Goal: Task Accomplishment & Management: Complete application form

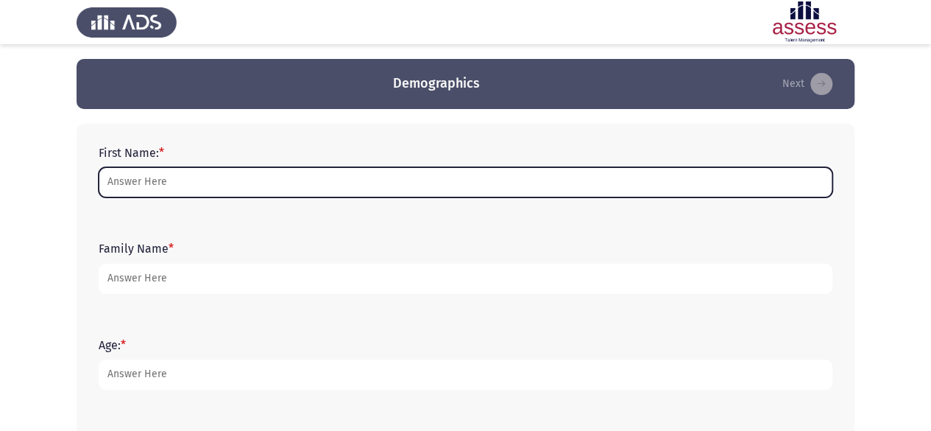
click at [399, 188] on input "First Name: *" at bounding box center [466, 182] width 734 height 30
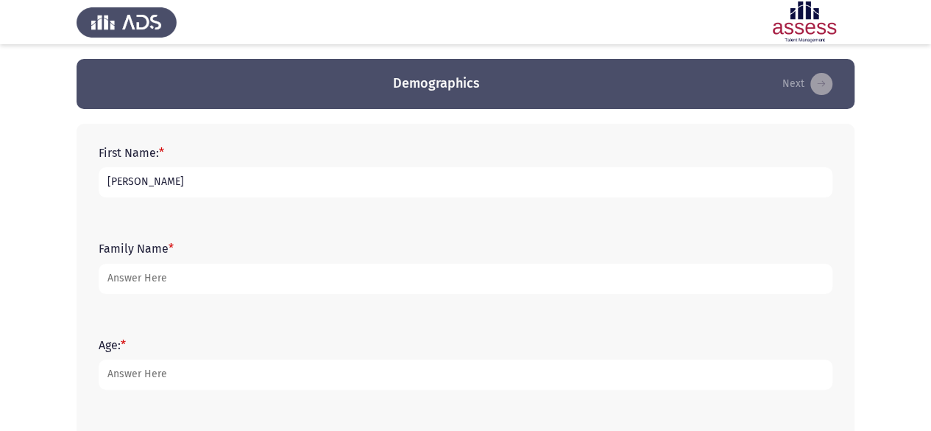
type input "Mina"
drag, startPoint x: 159, startPoint y: 271, endPoint x: 70, endPoint y: 264, distance: 89.3
click at [70, 265] on app-assessment-container "Demographics Next First Name: * Mina Family Name * Wahba Age: * Gender: * Male …" at bounding box center [465, 425] width 931 height 732
type input "Magdy"
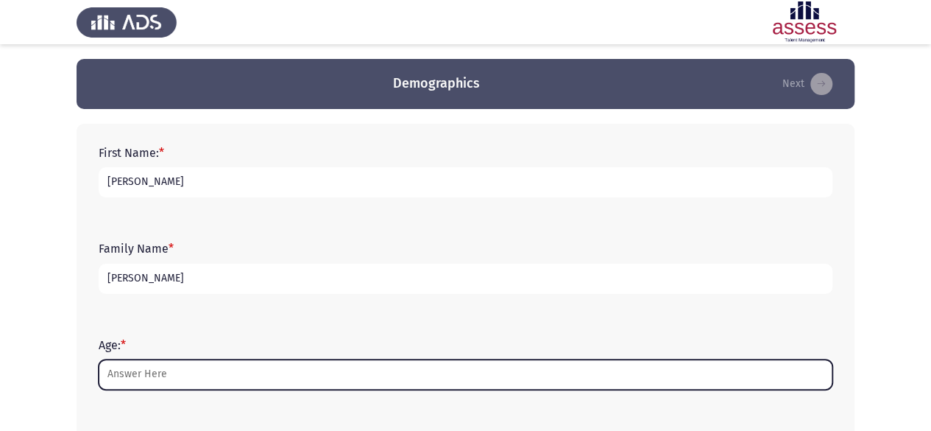
click at [167, 369] on input "Age: *" at bounding box center [466, 374] width 734 height 30
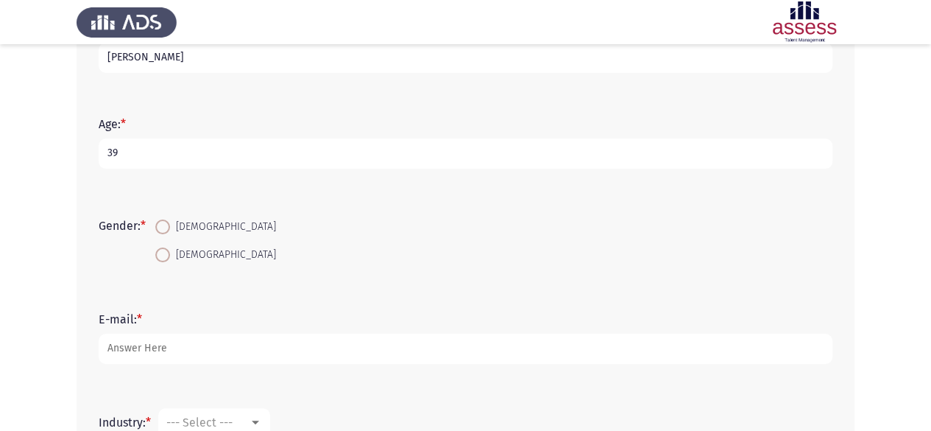
type input "39"
click at [184, 231] on span "Male" at bounding box center [223, 227] width 106 height 18
click at [170, 231] on input "Male" at bounding box center [162, 226] width 15 height 15
radio input "true"
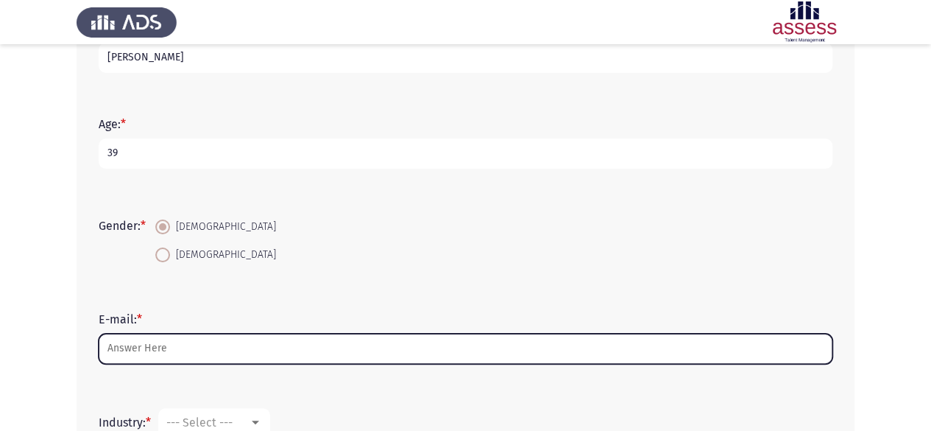
click at [180, 353] on input "E-mail: *" at bounding box center [466, 348] width 734 height 30
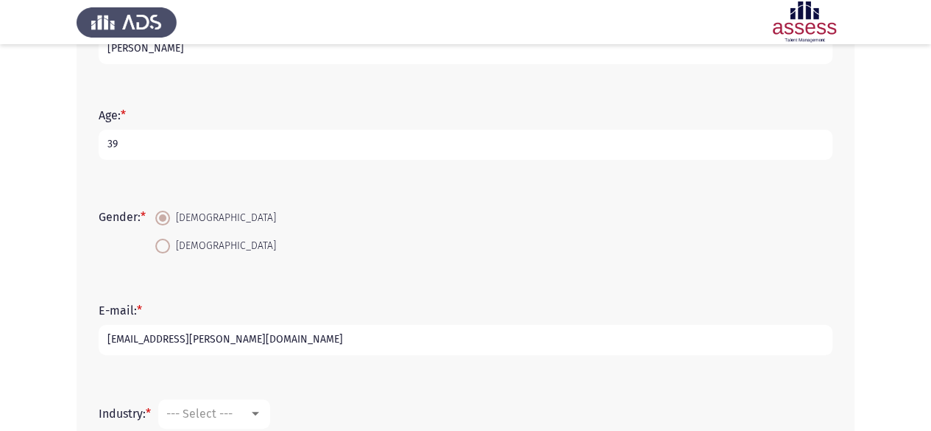
scroll to position [418, 0]
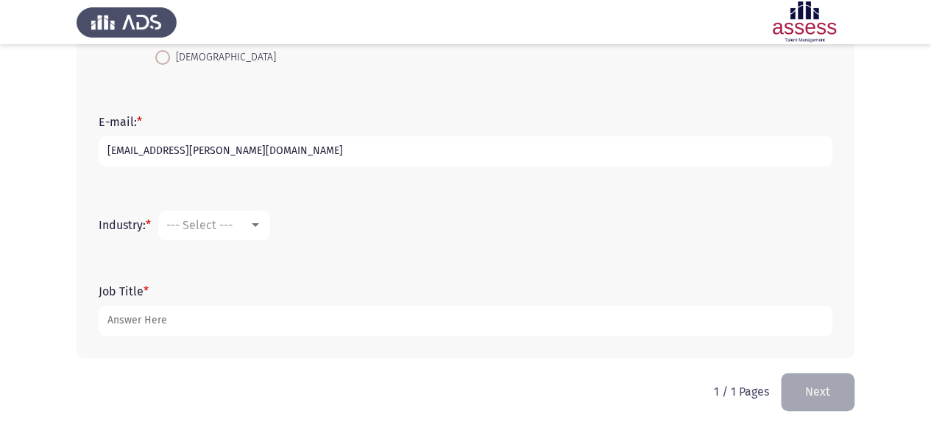
type input "[EMAIL_ADDRESS][DOMAIN_NAME]"
click at [249, 231] on div "--- Select ---" at bounding box center [207, 225] width 82 height 14
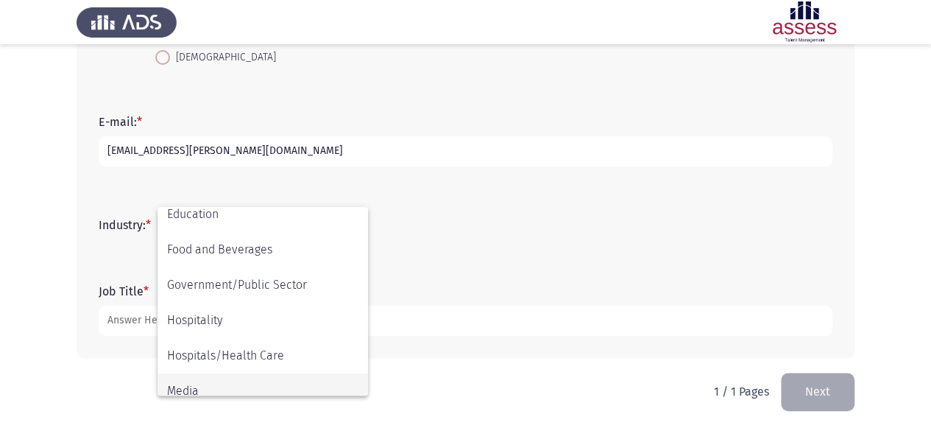
scroll to position [483, 0]
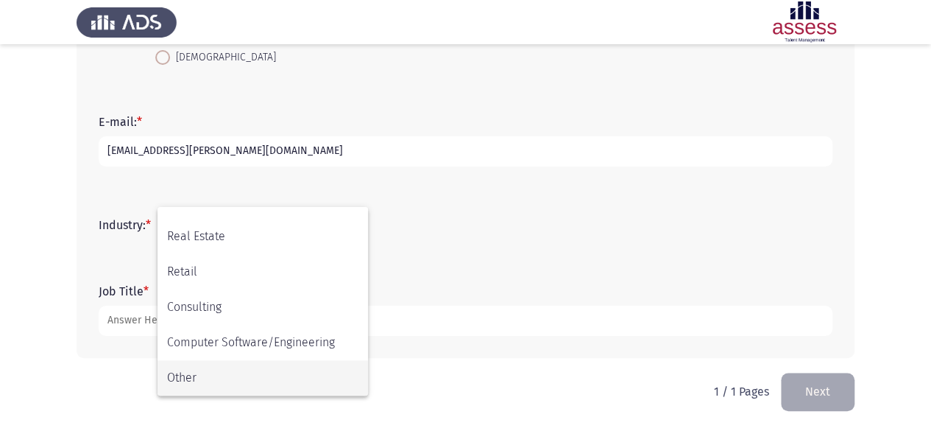
click at [253, 381] on span "Other" at bounding box center [262, 377] width 191 height 35
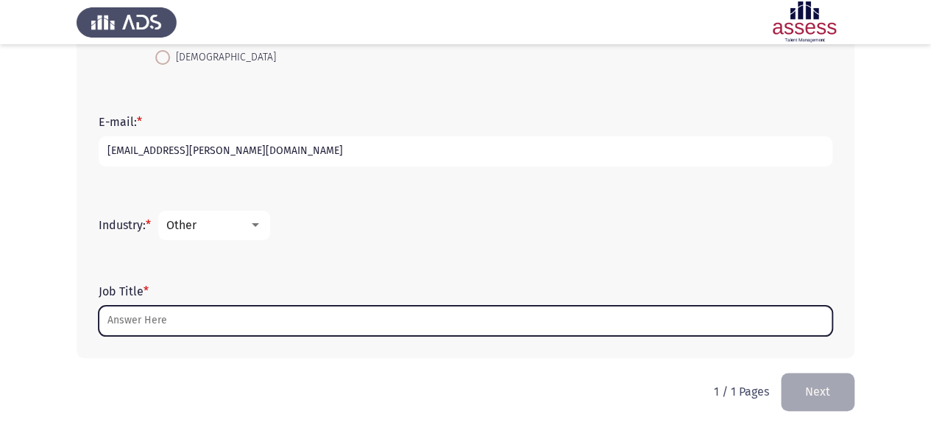
click at [250, 322] on input "Job Title *" at bounding box center [466, 320] width 734 height 30
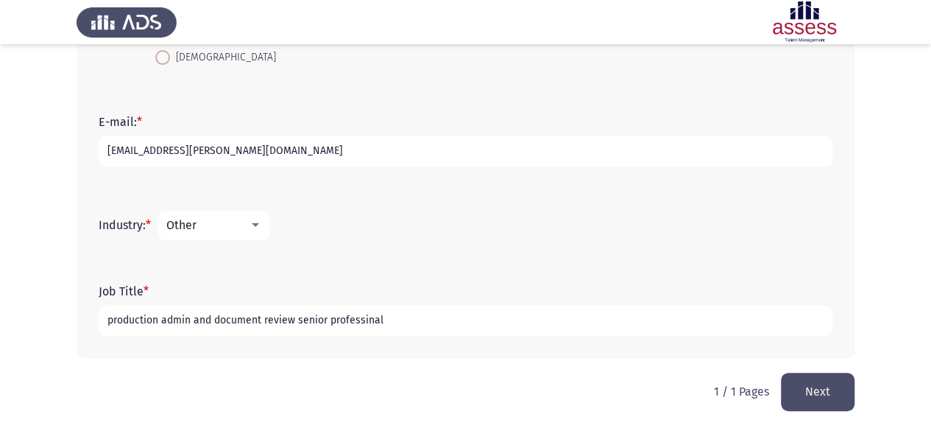
click at [361, 322] on input "production admin and document review senior professinal" at bounding box center [466, 320] width 734 height 30
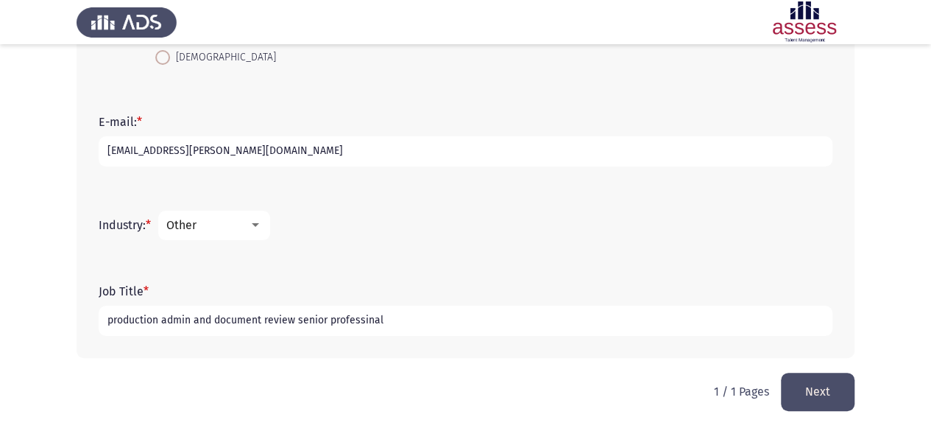
click at [365, 320] on input "production admin and document review senior professinal" at bounding box center [466, 320] width 734 height 30
click at [459, 320] on input "production admin and document review senior professoinal" at bounding box center [466, 320] width 734 height 30
click at [459, 320] on input "production admin and document review senior professional" at bounding box center [466, 320] width 734 height 30
drag, startPoint x: 455, startPoint y: 320, endPoint x: 107, endPoint y: 313, distance: 347.5
click at [107, 313] on input "production admin and document review senior professional" at bounding box center [466, 320] width 734 height 30
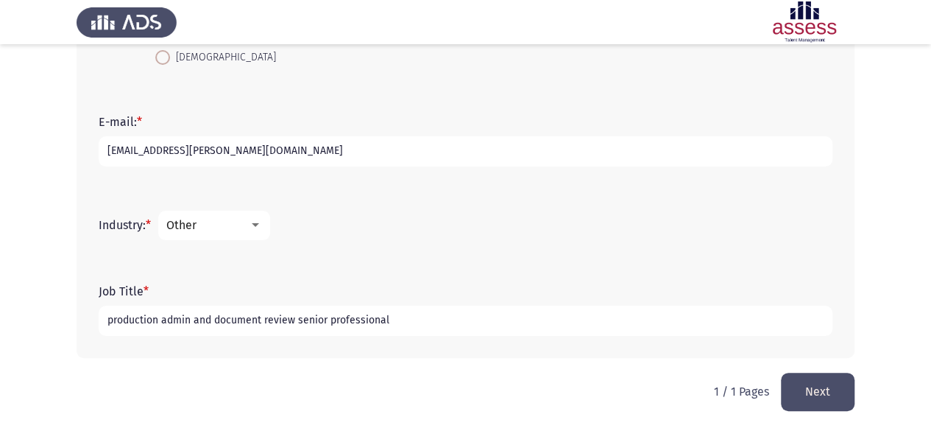
type input "production admin and document review senior professional"
click at [795, 384] on button "Next" at bounding box center [818, 391] width 74 height 38
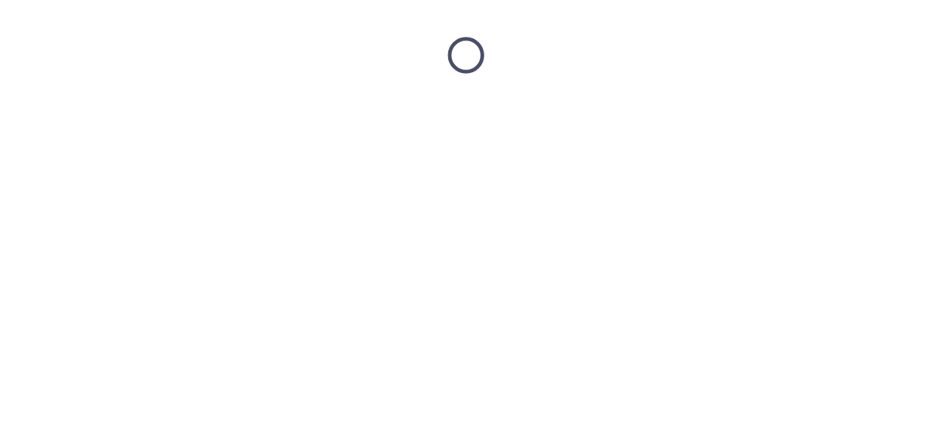
scroll to position [0, 0]
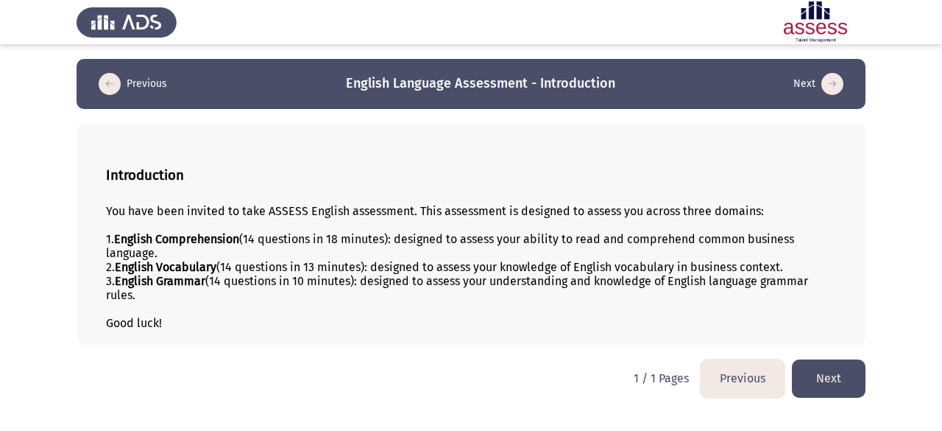
click at [817, 381] on button "Next" at bounding box center [829, 378] width 74 height 38
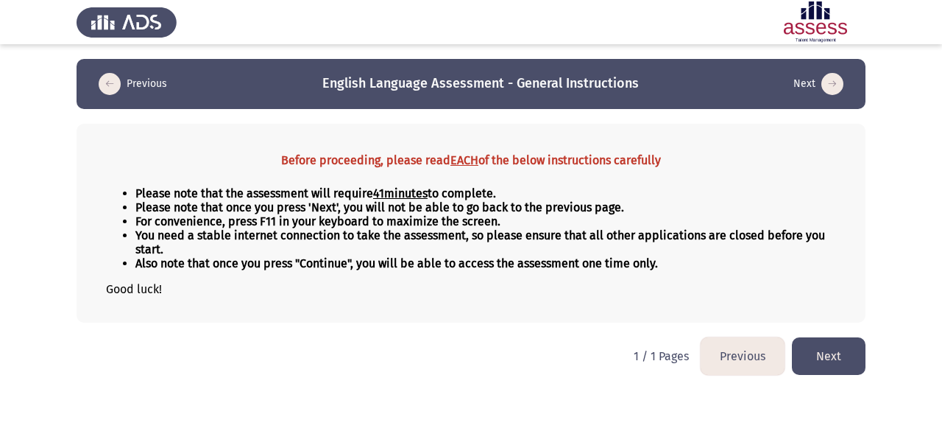
click at [822, 355] on button "Next" at bounding box center [829, 356] width 74 height 38
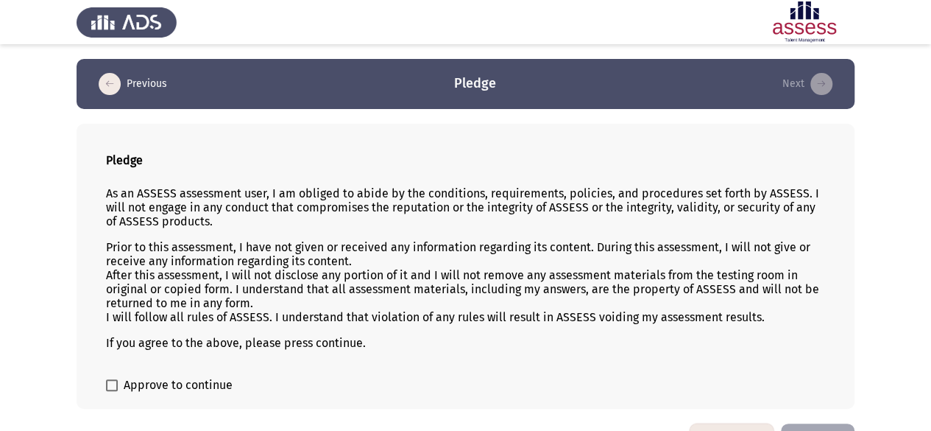
click at [172, 382] on span "Approve to continue" at bounding box center [178, 385] width 109 height 18
click at [112, 391] on input "Approve to continue" at bounding box center [111, 391] width 1 height 1
checkbox input "true"
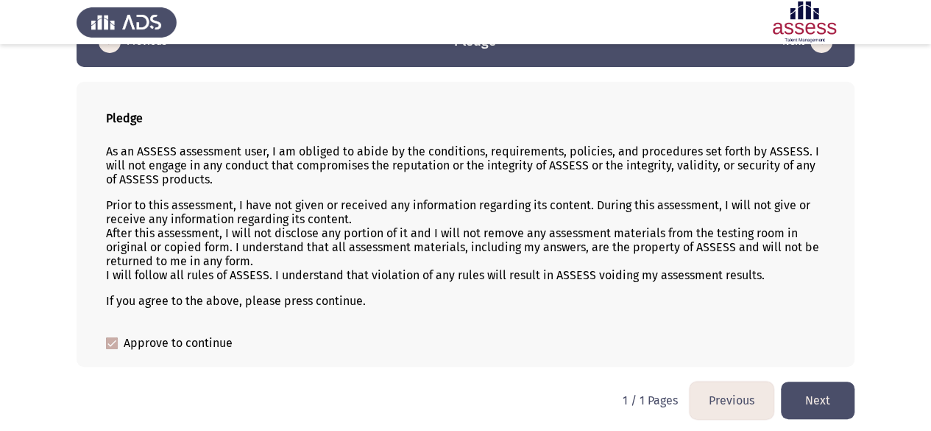
click at [829, 385] on button "Next" at bounding box center [818, 400] width 74 height 38
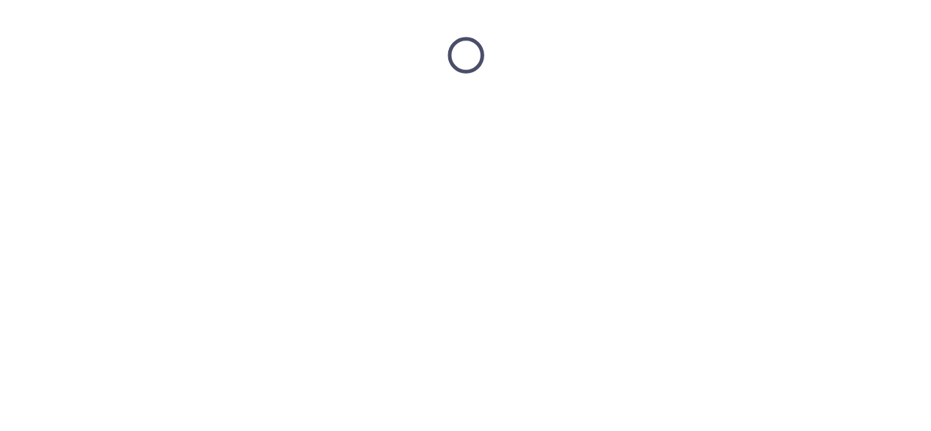
scroll to position [0, 0]
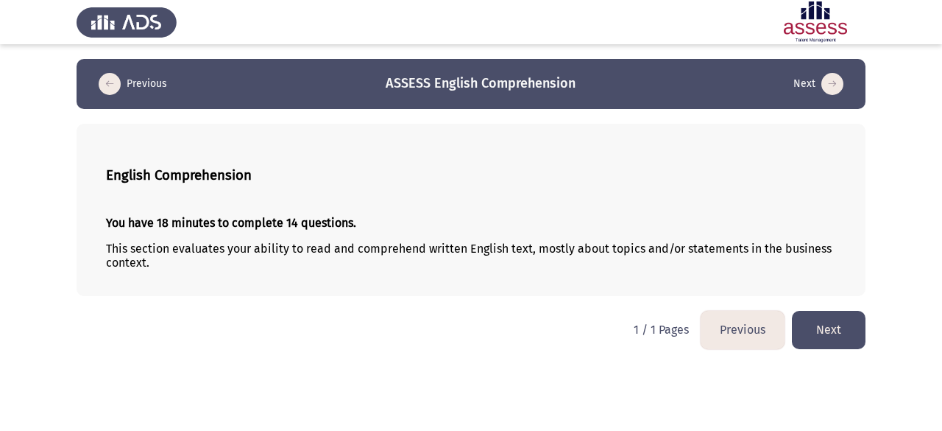
click at [830, 333] on button "Next" at bounding box center [829, 330] width 74 height 38
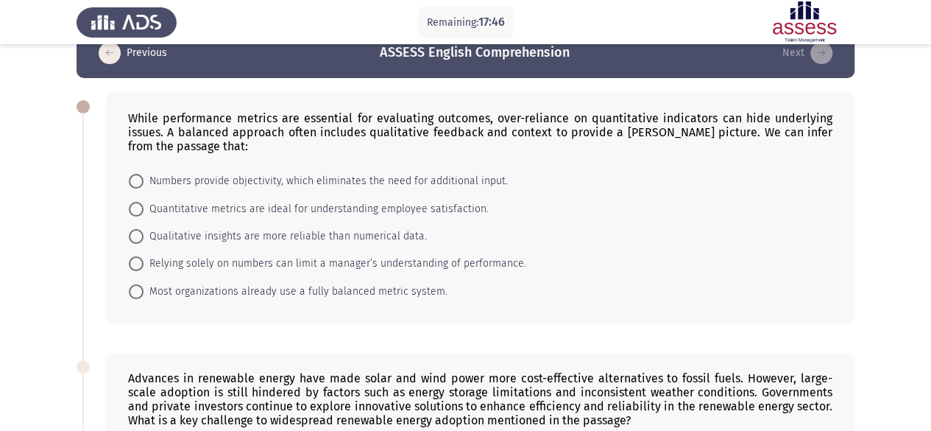
scroll to position [34, 0]
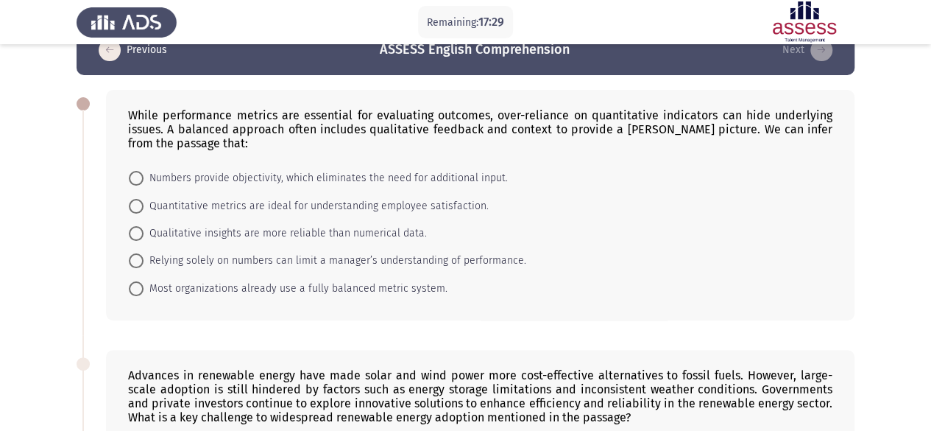
click at [213, 261] on span "Relying solely on numbers can limit a manager’s understanding of performance." at bounding box center [335, 261] width 383 height 18
click at [144, 261] on input "Relying solely on numbers can limit a manager’s understanding of performance." at bounding box center [136, 260] width 15 height 15
radio input "true"
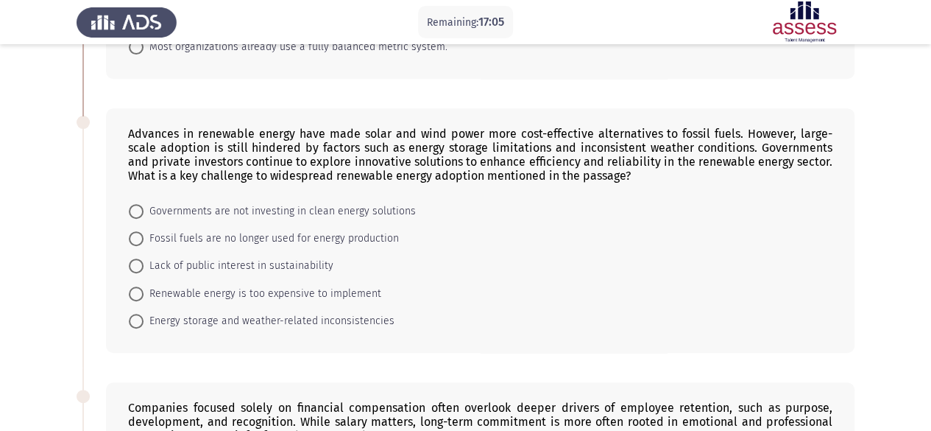
scroll to position [275, 0]
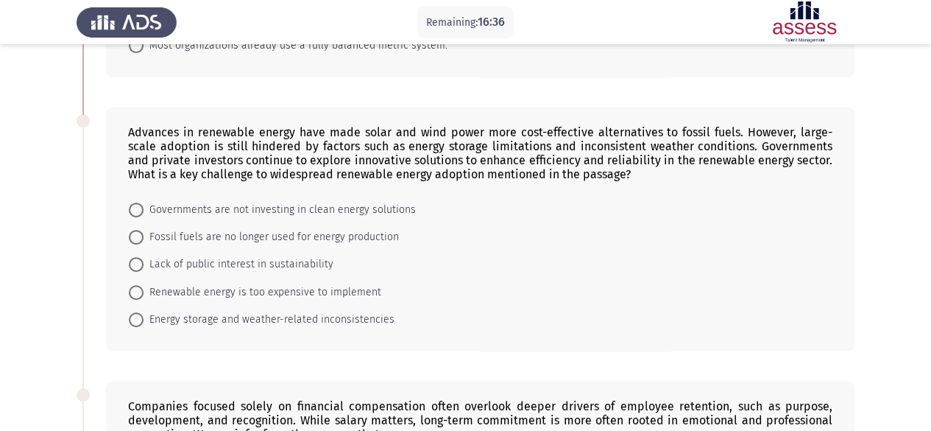
click at [347, 311] on span "Energy storage and weather-related inconsistencies" at bounding box center [269, 320] width 251 height 18
click at [144, 312] on input "Energy storage and weather-related inconsistencies" at bounding box center [136, 319] width 15 height 15
radio input "true"
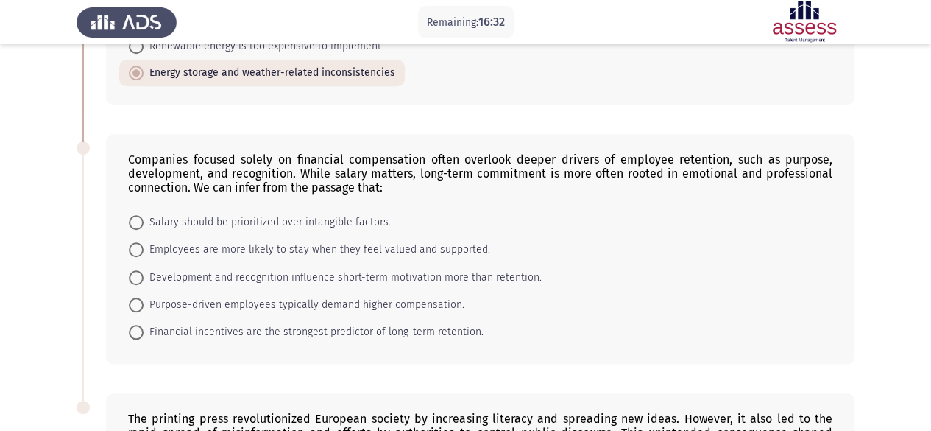
scroll to position [514, 0]
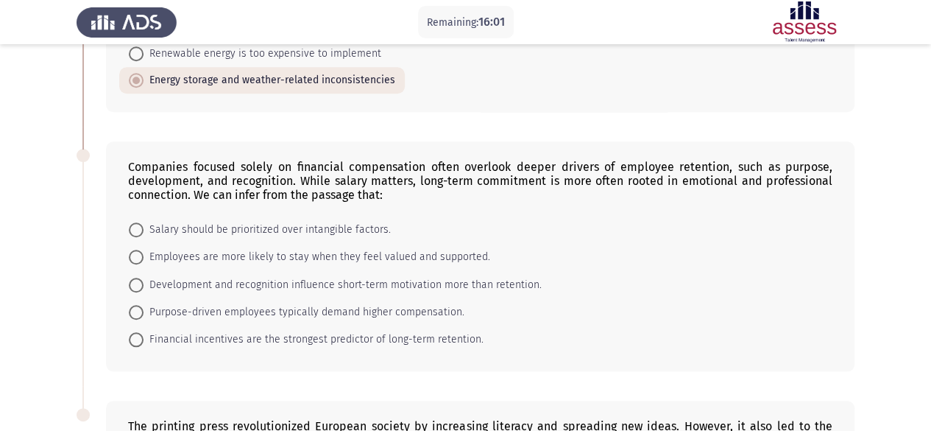
click at [272, 254] on span "Employees are more likely to stay when they feel valued and supported." at bounding box center [317, 257] width 347 height 18
click at [144, 254] on input "Employees are more likely to stay when they feel valued and supported." at bounding box center [136, 257] width 15 height 15
radio input "true"
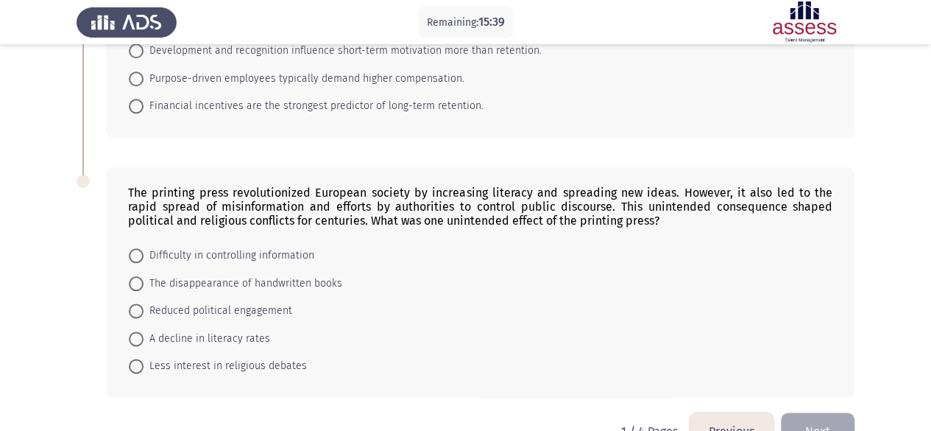
scroll to position [779, 0]
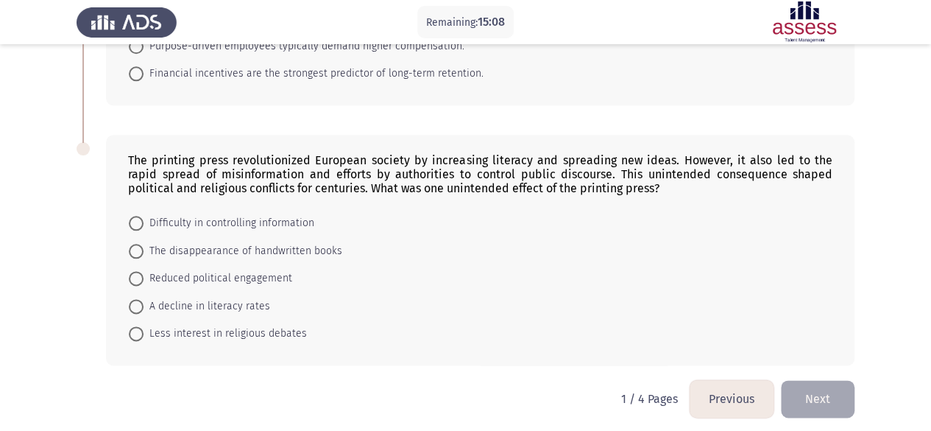
click at [309, 216] on span "Difficulty in controlling information" at bounding box center [229, 223] width 171 height 18
click at [144, 216] on input "Difficulty in controlling information" at bounding box center [136, 223] width 15 height 15
radio input "true"
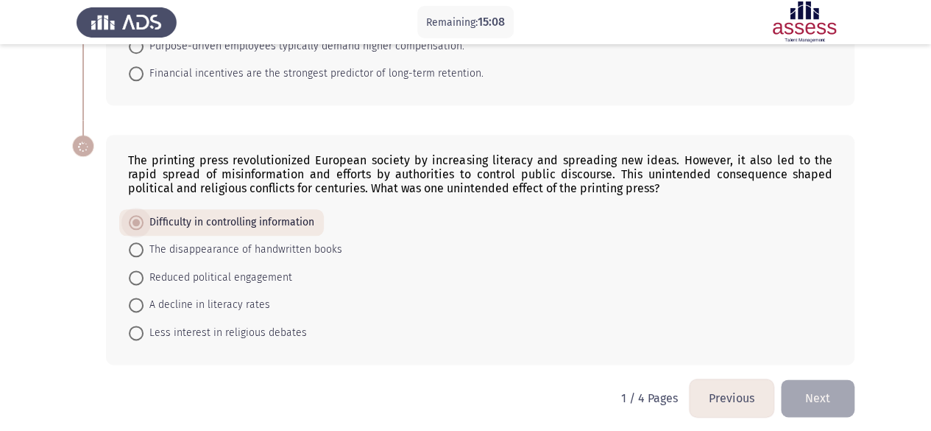
scroll to position [777, 0]
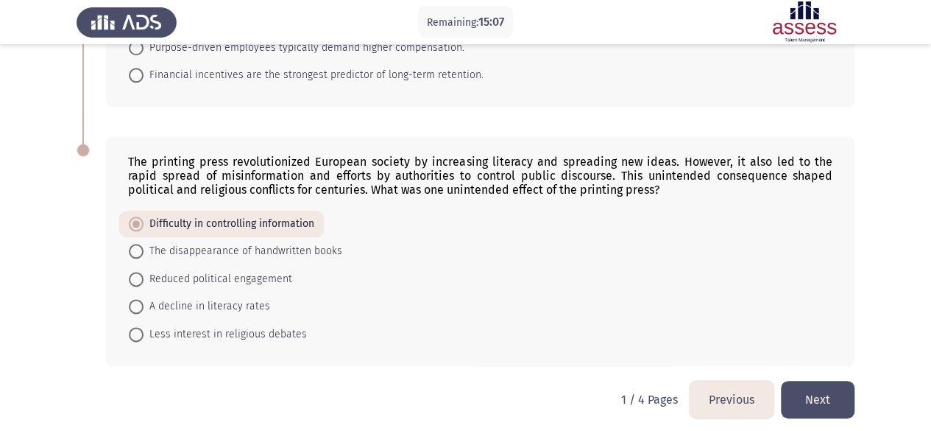
click at [823, 390] on button "Next" at bounding box center [818, 400] width 74 height 38
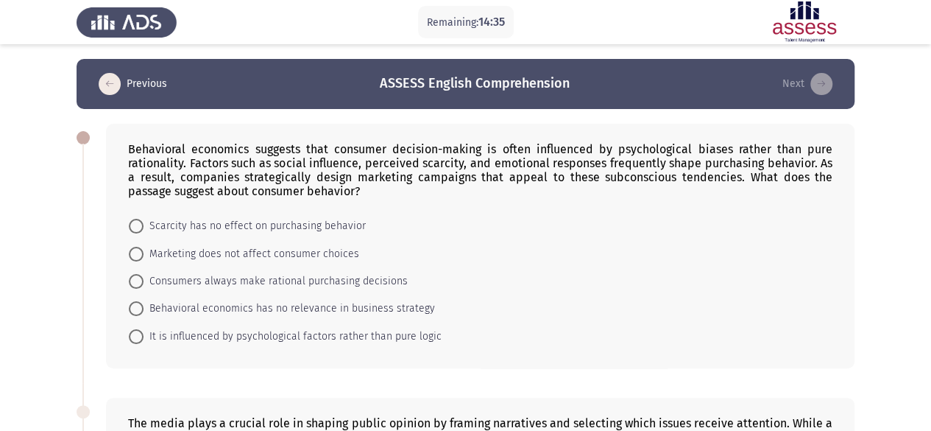
click at [412, 341] on span "It is influenced by psychological factors rather than pure logic" at bounding box center [293, 337] width 298 height 18
click at [144, 341] on input "It is influenced by psychological factors rather than pure logic" at bounding box center [136, 336] width 15 height 15
radio input "true"
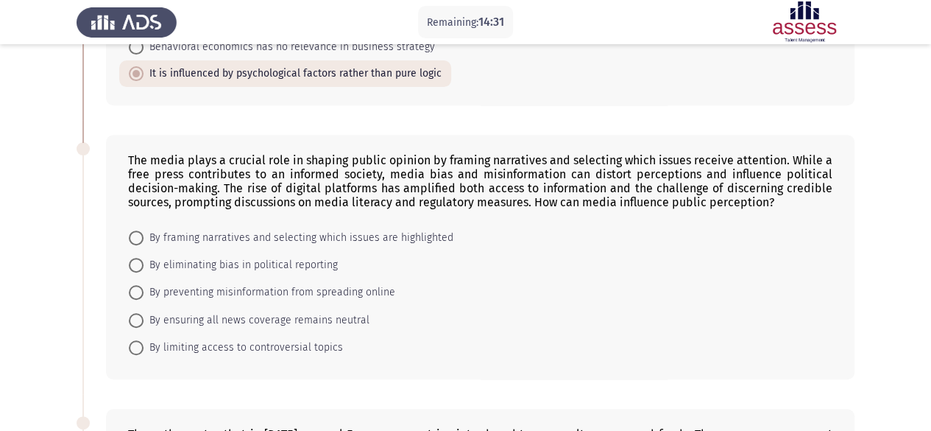
scroll to position [297, 0]
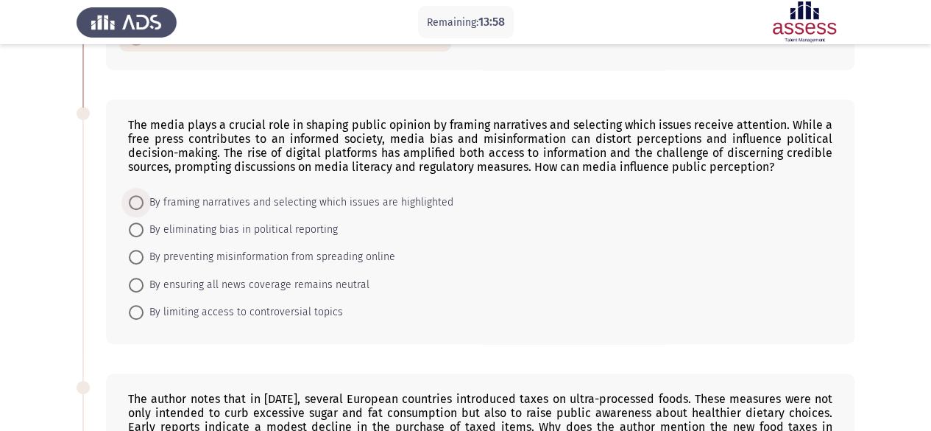
click at [218, 201] on span "By framing narratives and selecting which issues are highlighted" at bounding box center [299, 203] width 310 height 18
click at [144, 201] on input "By framing narratives and selecting which issues are highlighted" at bounding box center [136, 202] width 15 height 15
radio input "true"
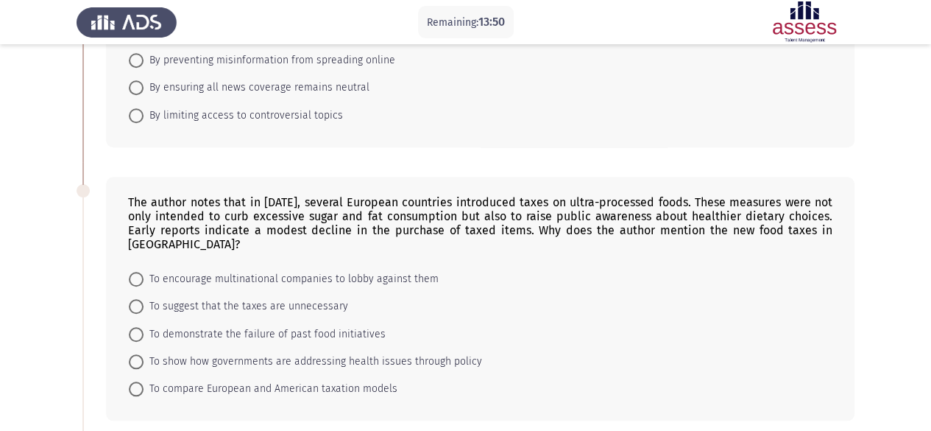
scroll to position [515, 0]
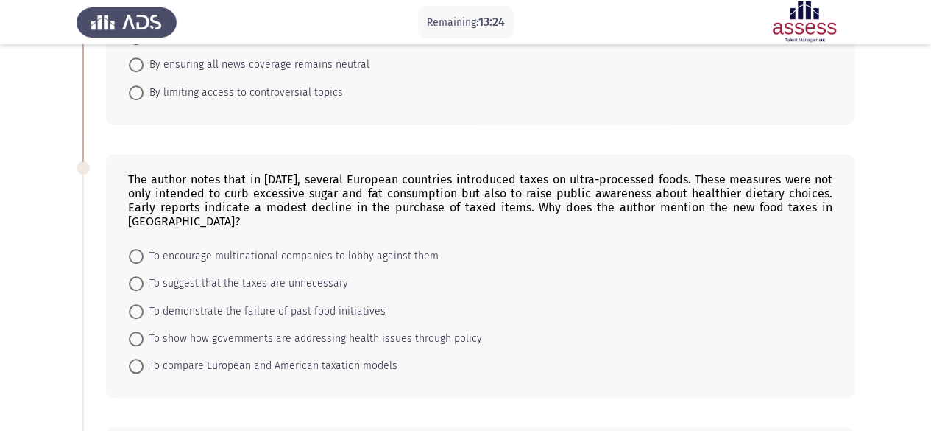
click at [276, 330] on span "To show how governments are addressing health issues through policy" at bounding box center [313, 339] width 339 height 18
click at [144, 331] on input "To show how governments are addressing health issues through policy" at bounding box center [136, 338] width 15 height 15
radio input "true"
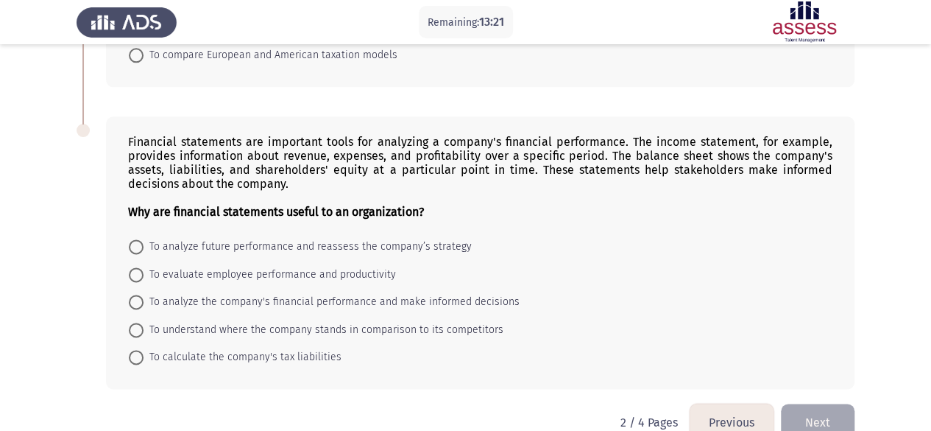
scroll to position [833, 0]
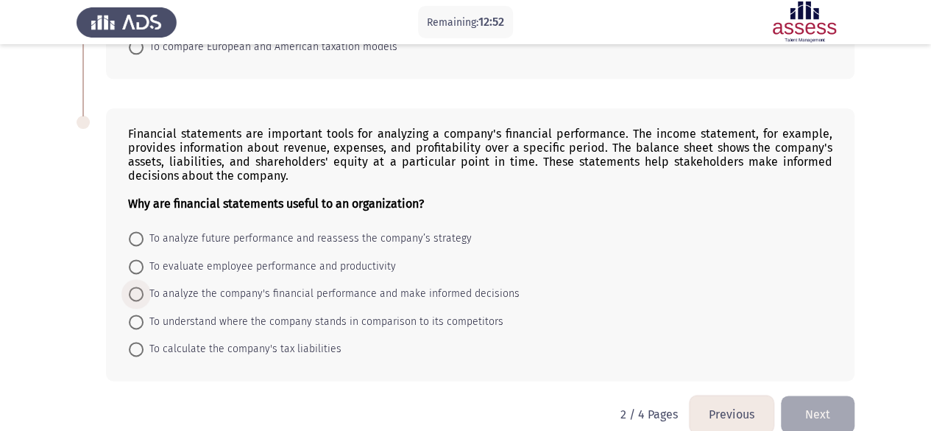
click at [285, 285] on span "To analyze the company's financial performance and make informed decisions" at bounding box center [332, 294] width 376 height 18
click at [144, 286] on input "To analyze the company's financial performance and make informed decisions" at bounding box center [136, 293] width 15 height 15
radio input "true"
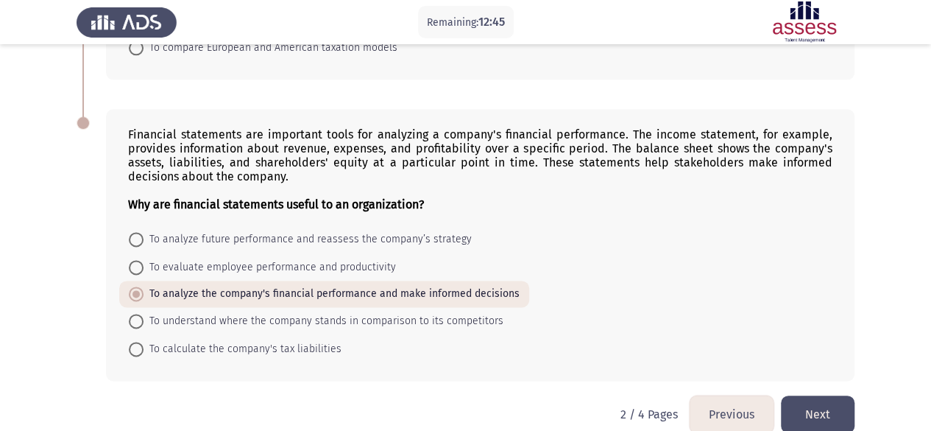
click at [825, 395] on button "Next" at bounding box center [818, 414] width 74 height 38
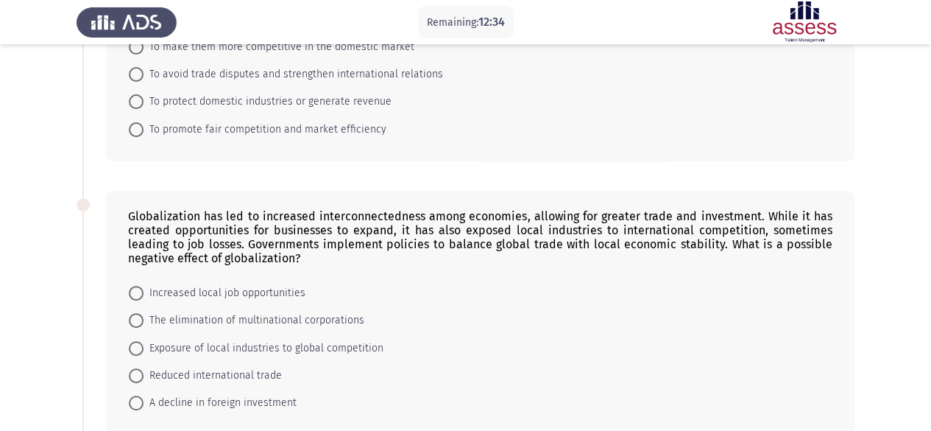
scroll to position [0, 0]
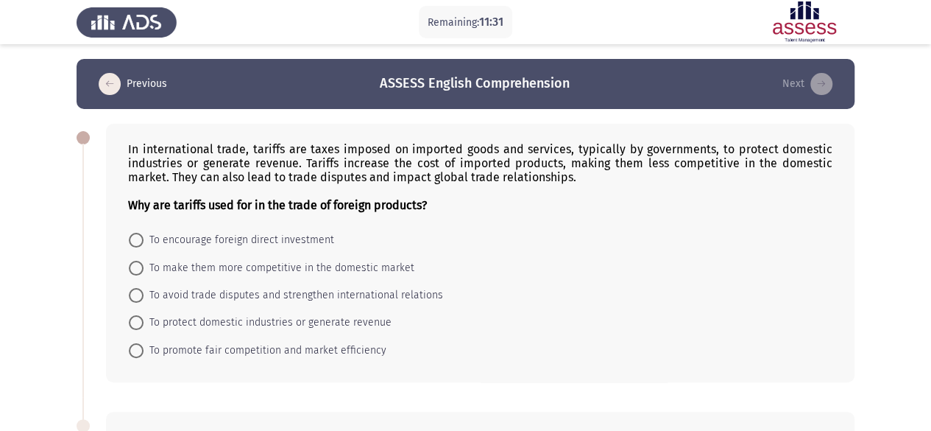
click at [365, 325] on span "To protect domestic industries or generate revenue" at bounding box center [268, 323] width 248 height 18
click at [144, 325] on input "To protect domestic industries or generate revenue" at bounding box center [136, 322] width 15 height 15
radio input "true"
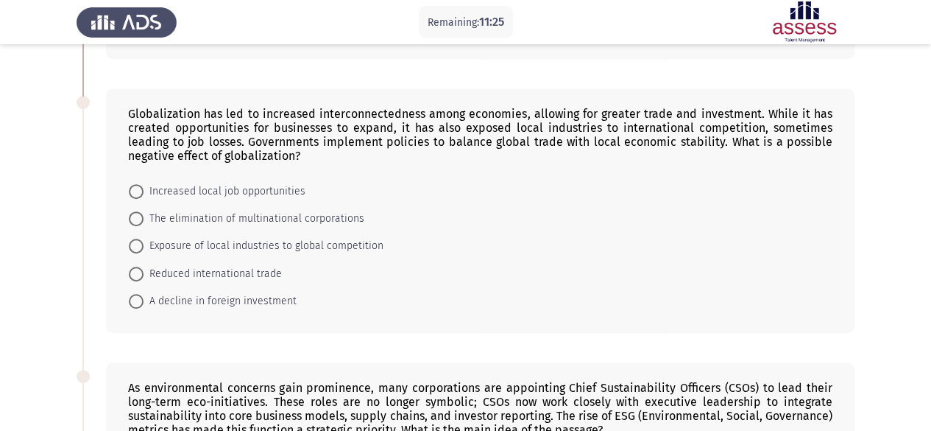
scroll to position [323, 0]
click at [211, 243] on span "Exposure of local industries to global competition" at bounding box center [264, 245] width 240 height 18
click at [144, 243] on input "Exposure of local industries to global competition" at bounding box center [136, 244] width 15 height 15
radio input "true"
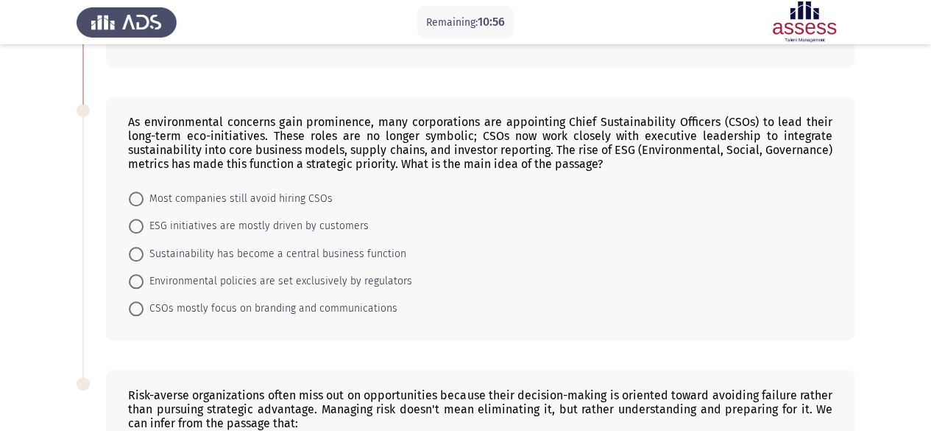
scroll to position [594, 0]
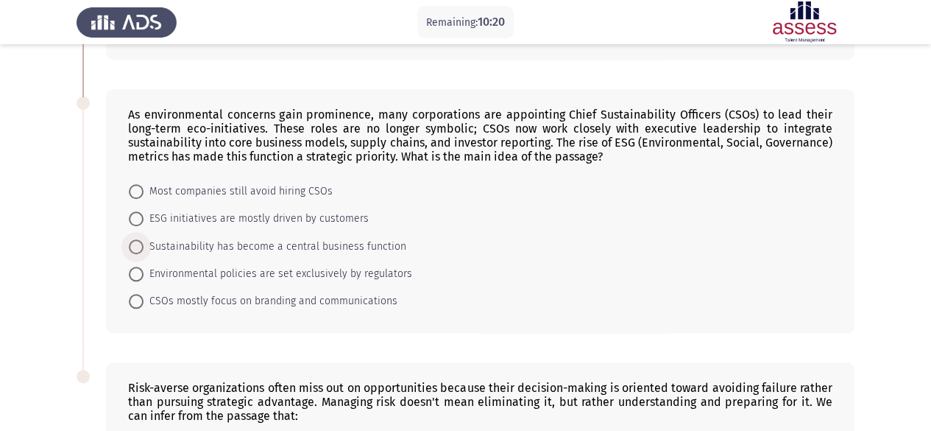
click at [244, 243] on span "Sustainability has become a central business function" at bounding box center [275, 247] width 263 height 18
click at [144, 243] on input "Sustainability has become a central business function" at bounding box center [136, 246] width 15 height 15
radio input "true"
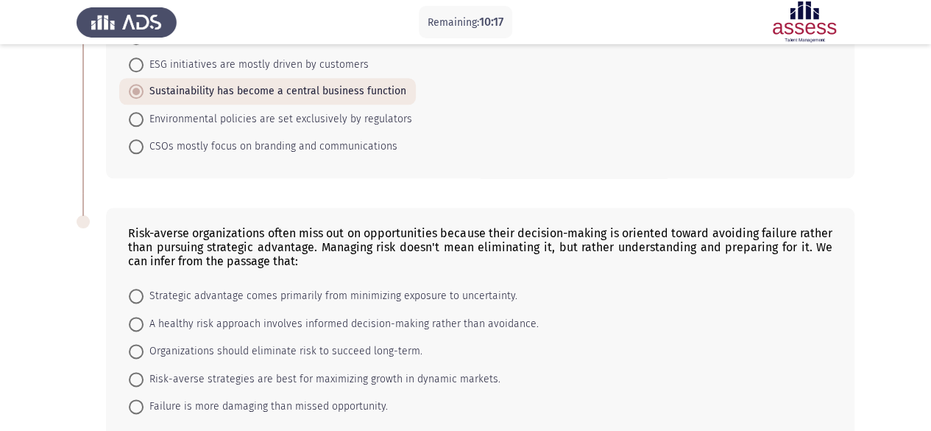
scroll to position [820, 0]
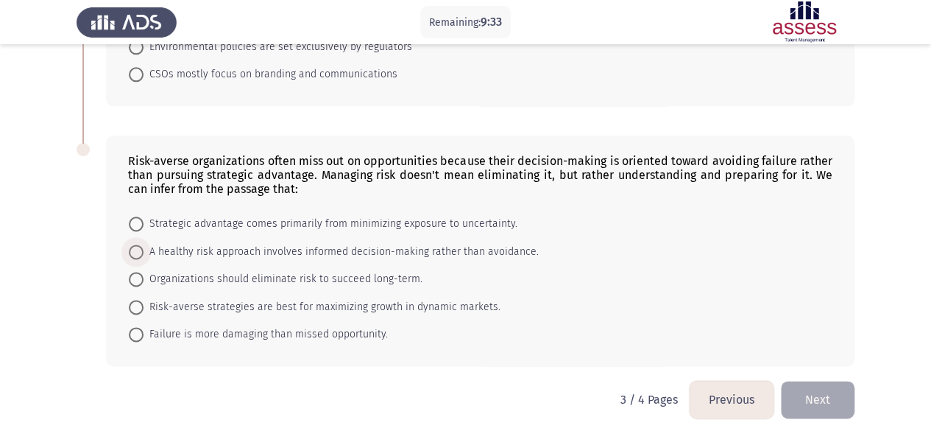
click at [236, 244] on span "A healthy risk approach involves informed decision-making rather than avoidance." at bounding box center [341, 252] width 395 height 18
click at [144, 244] on input "A healthy risk approach involves informed decision-making rather than avoidance." at bounding box center [136, 251] width 15 height 15
radio input "true"
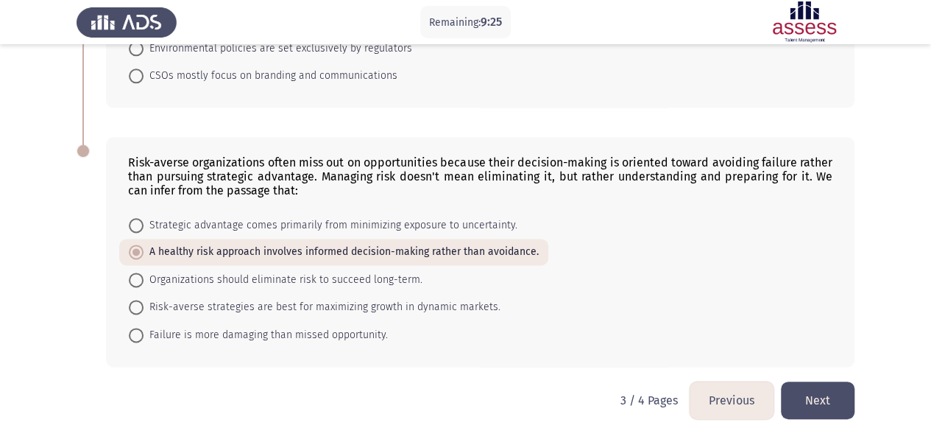
click at [809, 384] on button "Next" at bounding box center [818, 400] width 74 height 38
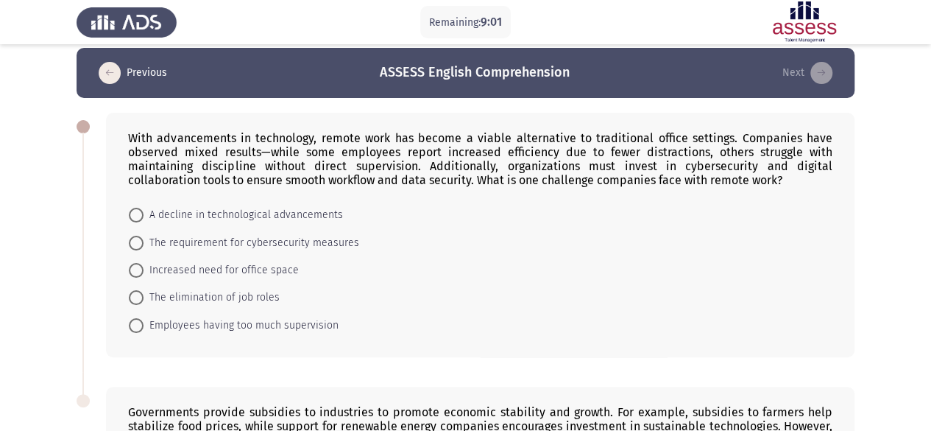
scroll to position [0, 0]
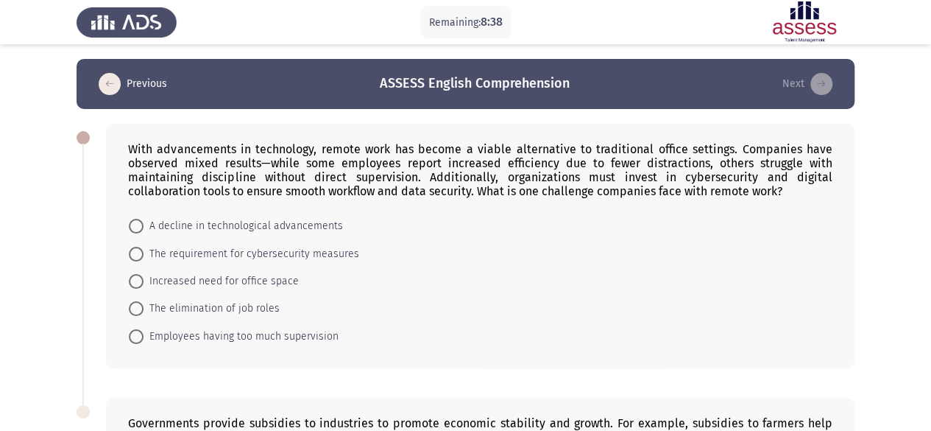
click at [322, 254] on span "The requirement for cybersecurity measures" at bounding box center [252, 254] width 216 height 18
click at [144, 254] on input "The requirement for cybersecurity measures" at bounding box center [136, 254] width 15 height 15
radio input "true"
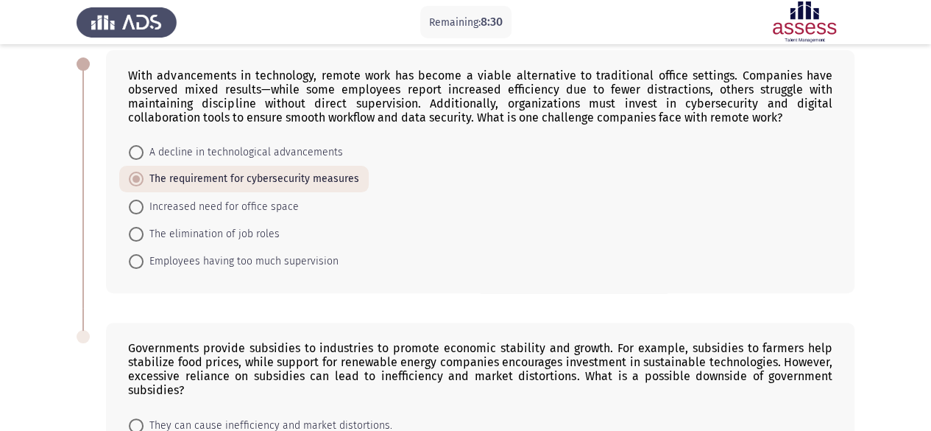
scroll to position [278, 0]
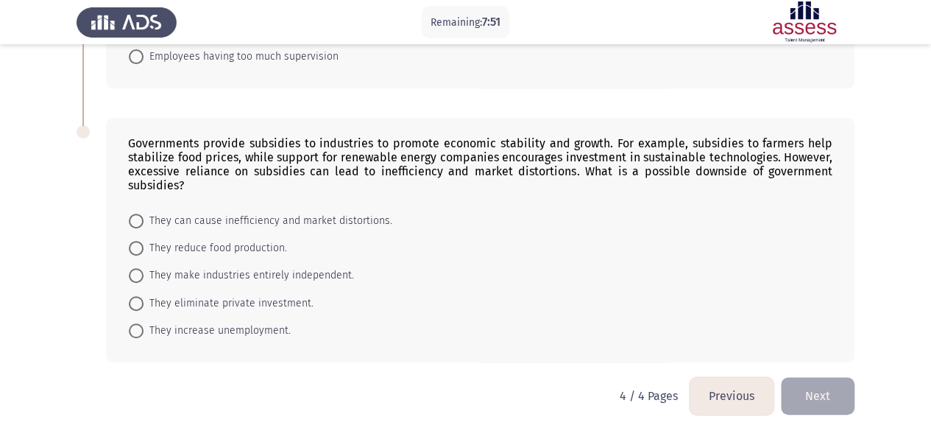
click at [288, 216] on span "They can cause inefficiency and market distortions." at bounding box center [268, 221] width 249 height 18
click at [144, 216] on input "They can cause inefficiency and market distortions." at bounding box center [136, 220] width 15 height 15
radio input "true"
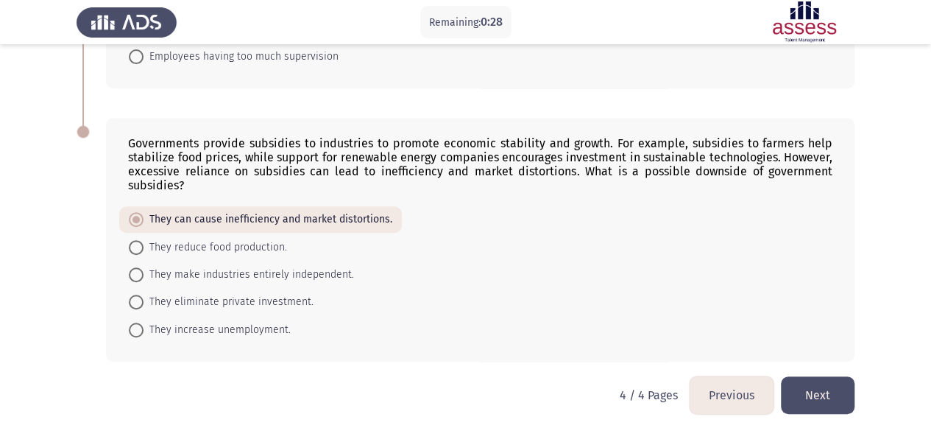
click at [822, 385] on button "Next" at bounding box center [818, 395] width 74 height 38
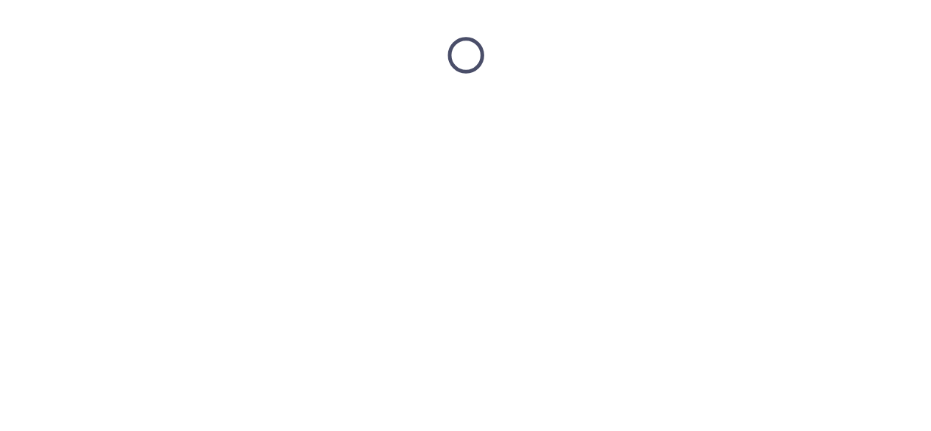
scroll to position [0, 0]
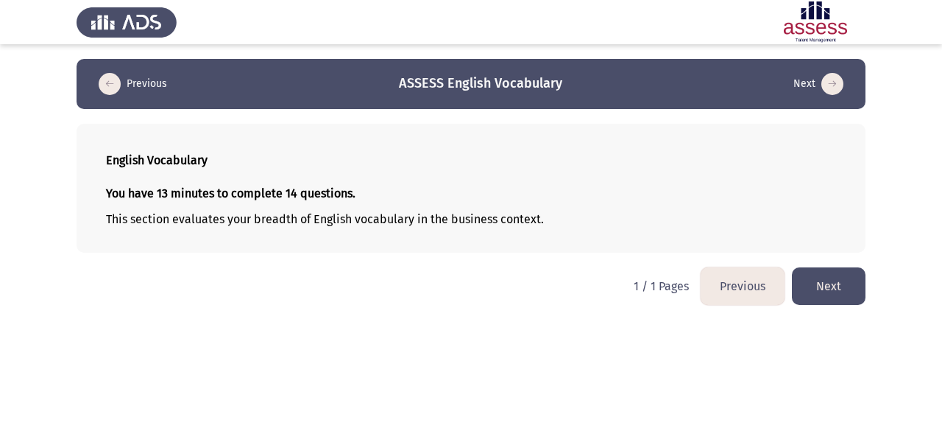
click at [838, 299] on button "Next" at bounding box center [829, 286] width 74 height 38
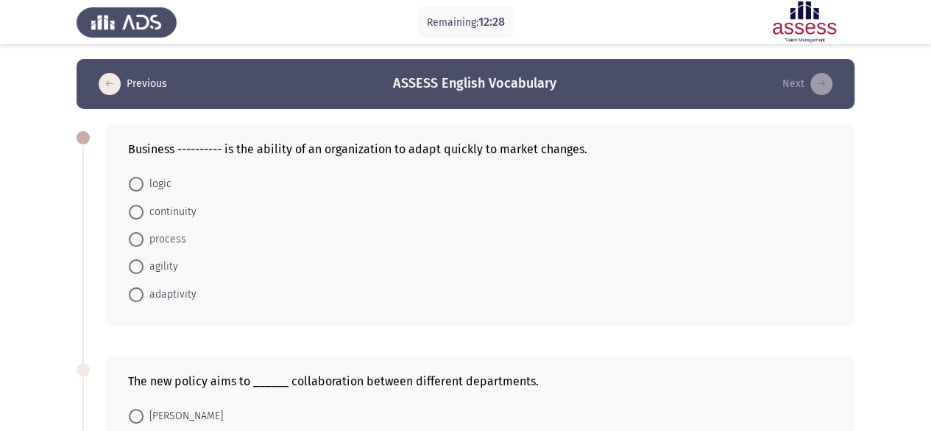
click at [171, 261] on span "agility" at bounding box center [161, 267] width 35 height 18
click at [144, 261] on input "agility" at bounding box center [136, 266] width 15 height 15
radio input "true"
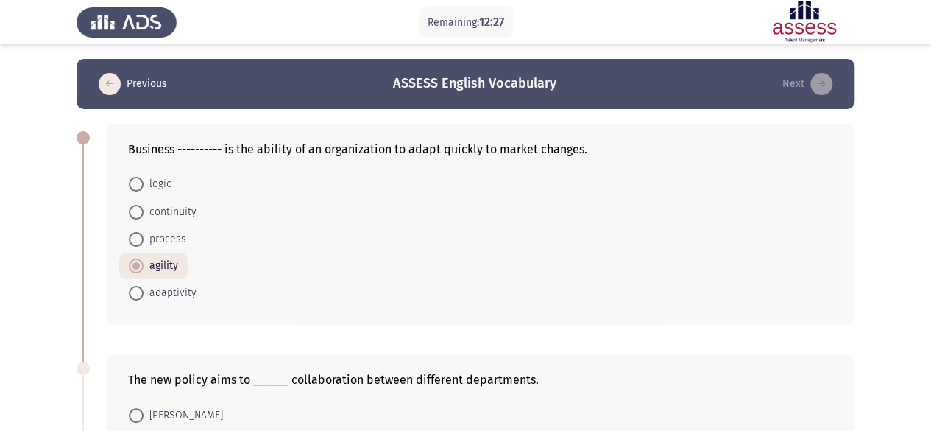
scroll to position [221, 0]
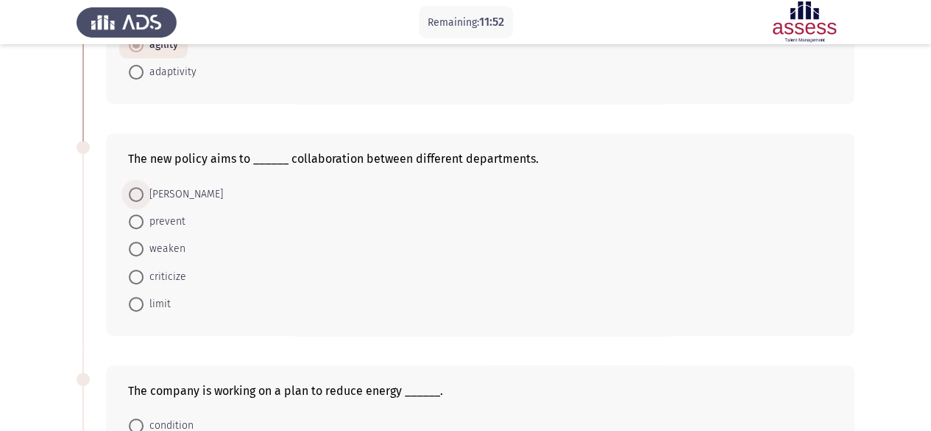
click at [164, 193] on span "foster" at bounding box center [184, 195] width 80 height 18
click at [144, 193] on input "foster" at bounding box center [136, 194] width 15 height 15
radio input "true"
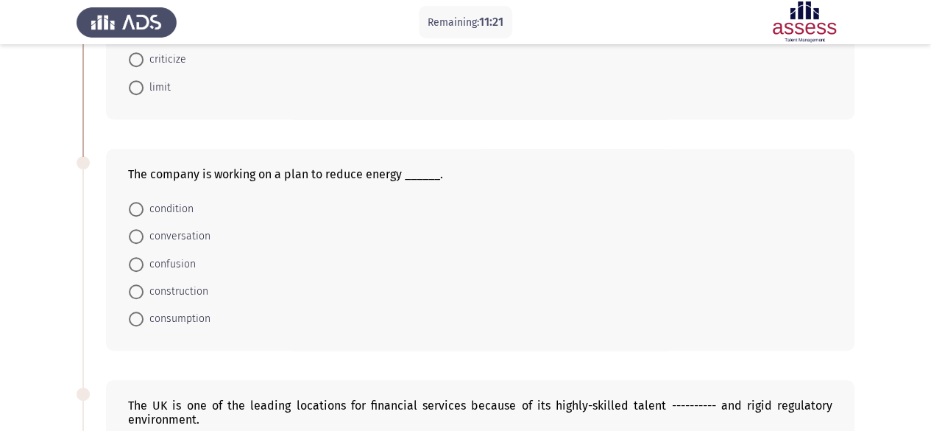
scroll to position [435, 0]
click at [206, 314] on span "consumption" at bounding box center [177, 320] width 67 height 18
click at [144, 314] on input "consumption" at bounding box center [136, 320] width 15 height 15
radio input "true"
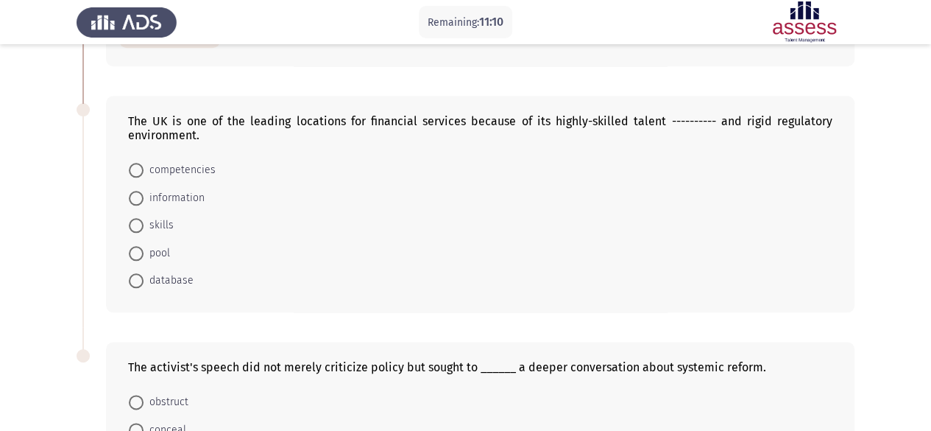
scroll to position [733, 0]
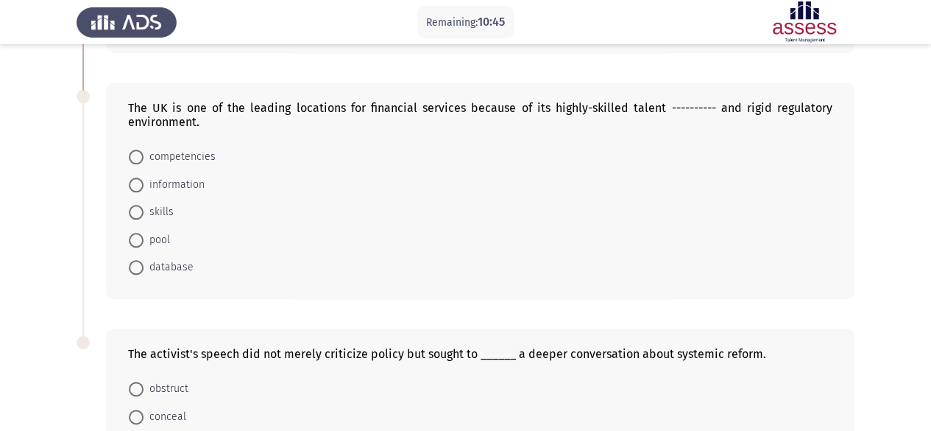
click at [156, 236] on span "pool" at bounding box center [157, 240] width 27 height 18
click at [144, 236] on input "pool" at bounding box center [136, 240] width 15 height 15
radio input "true"
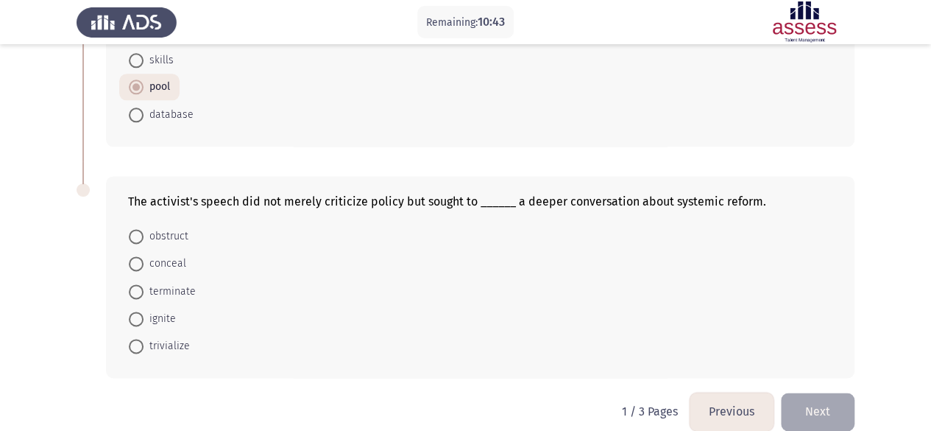
scroll to position [898, 0]
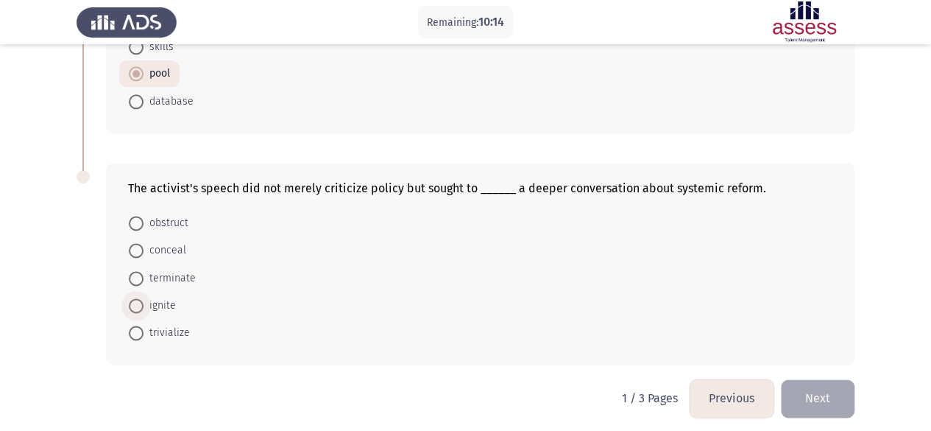
click at [165, 297] on span "ignite" at bounding box center [160, 306] width 32 height 18
click at [144, 298] on input "ignite" at bounding box center [136, 305] width 15 height 15
radio input "true"
click at [819, 395] on button "Next" at bounding box center [818, 398] width 74 height 38
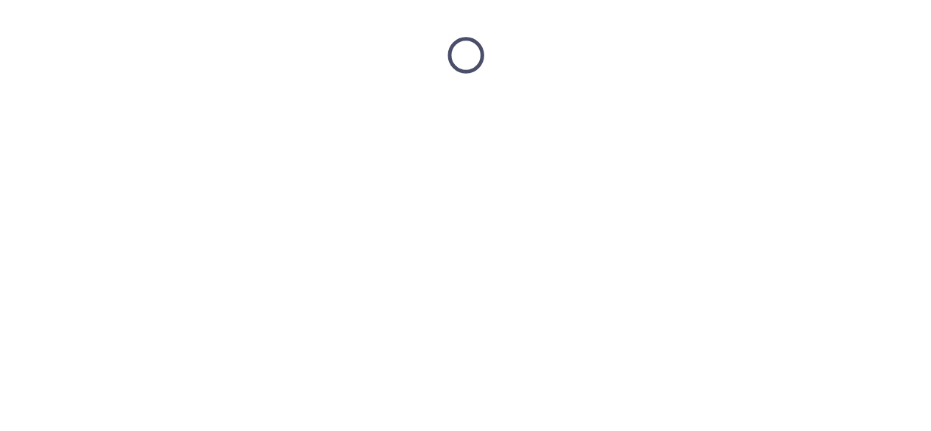
scroll to position [0, 0]
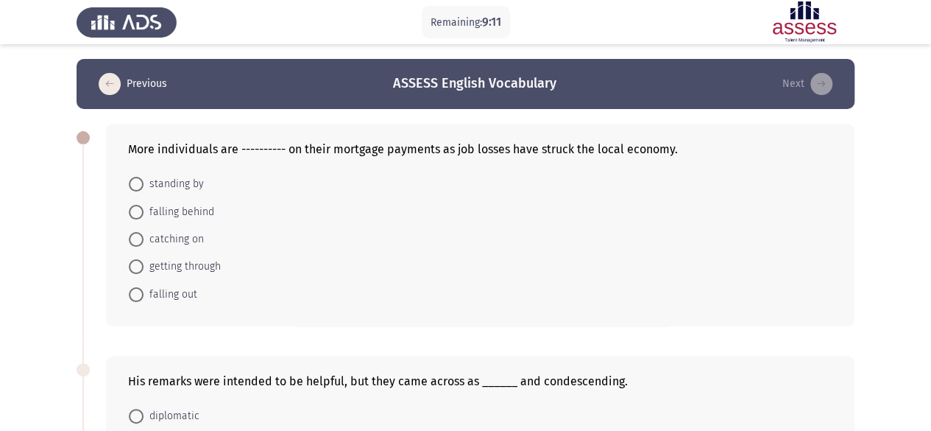
click at [181, 218] on span "falling behind" at bounding box center [179, 212] width 71 height 18
click at [144, 218] on input "falling behind" at bounding box center [136, 212] width 15 height 15
radio input "true"
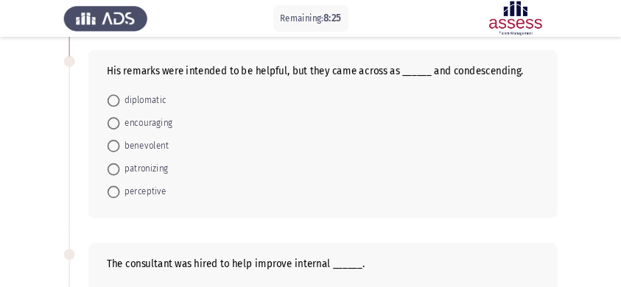
scroll to position [308, 0]
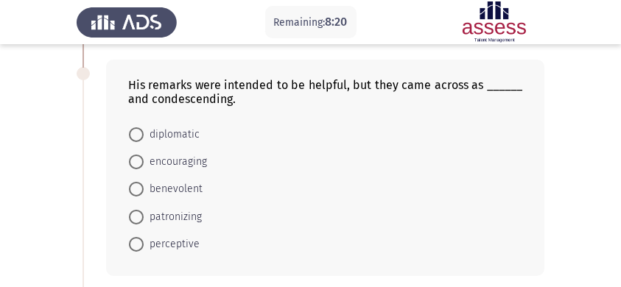
click at [193, 215] on span "patronizing" at bounding box center [173, 217] width 58 height 18
click at [144, 215] on input "patronizing" at bounding box center [136, 217] width 15 height 15
radio input "true"
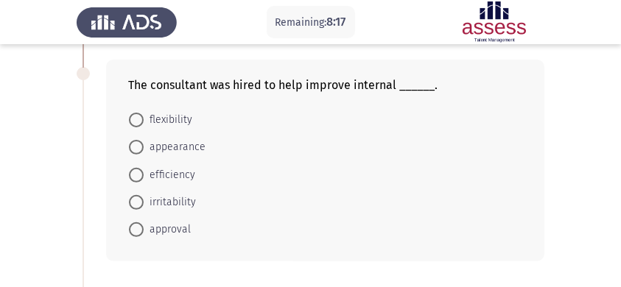
scroll to position [570, 0]
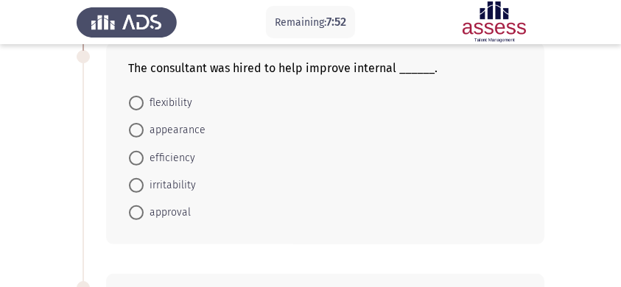
click at [191, 160] on span "efficiency" at bounding box center [170, 158] width 52 height 18
click at [144, 160] on input "efficiency" at bounding box center [136, 158] width 15 height 15
radio input "true"
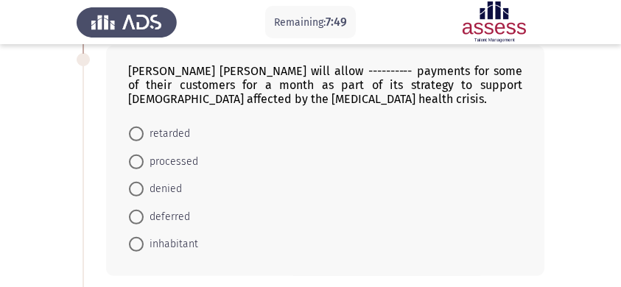
scroll to position [804, 0]
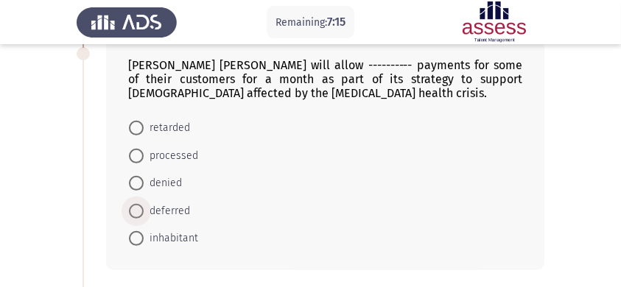
click at [174, 213] on span "deferred" at bounding box center [167, 211] width 46 height 18
click at [144, 213] on input "deferred" at bounding box center [136, 211] width 15 height 15
radio input "true"
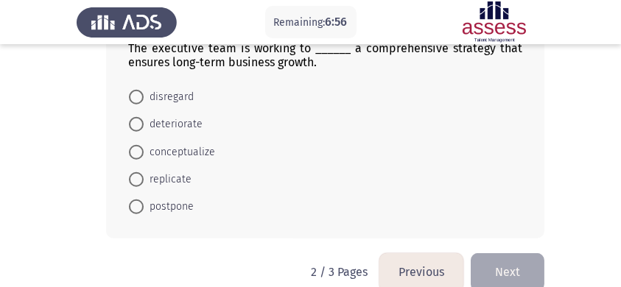
scroll to position [1109, 0]
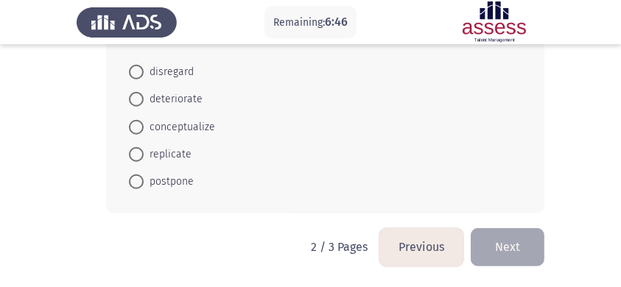
click at [182, 132] on span "conceptualize" at bounding box center [179, 128] width 71 height 18
click at [144, 132] on input "conceptualize" at bounding box center [136, 127] width 15 height 15
radio input "true"
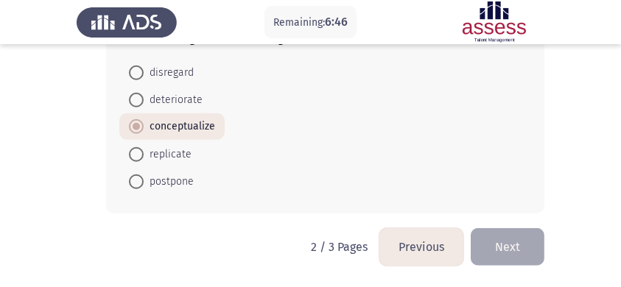
scroll to position [1108, 0]
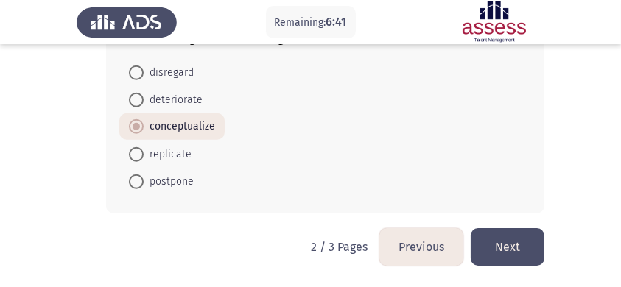
click at [527, 240] on button "Next" at bounding box center [507, 247] width 74 height 38
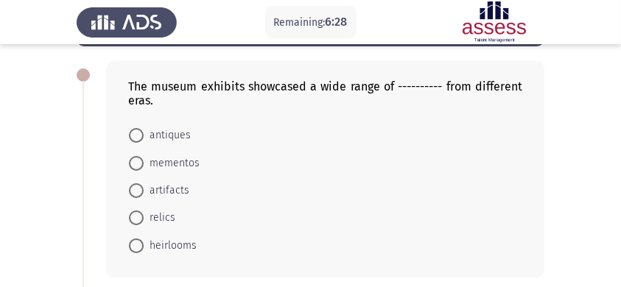
scroll to position [71, 0]
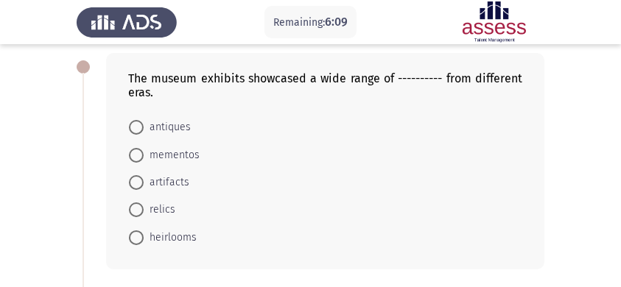
click at [177, 186] on span "artifacts" at bounding box center [167, 183] width 46 height 18
click at [144, 186] on input "artifacts" at bounding box center [136, 182] width 15 height 15
radio input "true"
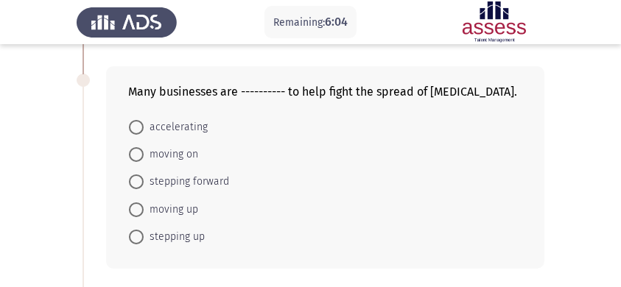
scroll to position [325, 0]
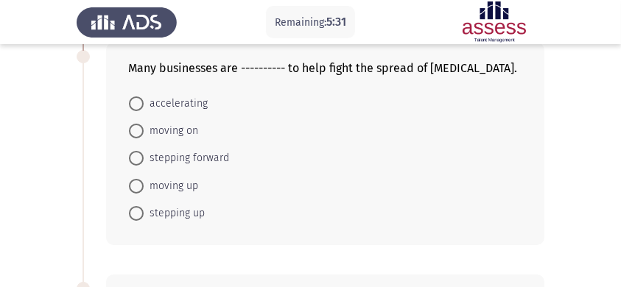
click at [200, 216] on span "stepping up" at bounding box center [174, 214] width 61 height 18
click at [144, 216] on input "stepping up" at bounding box center [136, 213] width 15 height 15
radio input "true"
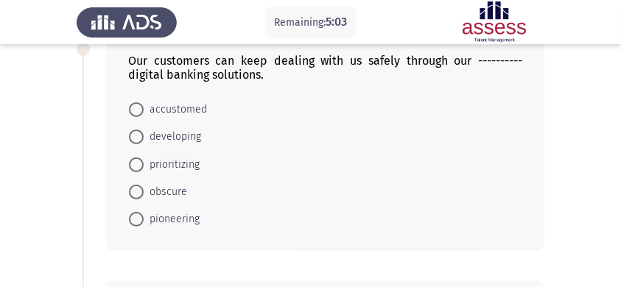
scroll to position [565, 0]
click at [183, 135] on span "developing" at bounding box center [172, 136] width 57 height 18
click at [144, 135] on input "developing" at bounding box center [136, 136] width 15 height 15
radio input "true"
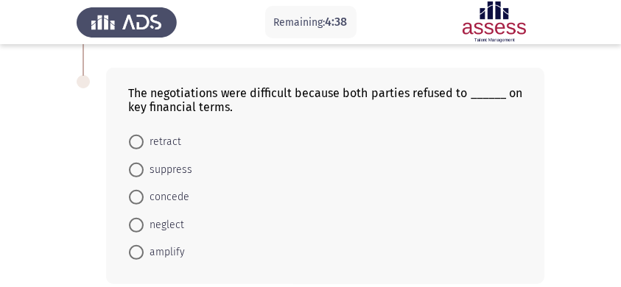
scroll to position [781, 0]
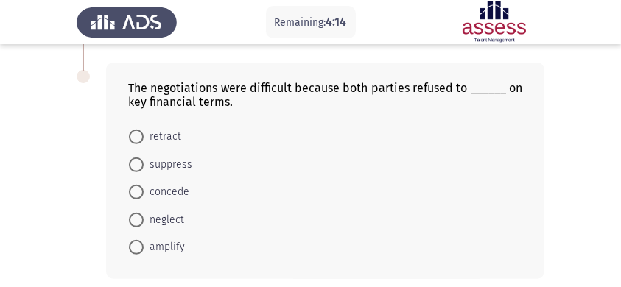
click at [171, 188] on span "concede" at bounding box center [167, 192] width 46 height 18
click at [144, 188] on input "concede" at bounding box center [136, 192] width 15 height 15
radio input "true"
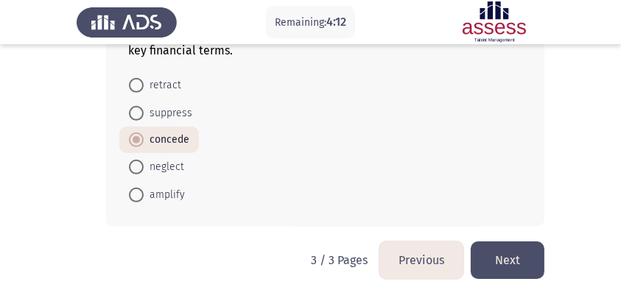
scroll to position [848, 0]
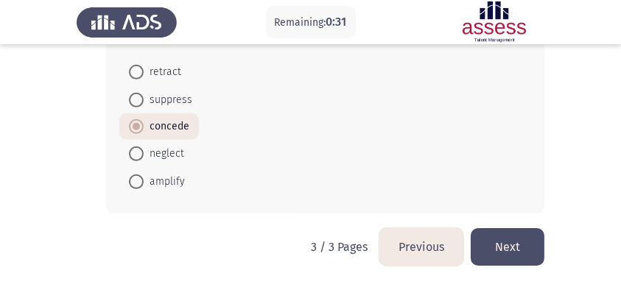
click at [490, 245] on button "Next" at bounding box center [507, 247] width 74 height 38
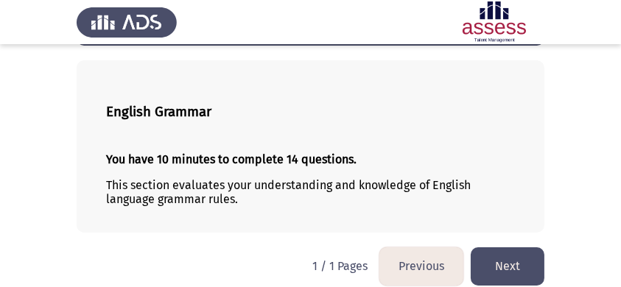
scroll to position [77, 0]
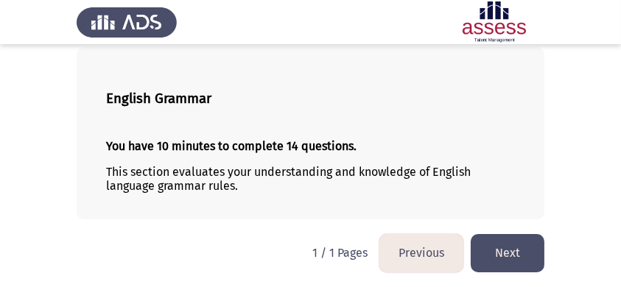
click at [512, 241] on button "Next" at bounding box center [507, 253] width 74 height 38
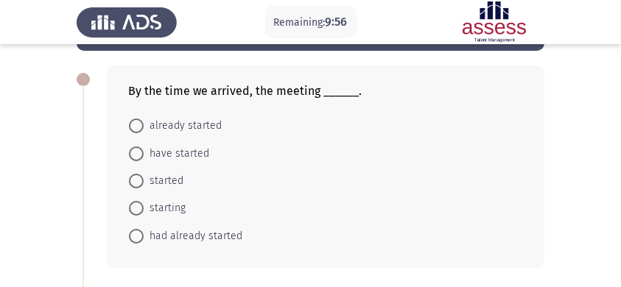
scroll to position [57, 0]
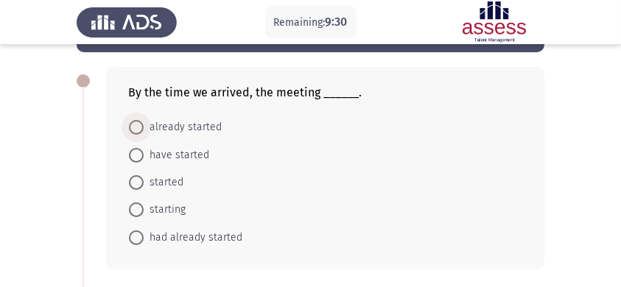
click at [143, 129] on span at bounding box center [136, 127] width 15 height 15
click at [143, 129] on input "already started" at bounding box center [136, 127] width 15 height 15
radio input "true"
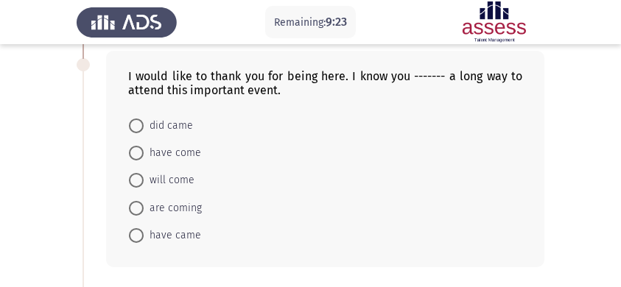
scroll to position [299, 0]
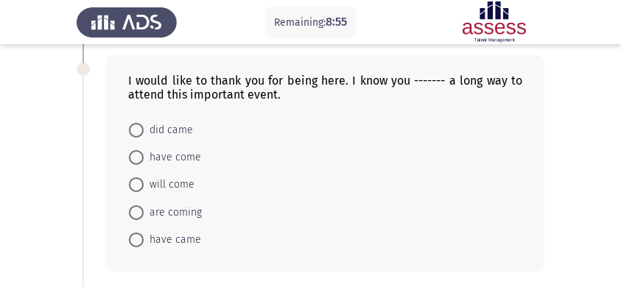
click at [191, 248] on span "have came" at bounding box center [172, 240] width 57 height 18
click at [144, 247] on input "have came" at bounding box center [136, 240] width 15 height 15
radio input "true"
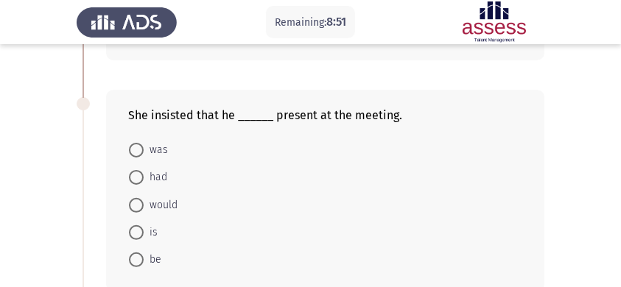
scroll to position [532, 0]
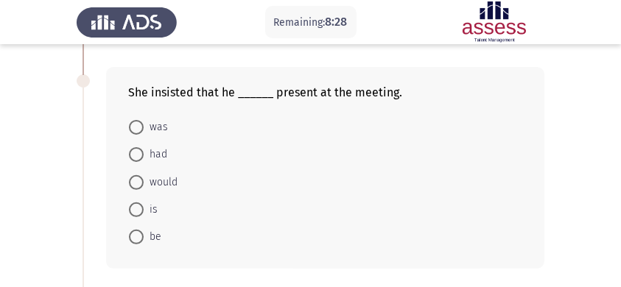
click at [152, 207] on span "is" at bounding box center [151, 210] width 14 height 18
click at [144, 207] on input "is" at bounding box center [136, 209] width 15 height 15
radio input "true"
click at [147, 236] on span "be" at bounding box center [153, 236] width 18 height 18
click at [144, 236] on input "be" at bounding box center [136, 236] width 15 height 15
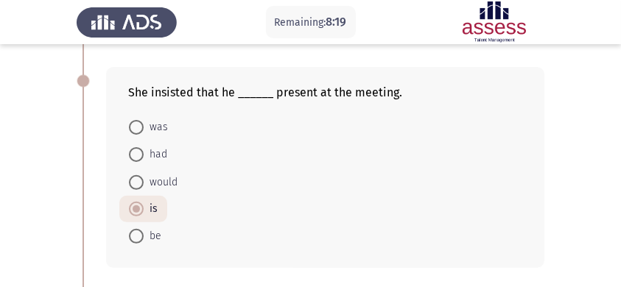
radio input "true"
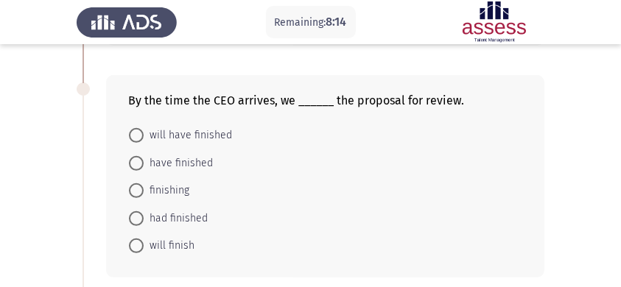
scroll to position [771, 0]
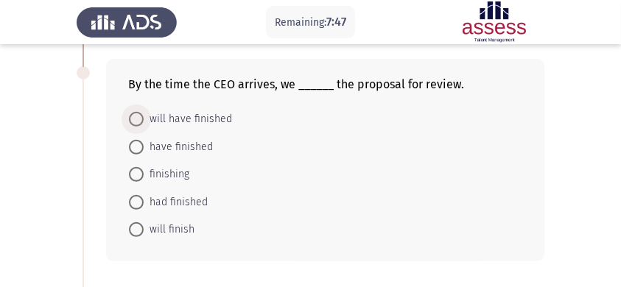
click at [218, 117] on span "will have finished" at bounding box center [188, 119] width 88 height 18
click at [144, 117] on input "will have finished" at bounding box center [136, 119] width 15 height 15
radio input "true"
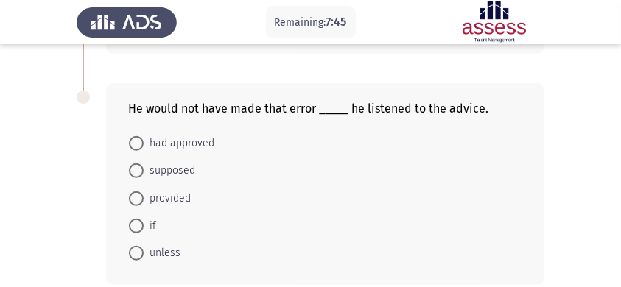
scroll to position [1007, 0]
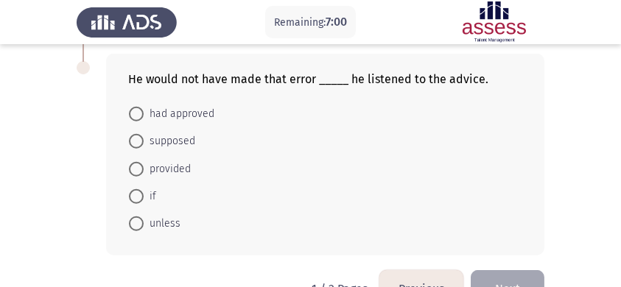
click at [155, 202] on span "if" at bounding box center [150, 197] width 13 height 18
click at [144, 202] on input "if" at bounding box center [136, 196] width 15 height 15
radio input "true"
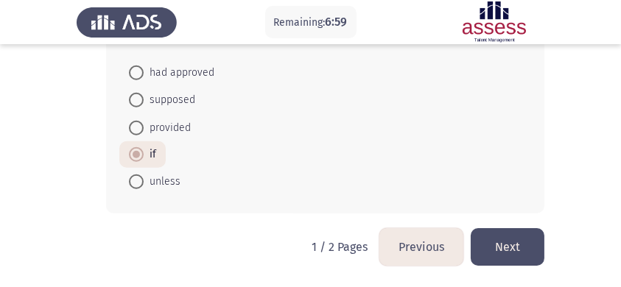
scroll to position [1050, 0]
click at [509, 245] on button "Next" at bounding box center [507, 247] width 74 height 38
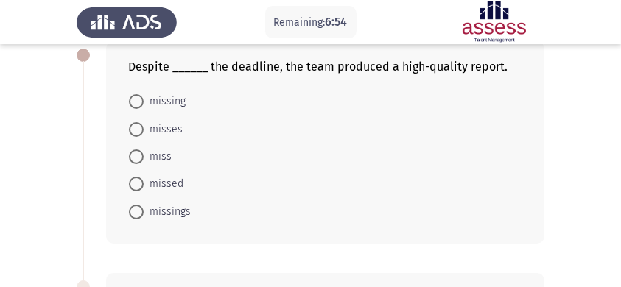
scroll to position [88, 0]
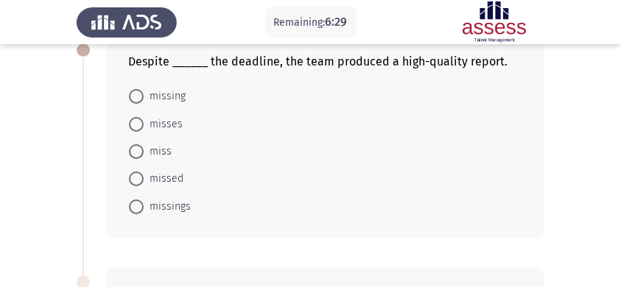
click at [166, 179] on span "missed" at bounding box center [164, 179] width 40 height 18
click at [144, 179] on input "missed" at bounding box center [136, 179] width 15 height 15
radio input "true"
click at [177, 100] on span "missing" at bounding box center [165, 97] width 42 height 18
click at [144, 100] on input "missing" at bounding box center [136, 96] width 15 height 15
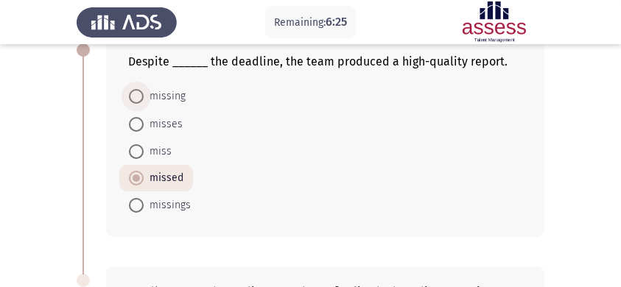
radio input "true"
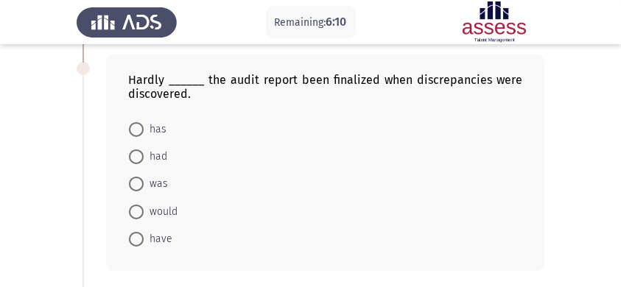
scroll to position [292, 0]
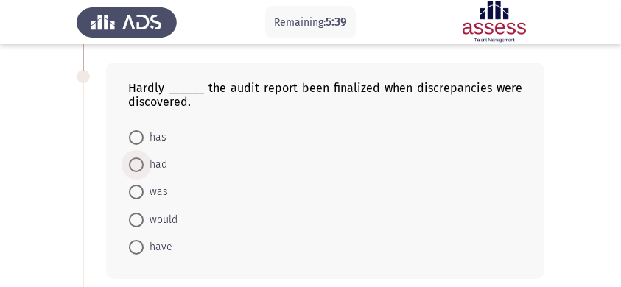
click at [155, 160] on span "had" at bounding box center [156, 165] width 24 height 18
click at [144, 160] on input "had" at bounding box center [136, 165] width 15 height 15
radio input "true"
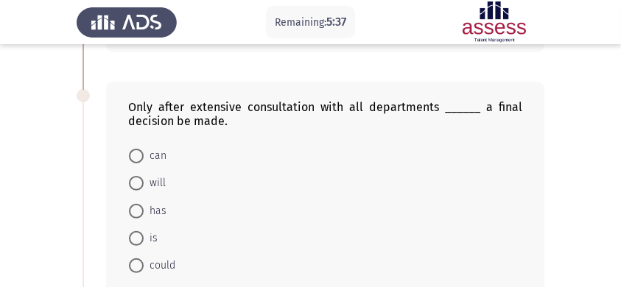
scroll to position [544, 0]
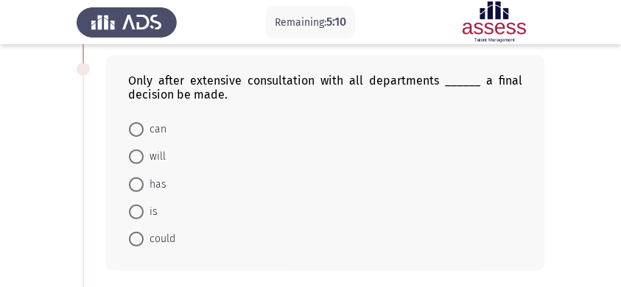
click at [163, 133] on span "can" at bounding box center [155, 130] width 23 height 18
click at [144, 133] on input "can" at bounding box center [136, 129] width 15 height 15
radio input "true"
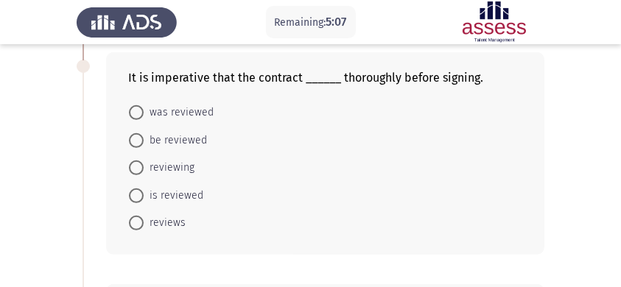
scroll to position [793, 0]
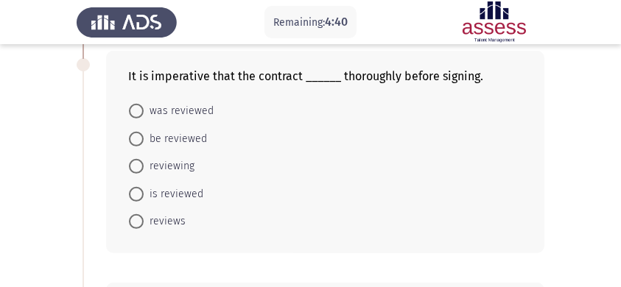
click at [191, 146] on span "be reviewed" at bounding box center [175, 139] width 63 height 18
click at [144, 146] on input "be reviewed" at bounding box center [136, 139] width 15 height 15
radio input "true"
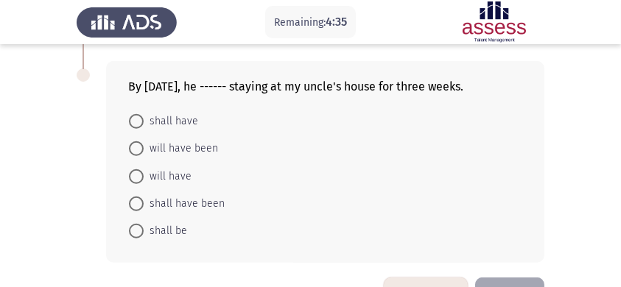
scroll to position [1020, 0]
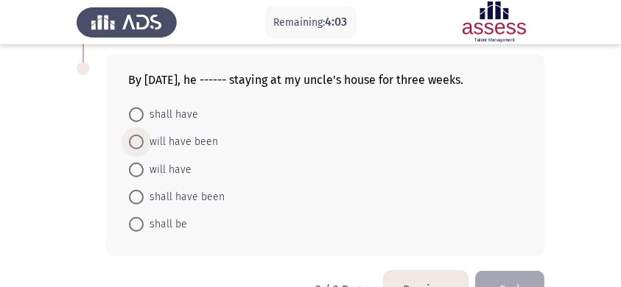
click at [185, 149] on span "will have been" at bounding box center [181, 142] width 74 height 18
click at [144, 149] on input "will have been" at bounding box center [136, 142] width 15 height 15
radio input "true"
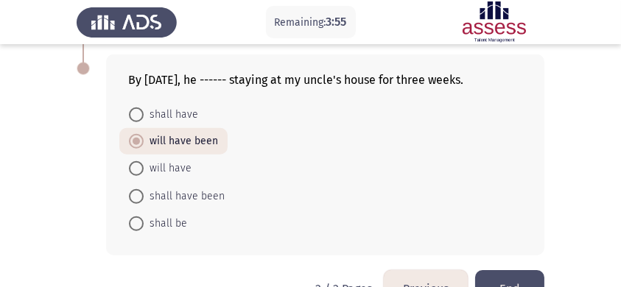
scroll to position [1065, 0]
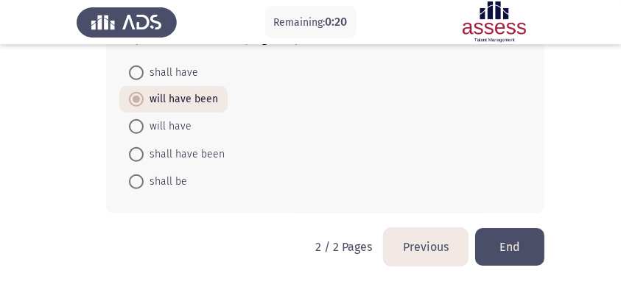
click at [520, 242] on button "End" at bounding box center [509, 247] width 69 height 38
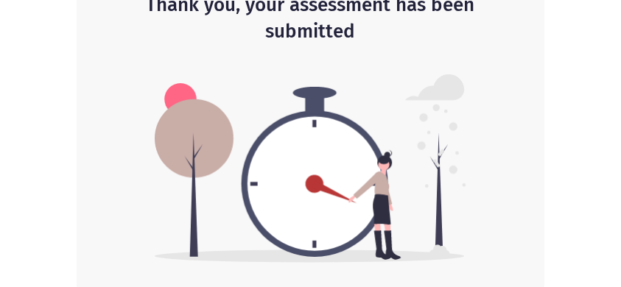
scroll to position [102, 0]
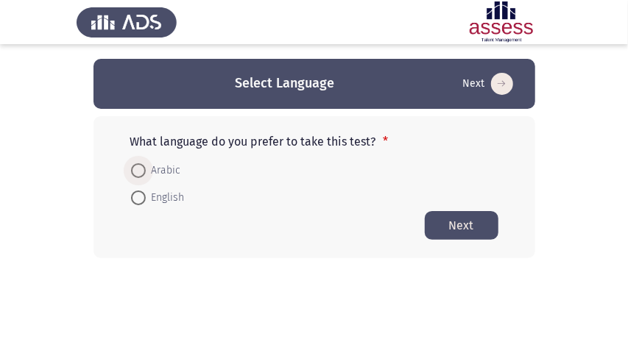
click at [162, 171] on span "Arabic" at bounding box center [163, 171] width 35 height 18
click at [146, 171] on input "Arabic" at bounding box center [138, 170] width 15 height 15
radio input "true"
click at [448, 238] on button "Next" at bounding box center [462, 225] width 74 height 29
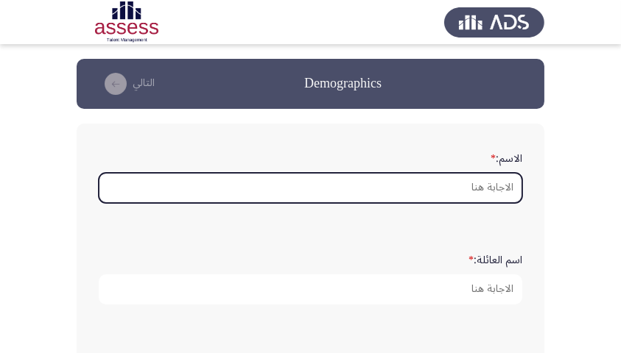
click at [436, 181] on input "الاسم: *" at bounding box center [310, 188] width 423 height 30
type input "l"
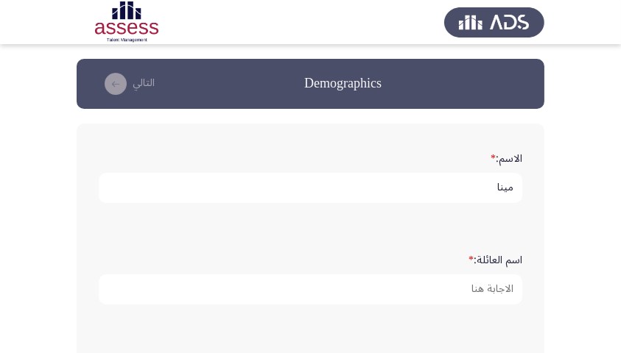
type input "مينا"
type input "مجدي"
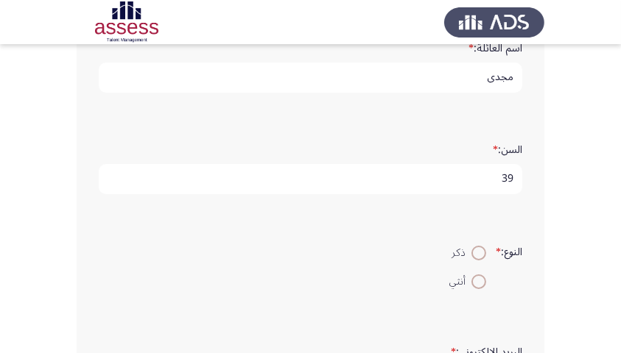
type input "39"
click at [477, 251] on span at bounding box center [478, 253] width 15 height 15
click at [477, 251] on input "ذكر" at bounding box center [478, 253] width 15 height 15
radio input "true"
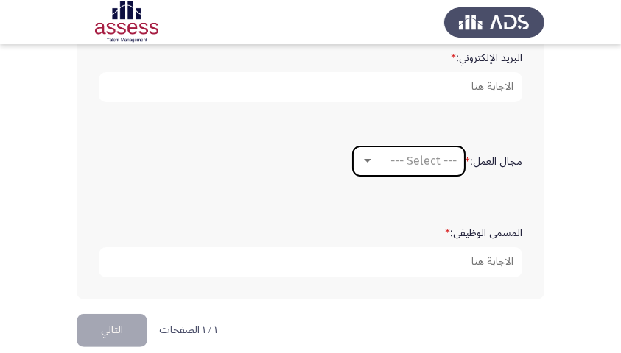
click at [445, 163] on span "--- Select ---" at bounding box center [423, 161] width 66 height 14
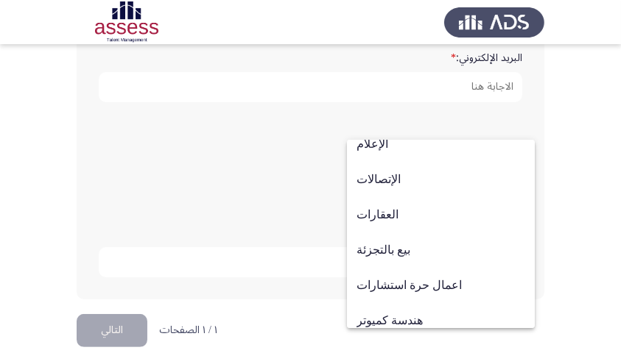
scroll to position [483, 0]
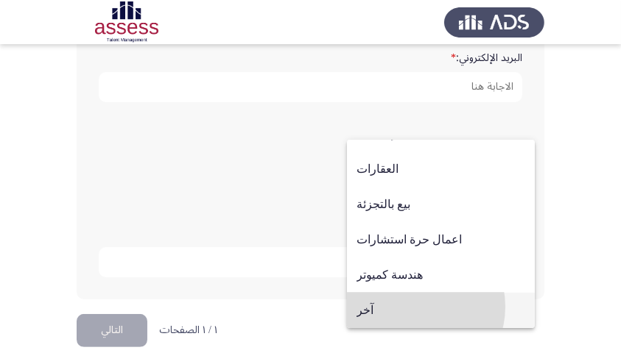
click at [411, 307] on span "آخر" at bounding box center [440, 310] width 169 height 35
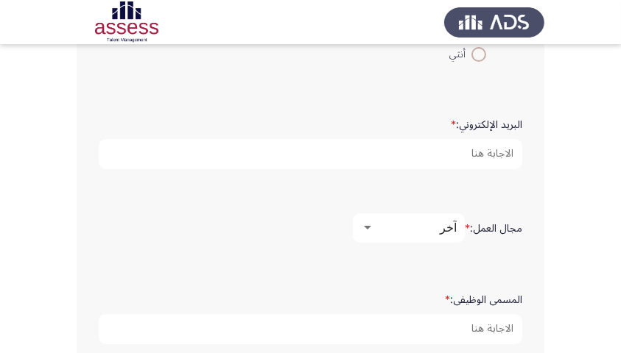
scroll to position [426, 0]
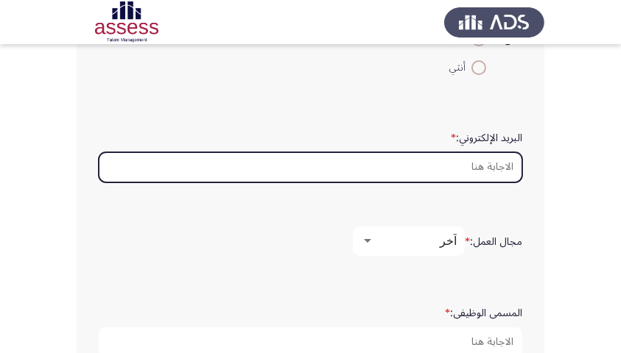
click at [479, 166] on input "البريد الإلكتروني: *" at bounding box center [310, 167] width 423 height 30
type input "ة"
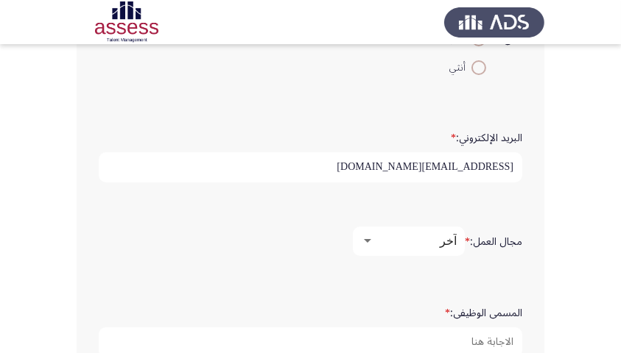
type input "[EMAIL_ADDRESS][DOMAIN_NAME]"
click at [422, 229] on mat-select "آخر" at bounding box center [409, 241] width 112 height 29
click at [423, 237] on div "آخر" at bounding box center [415, 241] width 82 height 14
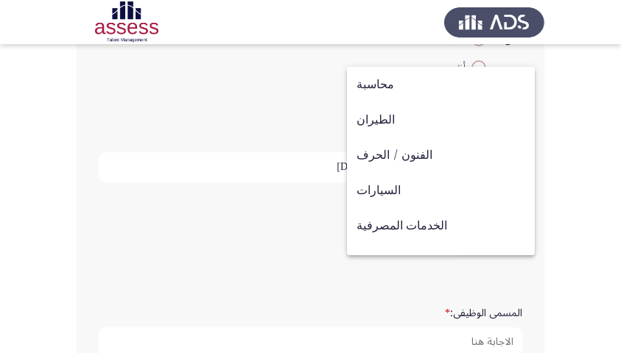
scroll to position [483, 0]
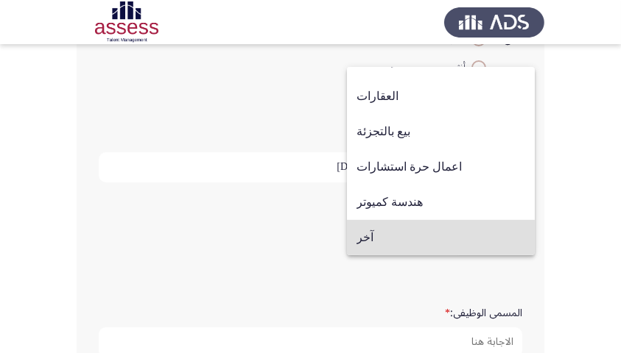
click at [430, 241] on span "آخر" at bounding box center [440, 237] width 169 height 35
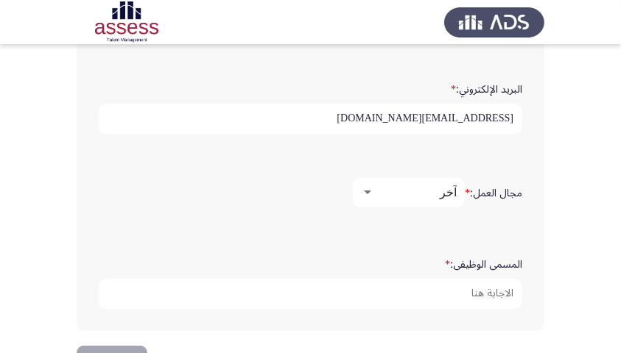
scroll to position [521, 0]
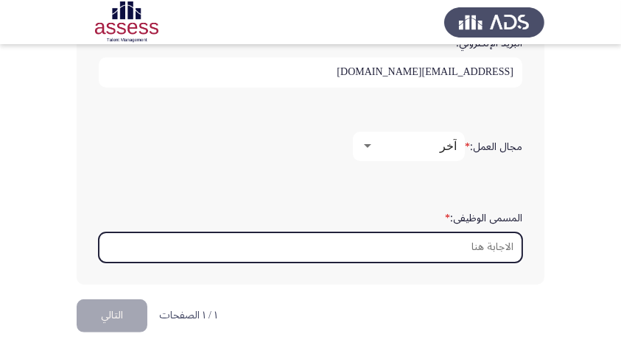
click at [496, 247] on input "المسمى الوظيفى: *" at bounding box center [310, 248] width 423 height 30
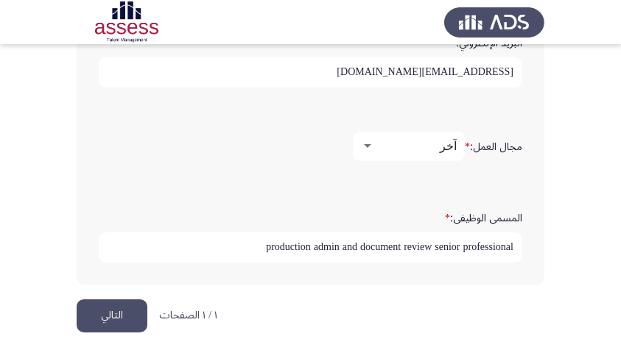
type input "production admin and document review senior professional"
click at [115, 319] on button "التالي" at bounding box center [112, 316] width 71 height 33
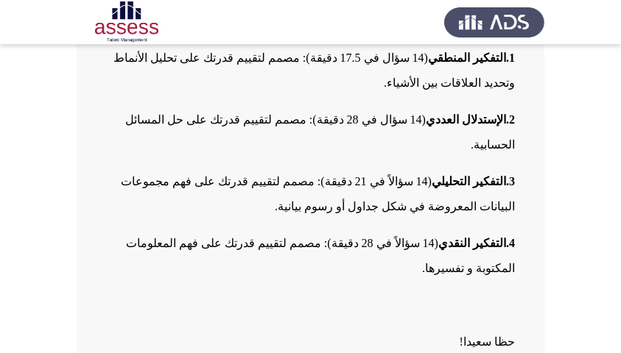
scroll to position [283, 0]
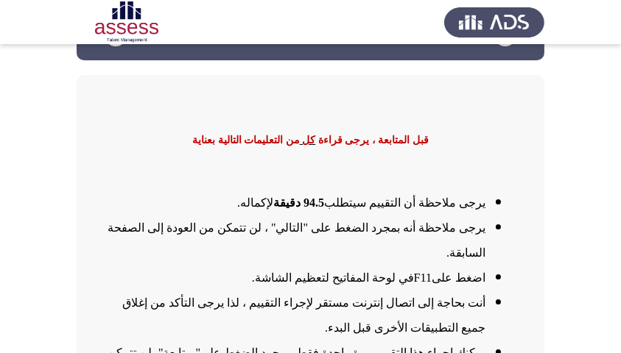
scroll to position [185, 0]
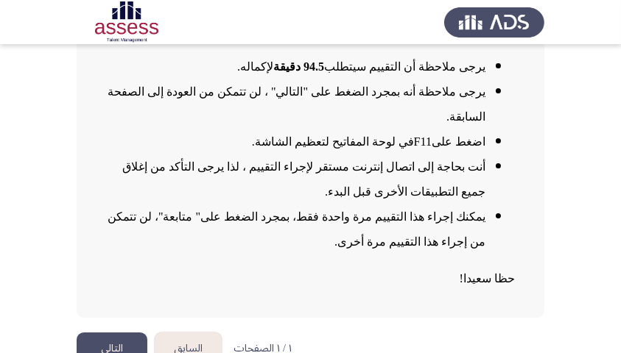
click at [127, 333] on button "التالي" at bounding box center [112, 349] width 71 height 33
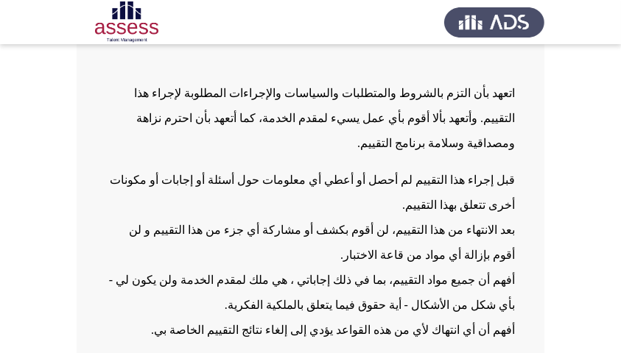
scroll to position [286, 0]
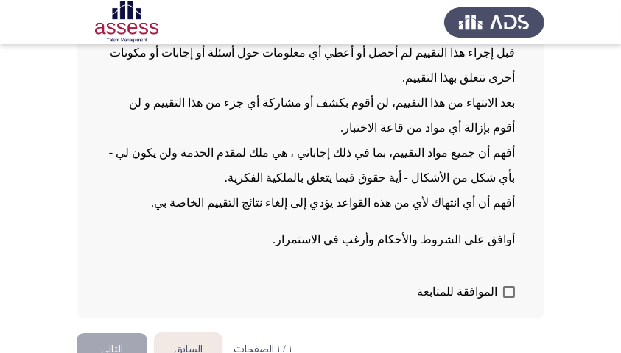
click at [511, 286] on span at bounding box center [509, 292] width 12 height 12
click at [509, 298] on input "الموافقة للمتابعة" at bounding box center [508, 298] width 1 height 1
checkbox input "true"
click at [135, 333] on button "التالي" at bounding box center [112, 349] width 71 height 33
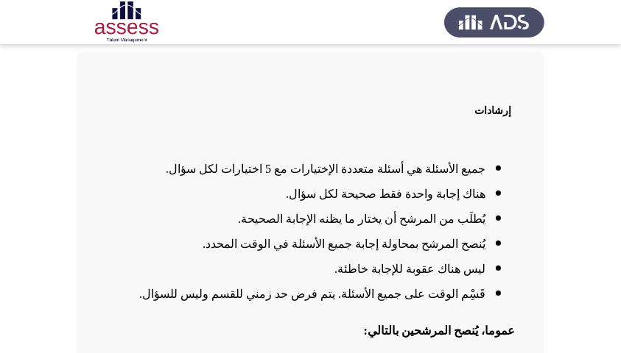
scroll to position [261, 0]
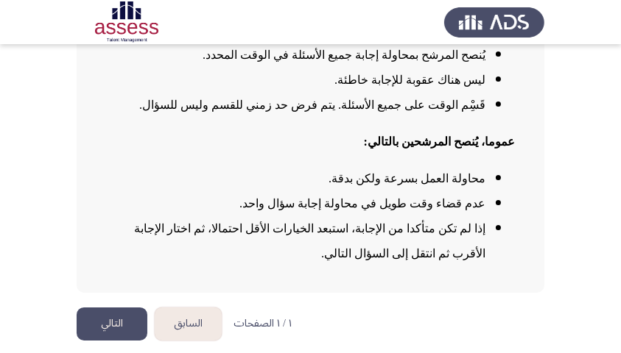
click at [121, 319] on button "التالي" at bounding box center [112, 324] width 71 height 33
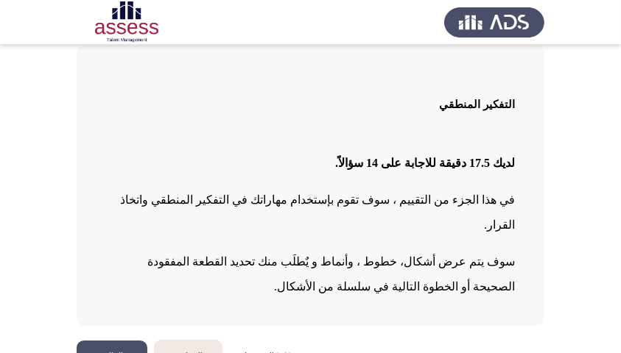
scroll to position [88, 0]
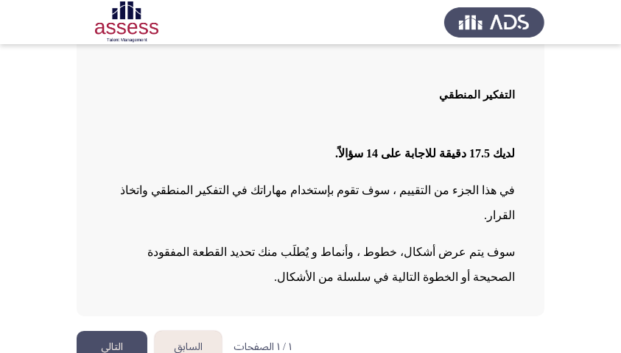
click at [121, 331] on button "التالي" at bounding box center [112, 347] width 71 height 33
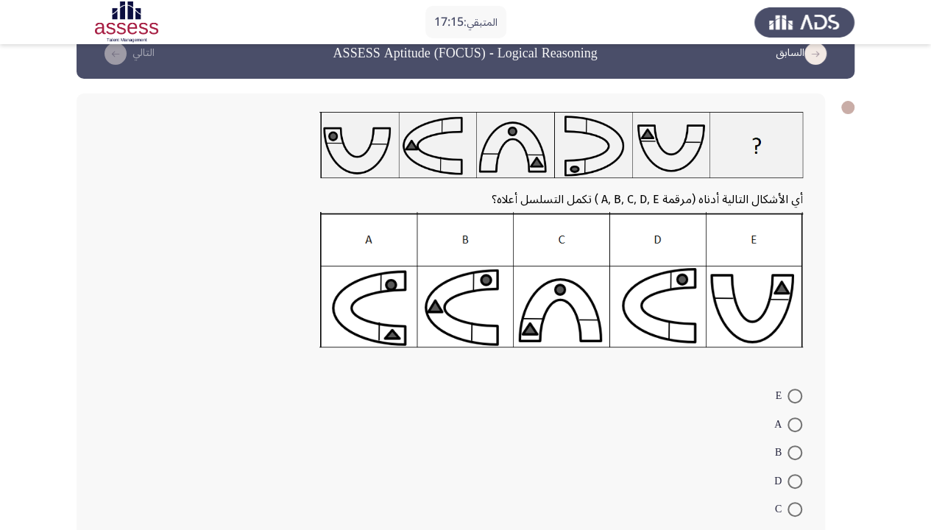
scroll to position [32, 0]
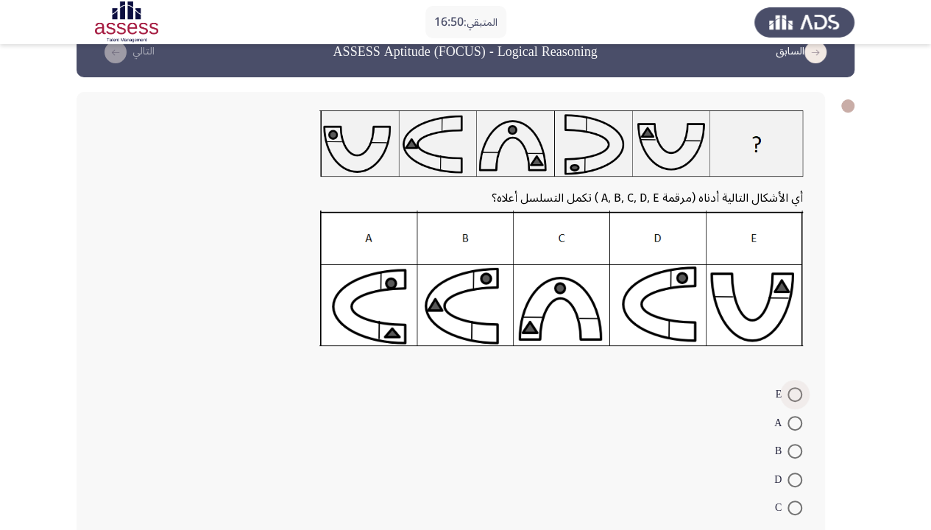
click at [627, 353] on span at bounding box center [795, 394] width 15 height 15
click at [627, 353] on input "E" at bounding box center [795, 394] width 15 height 15
radio input "true"
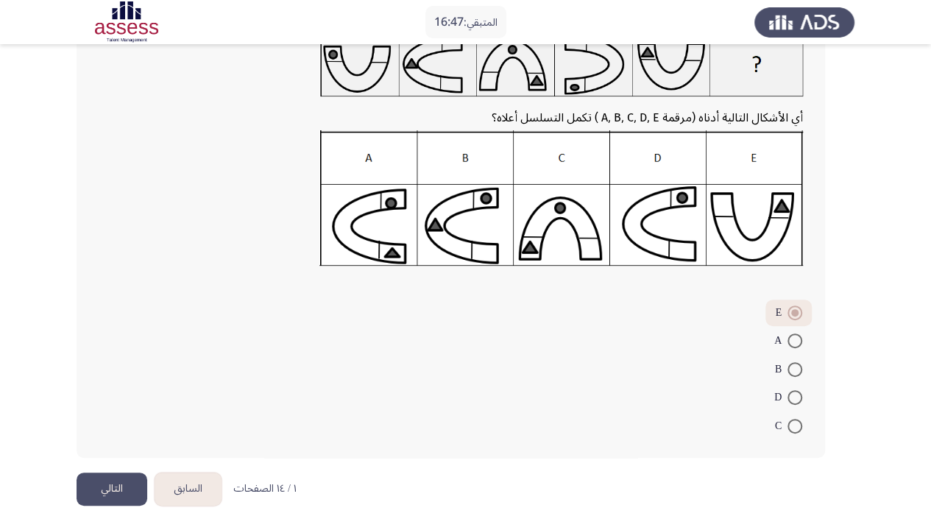
click at [85, 353] on button "التالي" at bounding box center [112, 489] width 71 height 33
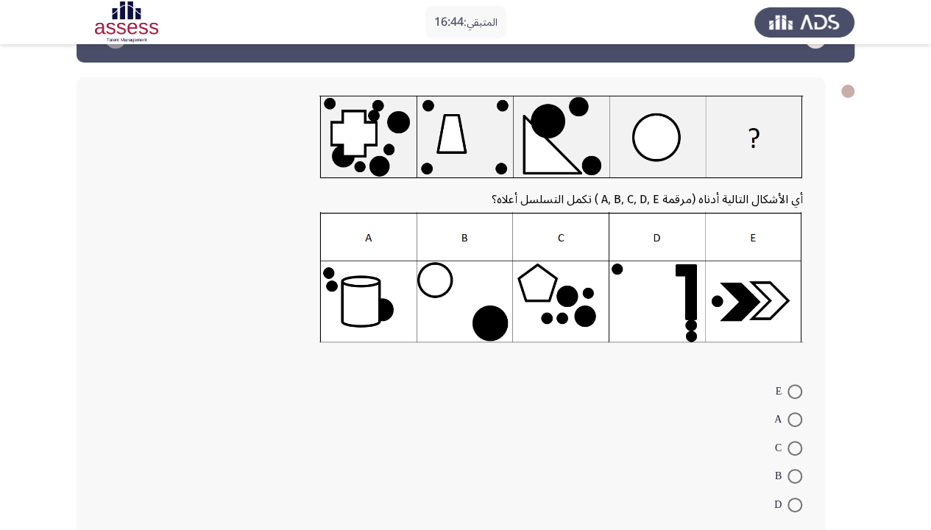
scroll to position [62, 0]
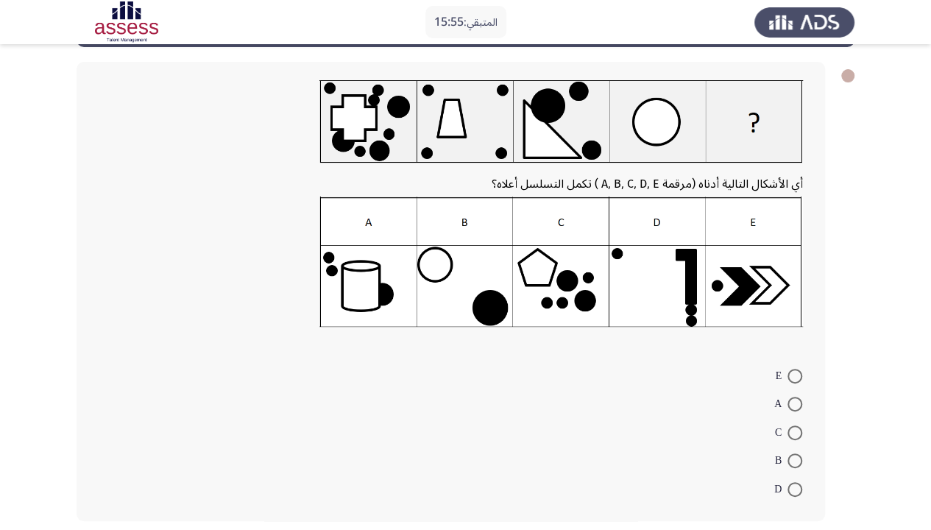
click at [627, 353] on span at bounding box center [795, 404] width 15 height 15
click at [627, 353] on input "A" at bounding box center [795, 404] width 15 height 15
radio input "true"
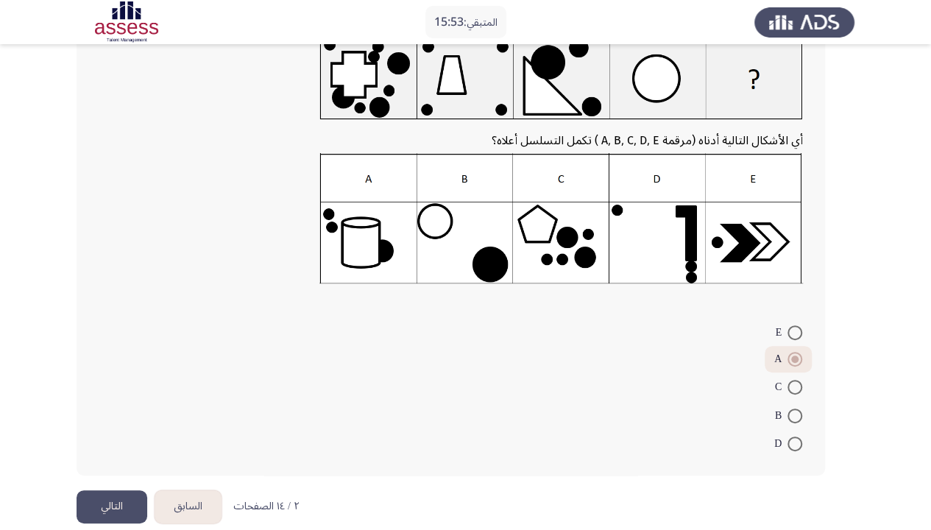
scroll to position [124, 0]
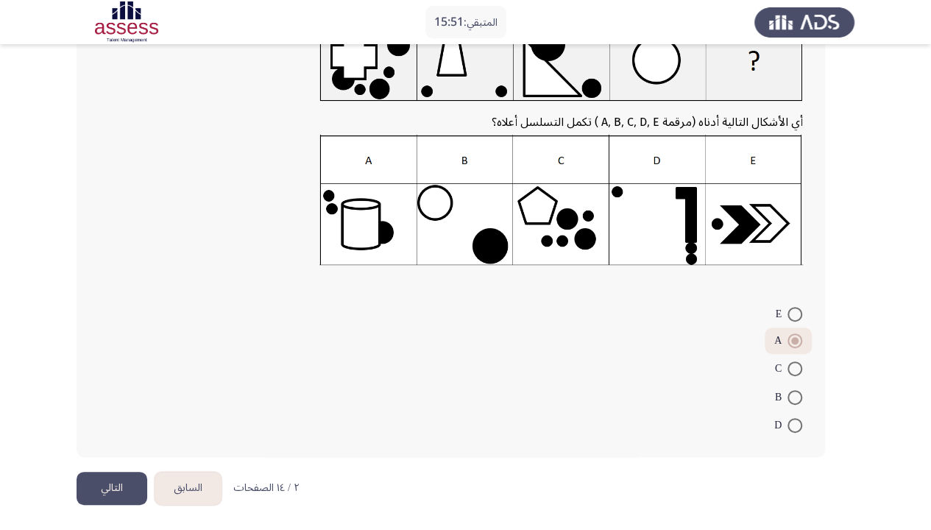
click at [100, 353] on button "التالي" at bounding box center [112, 488] width 71 height 33
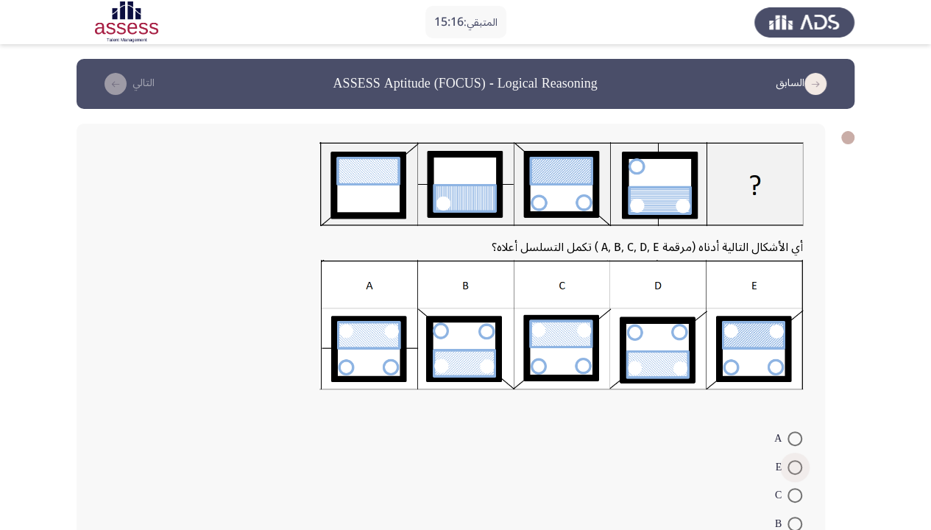
click at [627, 353] on span at bounding box center [795, 467] width 15 height 15
click at [627, 353] on input "E" at bounding box center [795, 467] width 15 height 15
radio input "true"
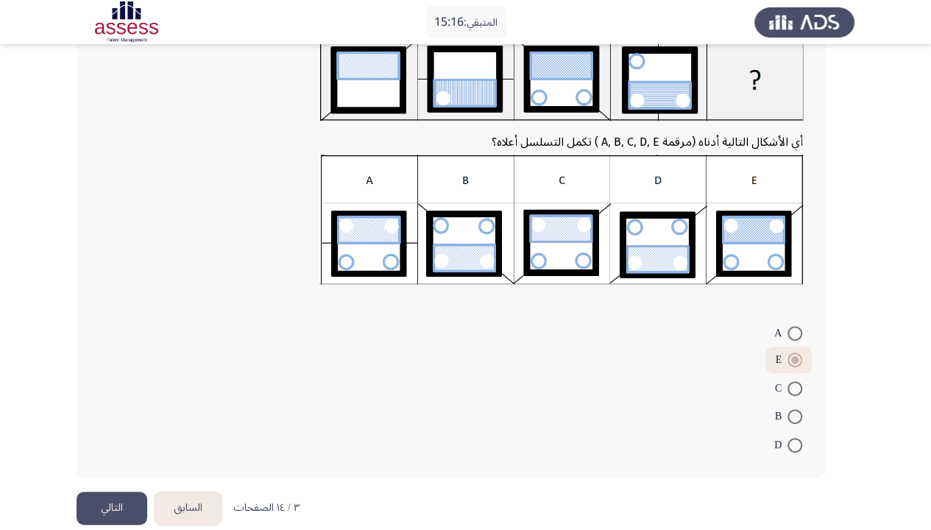
scroll to position [124, 0]
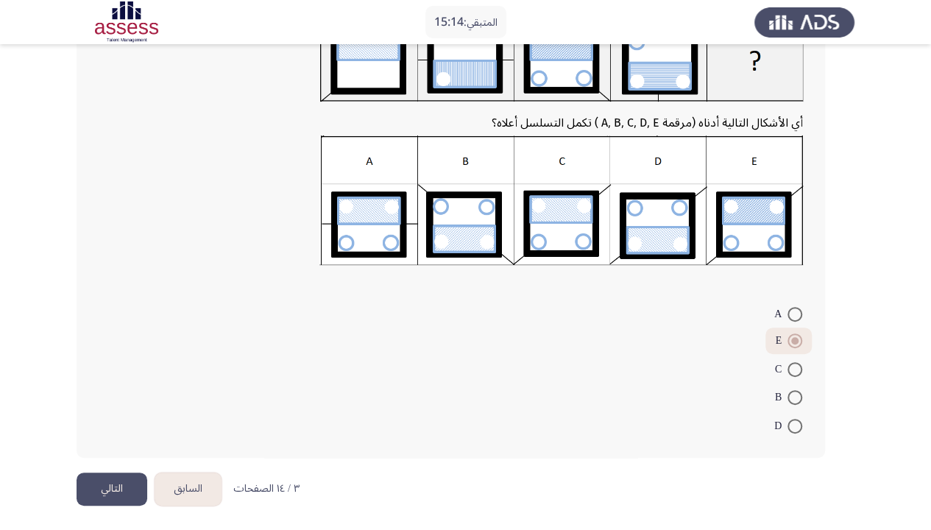
click at [119, 353] on button "التالي" at bounding box center [112, 489] width 71 height 33
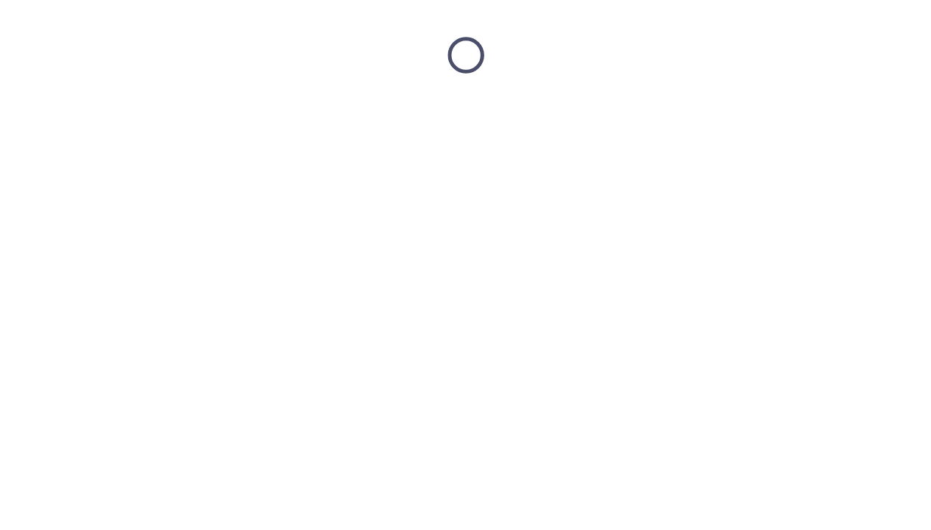
scroll to position [0, 0]
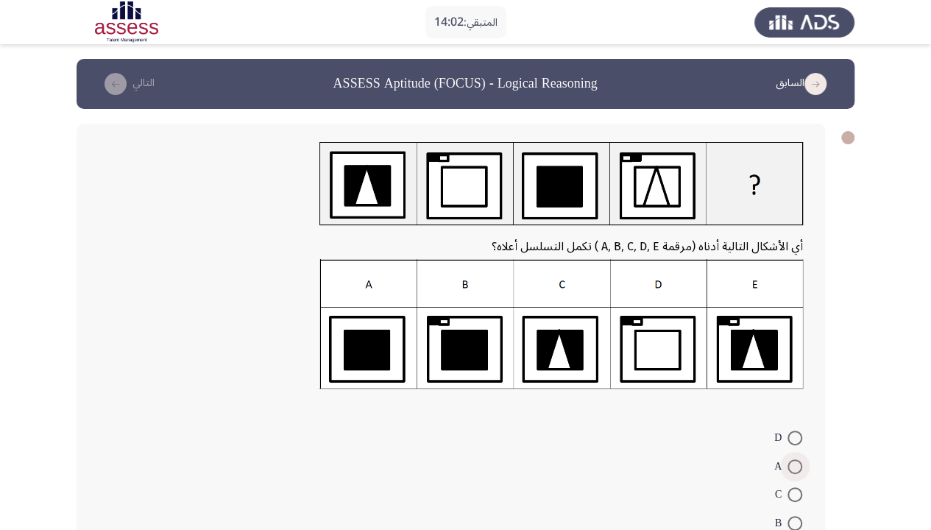
click at [627, 353] on span at bounding box center [795, 466] width 15 height 15
click at [627, 353] on input "A" at bounding box center [795, 466] width 15 height 15
radio input "true"
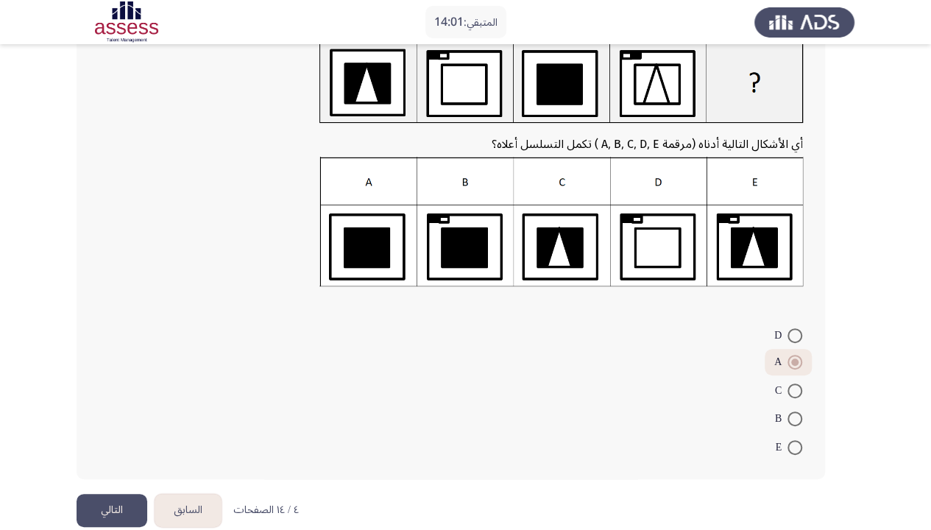
scroll to position [124, 0]
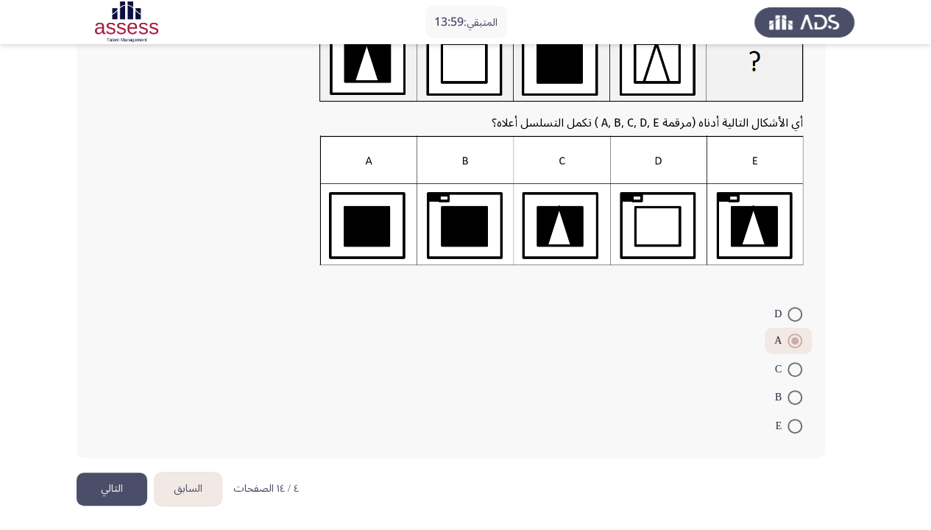
click at [87, 353] on button "التالي" at bounding box center [112, 489] width 71 height 33
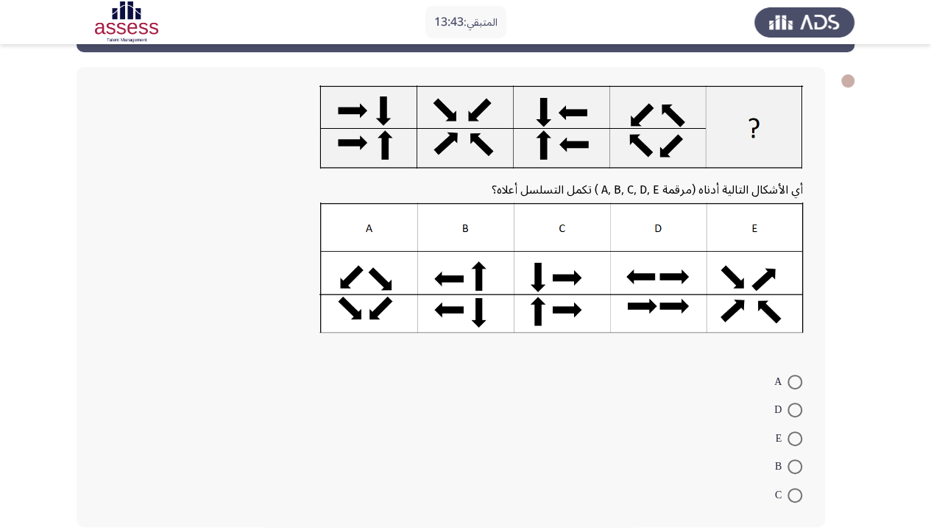
scroll to position [46, 0]
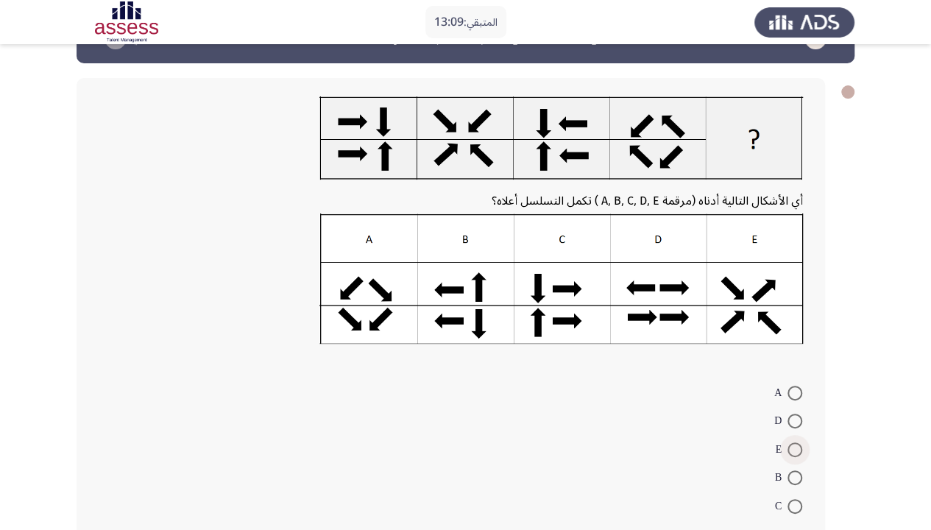
click at [627, 353] on span at bounding box center [795, 449] width 15 height 15
click at [627, 353] on input "E" at bounding box center [795, 449] width 15 height 15
radio input "true"
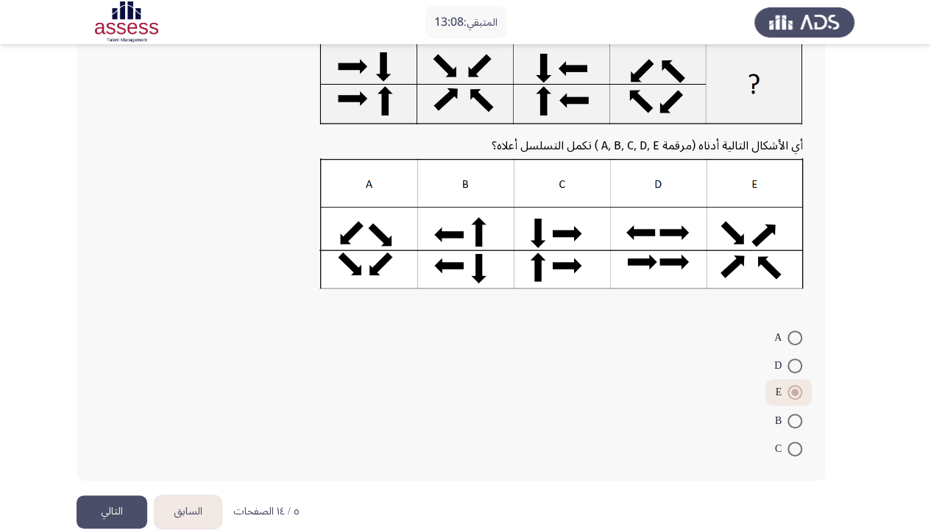
scroll to position [124, 0]
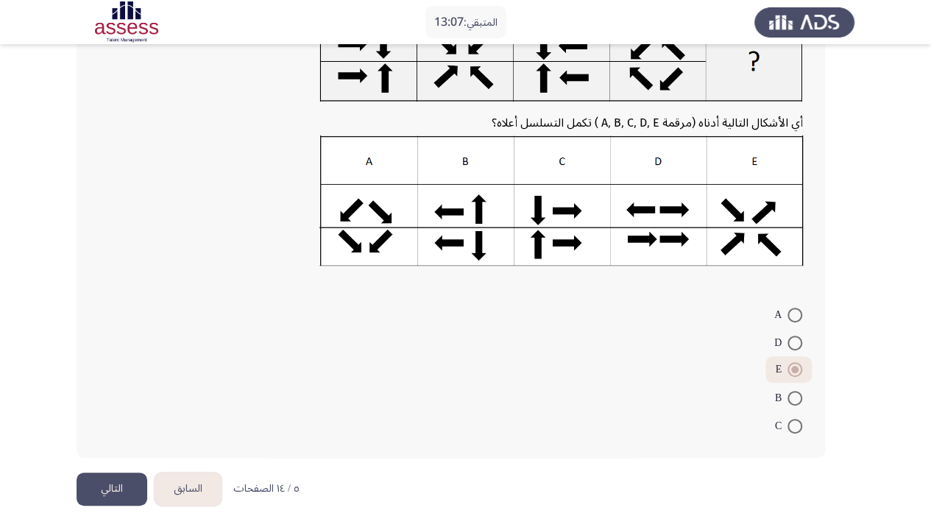
click at [131, 353] on button "التالي" at bounding box center [112, 489] width 71 height 33
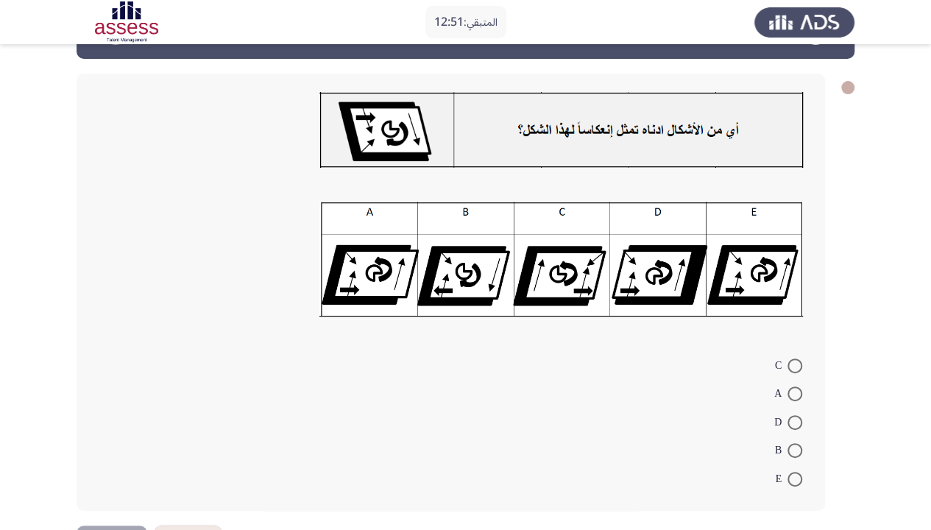
scroll to position [74, 0]
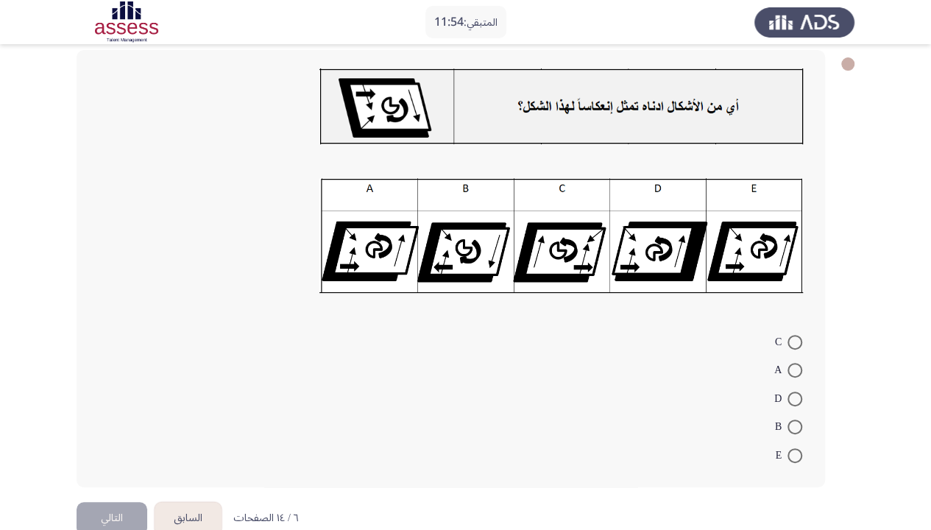
click at [627, 350] on label "C" at bounding box center [788, 342] width 27 height 18
click at [627, 350] on input "C" at bounding box center [795, 342] width 15 height 15
radio input "true"
click at [118, 353] on button "التالي" at bounding box center [112, 516] width 71 height 33
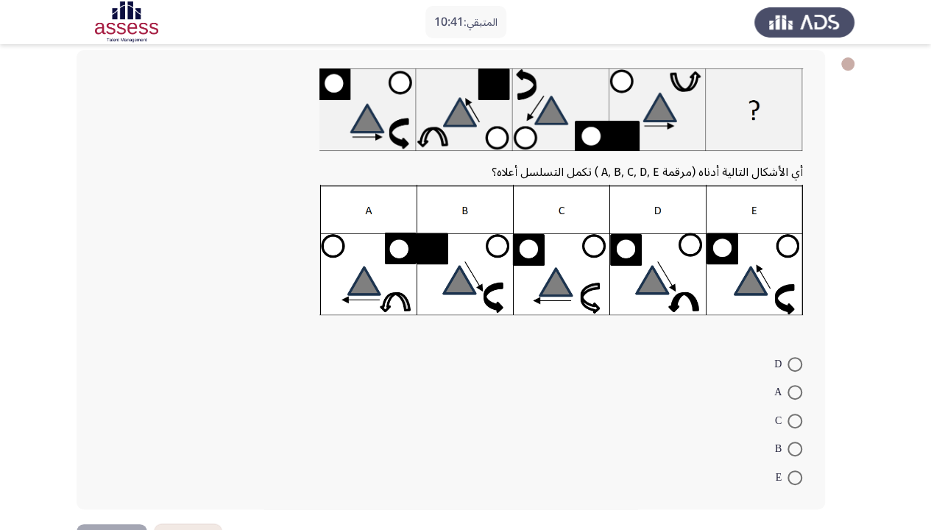
click at [627, 353] on span at bounding box center [795, 477] width 15 height 15
click at [627, 353] on input "E" at bounding box center [795, 477] width 15 height 15
radio input "true"
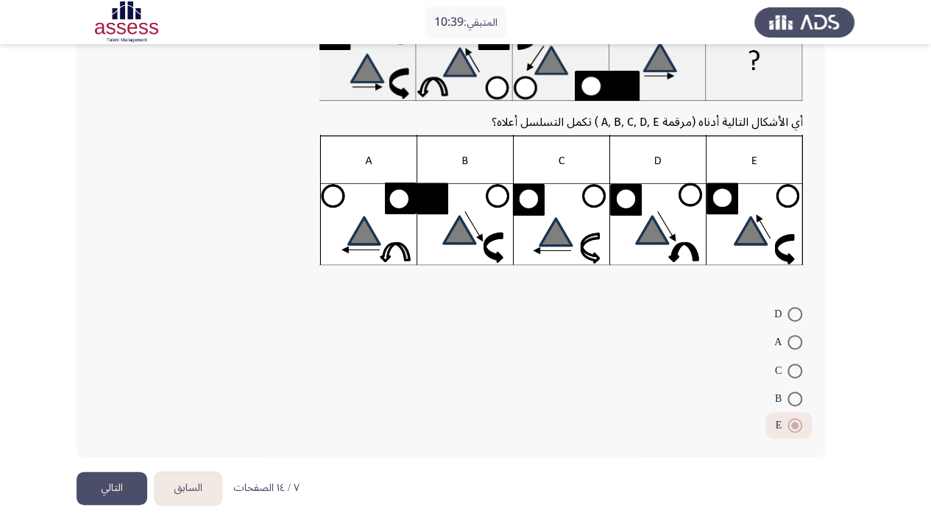
scroll to position [0, 0]
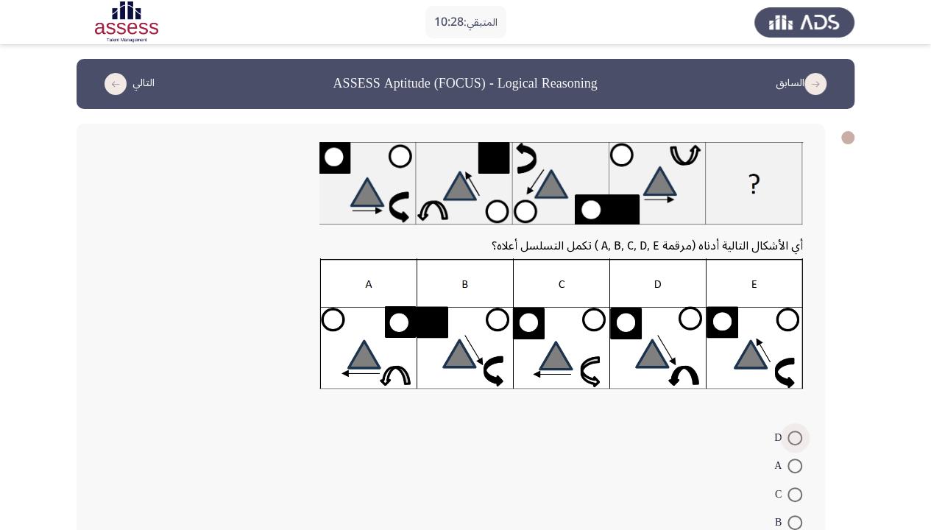
click at [627, 353] on span at bounding box center [795, 438] width 15 height 15
click at [627, 353] on input "D" at bounding box center [795, 438] width 15 height 15
radio input "true"
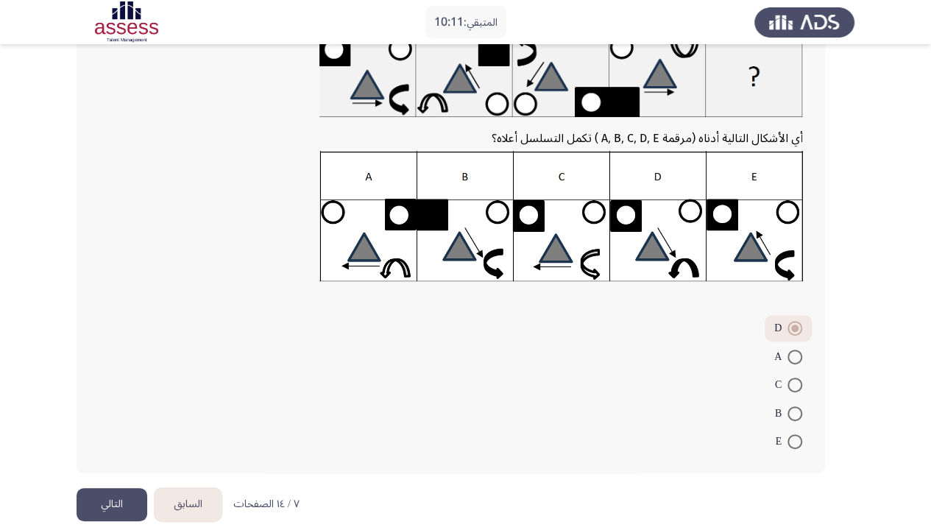
scroll to position [124, 0]
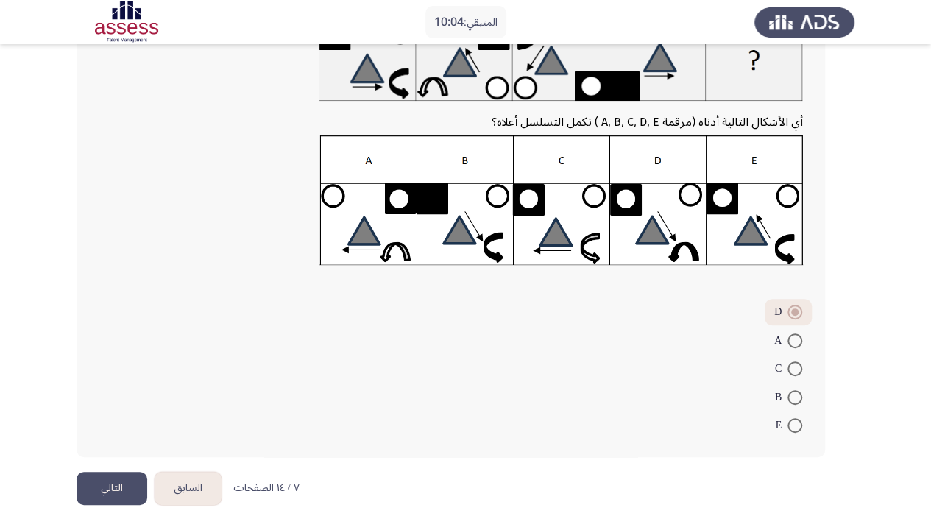
click at [100, 353] on button "التالي" at bounding box center [112, 488] width 71 height 33
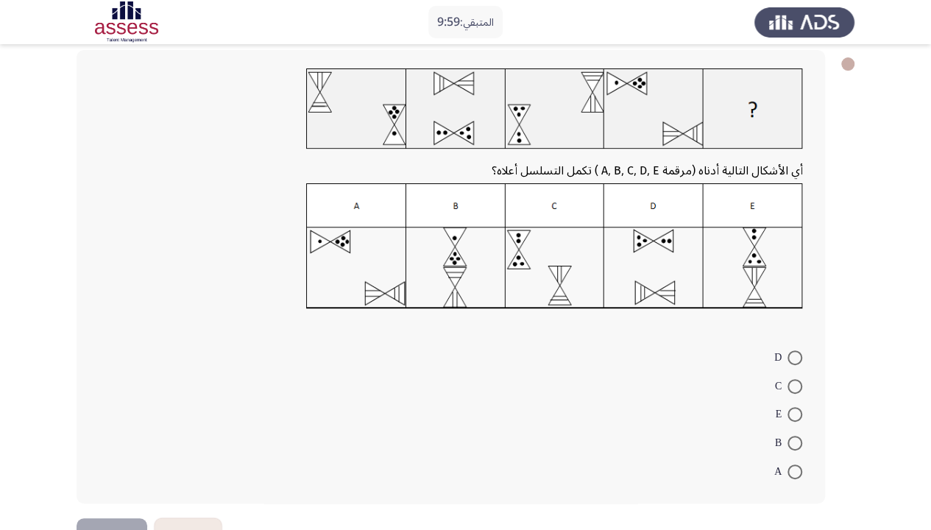
scroll to position [77, 0]
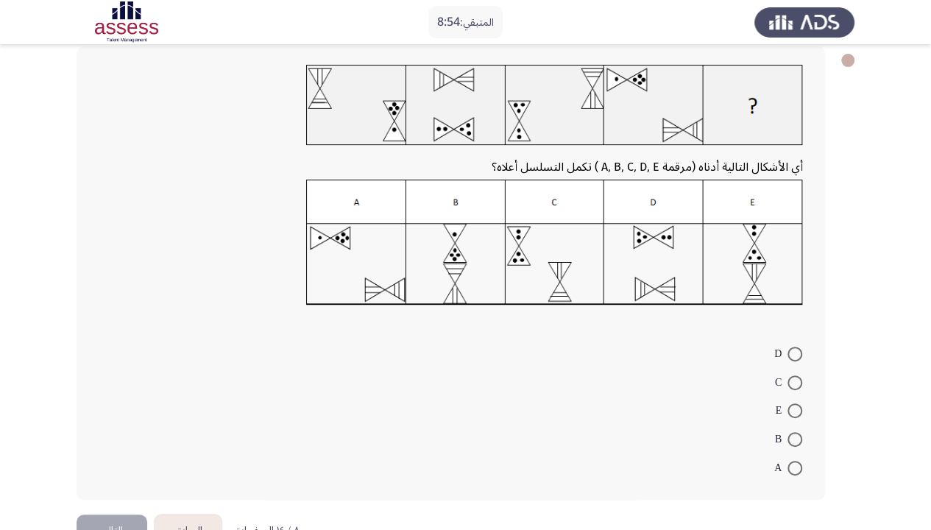
click at [627, 353] on span at bounding box center [795, 382] width 15 height 15
click at [627, 353] on input "C" at bounding box center [795, 382] width 15 height 15
radio input "true"
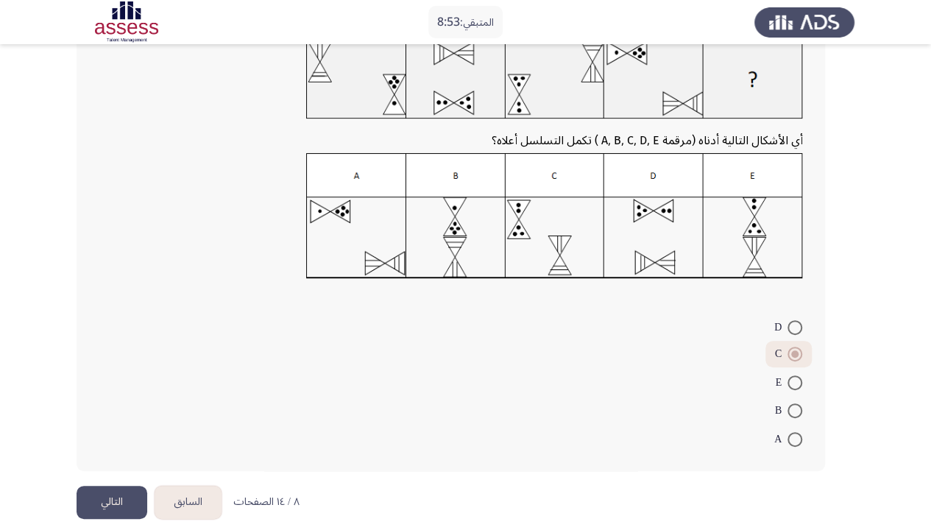
scroll to position [118, 0]
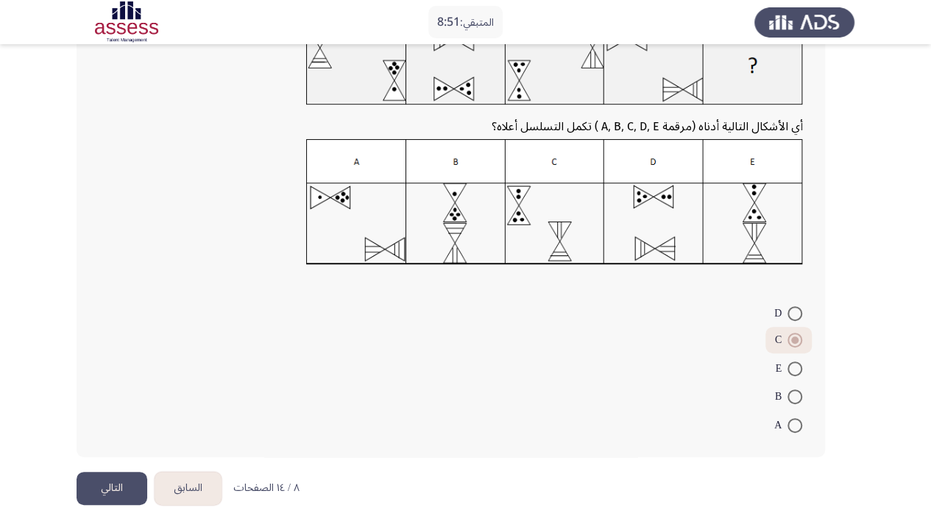
click at [118, 353] on button "التالي" at bounding box center [112, 488] width 71 height 33
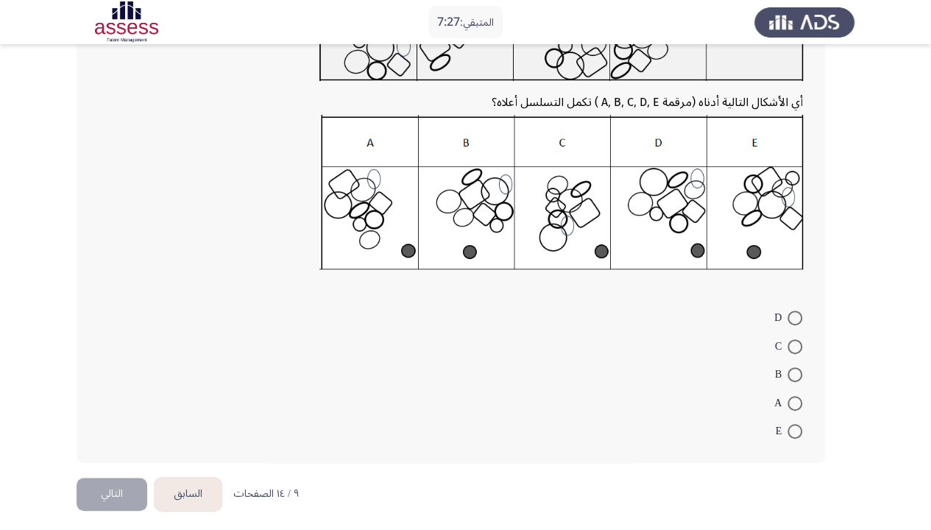
scroll to position [172, 0]
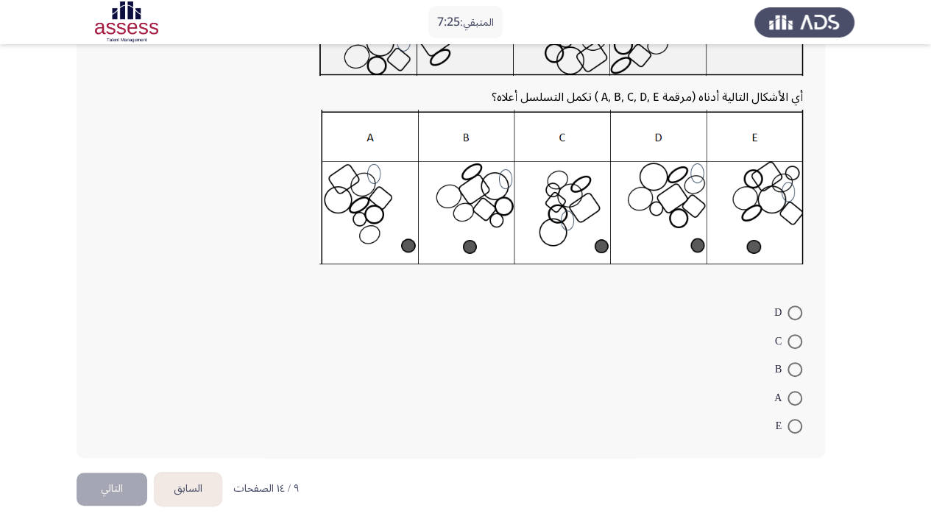
click at [627, 353] on span at bounding box center [795, 369] width 15 height 15
click at [627, 353] on input "B" at bounding box center [795, 369] width 15 height 15
radio input "true"
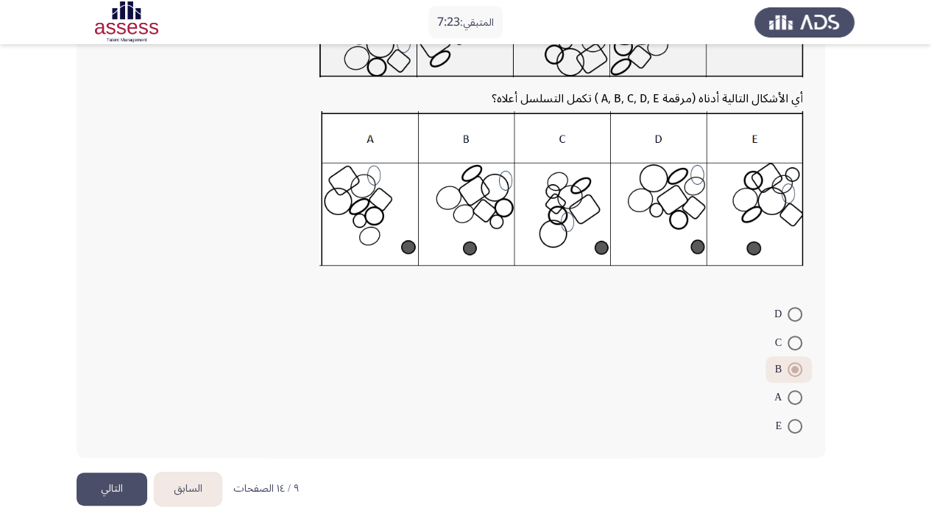
click at [87, 353] on button "التالي" at bounding box center [112, 489] width 71 height 33
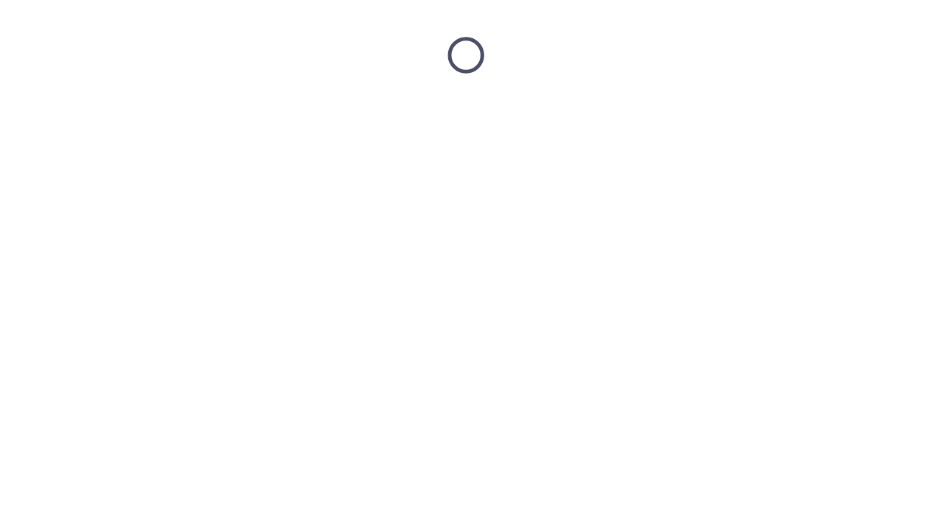
scroll to position [0, 0]
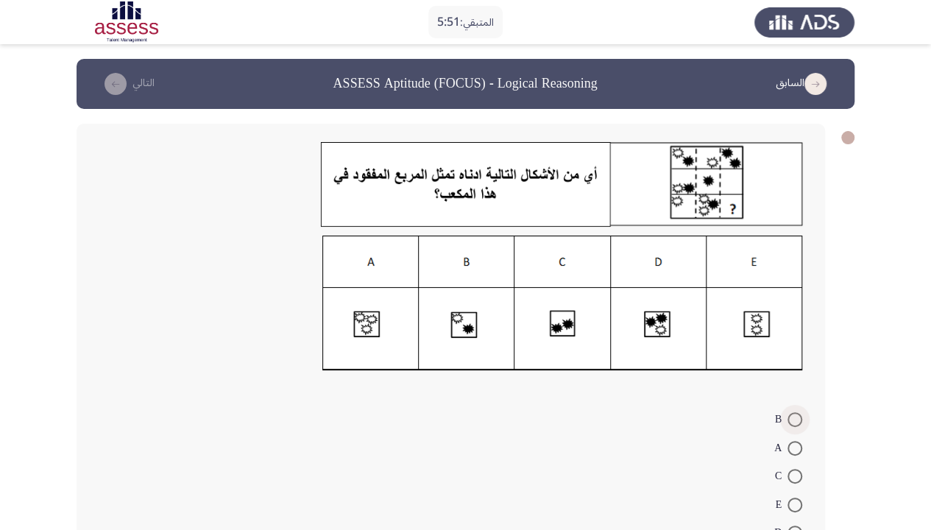
click at [627, 353] on span at bounding box center [795, 419] width 15 height 15
click at [627, 353] on input "B" at bounding box center [795, 419] width 15 height 15
radio input "true"
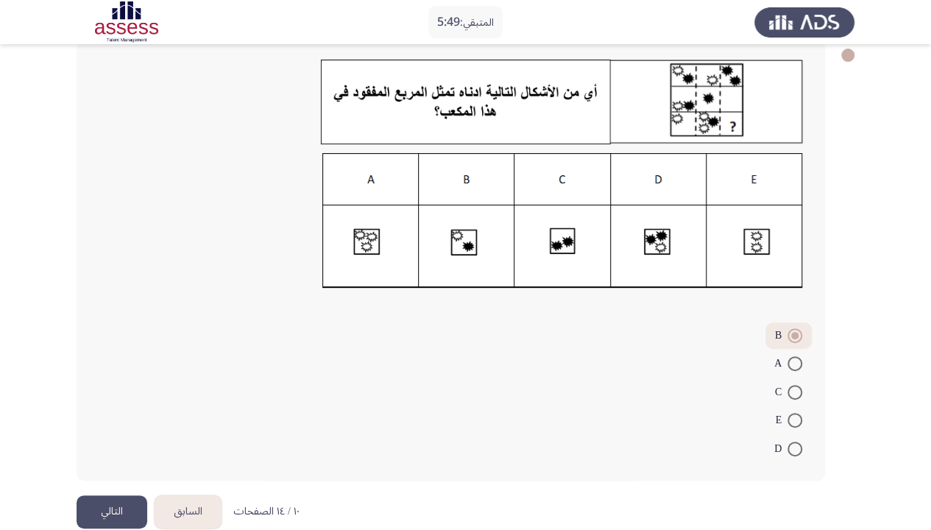
scroll to position [105, 0]
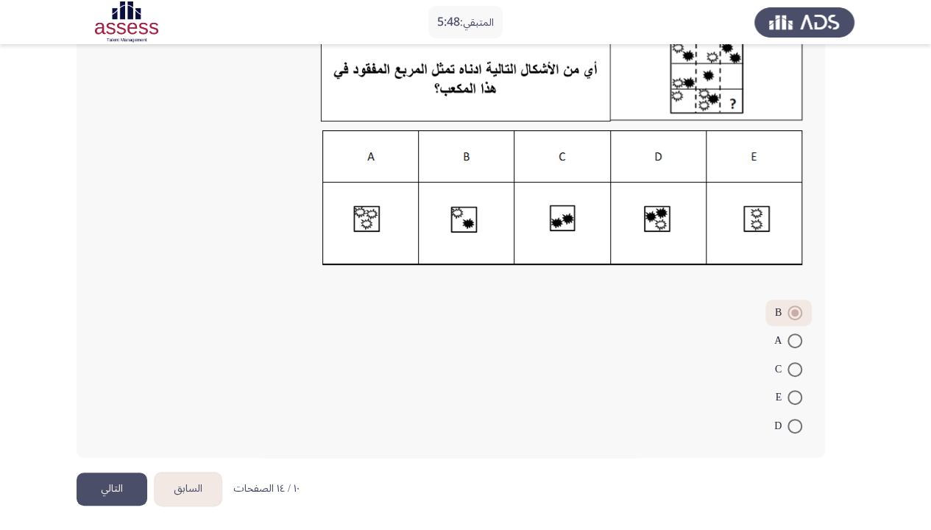
click at [101, 353] on button "التالي" at bounding box center [112, 489] width 71 height 33
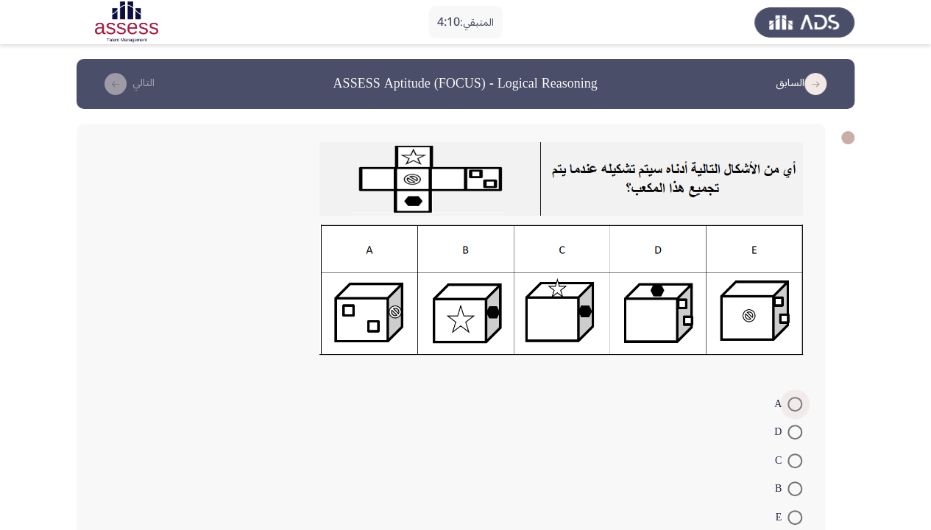
click at [627, 353] on span at bounding box center [795, 404] width 15 height 15
click at [627, 353] on input "A" at bounding box center [795, 404] width 15 height 15
radio input "true"
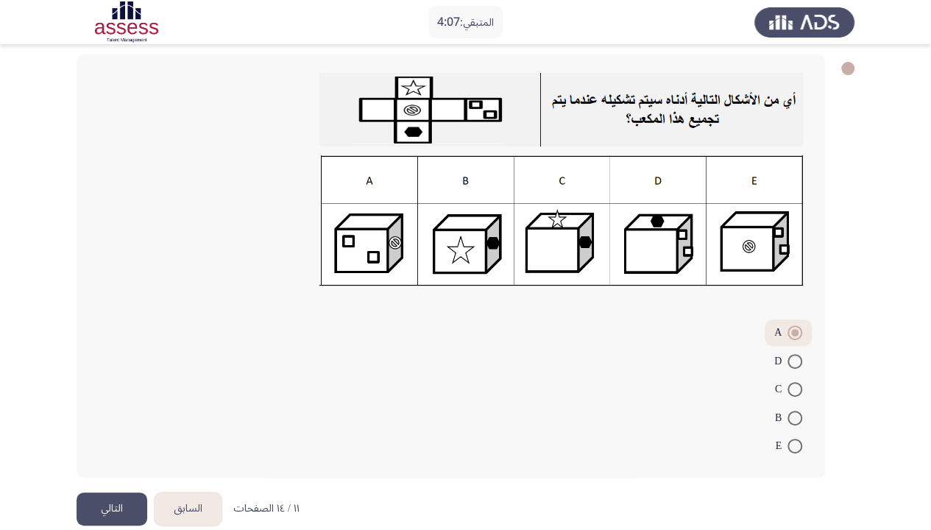
scroll to position [90, 0]
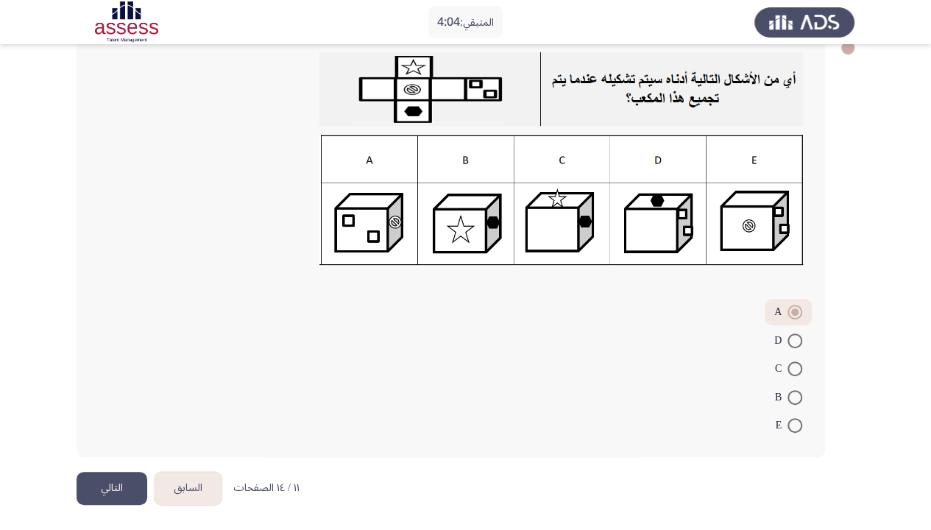
click at [112, 353] on button "التالي" at bounding box center [112, 488] width 71 height 33
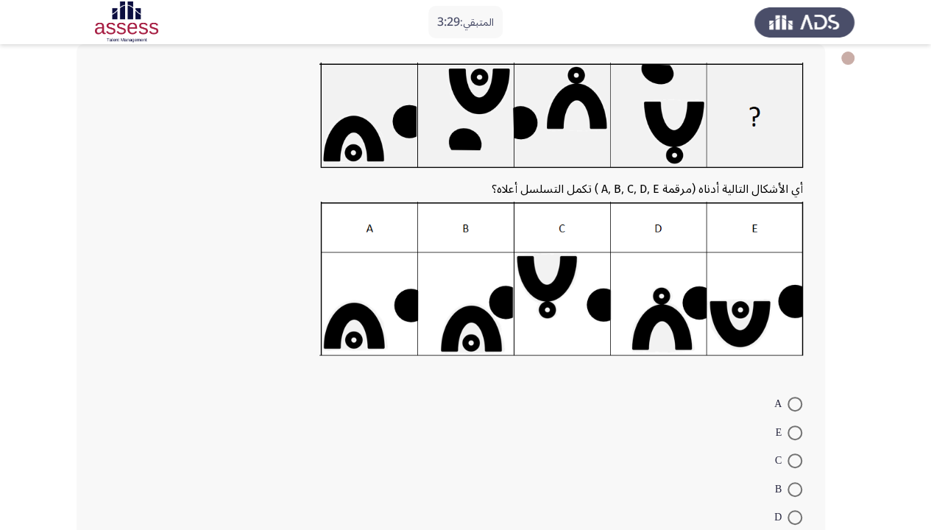
scroll to position [71, 0]
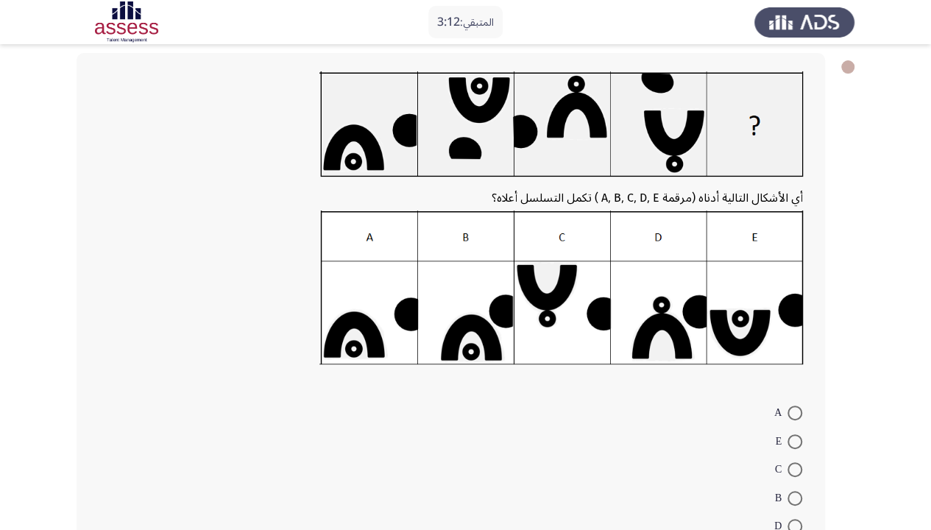
click at [627, 353] on span at bounding box center [795, 526] width 15 height 15
click at [627, 353] on input "D" at bounding box center [795, 526] width 15 height 15
radio input "true"
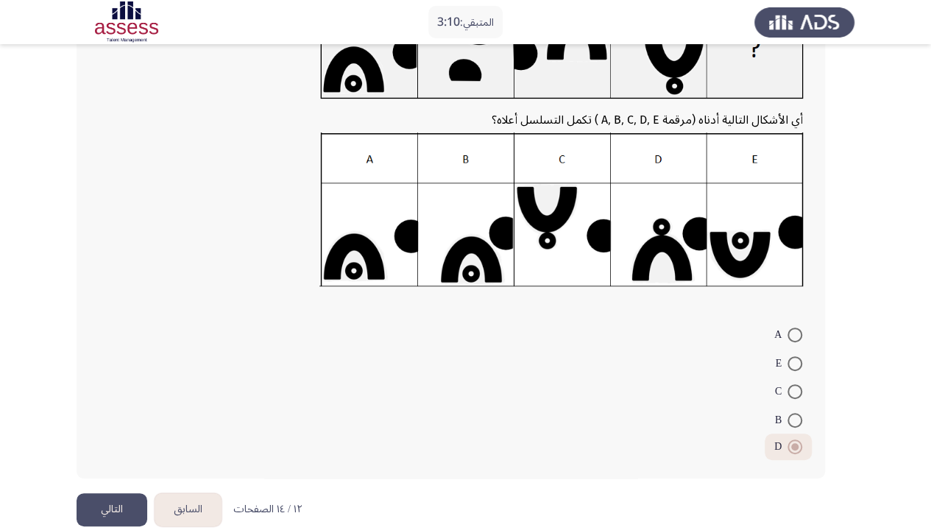
scroll to position [152, 0]
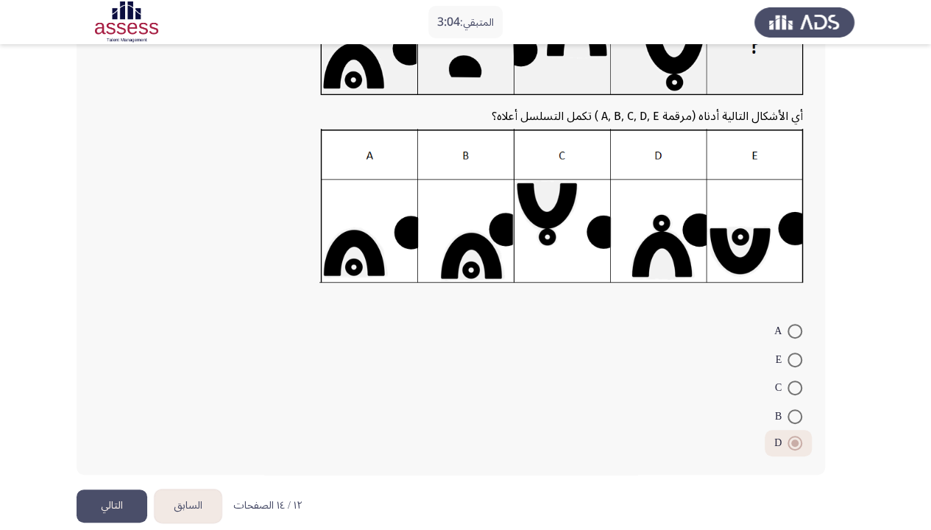
click at [106, 353] on button "التالي" at bounding box center [112, 506] width 71 height 33
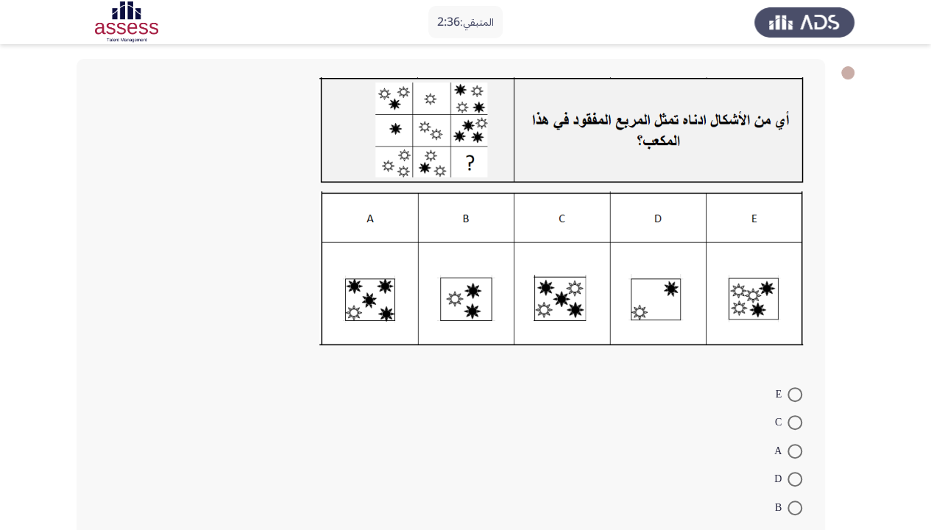
scroll to position [70, 0]
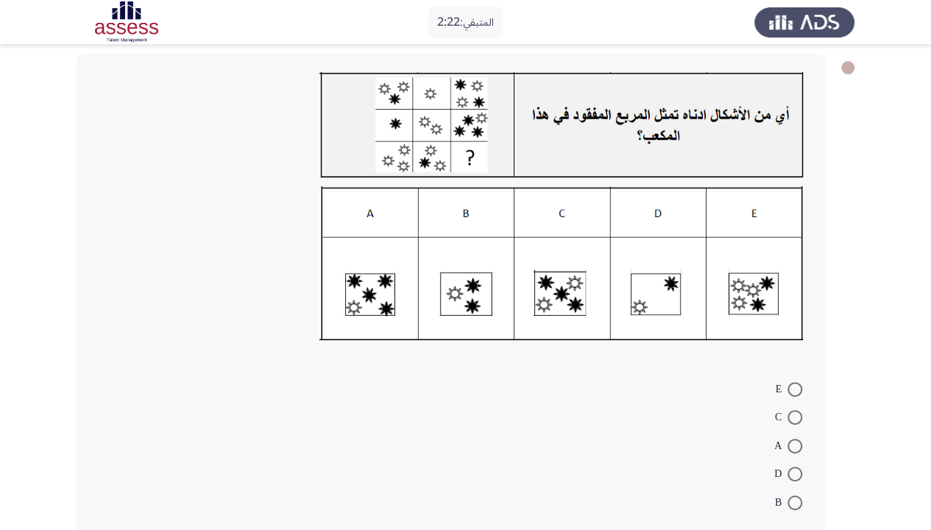
click at [627, 353] on span at bounding box center [795, 502] width 15 height 15
click at [627, 353] on input "B" at bounding box center [795, 502] width 15 height 15
radio input "true"
click at [627, 353] on span at bounding box center [795, 446] width 15 height 15
click at [627, 353] on input "A" at bounding box center [795, 446] width 15 height 15
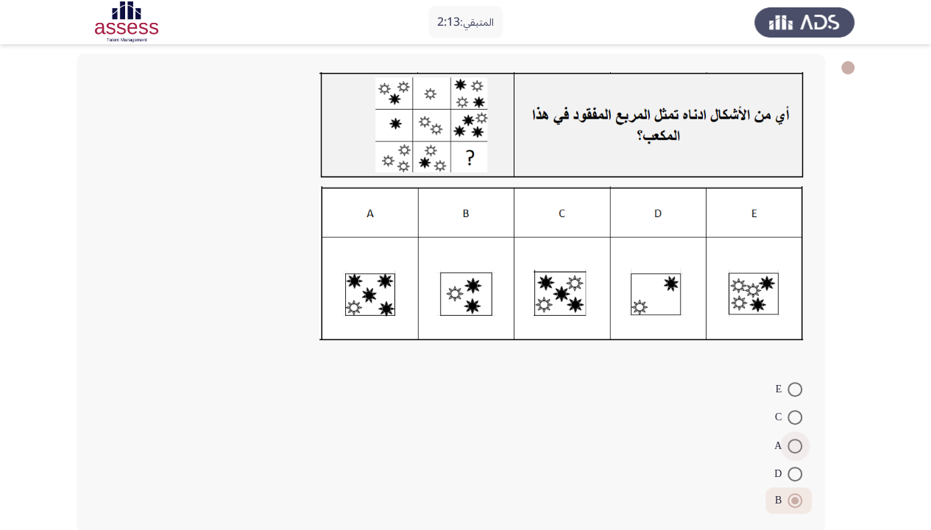
radio input "true"
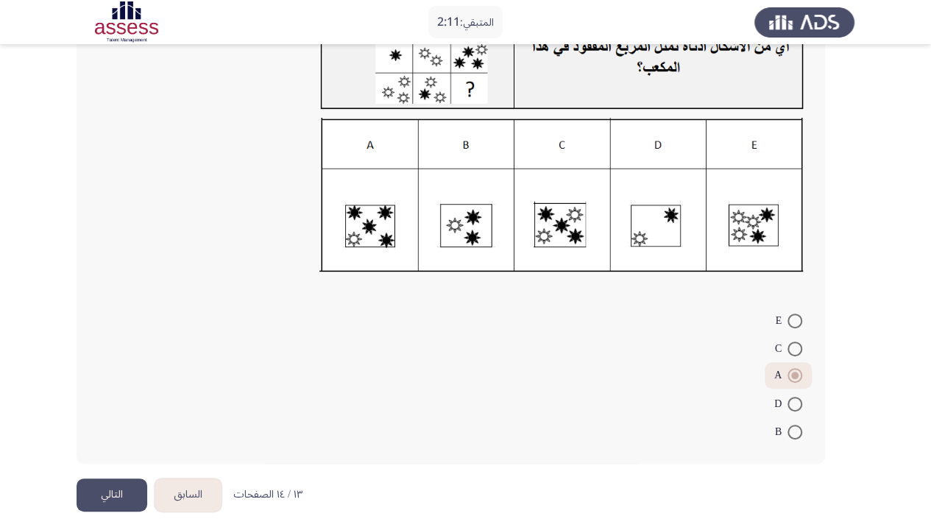
scroll to position [145, 0]
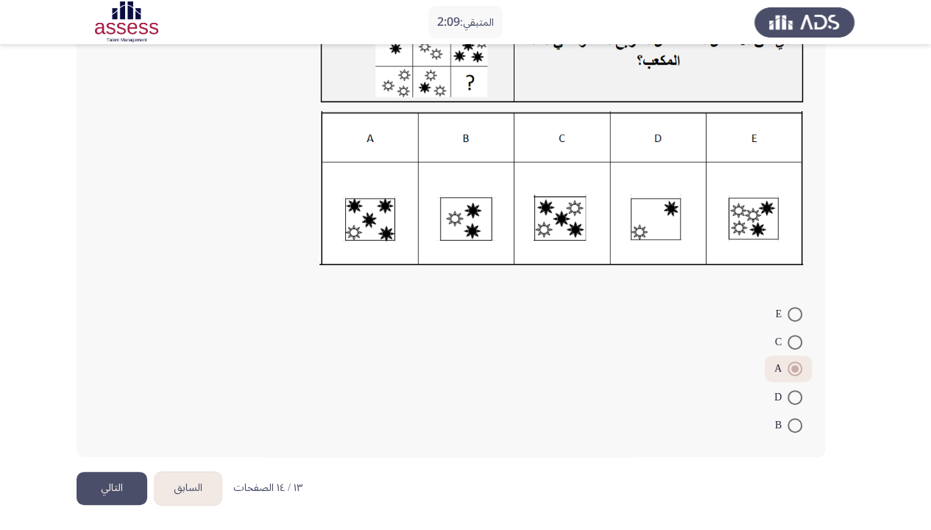
click at [113, 353] on button "التالي" at bounding box center [112, 488] width 71 height 33
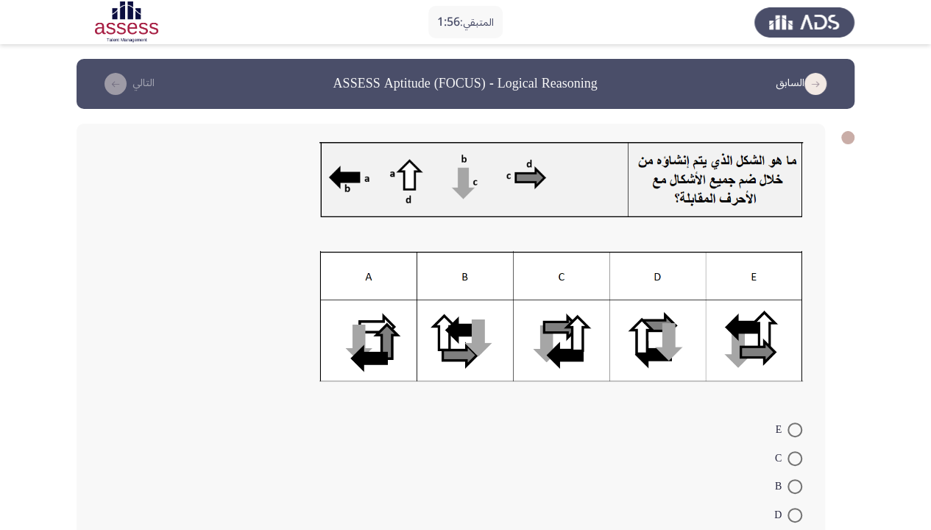
drag, startPoint x: 925, startPoint y: 309, endPoint x: 933, endPoint y: 384, distance: 74.9
click at [627, 353] on html "المتبقي: 1:56 السابق ASSESS Aptitude (FOCUS) - Logical Reasoning التالي E C B D…" at bounding box center [465, 324] width 931 height 649
click at [627, 353] on span at bounding box center [795, 486] width 15 height 15
click at [627, 353] on input "B" at bounding box center [795, 486] width 15 height 15
radio input "true"
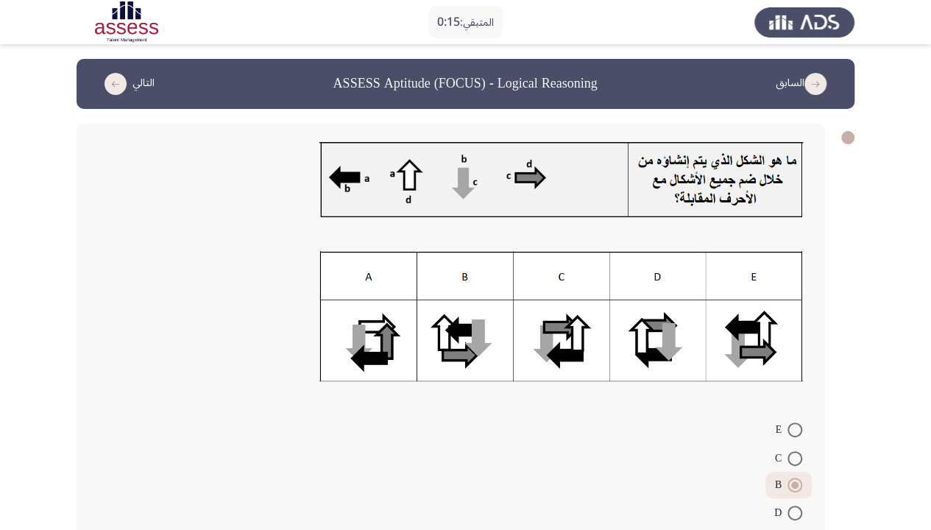
click at [627, 353] on span at bounding box center [795, 513] width 15 height 15
click at [627, 353] on input "D" at bounding box center [795, 513] width 15 height 15
radio input "true"
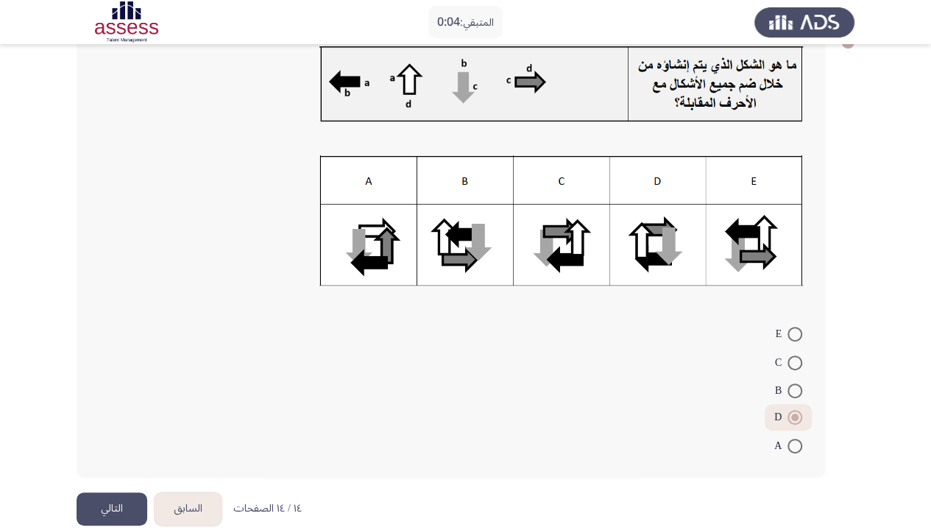
scroll to position [116, 0]
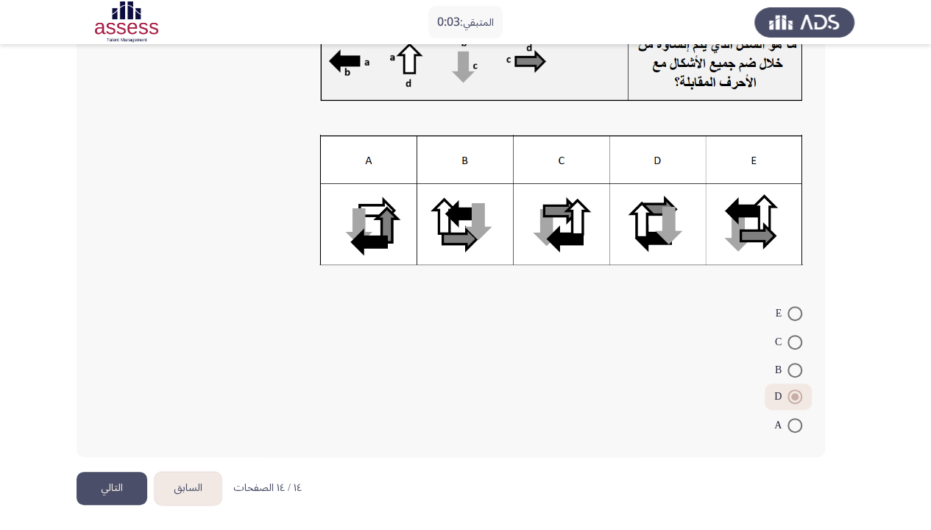
click at [116, 353] on button "التالي" at bounding box center [112, 488] width 71 height 33
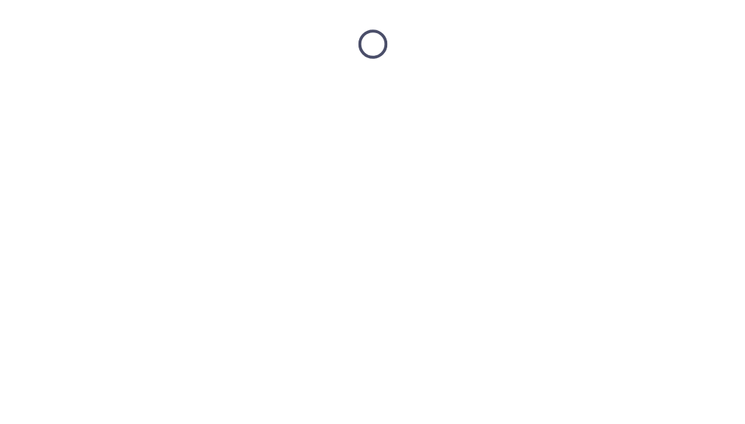
scroll to position [0, 0]
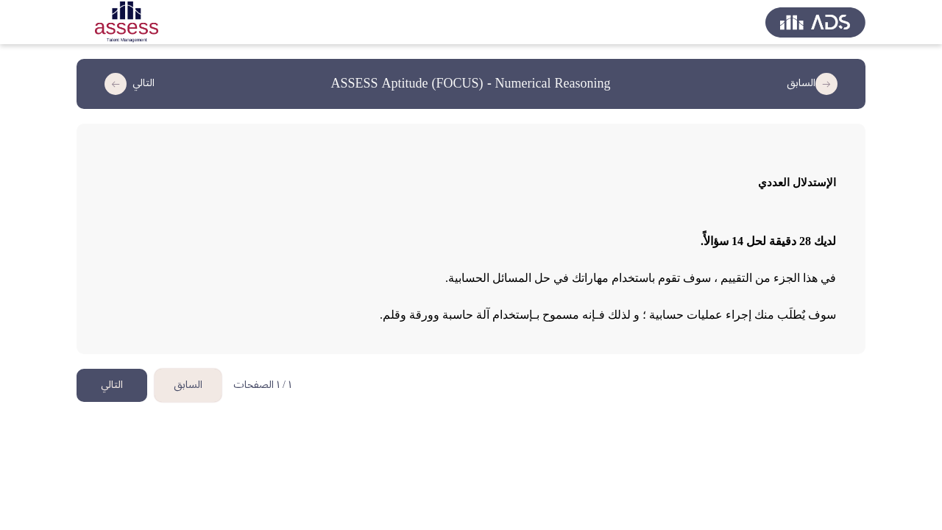
click at [100, 353] on button "التالي" at bounding box center [112, 385] width 71 height 33
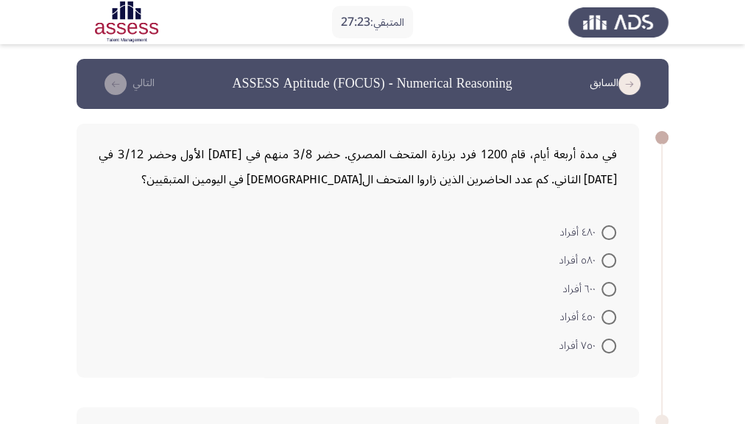
click at [612, 319] on span at bounding box center [608, 317] width 15 height 15
click at [612, 319] on input "٤٥٠ أفراد" at bounding box center [608, 317] width 15 height 15
radio input "true"
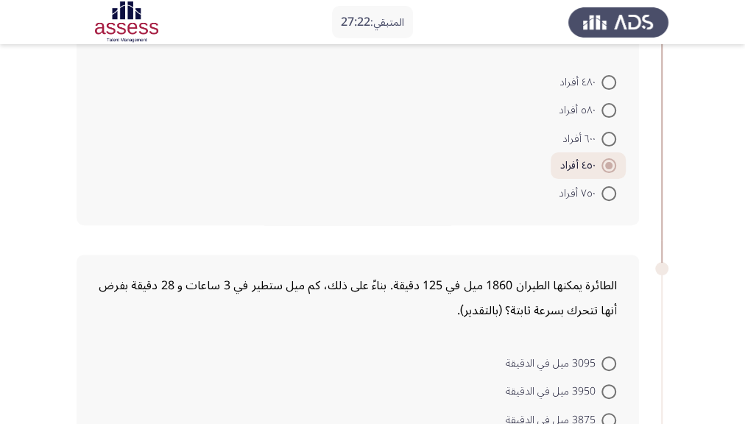
scroll to position [353, 0]
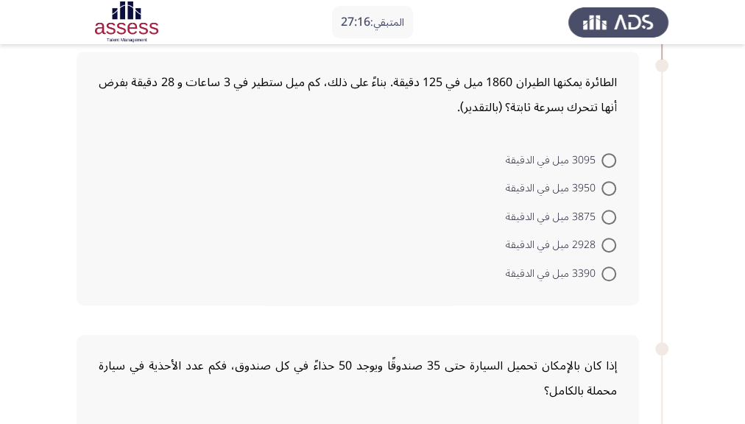
click at [627, 213] on app-assessment-container "المتبقي: 27:16 السابق ASSESS Aptitude (FOCUS) - Numerical Reasoning التالي في م…" at bounding box center [372, 284] width 745 height 1156
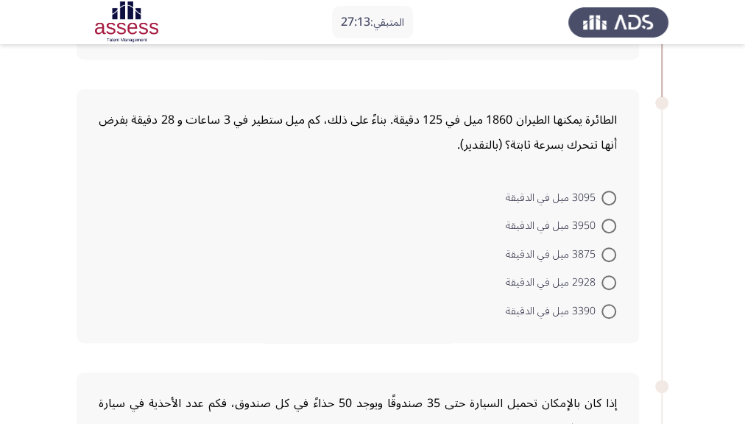
scroll to position [317, 0]
click at [607, 198] on span at bounding box center [608, 197] width 15 height 15
click at [607, 198] on input "3095 ميل في الدقيقة" at bounding box center [608, 197] width 15 height 15
radio input "true"
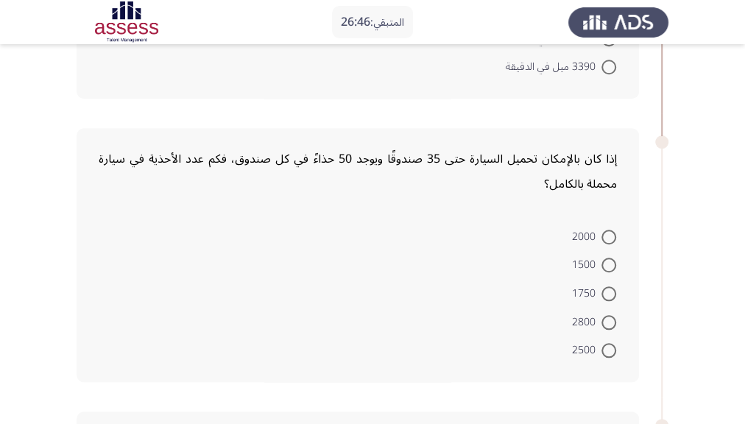
scroll to position [571, 0]
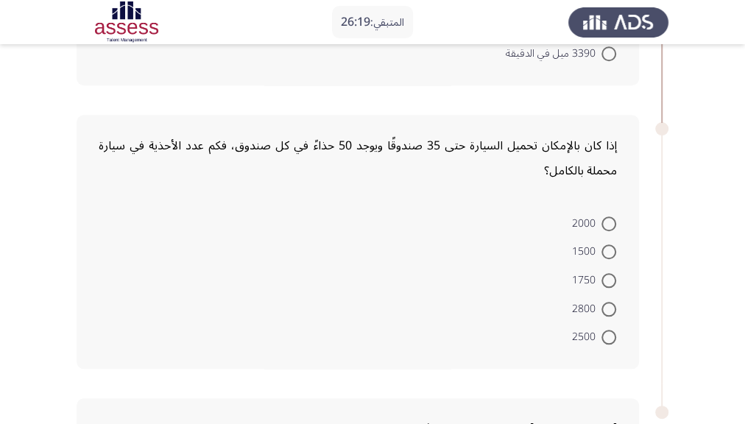
click at [610, 278] on span at bounding box center [608, 280] width 15 height 15
click at [610, 278] on input "1750" at bounding box center [608, 280] width 15 height 15
radio input "true"
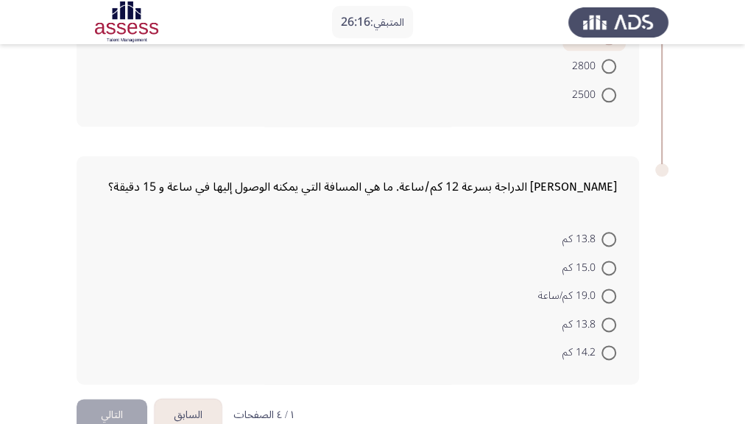
scroll to position [821, 0]
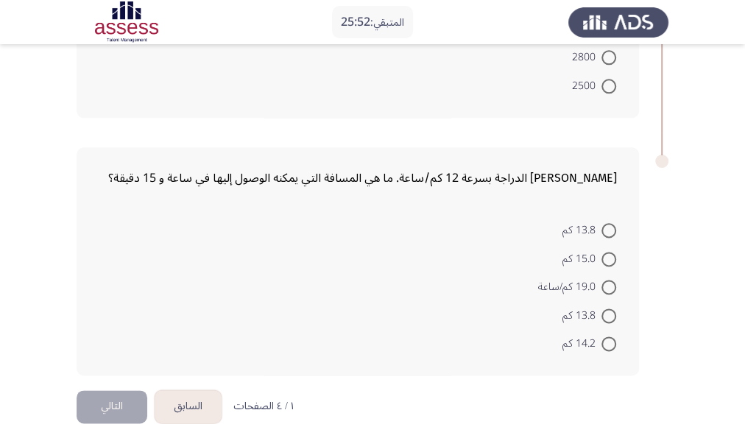
click at [596, 258] on span "15.0 كم" at bounding box center [581, 259] width 39 height 18
click at [601, 258] on input "15.0 كم" at bounding box center [608, 259] width 15 height 15
radio input "true"
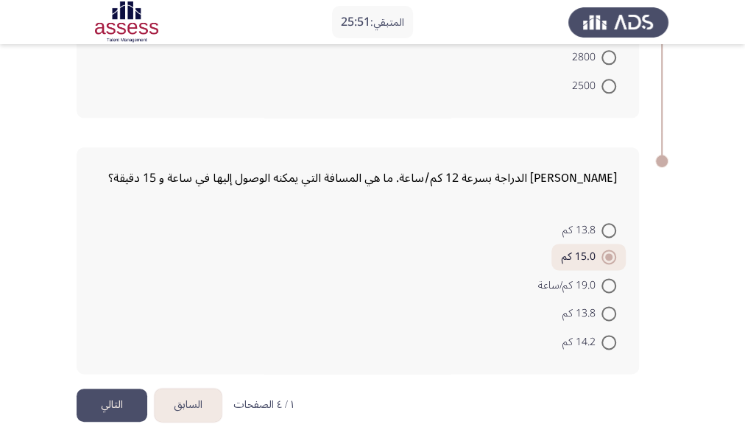
click at [122, 353] on button "التالي" at bounding box center [112, 405] width 71 height 33
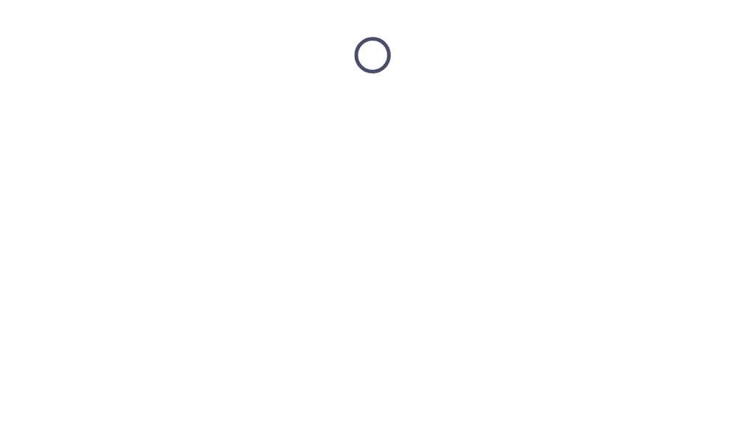
scroll to position [0, 0]
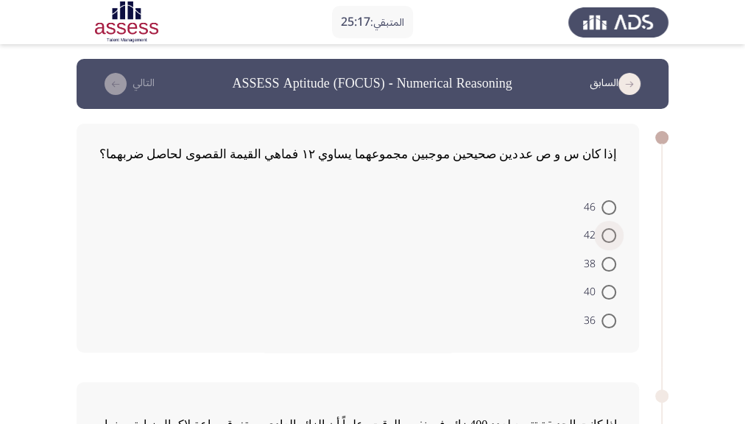
click at [605, 236] on span at bounding box center [608, 235] width 15 height 15
click at [605, 236] on input "42" at bounding box center [608, 235] width 15 height 15
radio input "true"
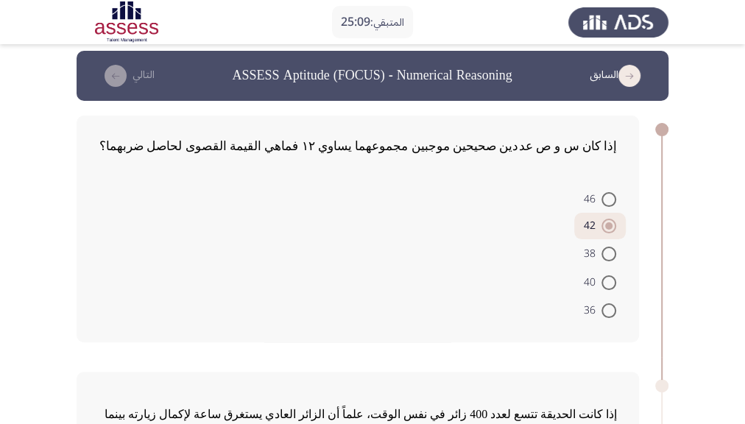
scroll to position [7, 0]
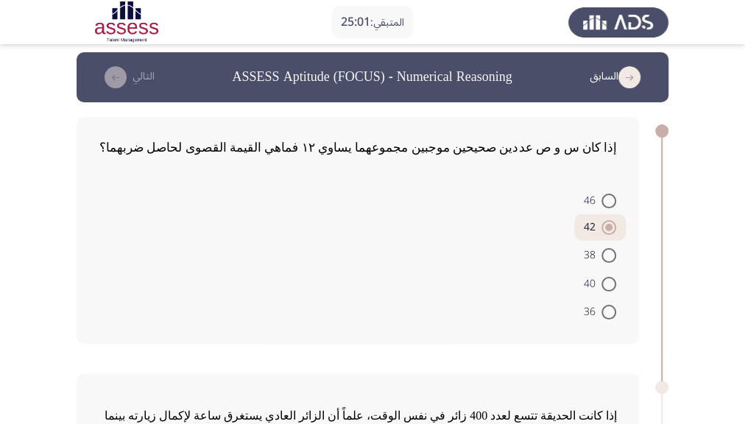
click at [612, 314] on span at bounding box center [608, 312] width 15 height 15
click at [612, 314] on input "36" at bounding box center [608, 312] width 15 height 15
radio input "true"
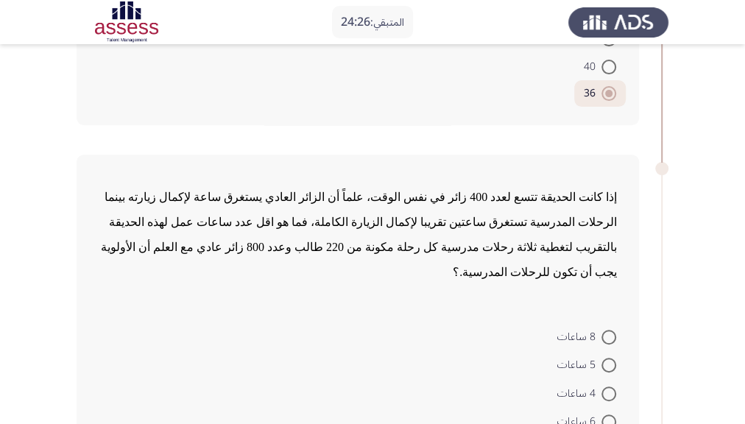
scroll to position [242, 0]
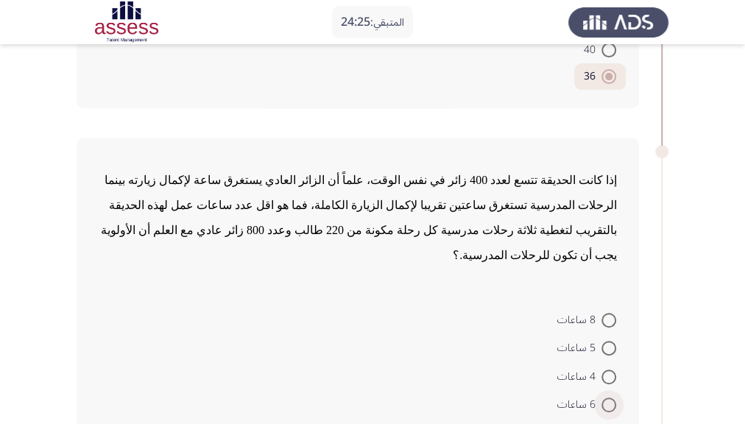
click at [610, 353] on label "6 ساعات" at bounding box center [586, 405] width 59 height 18
click at [610, 353] on input "6 ساعات" at bounding box center [608, 405] width 15 height 15
radio input "true"
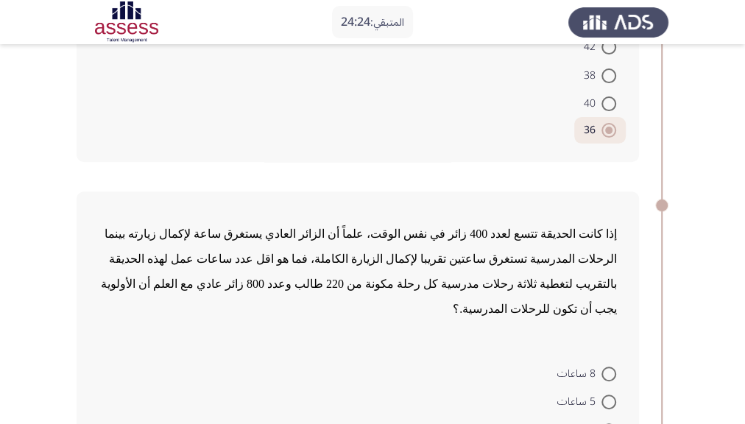
scroll to position [7, 0]
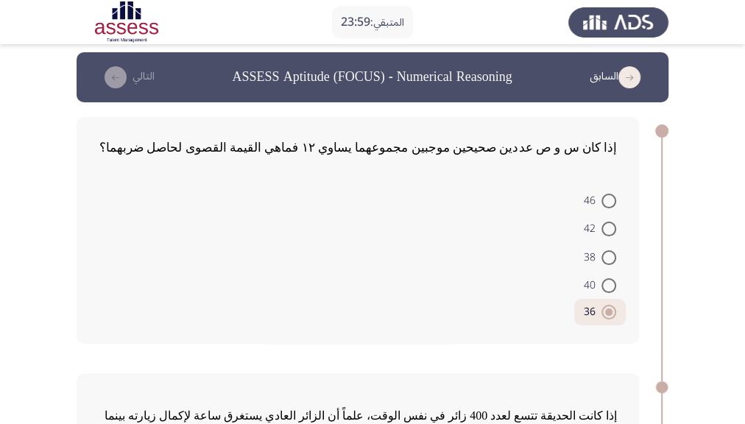
click at [612, 234] on span at bounding box center [608, 229] width 15 height 15
click at [612, 234] on input "42" at bounding box center [608, 229] width 15 height 15
radio input "true"
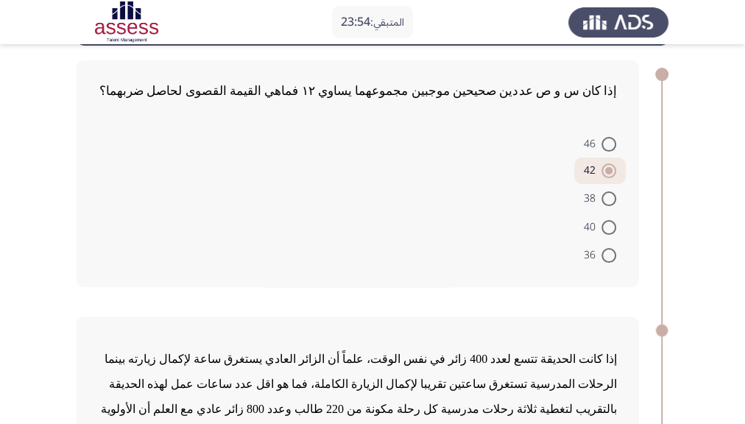
scroll to position [45, 0]
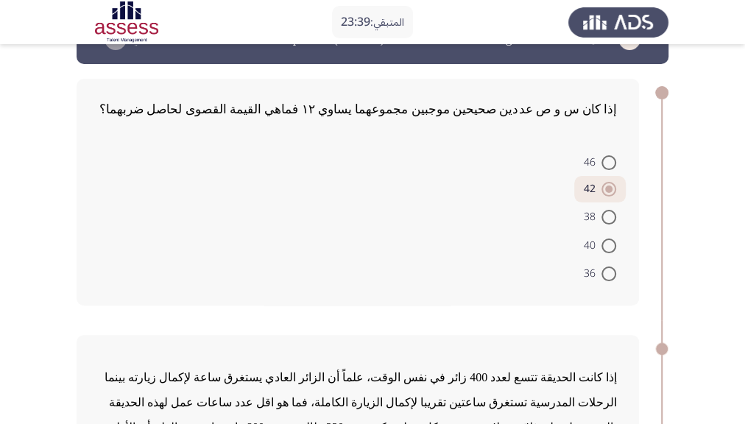
click at [608, 275] on span at bounding box center [608, 273] width 15 height 15
click at [608, 275] on input "36" at bounding box center [608, 273] width 15 height 15
radio input "true"
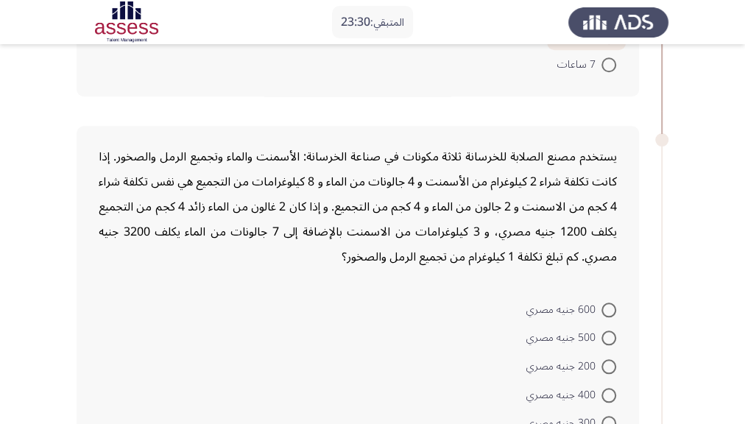
scroll to position [624, 0]
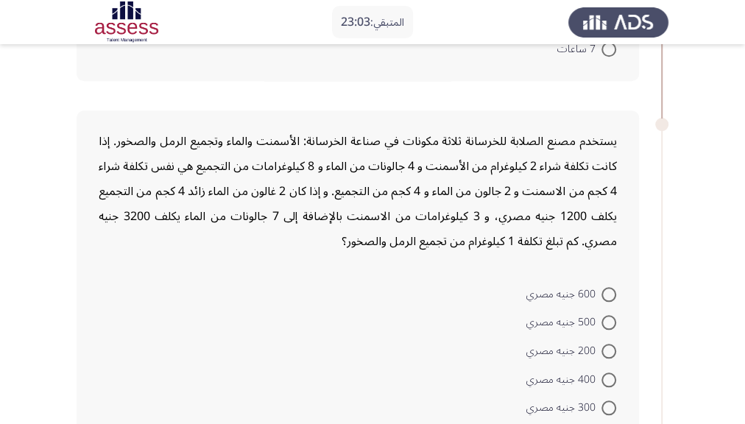
click at [614, 353] on span at bounding box center [608, 379] width 15 height 15
click at [614, 353] on input "400 جنيه مصري" at bounding box center [608, 379] width 15 height 15
radio input "true"
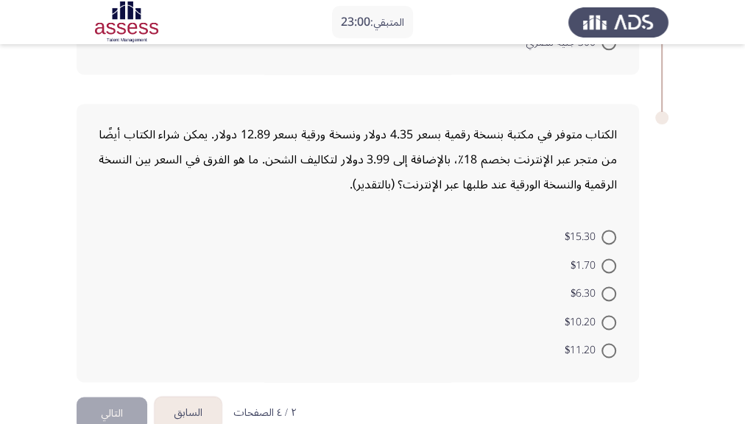
scroll to position [991, 0]
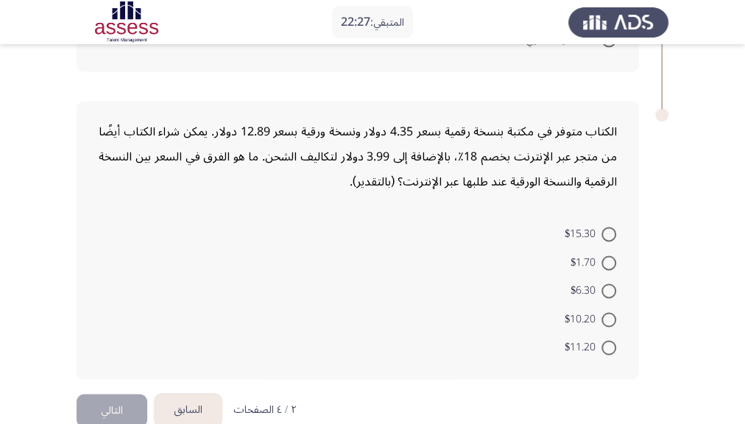
click at [610, 312] on span at bounding box center [608, 319] width 15 height 15
click at [610, 312] on input "$10.20" at bounding box center [608, 319] width 15 height 15
radio input "true"
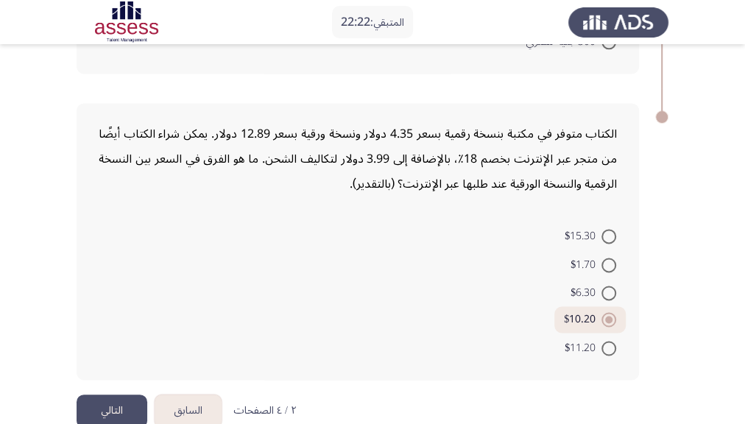
click at [99, 353] on button "التالي" at bounding box center [112, 411] width 71 height 33
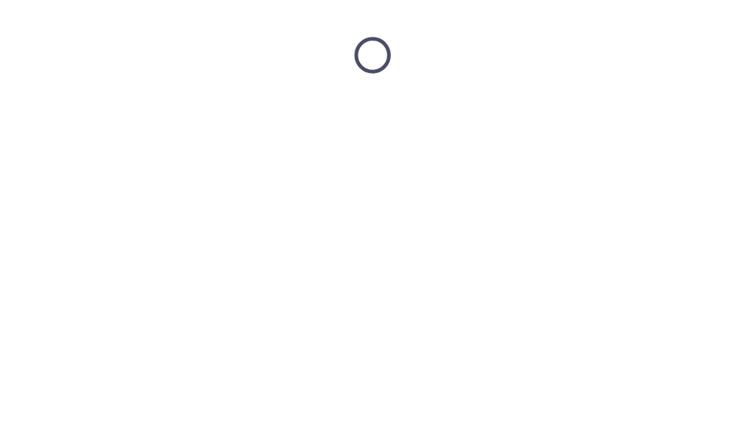
scroll to position [0, 0]
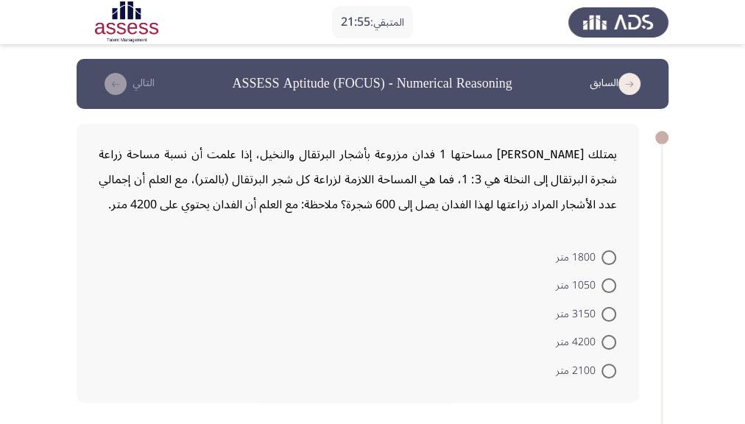
click at [611, 311] on span at bounding box center [608, 314] width 15 height 15
click at [611, 311] on input "3150 متر" at bounding box center [608, 314] width 15 height 15
radio input "true"
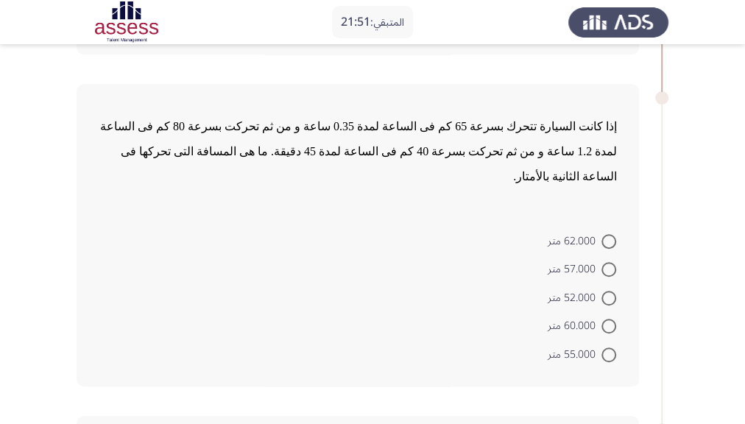
scroll to position [351, 0]
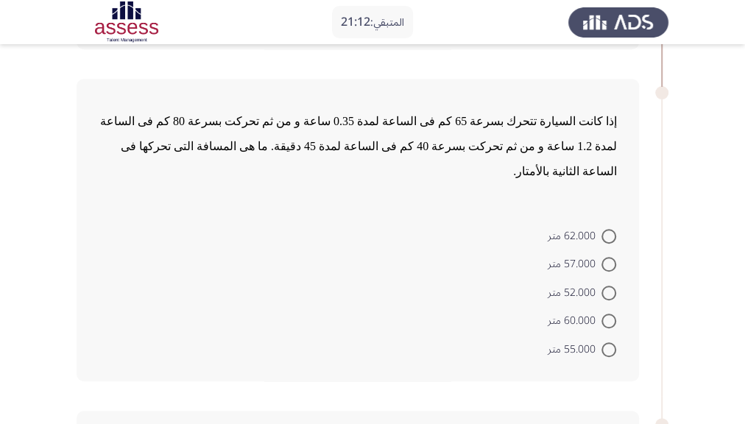
click at [604, 257] on span at bounding box center [608, 264] width 15 height 15
click at [604, 257] on input "57.000 متر" at bounding box center [608, 264] width 15 height 15
radio input "true"
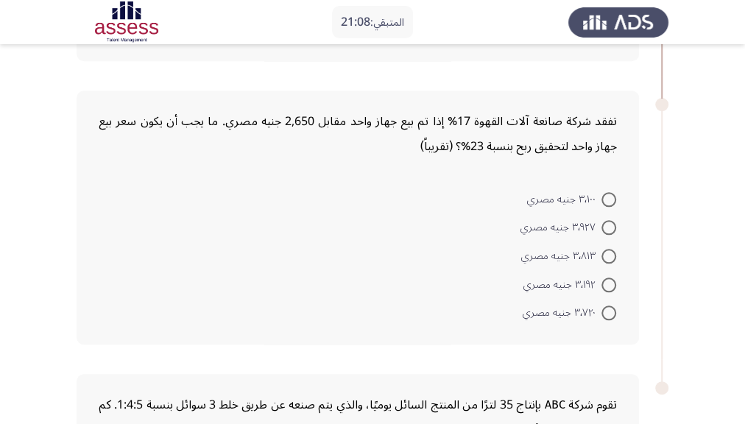
scroll to position [671, 0]
click at [610, 247] on span at bounding box center [608, 254] width 15 height 15
click at [610, 247] on input "٣٬٨١٣ جنيه مصري" at bounding box center [608, 254] width 15 height 15
radio input "true"
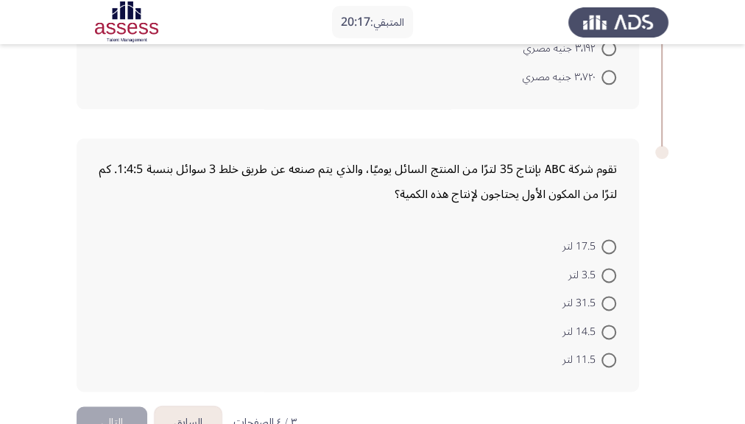
scroll to position [909, 0]
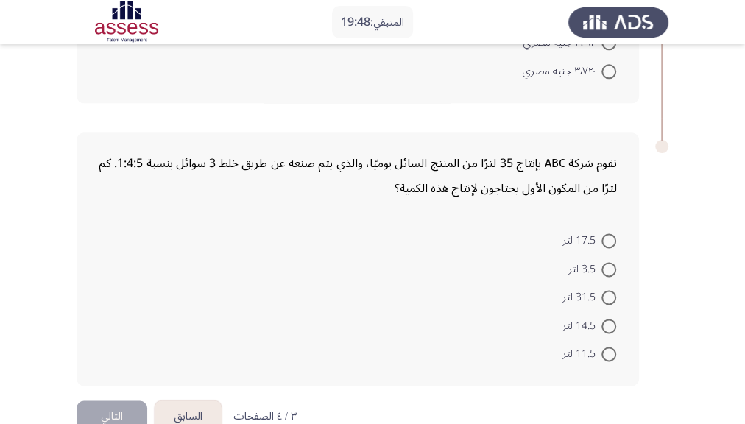
click at [611, 233] on span at bounding box center [608, 240] width 15 height 15
click at [611, 233] on input "17.5 لتر" at bounding box center [608, 240] width 15 height 15
radio input "true"
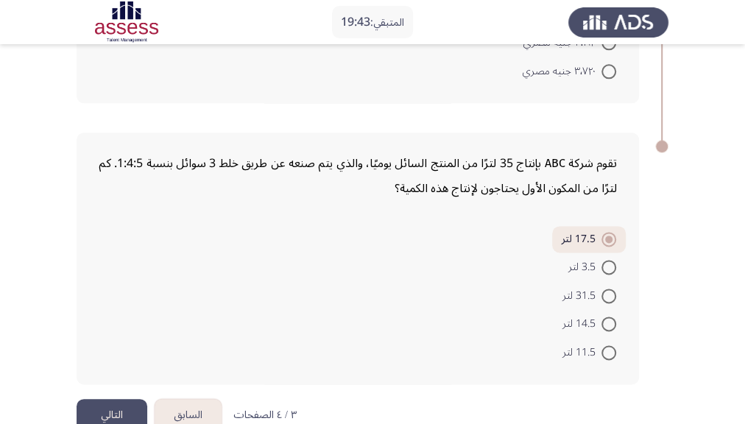
click at [92, 353] on button "التالي" at bounding box center [112, 415] width 71 height 33
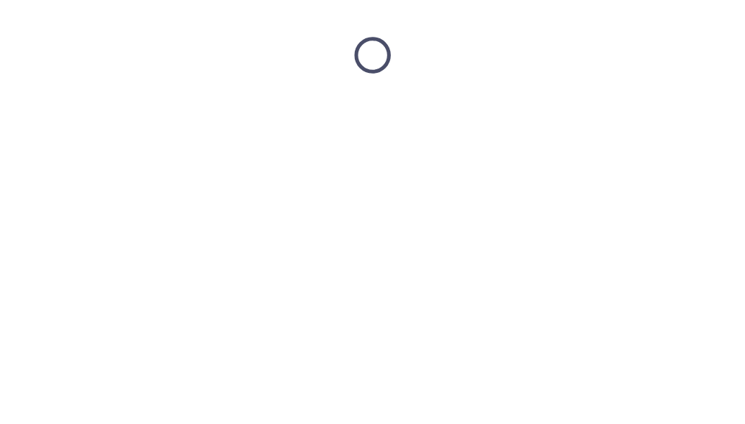
scroll to position [0, 0]
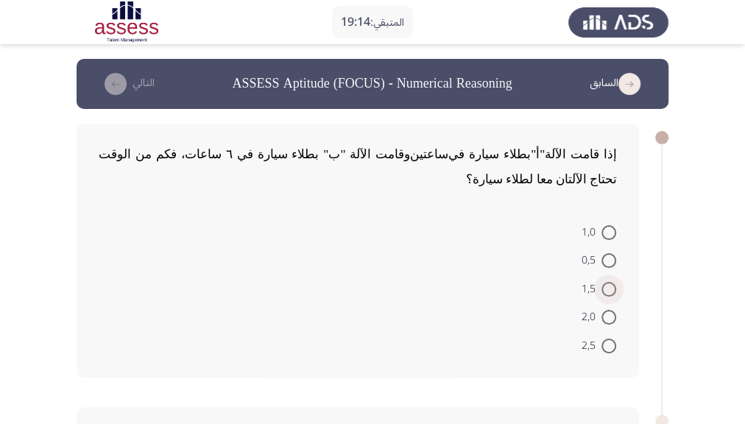
click at [610, 282] on span at bounding box center [608, 289] width 15 height 15
click at [610, 282] on input "1,5" at bounding box center [608, 289] width 15 height 15
radio input "true"
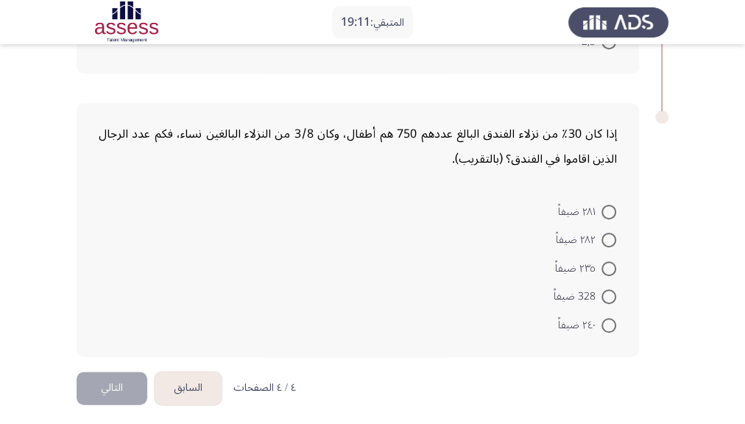
scroll to position [303, 0]
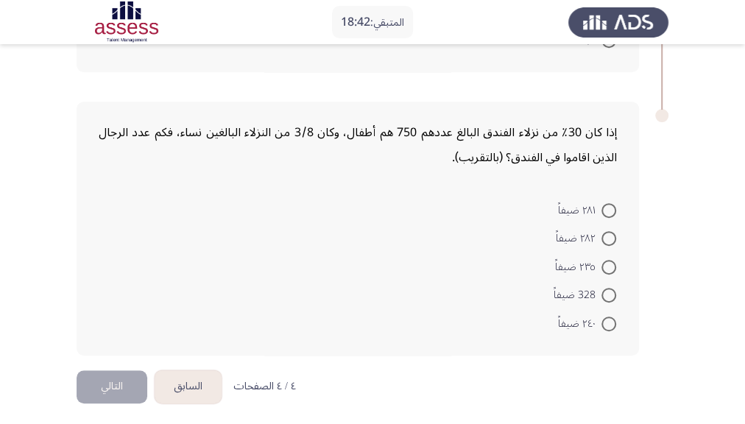
click at [609, 298] on span at bounding box center [608, 295] width 15 height 15
click at [609, 298] on input "328 ضيفاً" at bounding box center [608, 295] width 15 height 15
radio input "true"
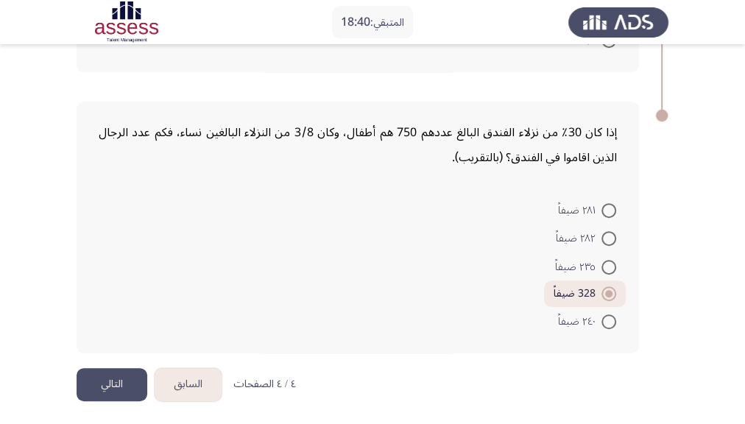
scroll to position [305, 0]
drag, startPoint x: 375, startPoint y: 206, endPoint x: 362, endPoint y: 205, distance: 13.3
click at [362, 205] on form "٢٨١ ضيفاً ٢٨٢ ضيفاً ٢٣٥ ضيفاً 328 ضيفاً ٢٤٠ ضيفاً" at bounding box center [358, 264] width 518 height 140
click at [108, 353] on button "التالي" at bounding box center [112, 383] width 71 height 33
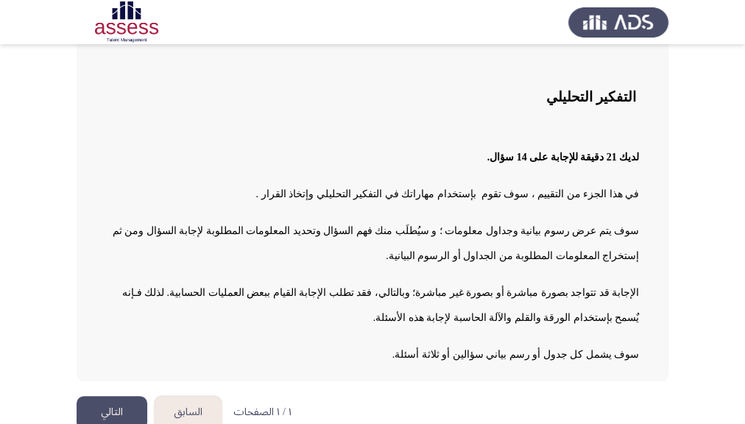
scroll to position [102, 0]
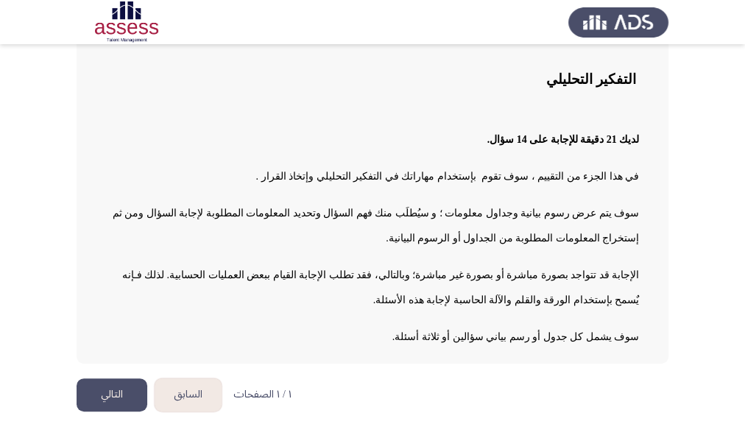
click at [105, 353] on button "التالي" at bounding box center [112, 394] width 71 height 33
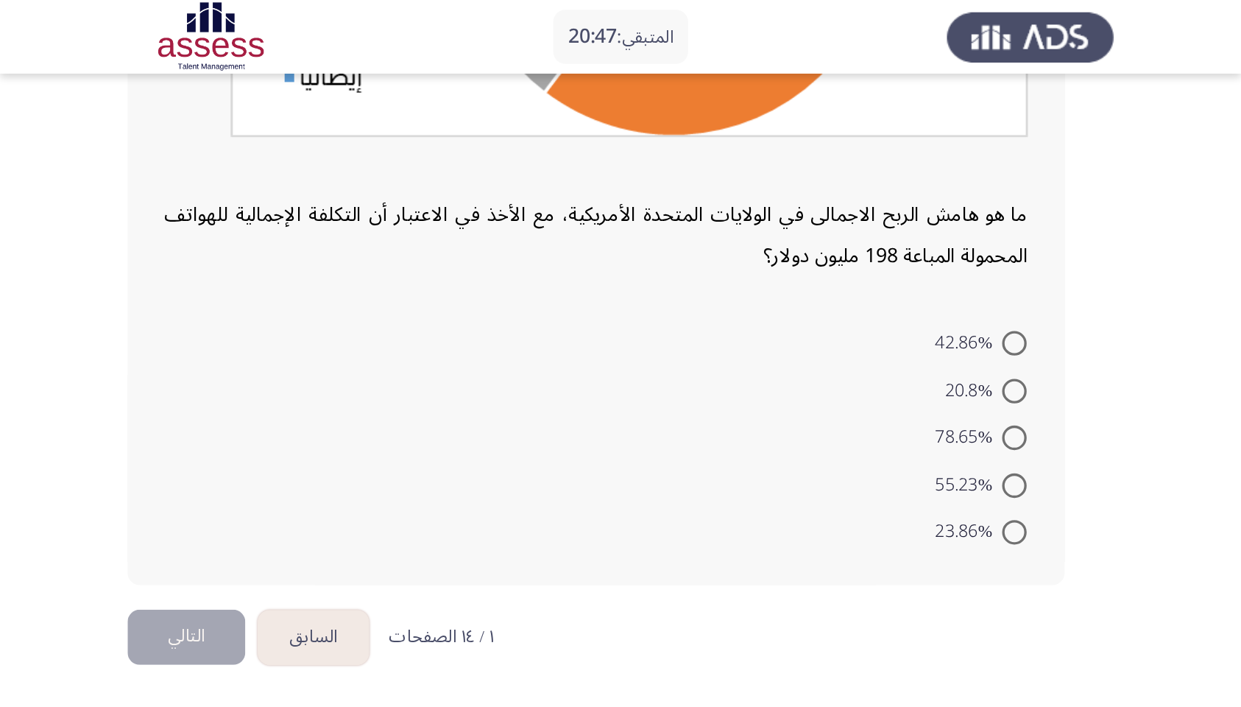
scroll to position [0, 0]
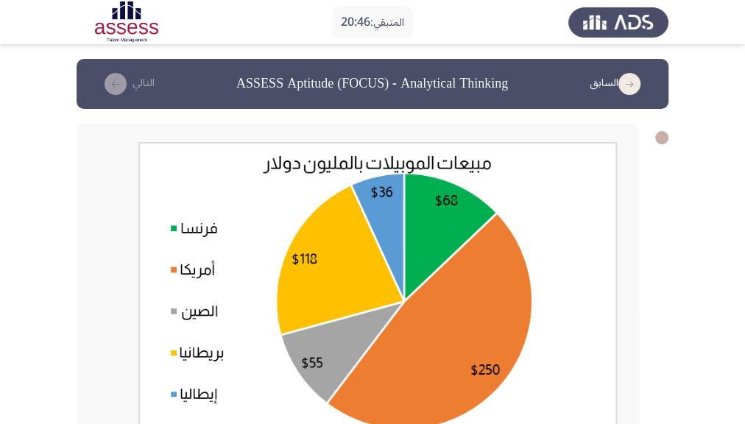
click at [627, 193] on app-assessment-container "المتبقي: 20:46 السابق ASSESS Aptitude (FOCUS) - Analytical Thinking التالي ما ه…" at bounding box center [372, 386] width 745 height 654
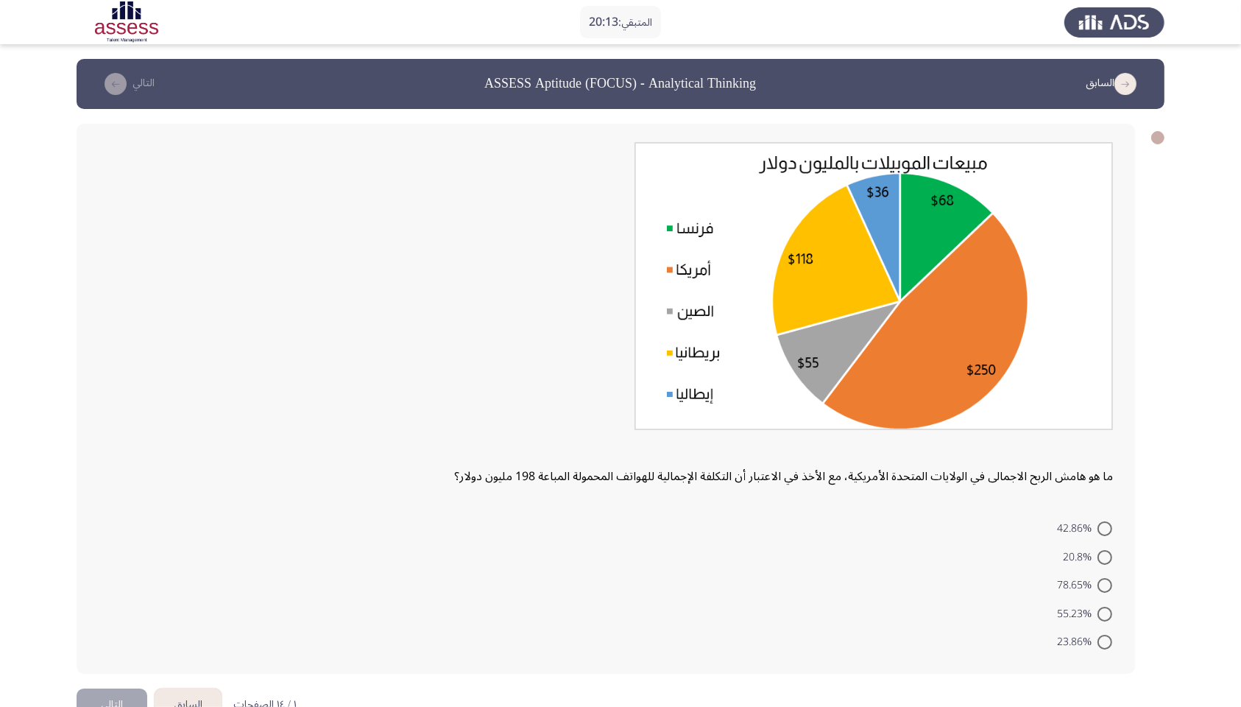
click at [627, 353] on span at bounding box center [1105, 557] width 15 height 15
click at [627, 353] on input "20.8%" at bounding box center [1105, 557] width 15 height 15
radio input "true"
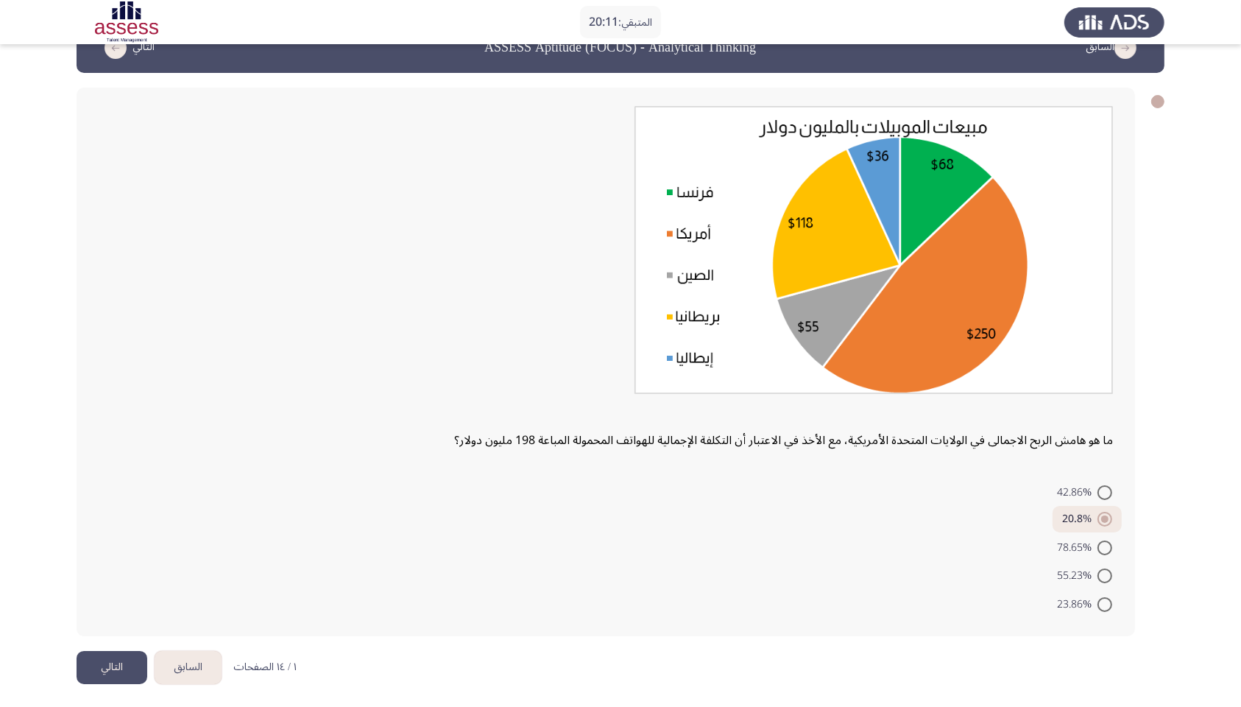
scroll to position [38, 0]
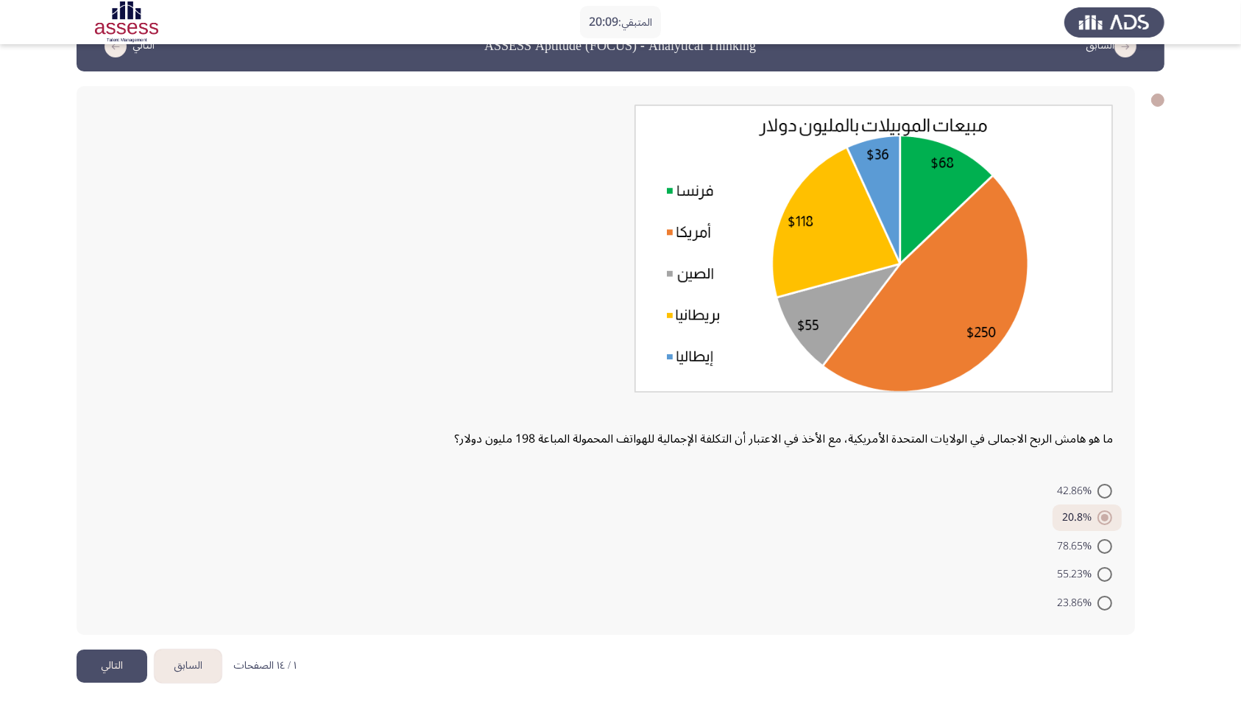
click at [103, 353] on button "التالي" at bounding box center [112, 665] width 71 height 33
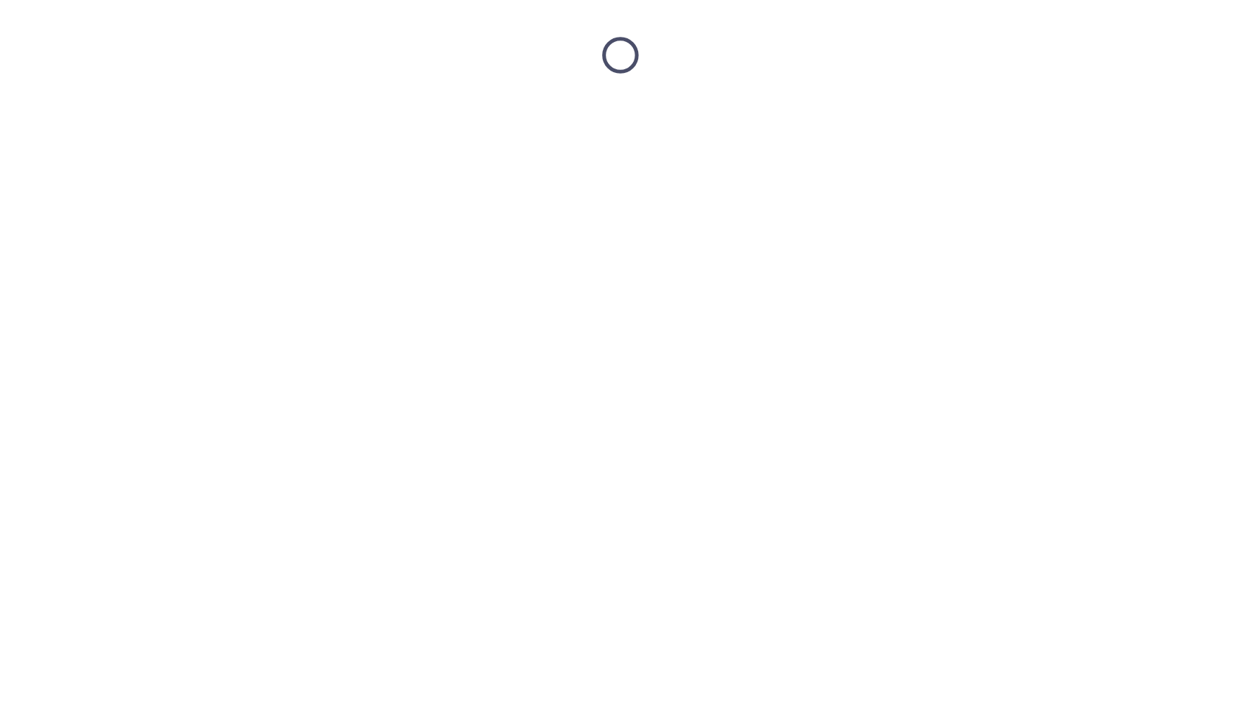
scroll to position [0, 0]
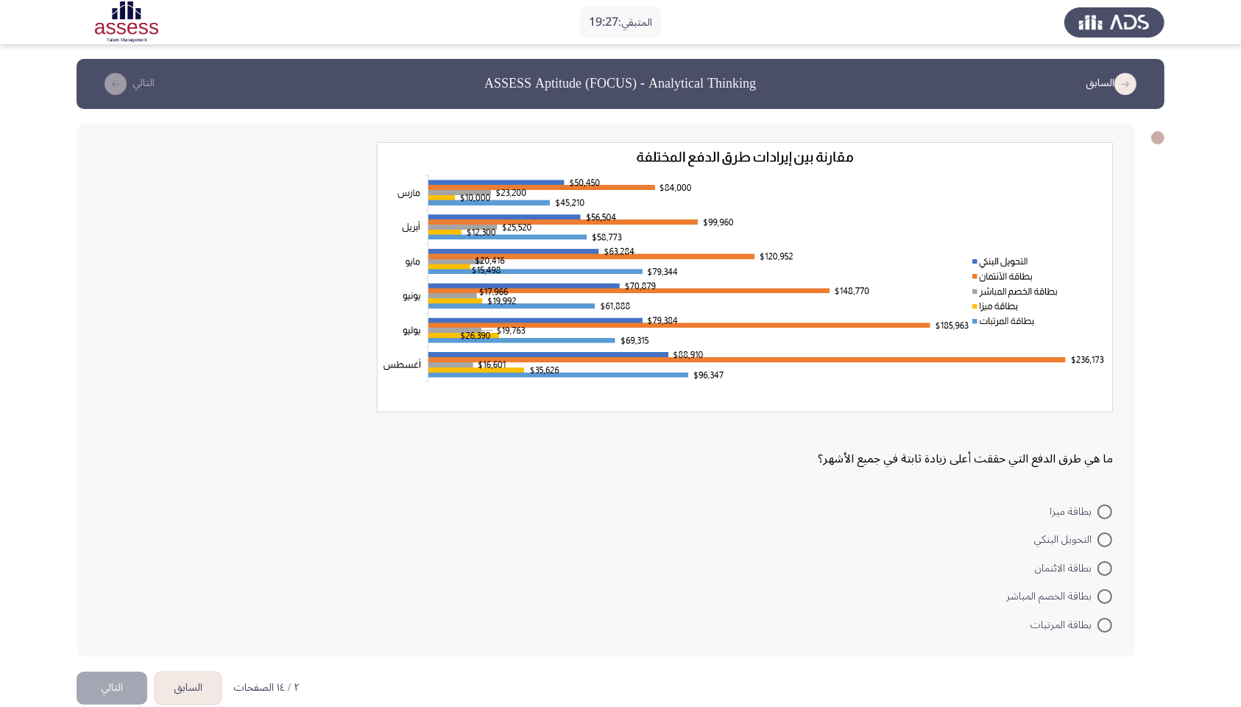
click at [627, 353] on span at bounding box center [1105, 568] width 15 height 15
click at [627, 353] on input "بطاقة الائتمان" at bounding box center [1105, 568] width 15 height 15
radio input "true"
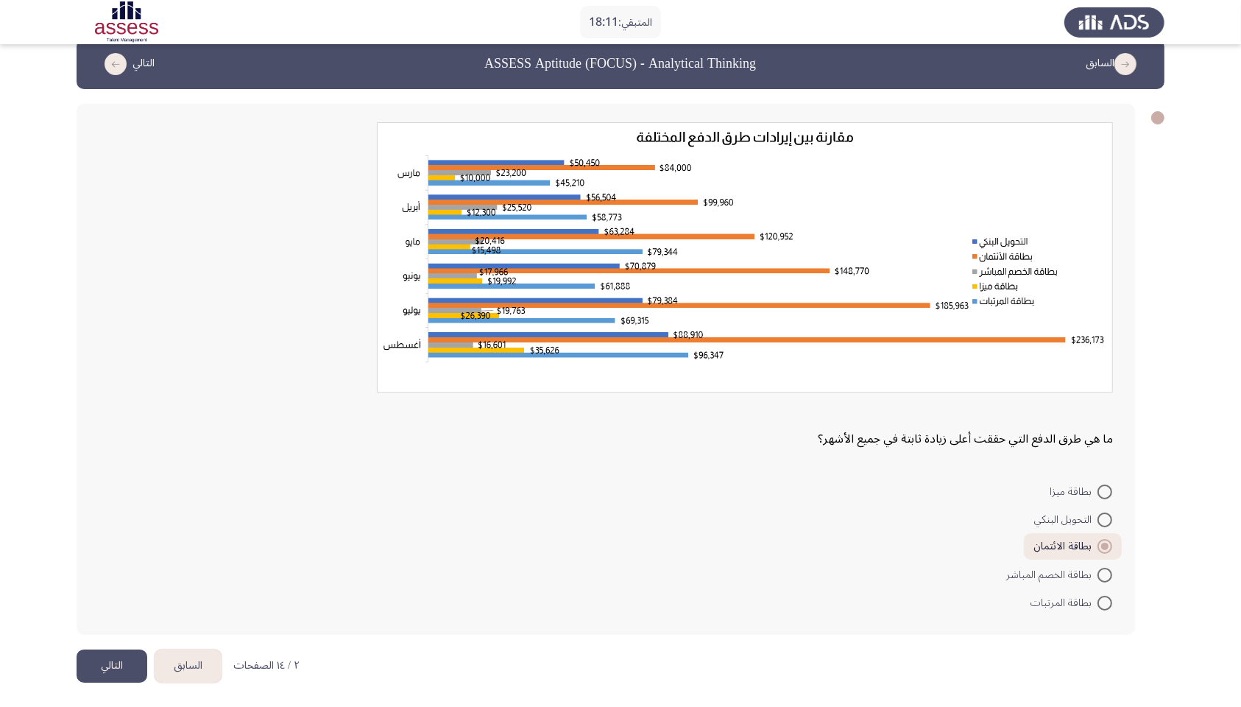
click at [113, 353] on button "التالي" at bounding box center [112, 665] width 71 height 33
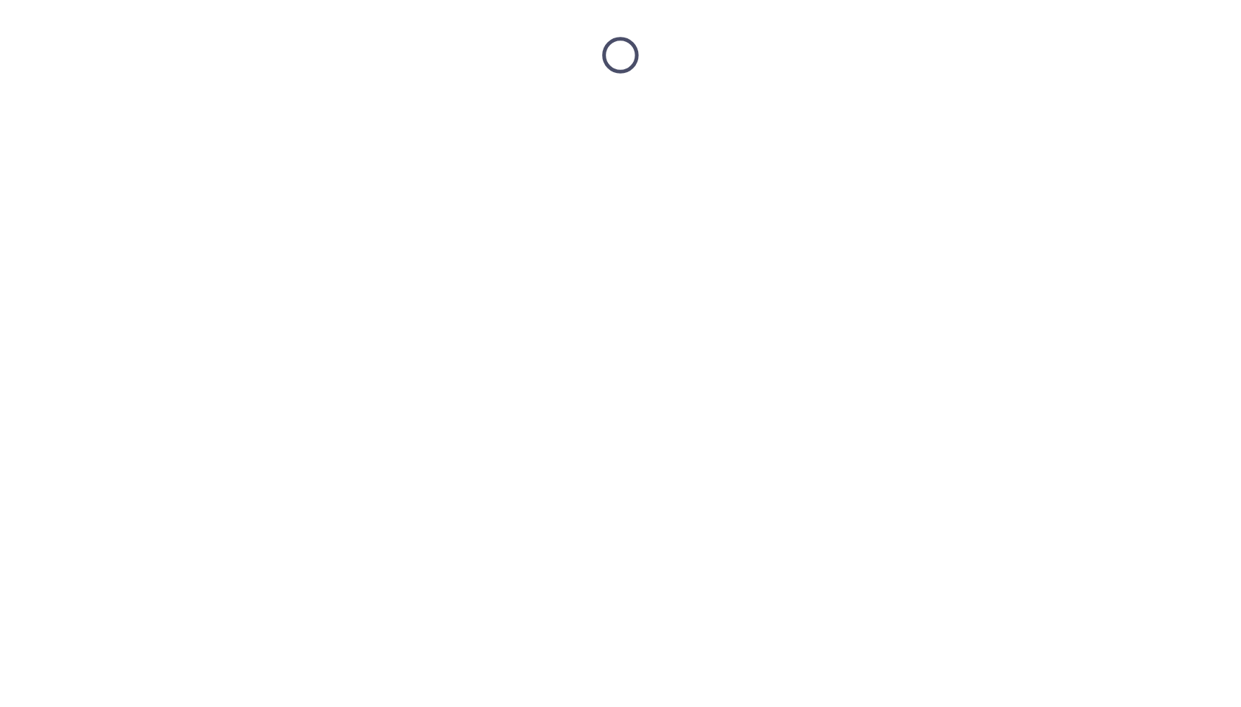
scroll to position [0, 0]
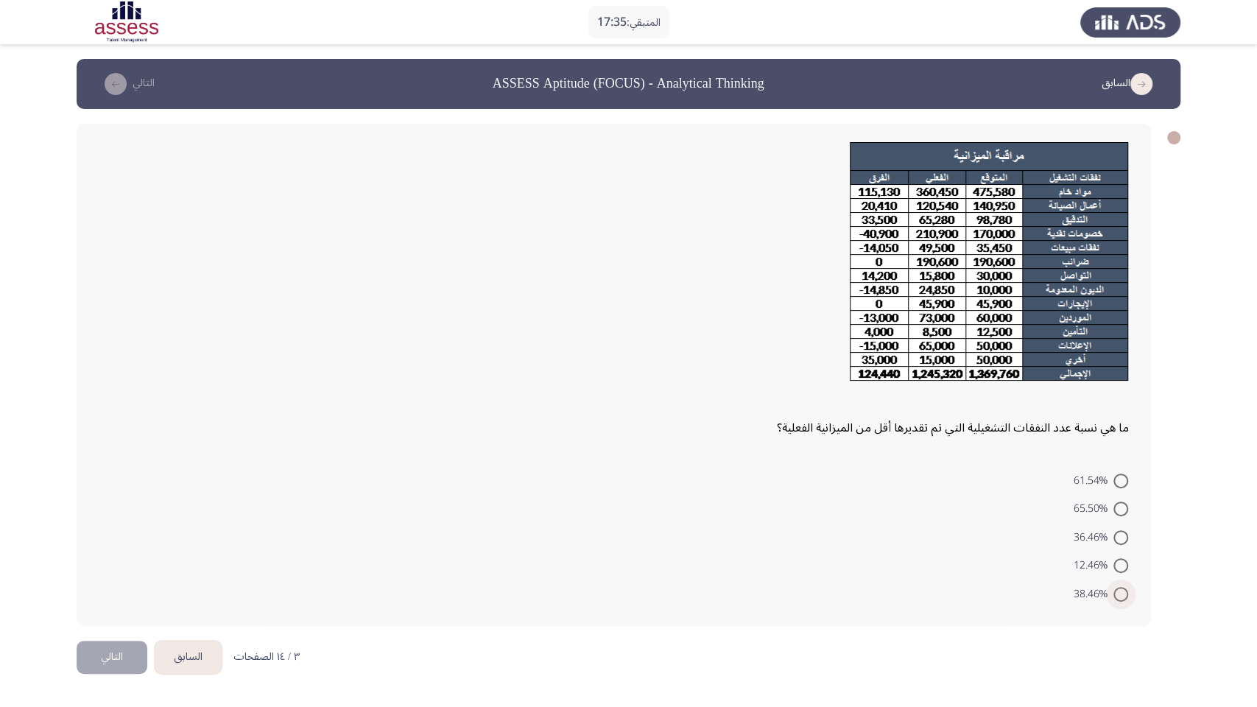
click at [627, 353] on span at bounding box center [1120, 594] width 15 height 15
click at [627, 353] on input "38.46%" at bounding box center [1120, 594] width 15 height 15
radio input "true"
click at [627, 353] on span at bounding box center [1120, 537] width 15 height 15
click at [627, 353] on input "36.46%" at bounding box center [1120, 537] width 15 height 15
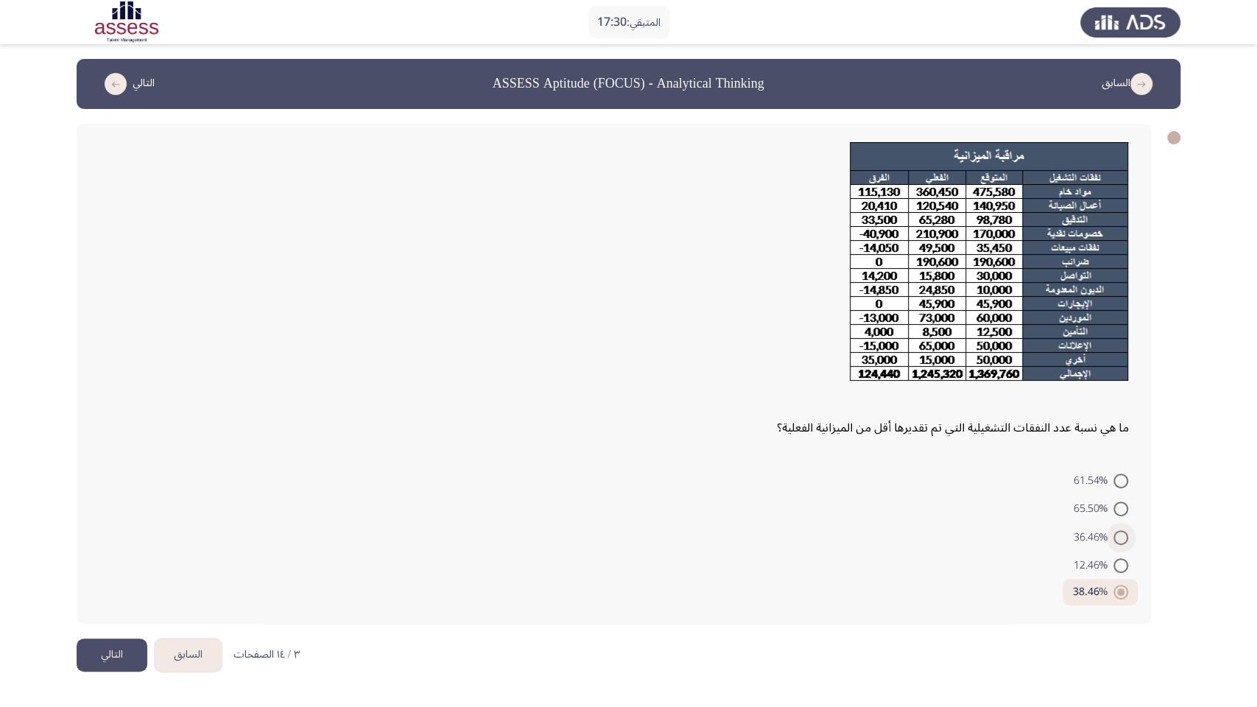
radio input "true"
click at [124, 353] on button "التالي" at bounding box center [112, 654] width 71 height 33
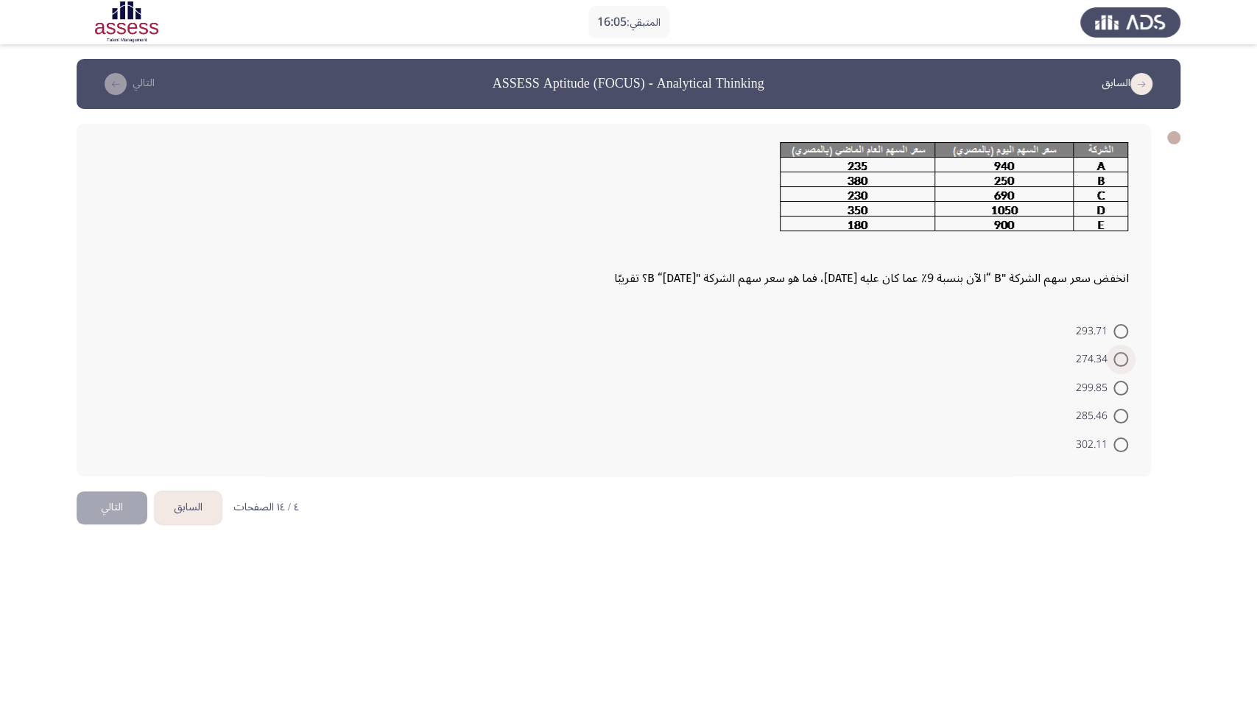
click at [627, 353] on span at bounding box center [1120, 359] width 15 height 15
click at [627, 353] on input "274.34" at bounding box center [1120, 359] width 15 height 15
radio input "true"
click at [121, 353] on button "التالي" at bounding box center [112, 505] width 71 height 33
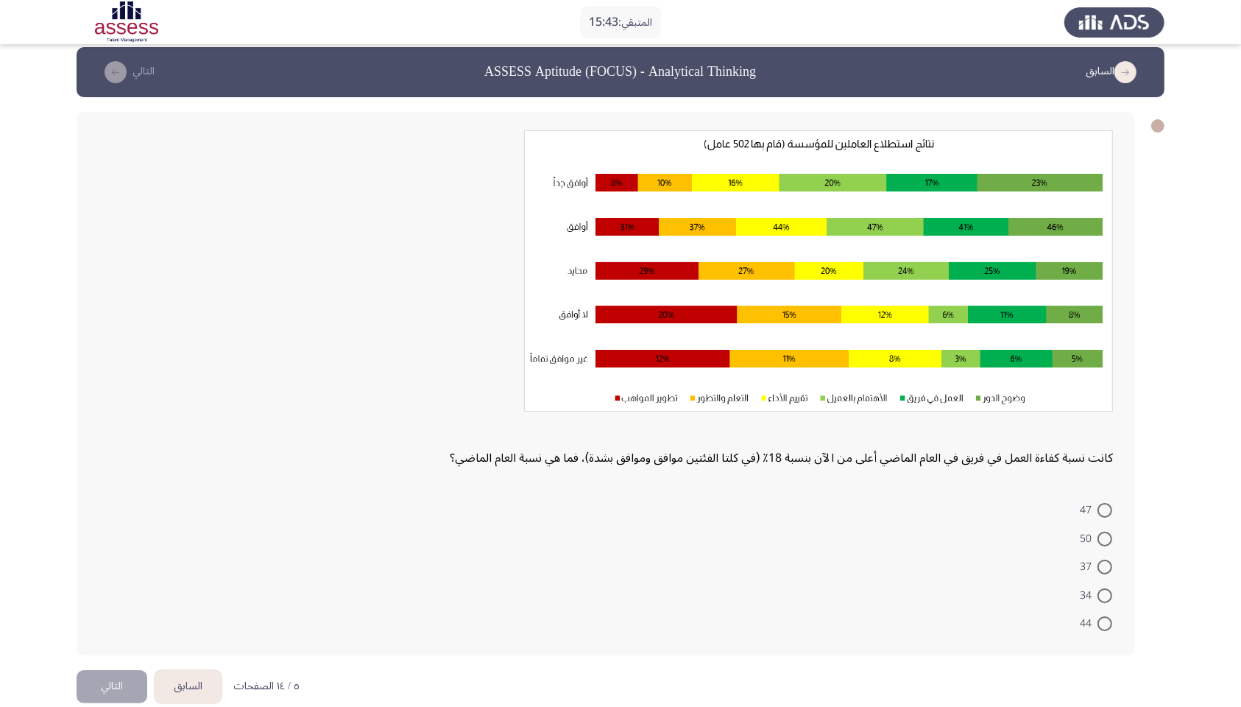
scroll to position [32, 0]
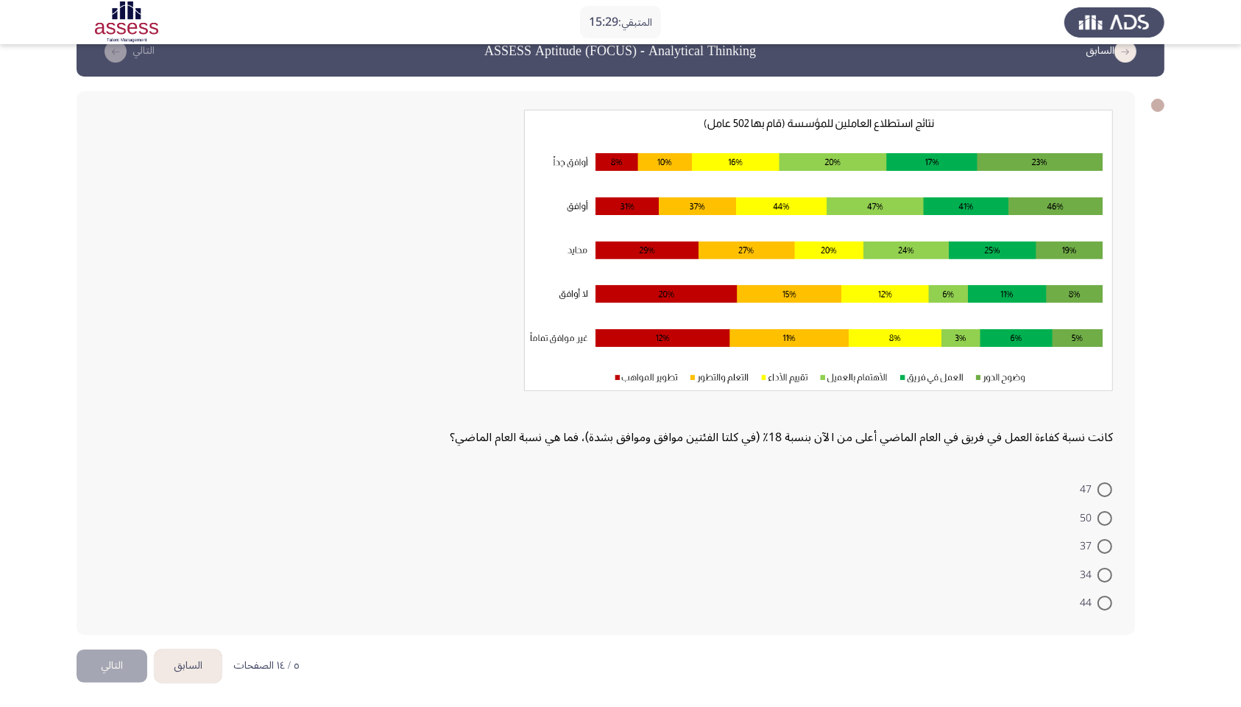
click at [627, 353] on span at bounding box center [1105, 603] width 15 height 15
click at [627, 353] on input "44" at bounding box center [1105, 603] width 15 height 15
radio input "true"
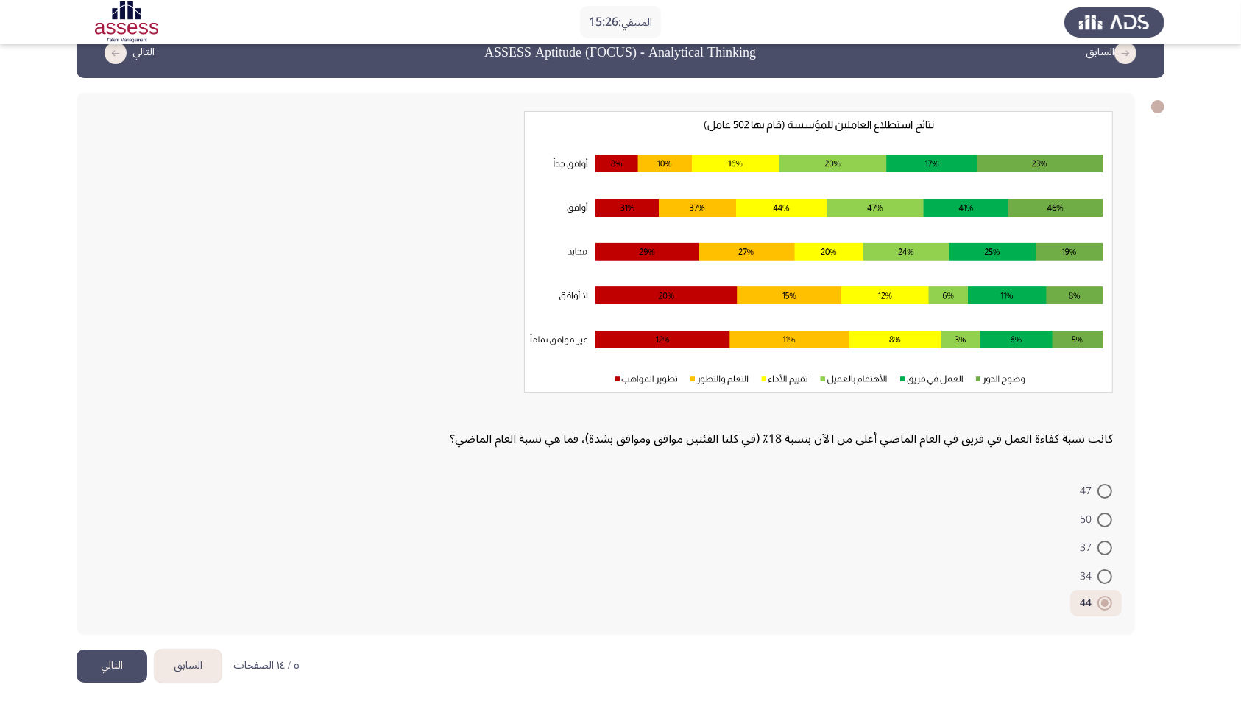
click at [104, 353] on button "التالي" at bounding box center [112, 665] width 71 height 33
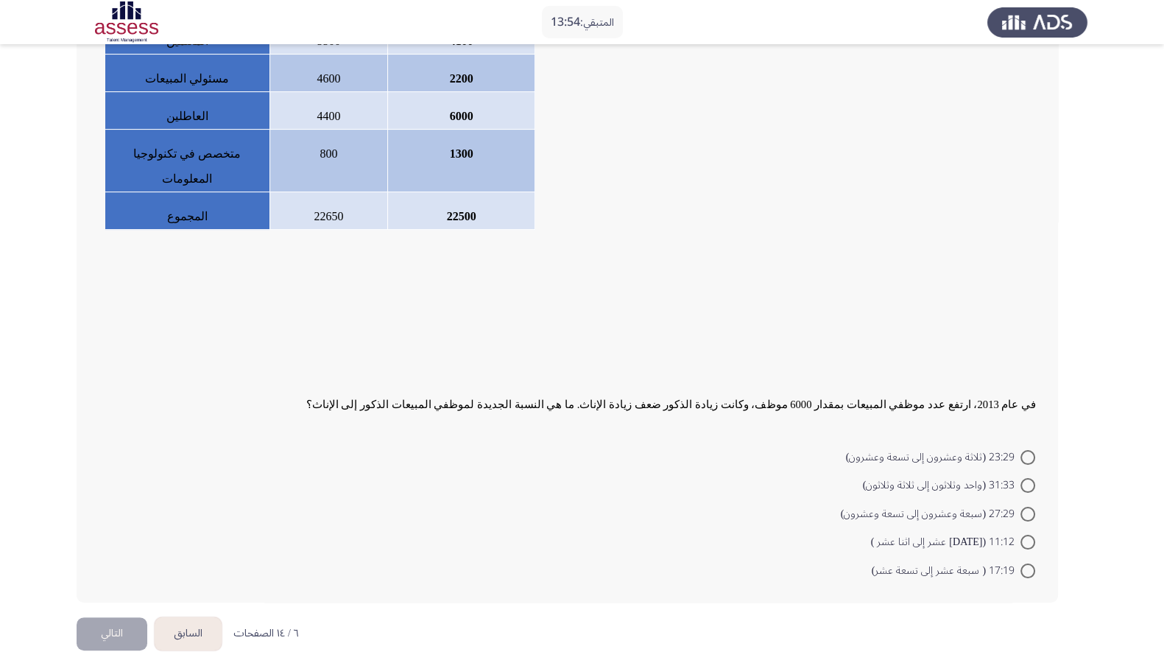
scroll to position [0, 0]
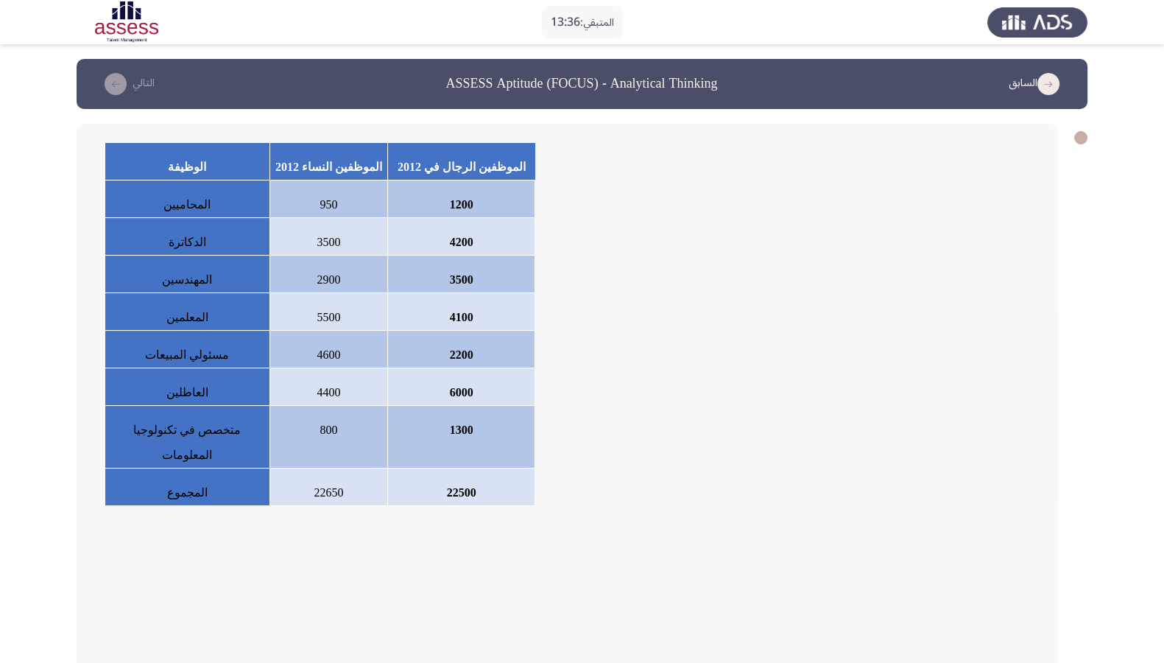
click at [117, 141] on div "الموظفين الرجال في 2012 الموظفين النساء 2012 الوظيفة 1200 950 المحاميين 4200 35…" at bounding box center [567, 501] width 981 height 755
click at [627, 317] on div at bounding box center [567, 329] width 937 height 25
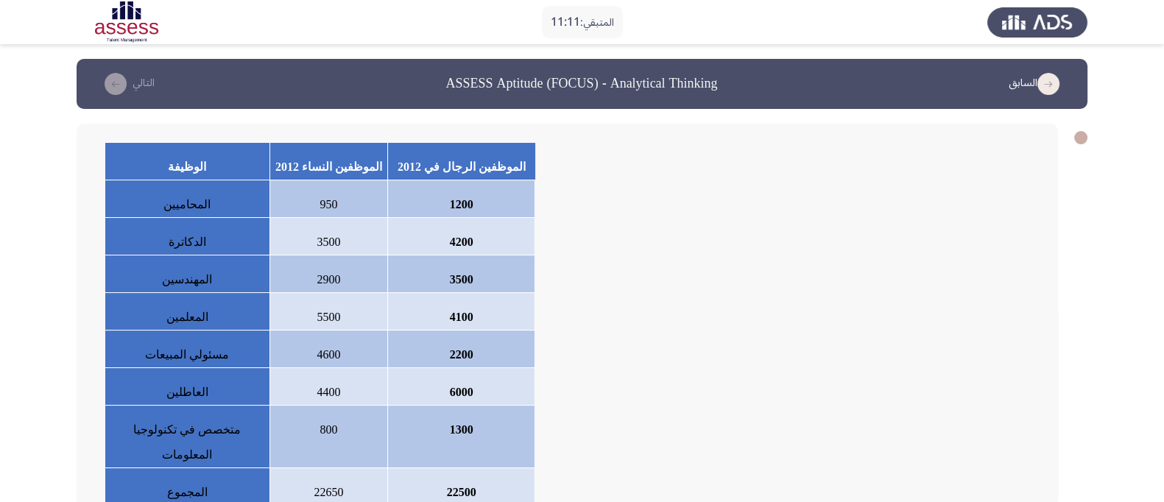
scroll to position [437, 0]
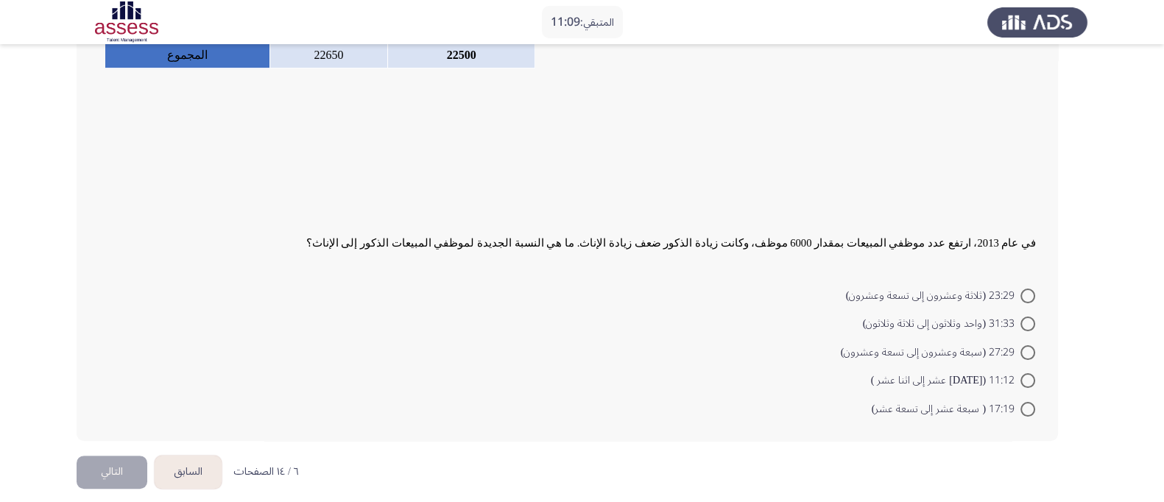
click at [627, 289] on span at bounding box center [1027, 296] width 15 height 15
click at [627, 289] on input "23:29 (ثلاثة وعشرون إلى تسعة وعشرون)" at bounding box center [1027, 296] width 15 height 15
radio input "true"
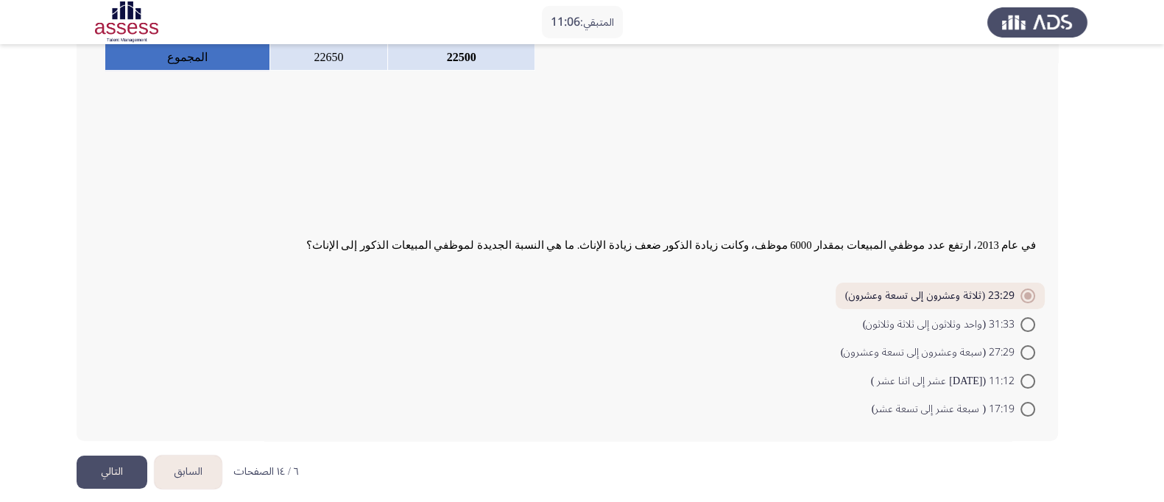
click at [117, 353] on button "التالي" at bounding box center [112, 472] width 71 height 33
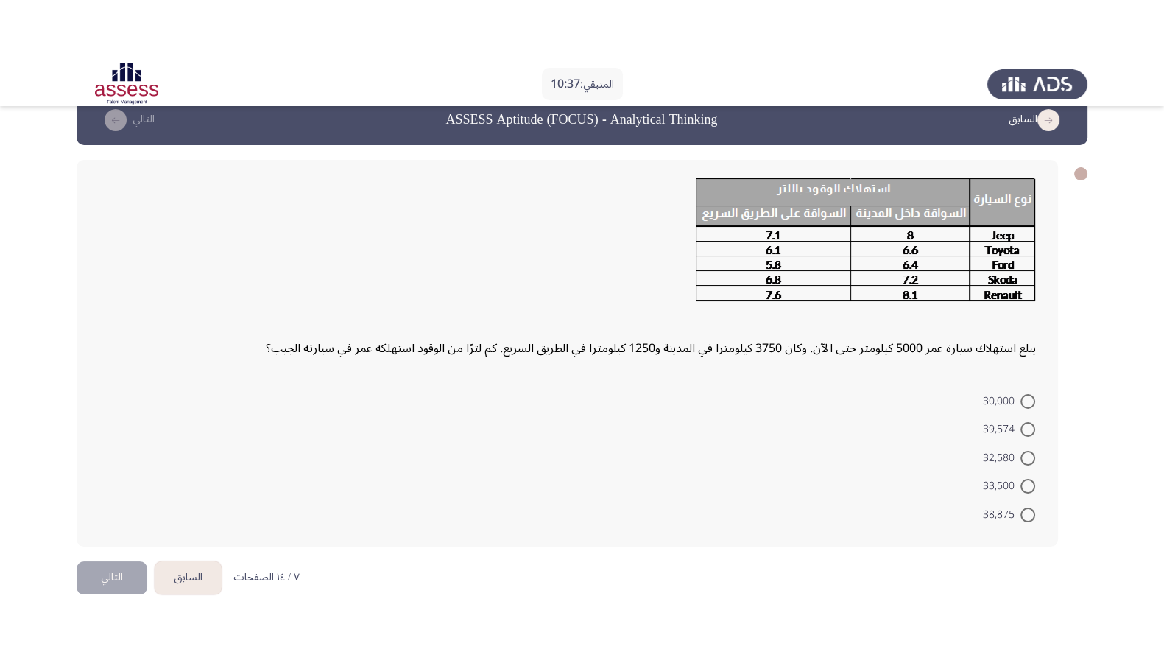
scroll to position [0, 0]
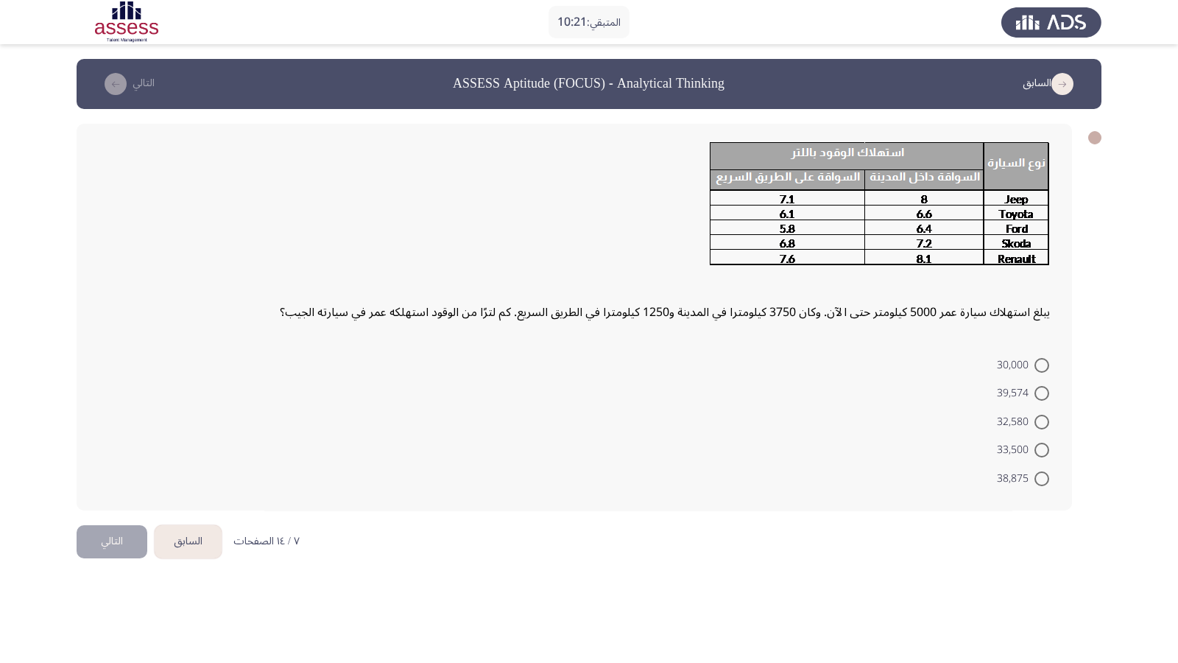
click at [627, 353] on span "38,875" at bounding box center [1016, 479] width 38 height 18
click at [627, 353] on input "38,875" at bounding box center [1041, 478] width 15 height 15
radio input "true"
click at [115, 353] on button "التالي" at bounding box center [112, 539] width 71 height 33
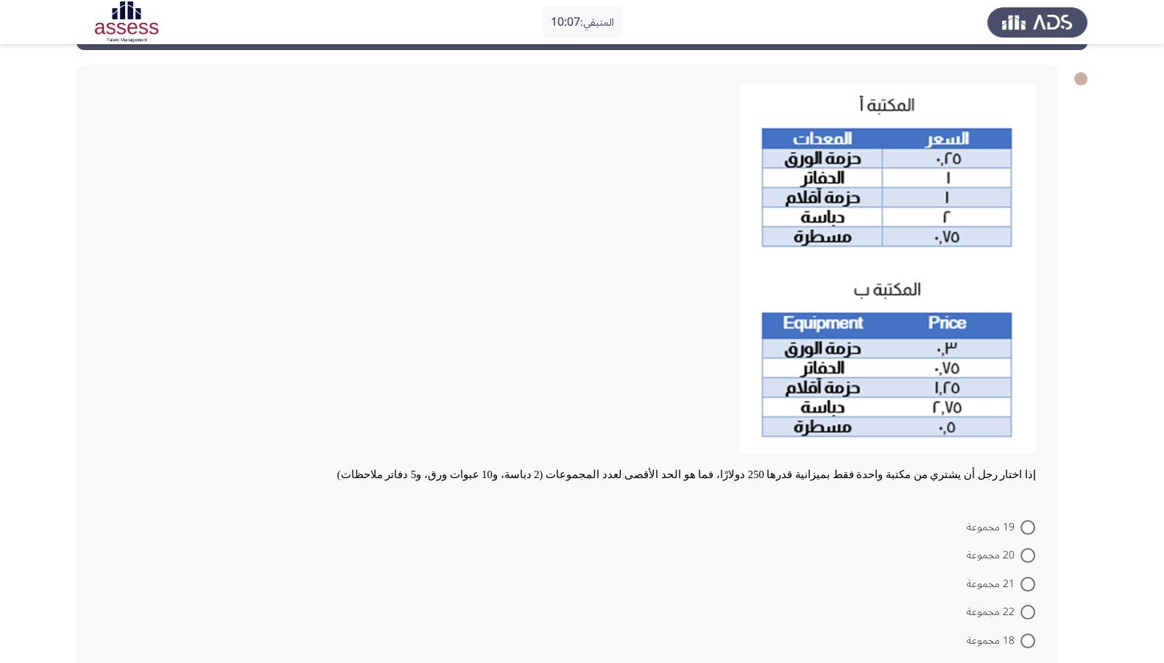
scroll to position [63, 0]
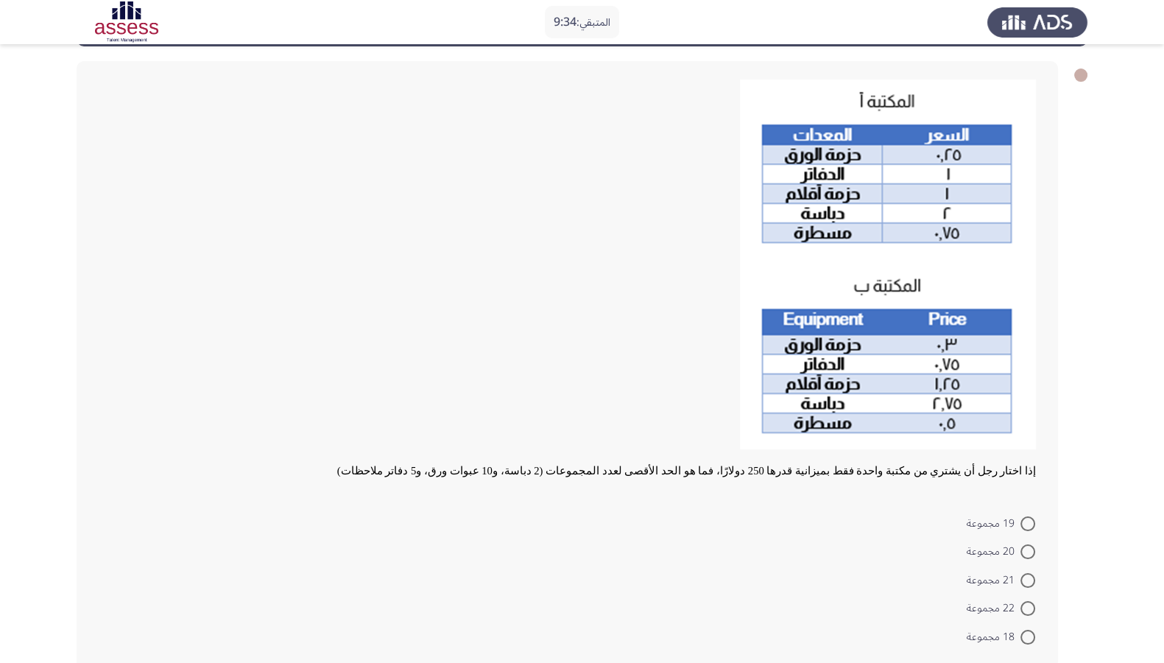
click at [627, 353] on span at bounding box center [1027, 608] width 15 height 15
click at [627, 353] on input "22 مجموعة" at bounding box center [1027, 608] width 15 height 15
radio input "true"
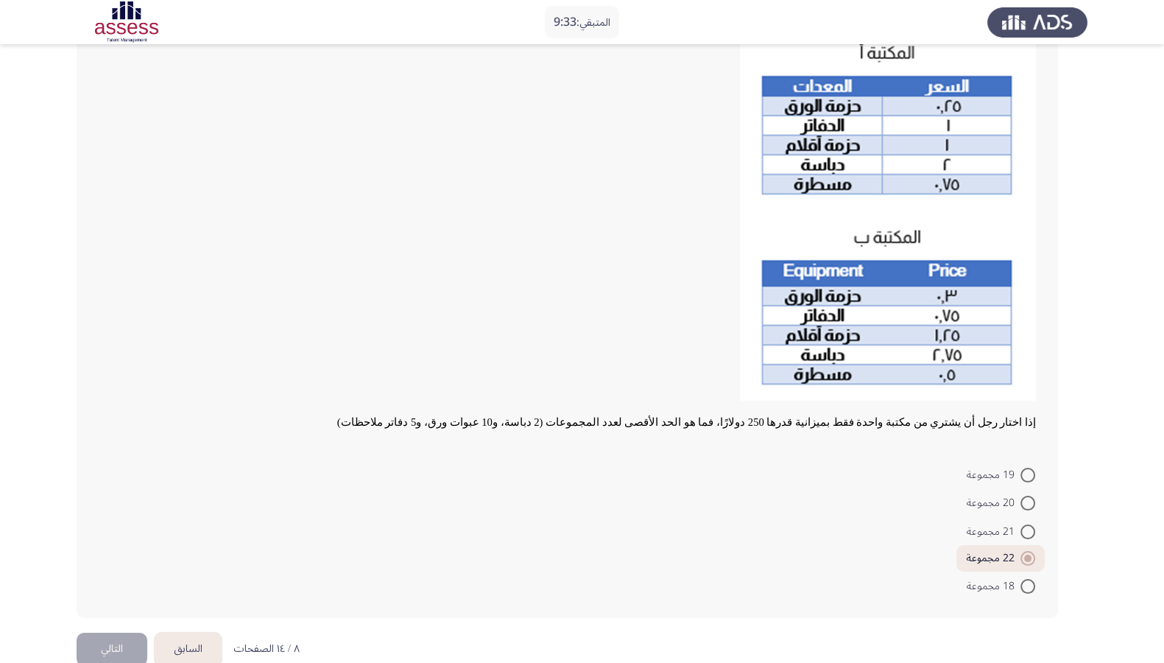
scroll to position [137, 0]
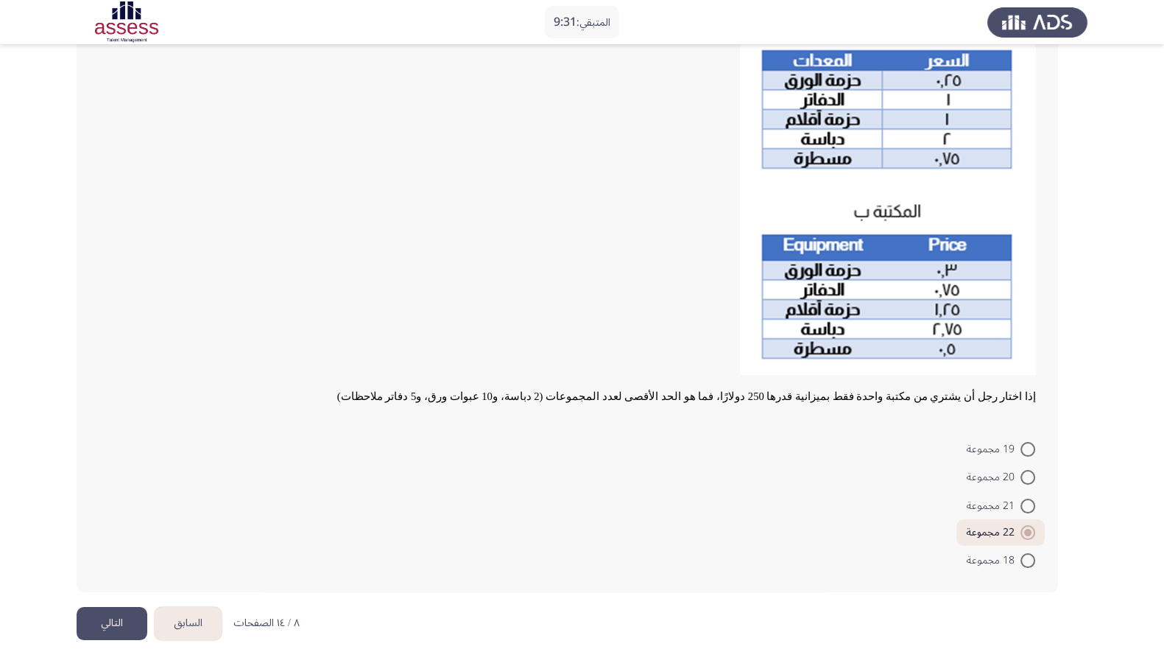
click at [118, 353] on button "التالي" at bounding box center [112, 623] width 71 height 33
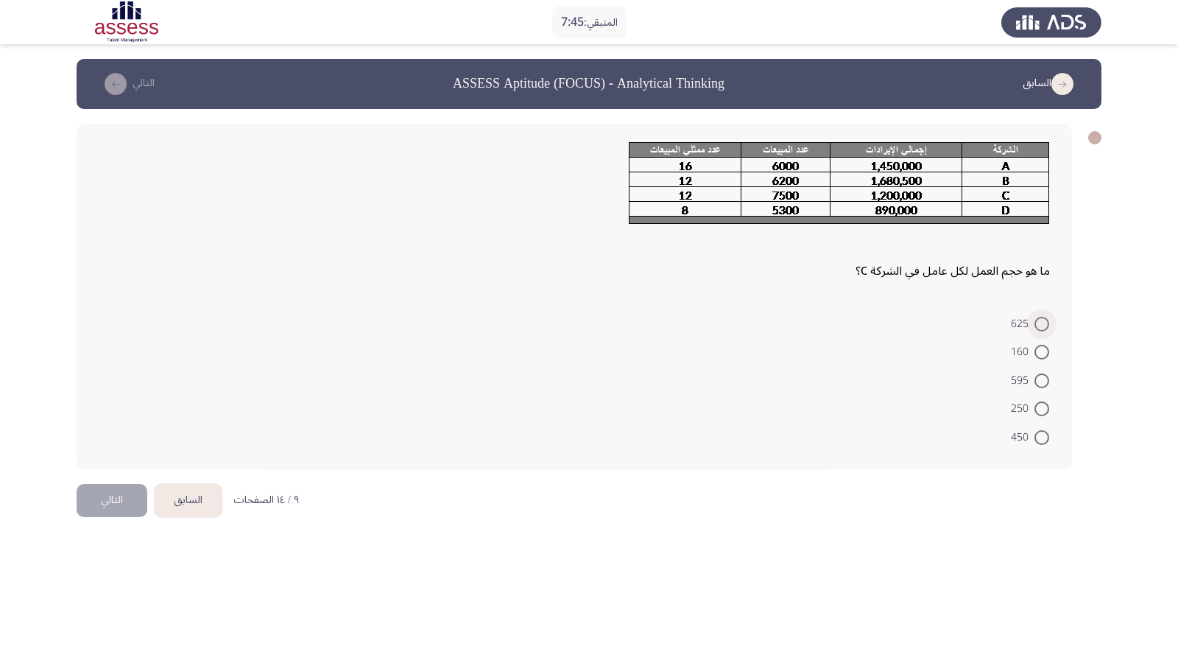
click at [627, 327] on span at bounding box center [1041, 324] width 15 height 15
click at [627, 327] on input "625" at bounding box center [1041, 324] width 15 height 15
radio input "true"
click at [127, 353] on button "التالي" at bounding box center [112, 497] width 71 height 33
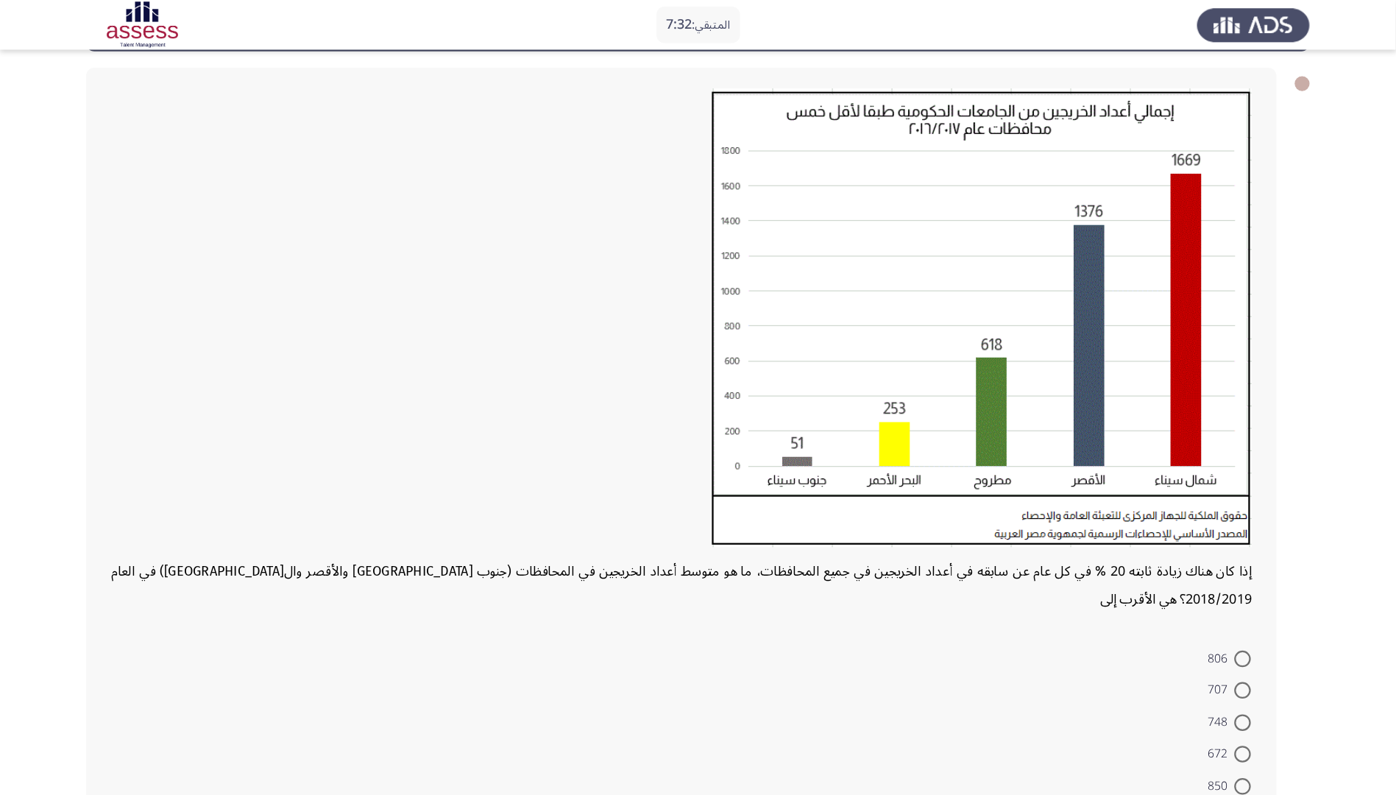
scroll to position [48, 0]
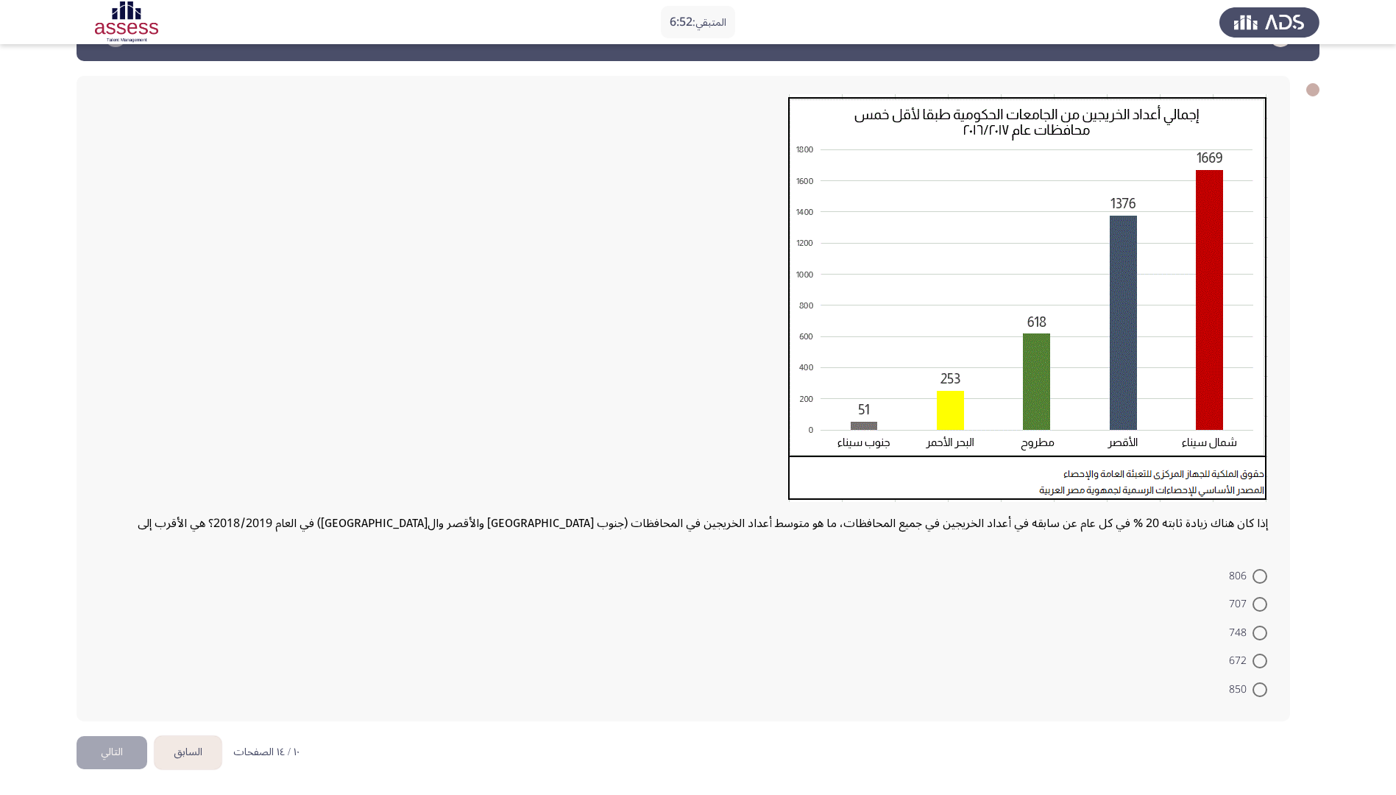
click at [627, 353] on span "748" at bounding box center [1241, 633] width 24 height 18
click at [627, 353] on input "748" at bounding box center [1260, 633] width 15 height 15
radio input "true"
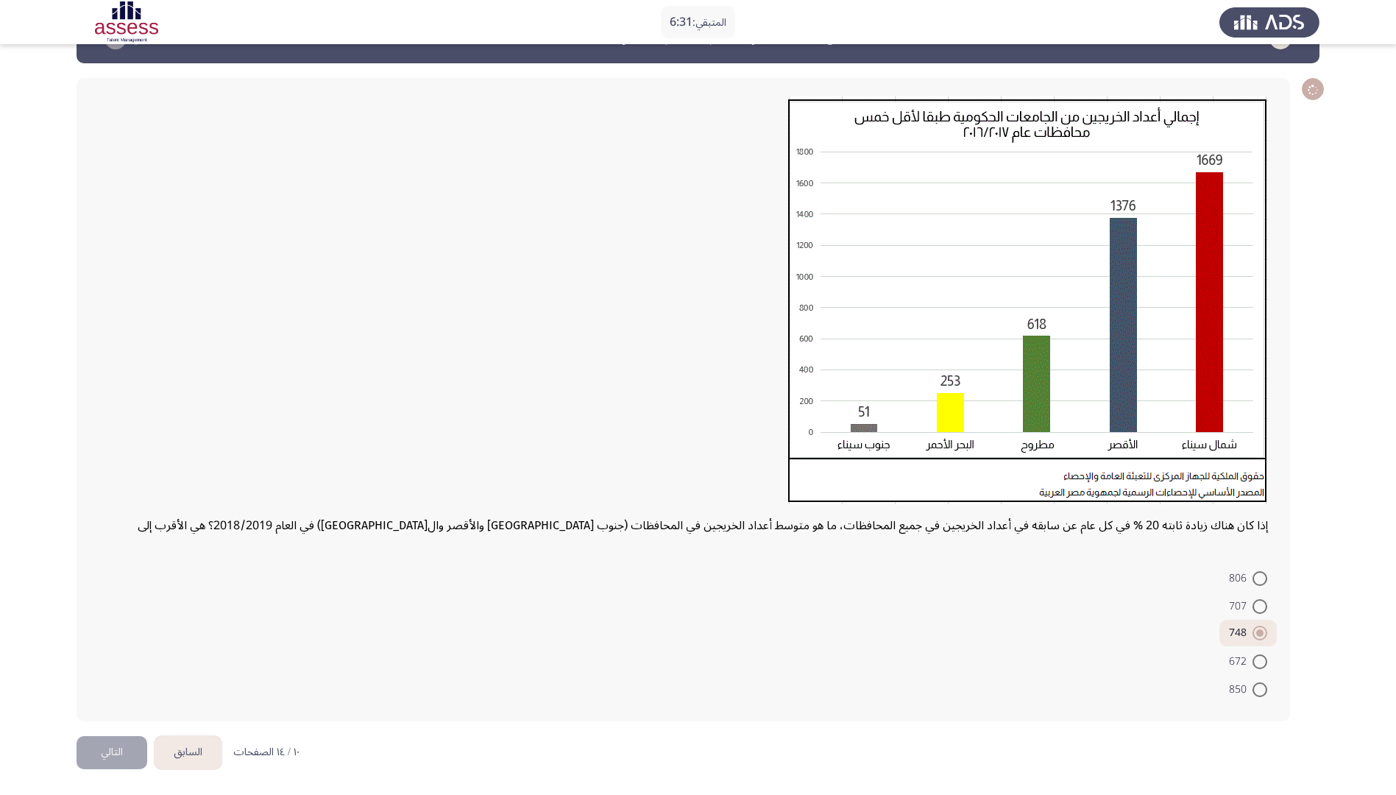
scroll to position [0, 0]
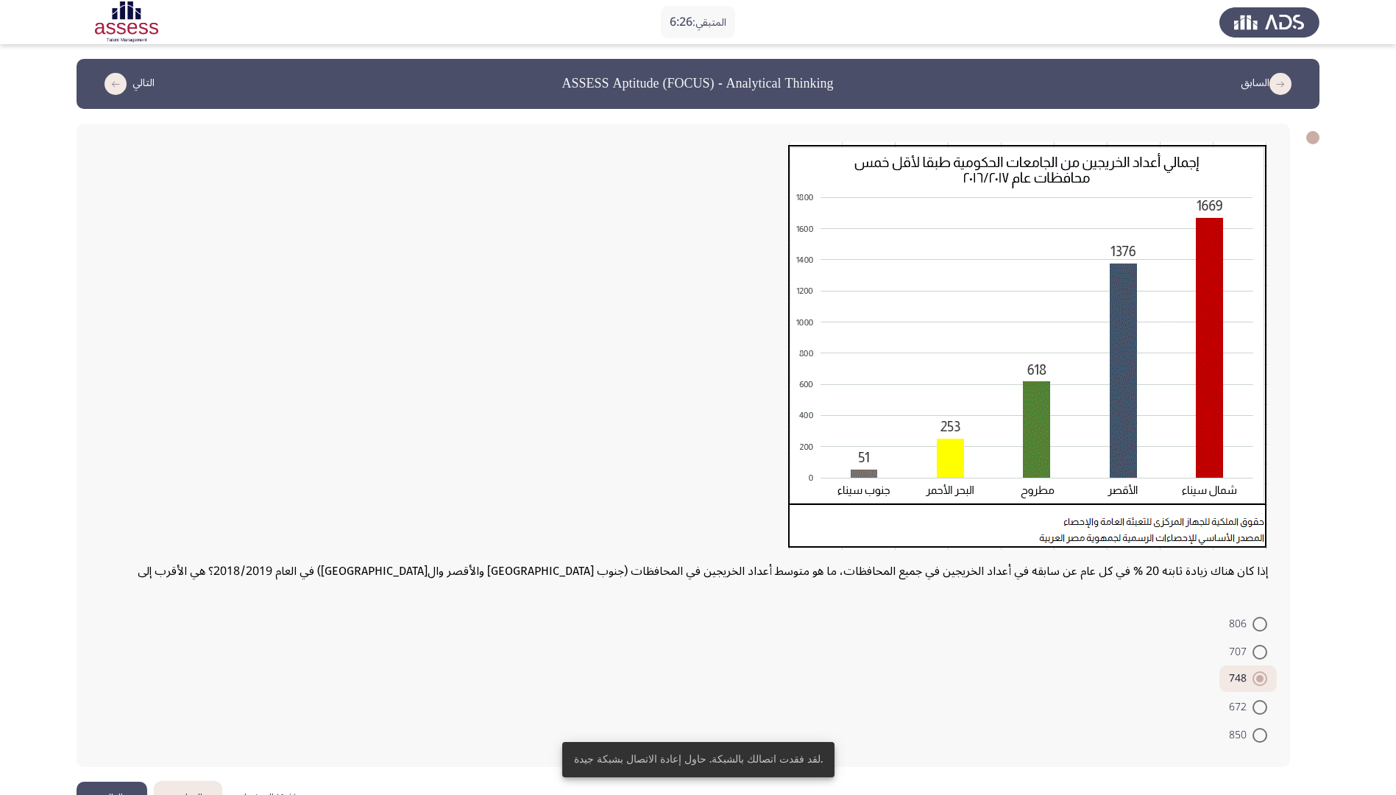
click at [627, 353] on span at bounding box center [1260, 652] width 15 height 15
click at [627, 353] on input "707" at bounding box center [1260, 652] width 15 height 15
radio input "true"
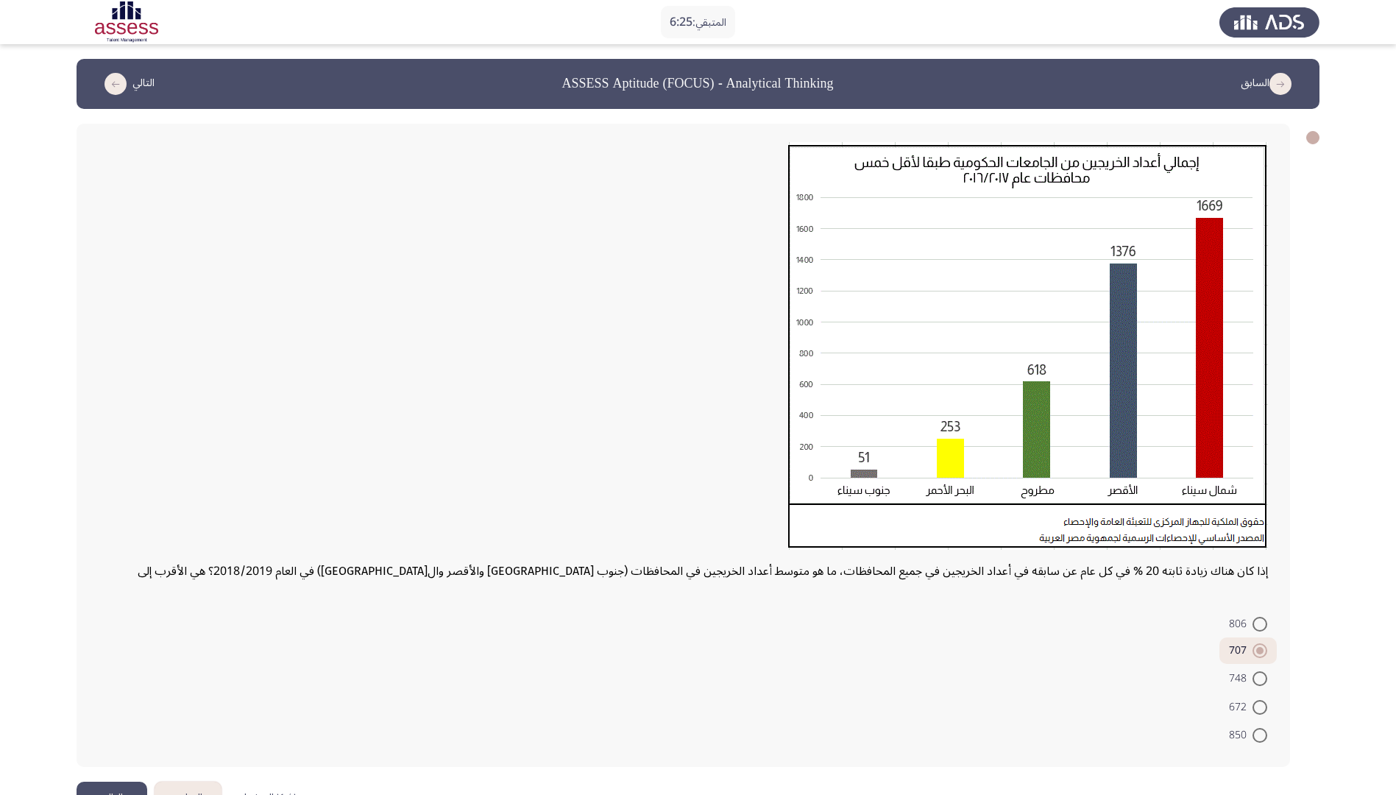
click at [627, 353] on mat-radio-button "748" at bounding box center [1248, 678] width 57 height 29
click at [627, 353] on label "748" at bounding box center [1248, 679] width 38 height 18
click at [627, 353] on input "748" at bounding box center [1260, 678] width 15 height 15
radio input "true"
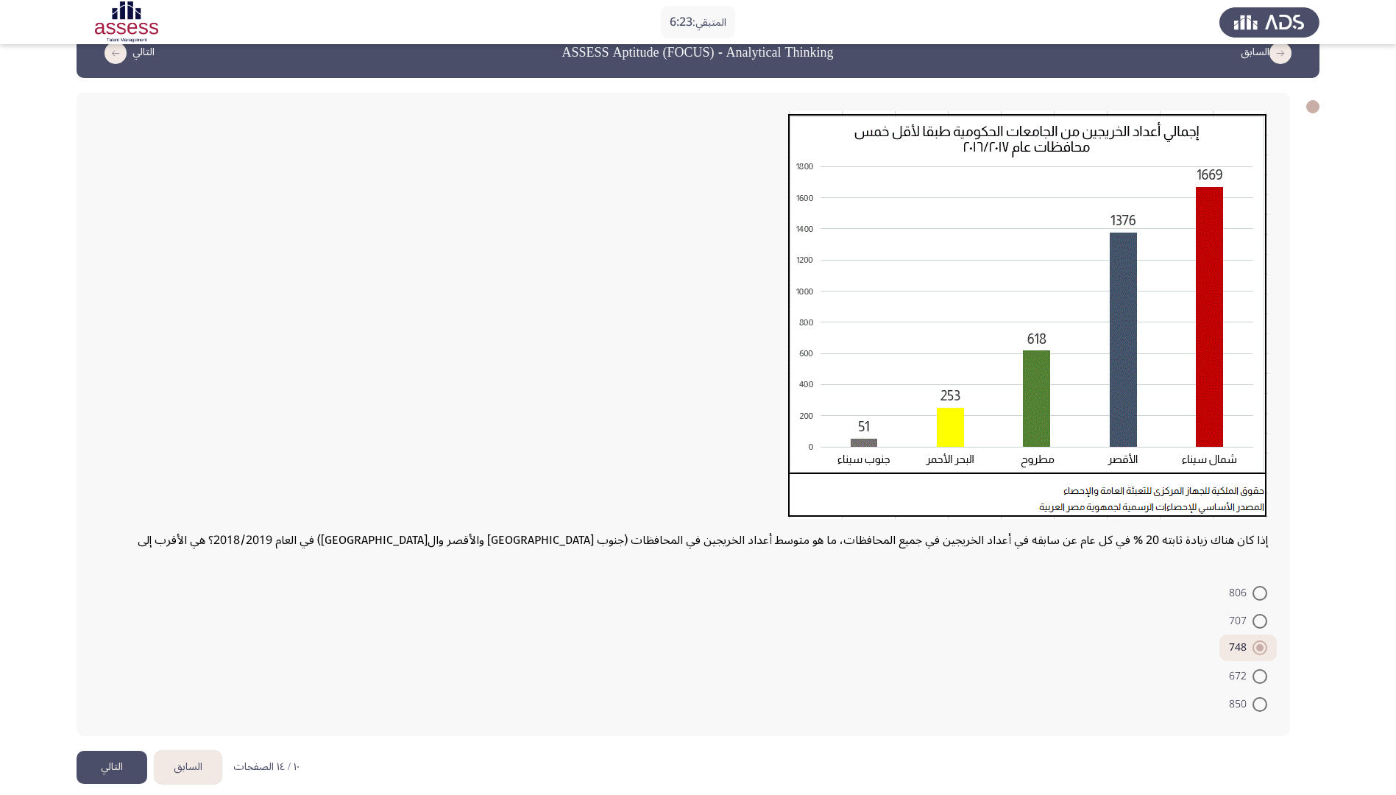
scroll to position [46, 0]
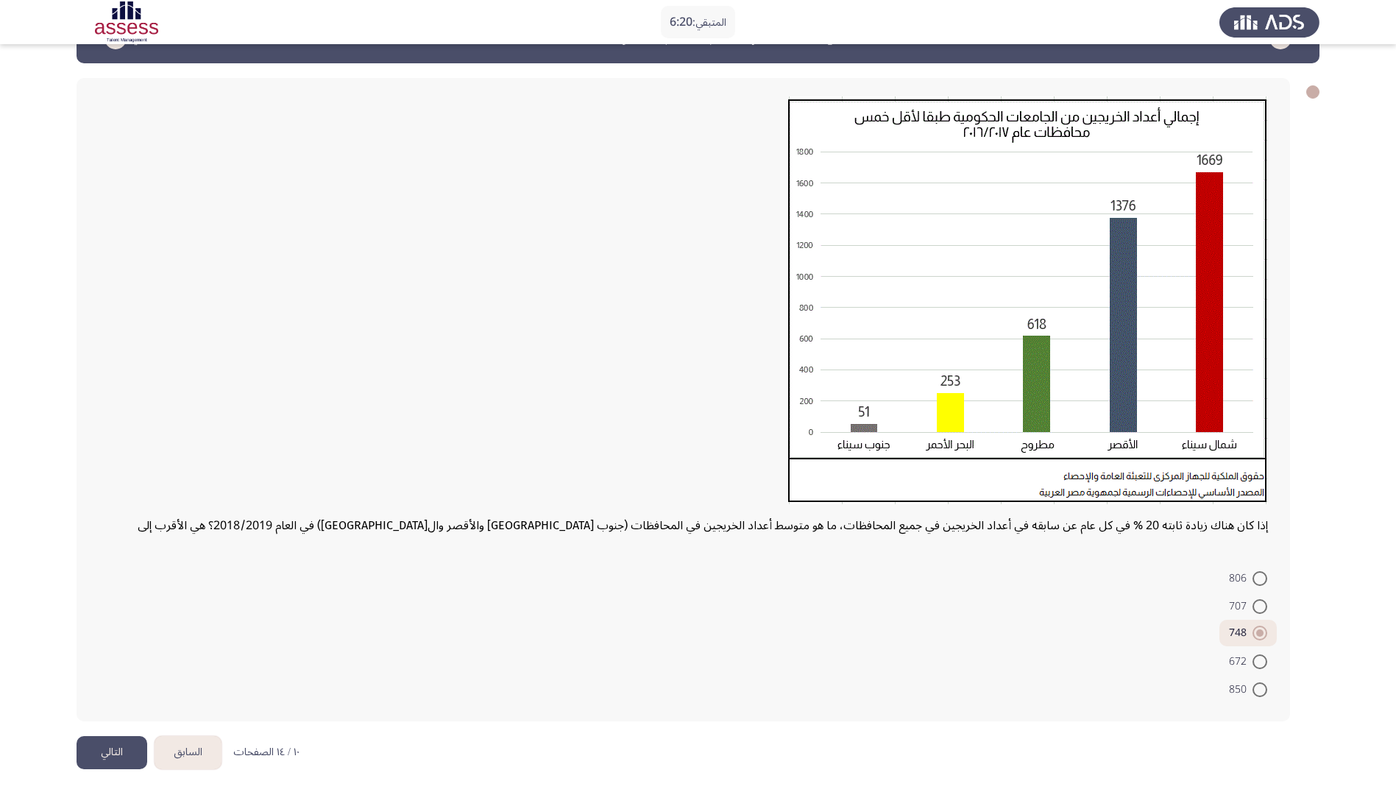
click at [111, 353] on button "التالي" at bounding box center [112, 752] width 71 height 33
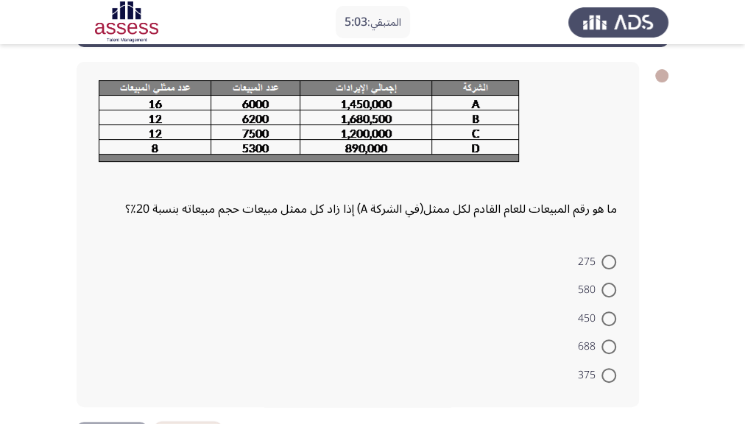
scroll to position [65, 0]
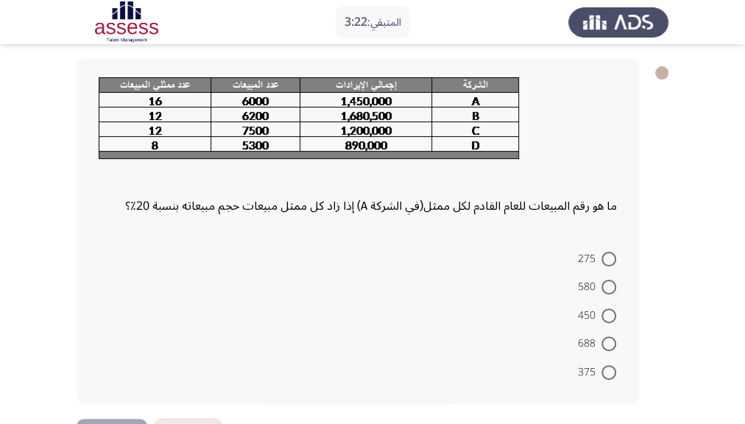
click at [599, 314] on span "450" at bounding box center [590, 316] width 24 height 18
click at [601, 314] on input "450" at bounding box center [608, 315] width 15 height 15
radio input "true"
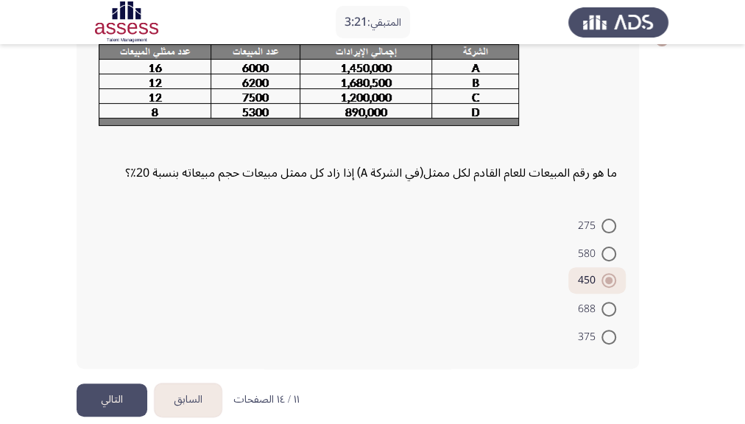
scroll to position [115, 0]
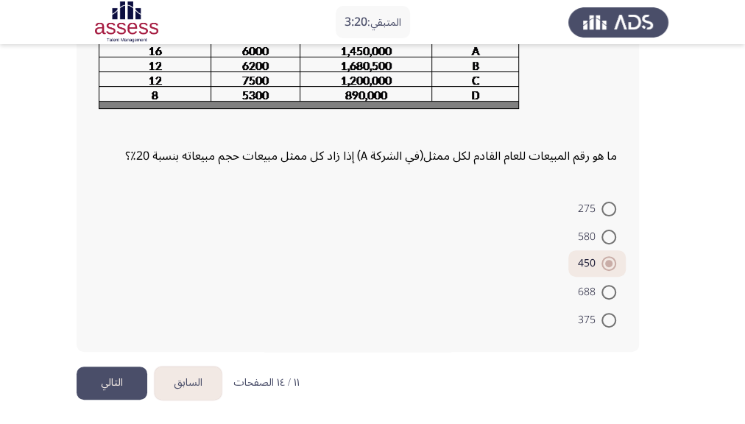
click at [121, 353] on button "التالي" at bounding box center [112, 383] width 71 height 33
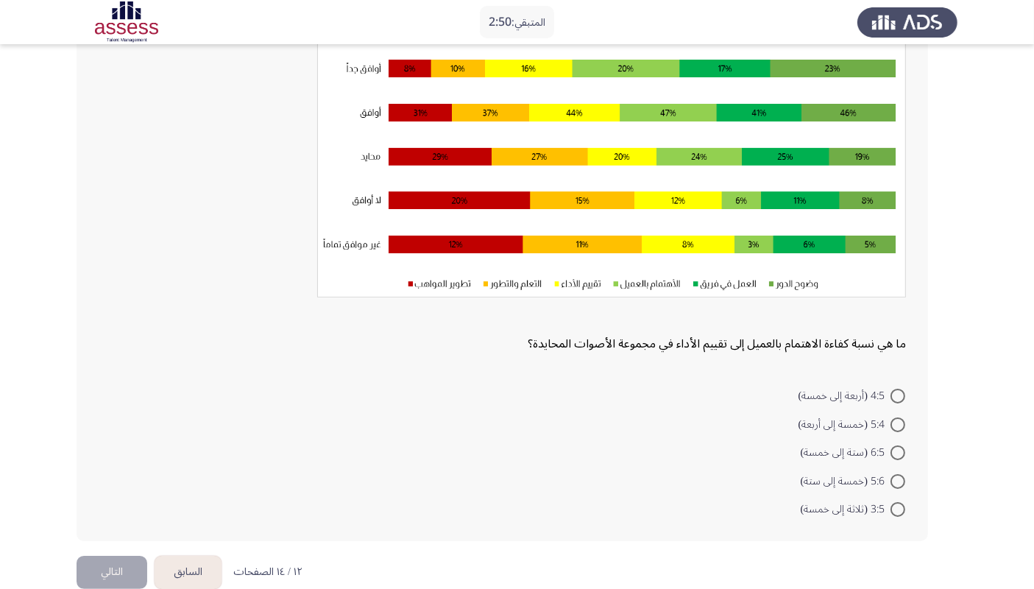
scroll to position [149, 0]
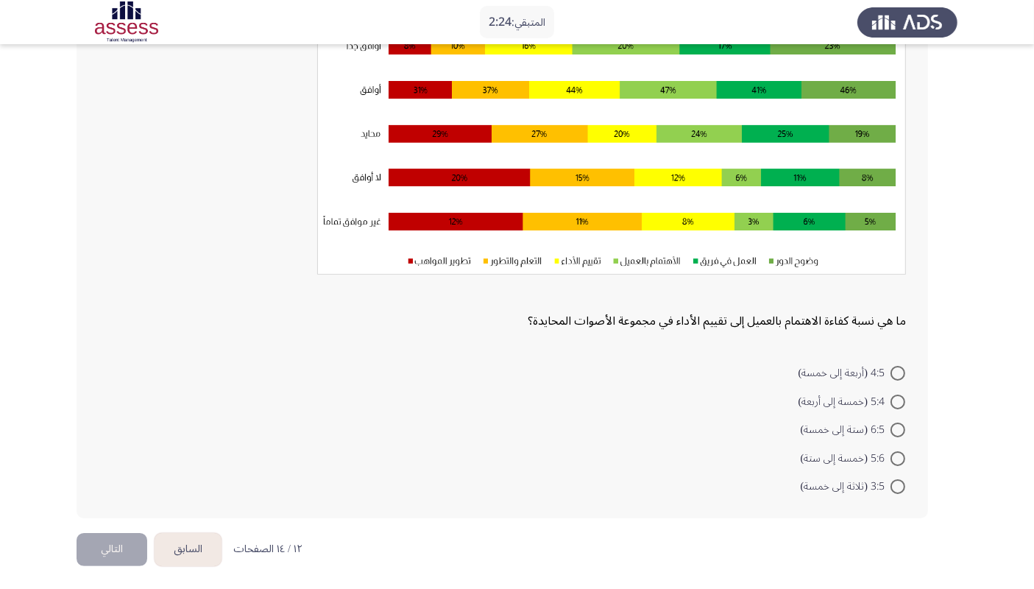
click at [627, 353] on span "4:5 (أربعة إلى خمسة)" at bounding box center [845, 373] width 92 height 18
click at [627, 353] on input "4:5 (أربعة إلى خمسة)" at bounding box center [898, 373] width 15 height 15
radio input "true"
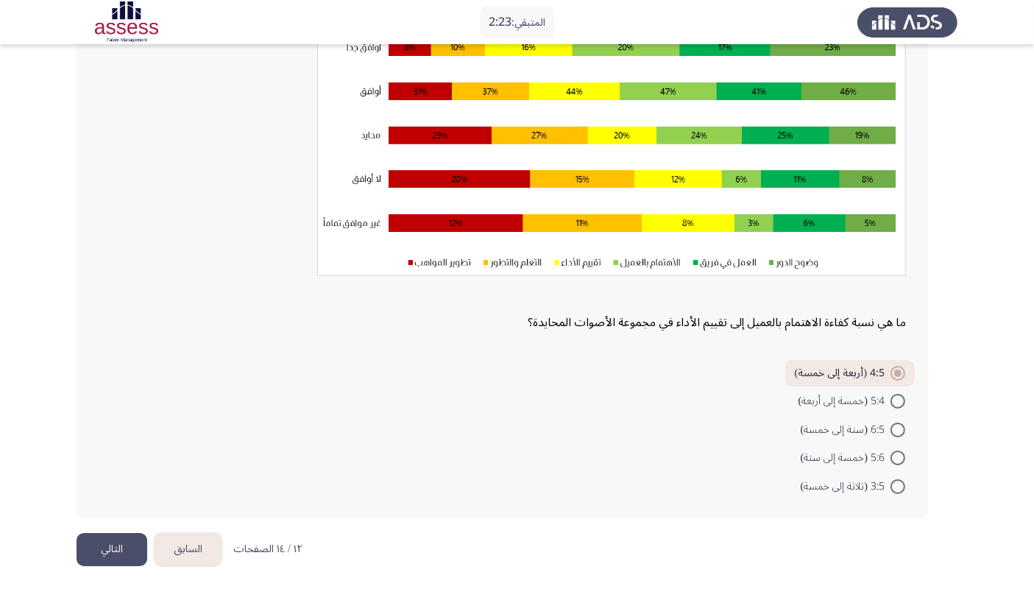
click at [111, 353] on button "التالي" at bounding box center [112, 549] width 71 height 33
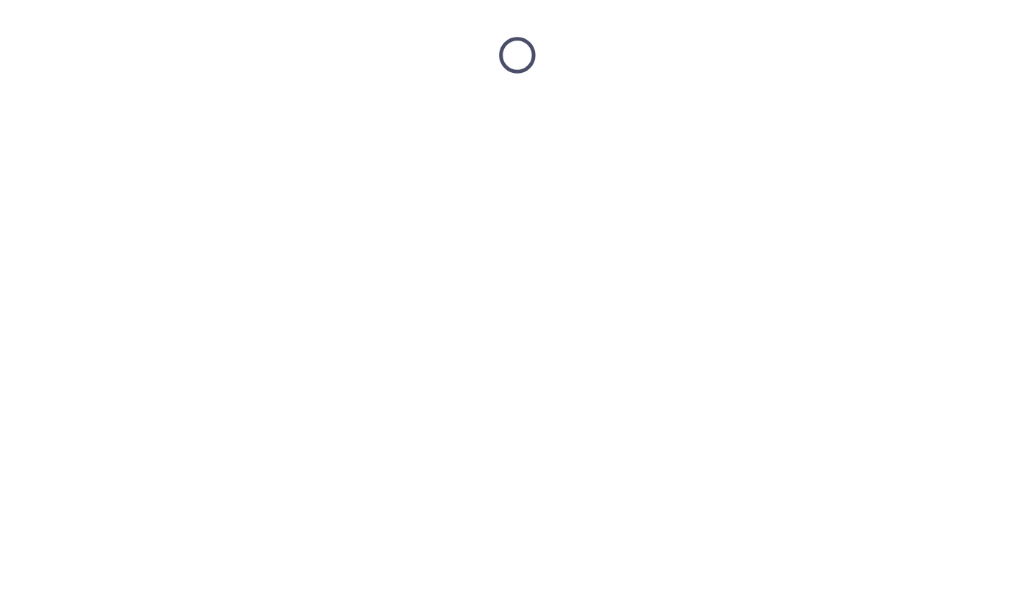
scroll to position [0, 0]
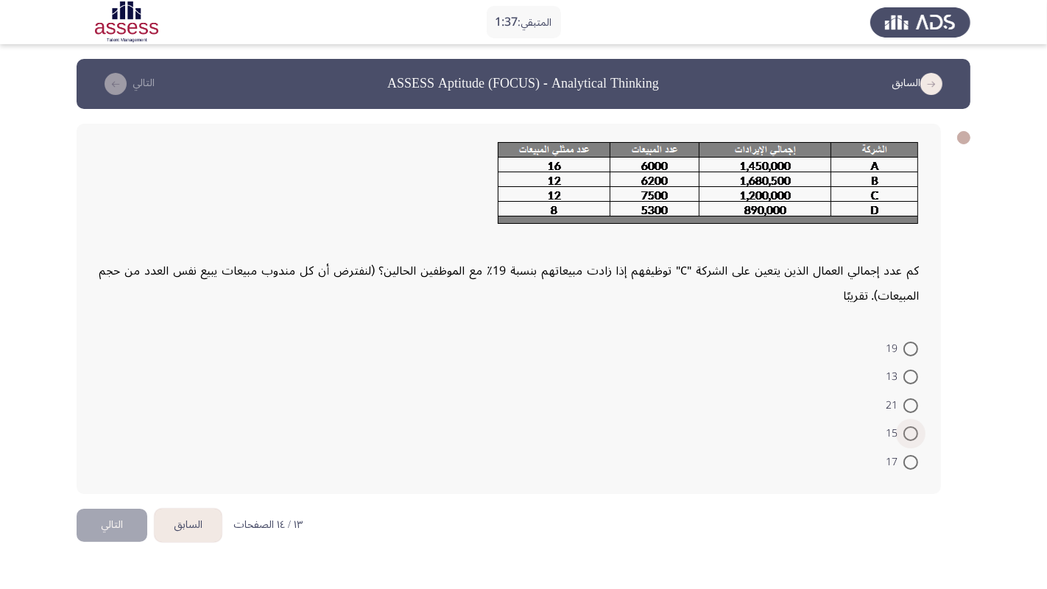
click at [627, 353] on span at bounding box center [910, 433] width 15 height 15
click at [627, 353] on input "15" at bounding box center [910, 433] width 15 height 15
radio input "true"
click at [627, 353] on span at bounding box center [910, 405] width 15 height 15
click at [627, 353] on input "21" at bounding box center [910, 405] width 15 height 15
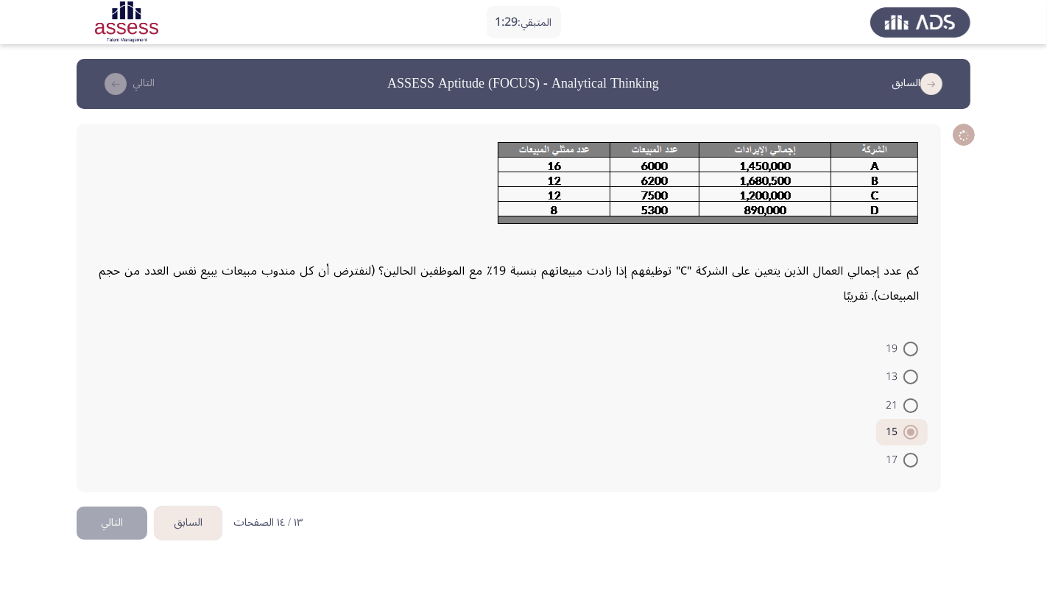
radio input "true"
click at [627, 353] on span at bounding box center [910, 432] width 15 height 15
click at [627, 353] on input "15" at bounding box center [910, 432] width 15 height 15
radio input "true"
click at [627, 353] on span at bounding box center [910, 405] width 15 height 15
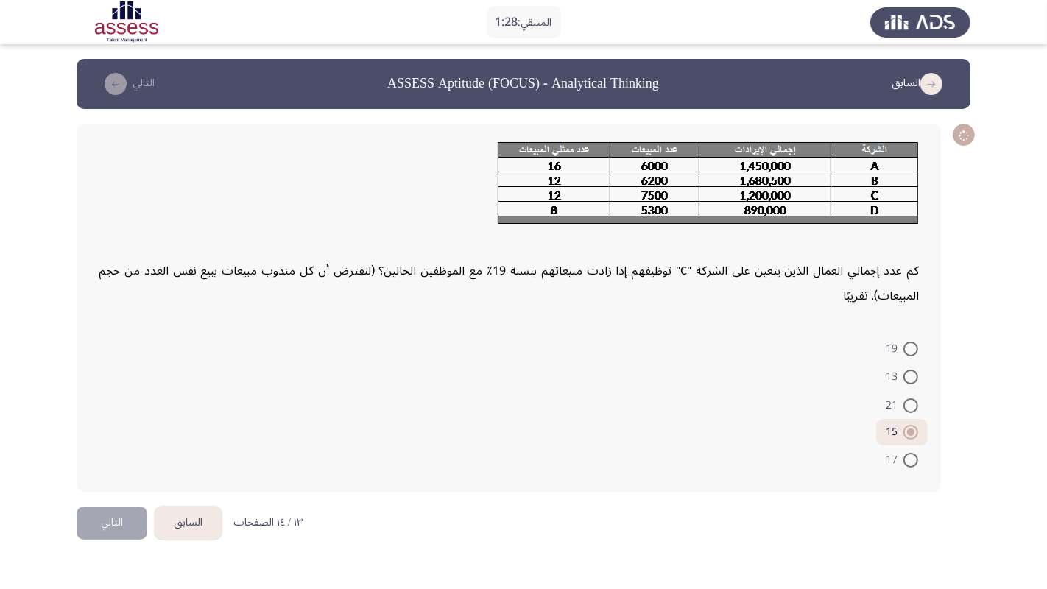
click at [627, 353] on input "21" at bounding box center [910, 405] width 15 height 15
radio input "true"
click at [627, 353] on span at bounding box center [910, 432] width 15 height 15
click at [627, 353] on input "15" at bounding box center [910, 432] width 15 height 15
radio input "true"
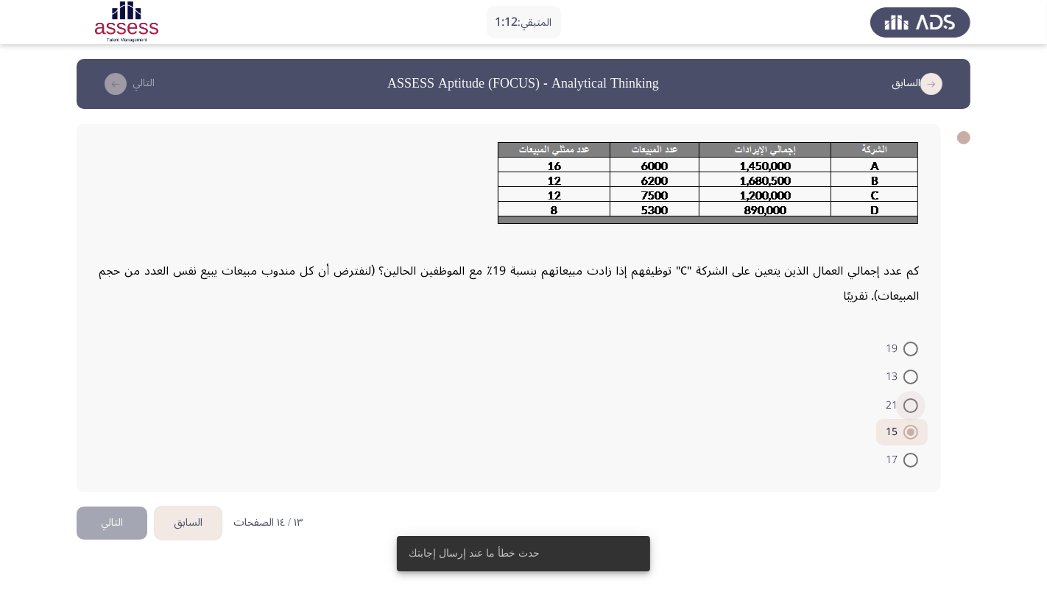
click at [627, 353] on span at bounding box center [910, 405] width 15 height 15
click at [627, 353] on input "21" at bounding box center [910, 405] width 15 height 15
radio input "true"
click at [627, 353] on span at bounding box center [910, 432] width 15 height 15
click at [627, 353] on input "15" at bounding box center [910, 432] width 15 height 15
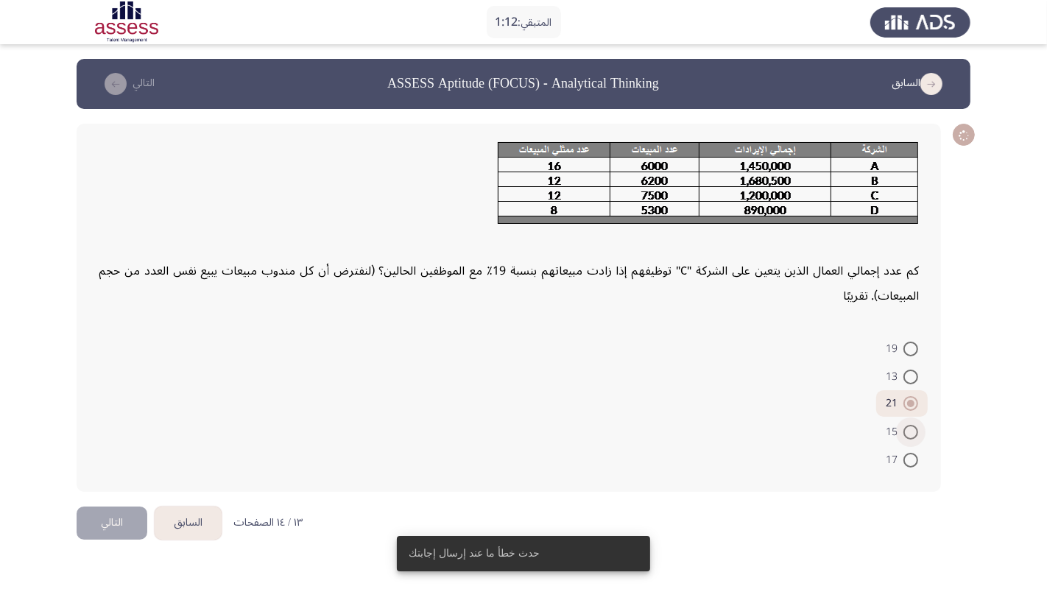
radio input "true"
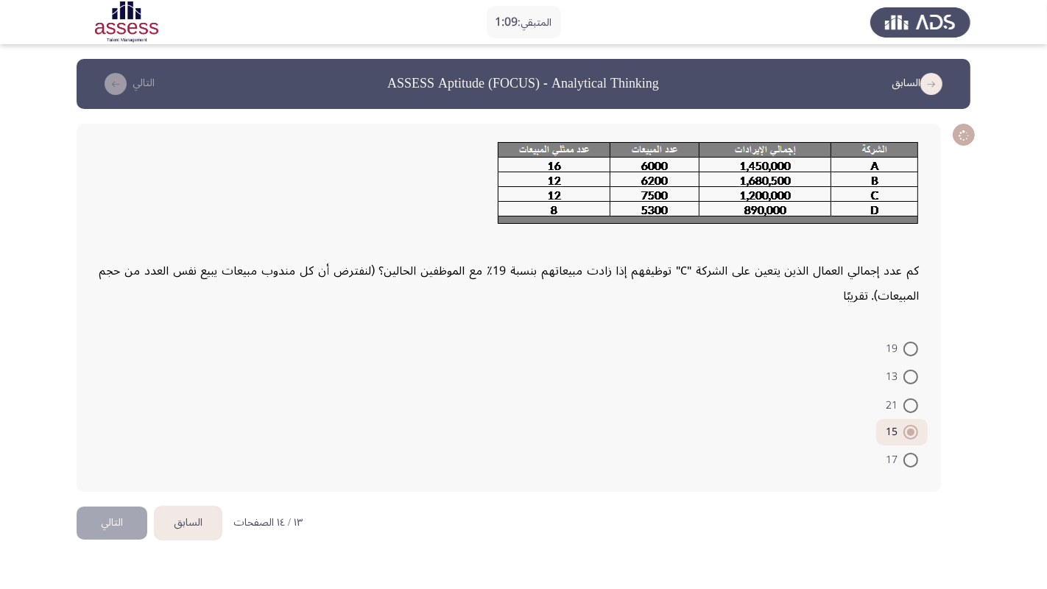
click at [627, 353] on span at bounding box center [910, 405] width 15 height 15
click at [627, 353] on input "21" at bounding box center [910, 405] width 15 height 15
radio input "true"
click at [627, 353] on span at bounding box center [910, 432] width 15 height 15
click at [627, 353] on input "15" at bounding box center [910, 432] width 15 height 15
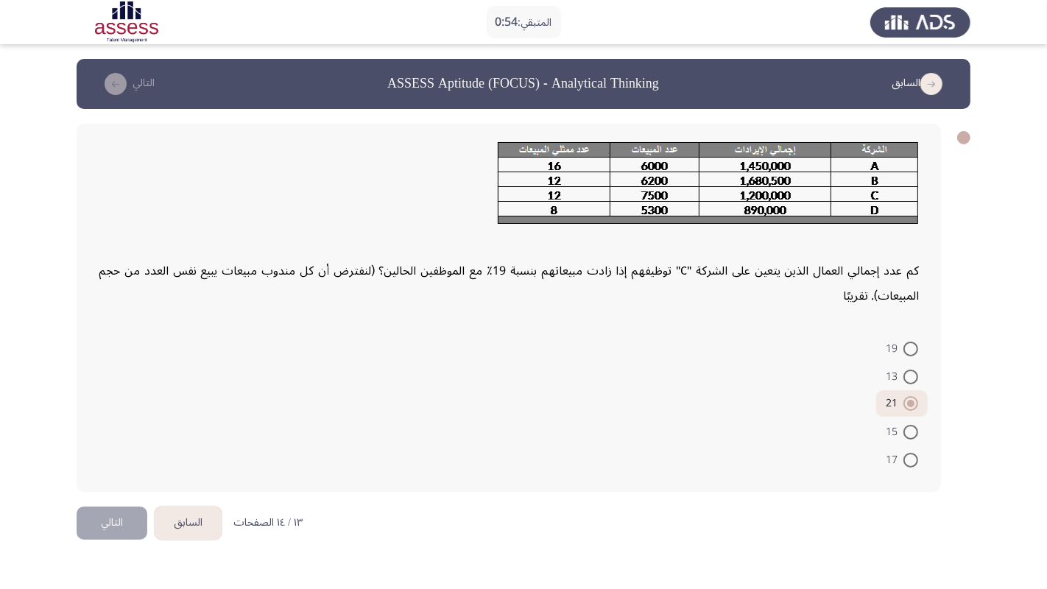
radio input "true"
click at [627, 353] on span at bounding box center [910, 405] width 15 height 15
click at [627, 353] on input "21" at bounding box center [910, 405] width 15 height 15
radio input "true"
click at [627, 353] on span at bounding box center [910, 432] width 15 height 15
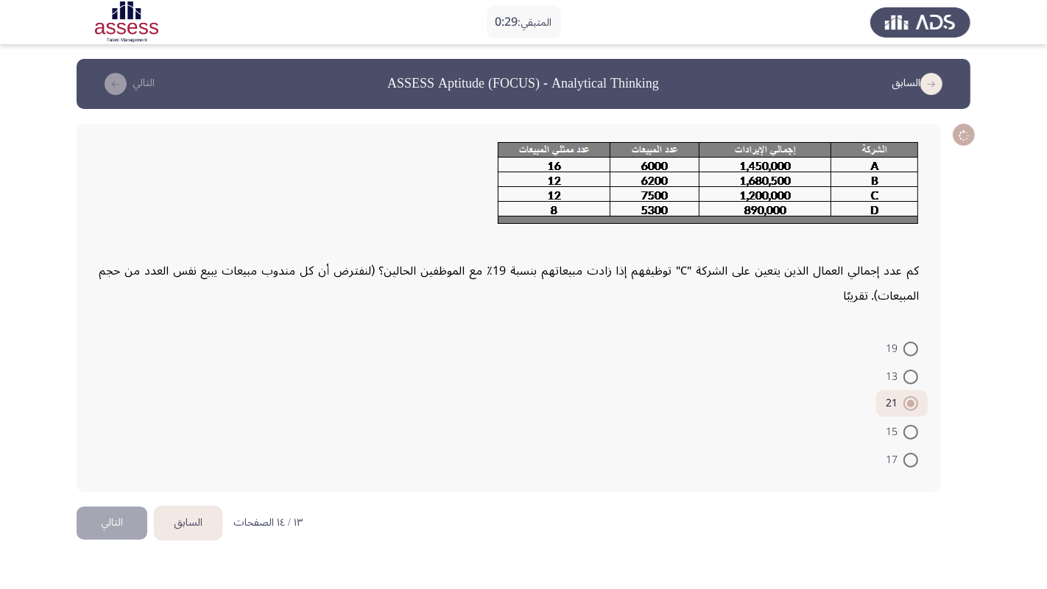
click at [627, 353] on input "15" at bounding box center [910, 432] width 15 height 15
radio input "true"
click at [111, 353] on button "التالي" at bounding box center [112, 522] width 71 height 33
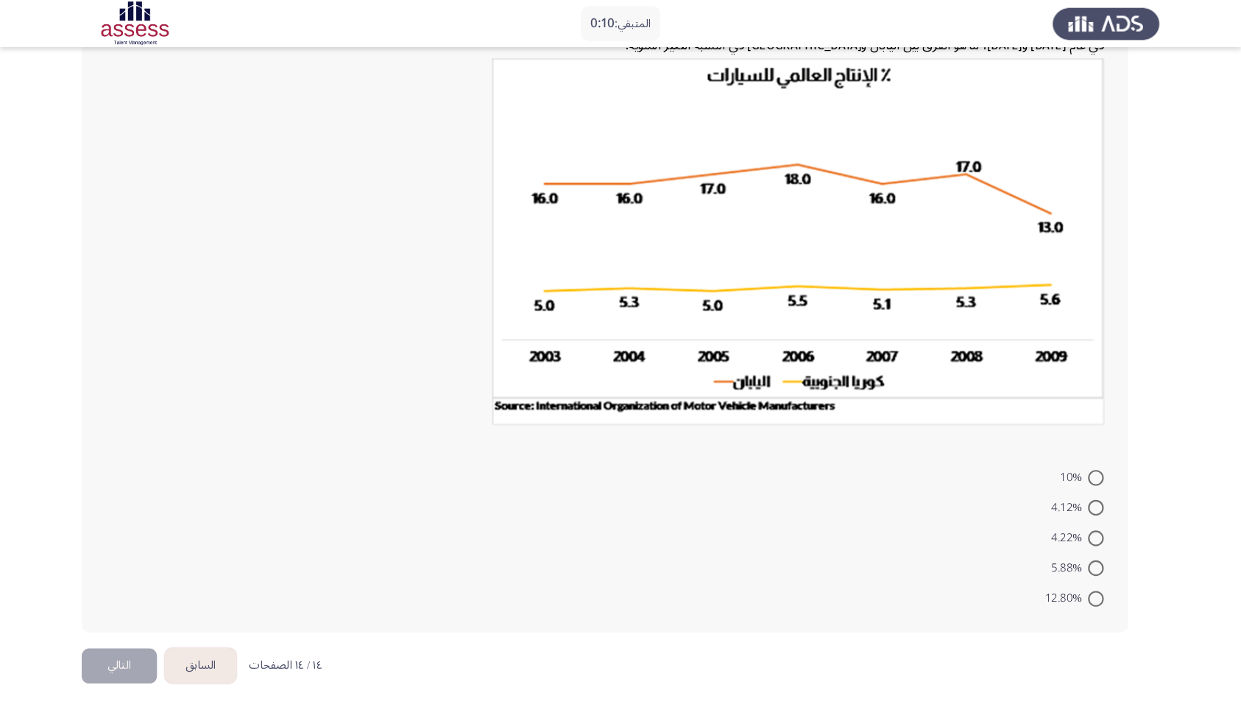
scroll to position [95, 0]
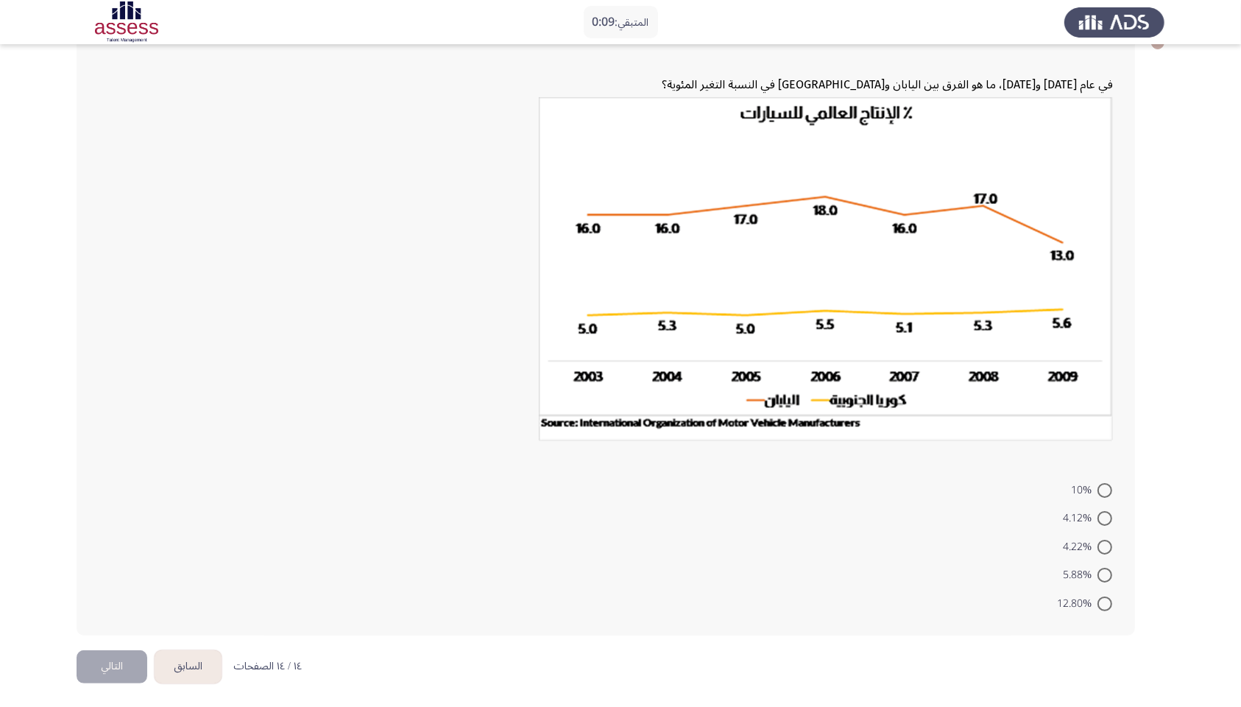
click at [627, 353] on span at bounding box center [1105, 575] width 15 height 15
click at [627, 353] on input "5.88%" at bounding box center [1105, 575] width 15 height 15
radio input "true"
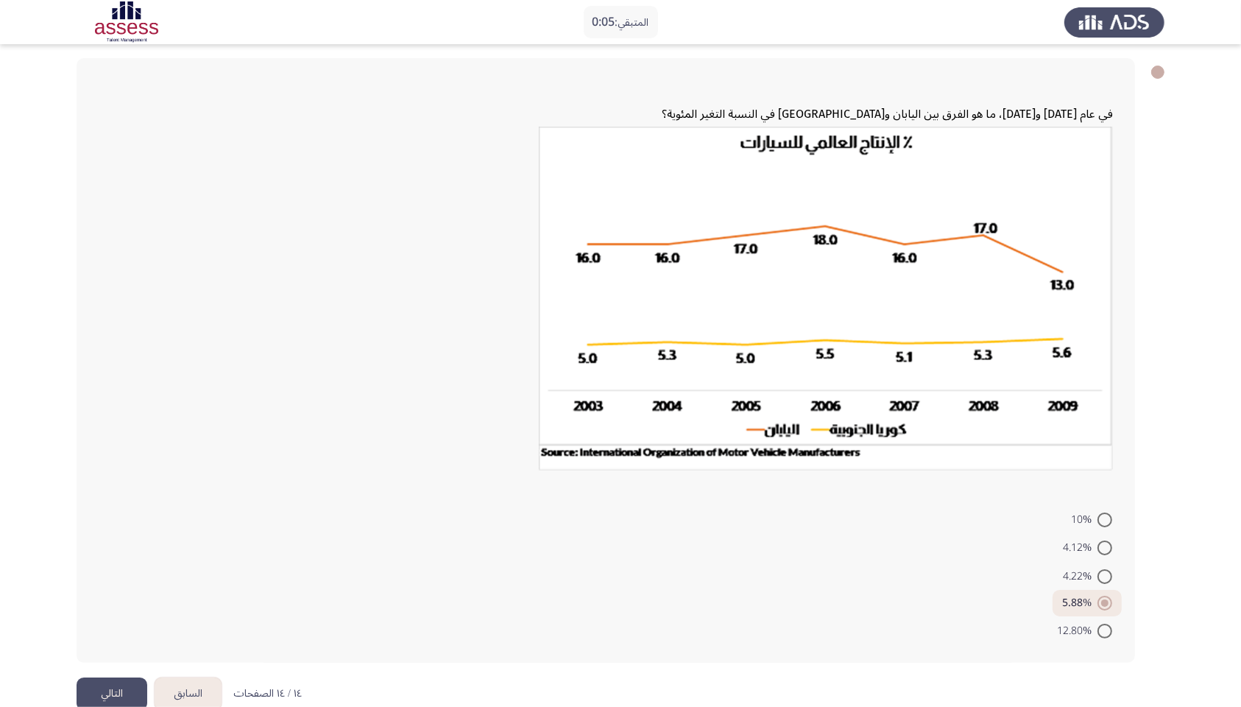
scroll to position [94, 0]
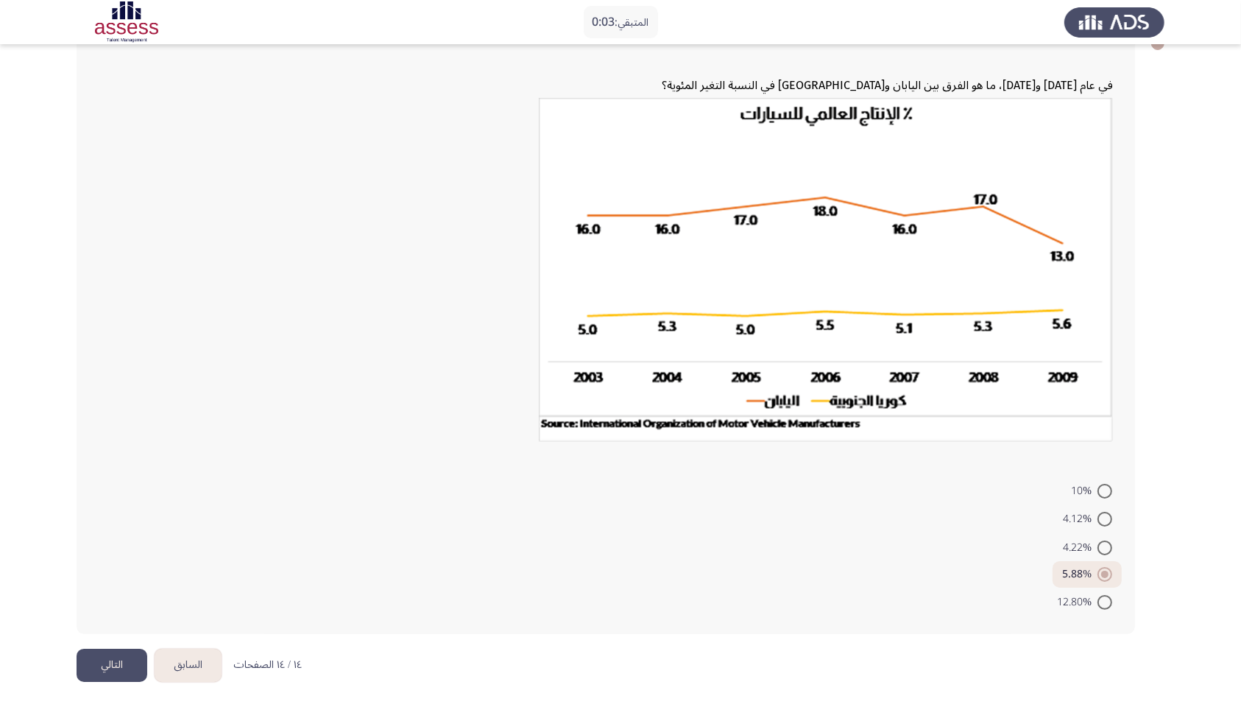
click at [94, 353] on button "التالي" at bounding box center [112, 665] width 71 height 33
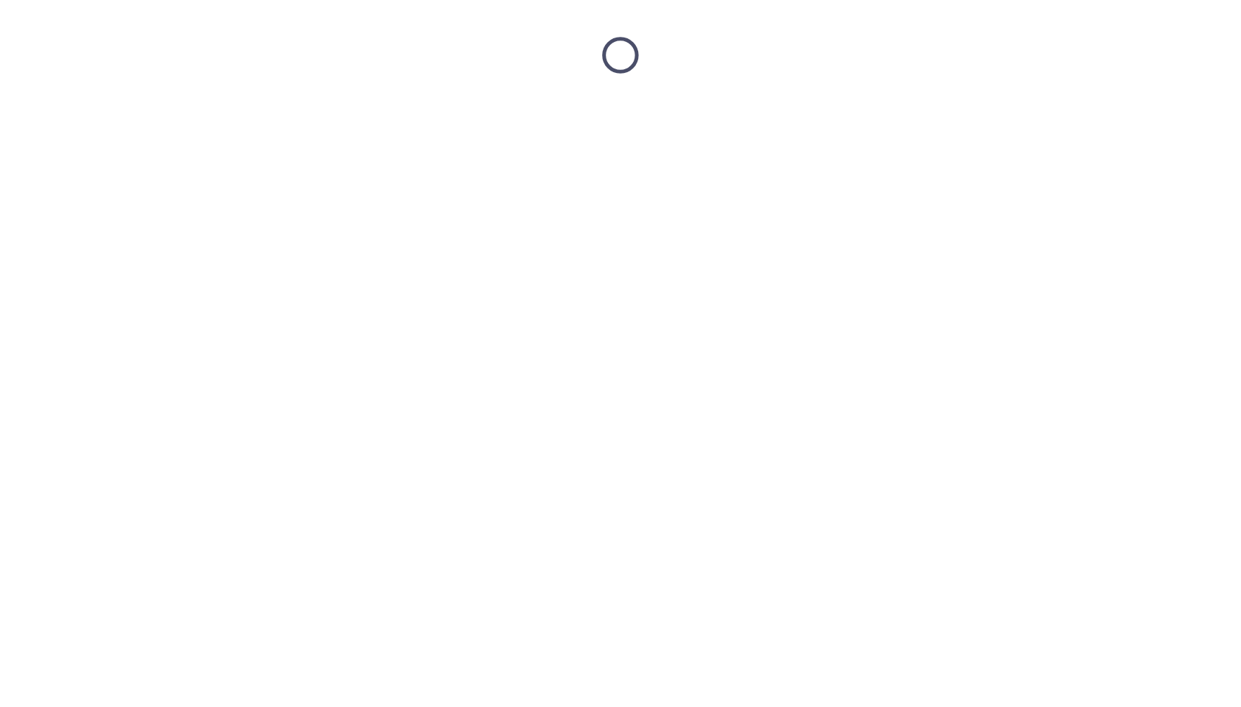
scroll to position [0, 0]
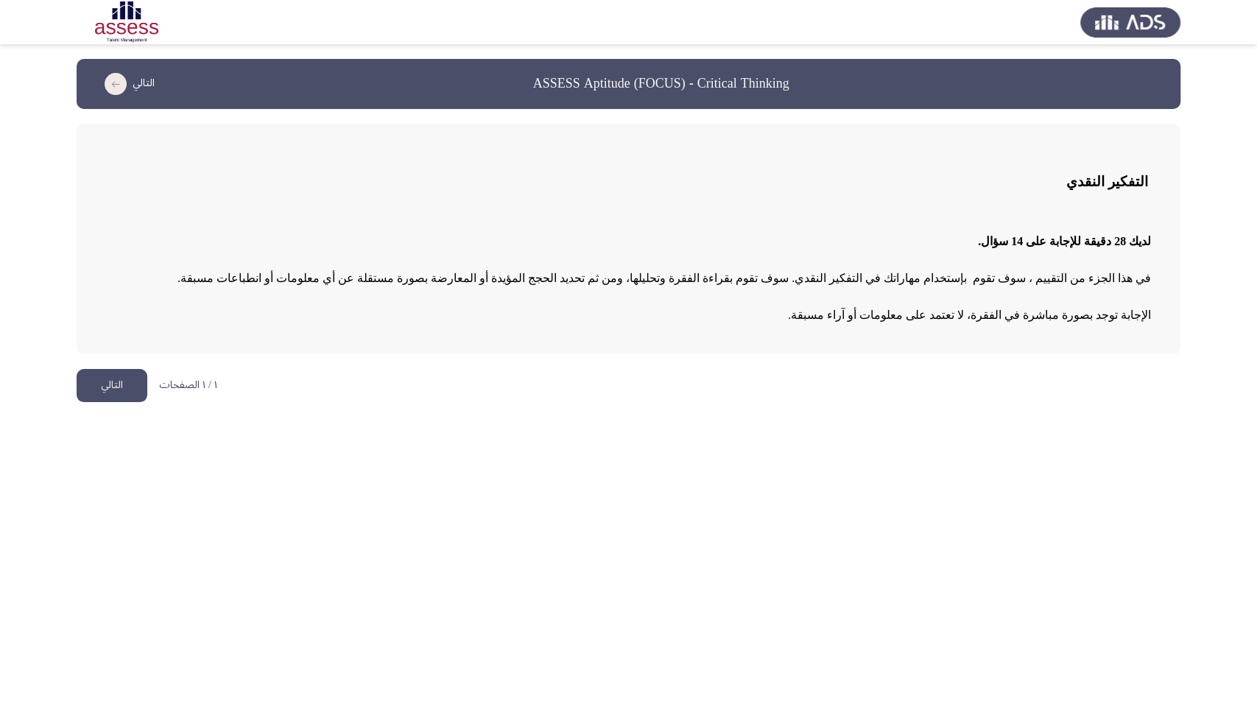
click at [116, 353] on button "التالي" at bounding box center [112, 385] width 71 height 33
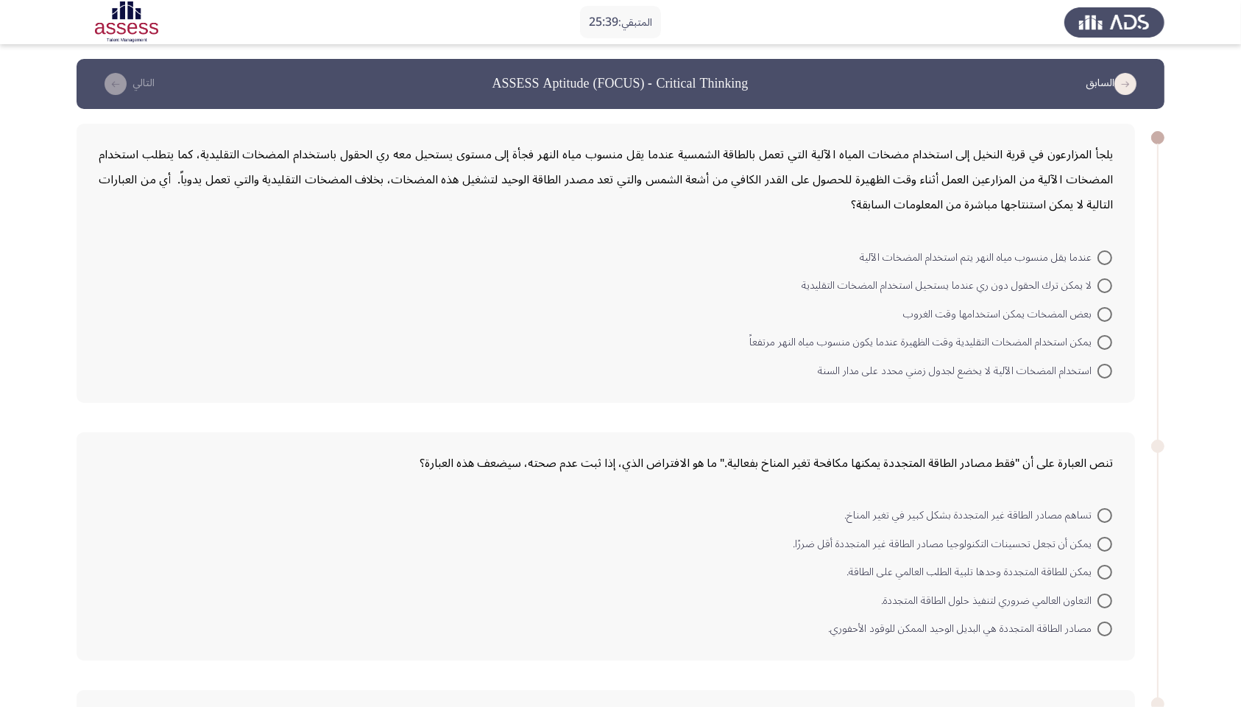
click at [627, 283] on span at bounding box center [1105, 285] width 15 height 15
click at [627, 283] on input "لا يمكن ترك الحقول دون ري عندما يستحيل استخدام المضخات التقليدية" at bounding box center [1105, 285] width 15 height 15
radio input "true"
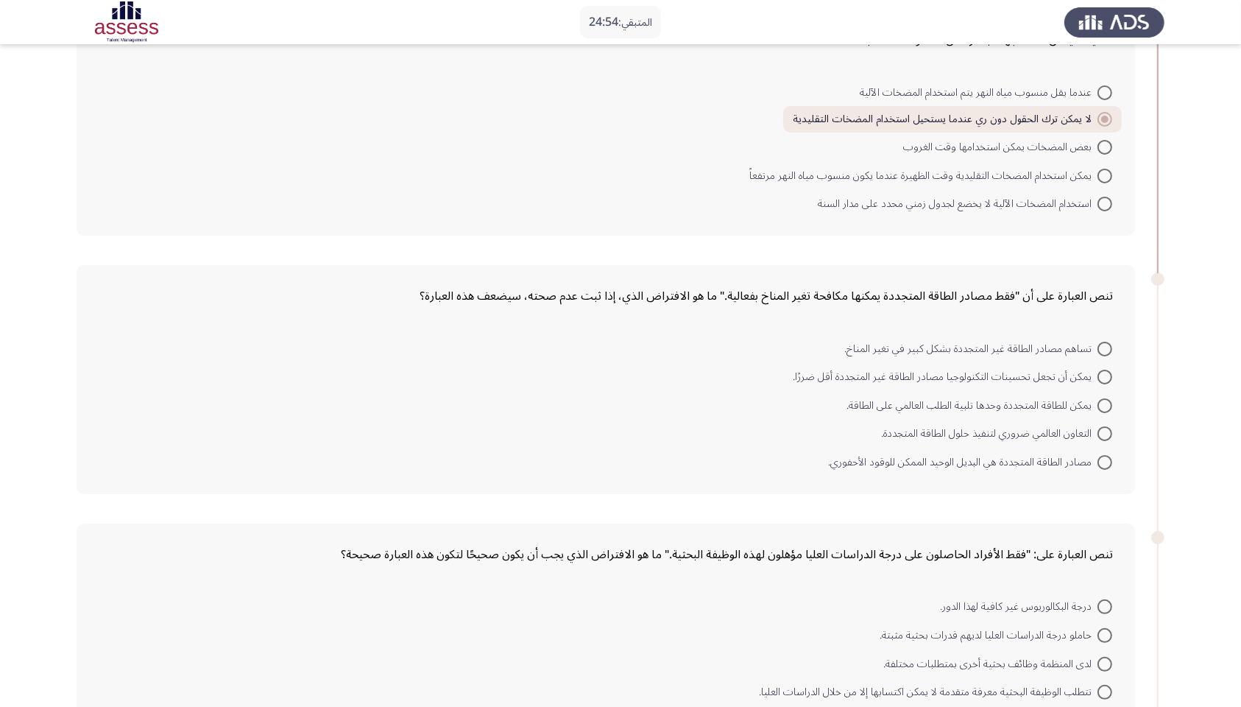
scroll to position [196, 0]
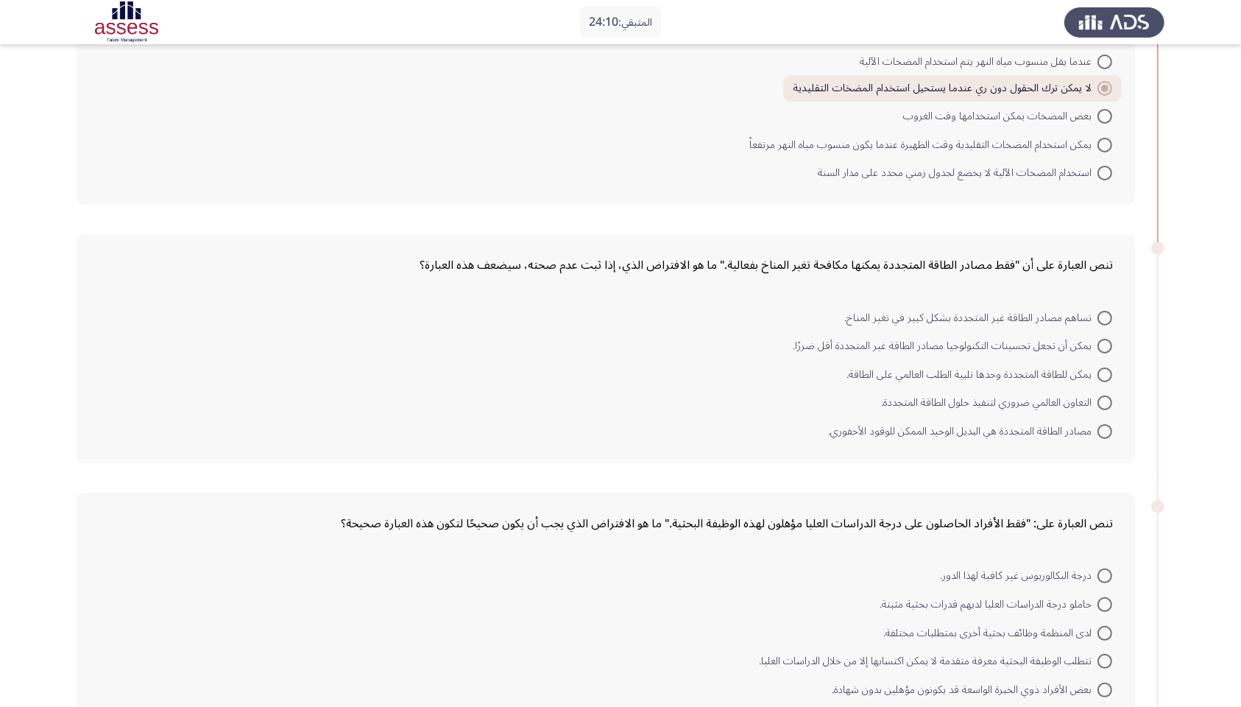
click at [627, 348] on span at bounding box center [1105, 346] width 15 height 15
click at [627, 348] on input "يمكن أن تجعل تحسينات التكنولوجيا مصادر الطاقة غير المتجددة أقل ضررًا." at bounding box center [1105, 346] width 15 height 15
radio input "true"
click at [627, 315] on span at bounding box center [1105, 318] width 15 height 15
click at [627, 315] on input "تساهم مصادر الطاقة غير المتجددة بشكل كبير في تغير المناخ." at bounding box center [1105, 318] width 15 height 15
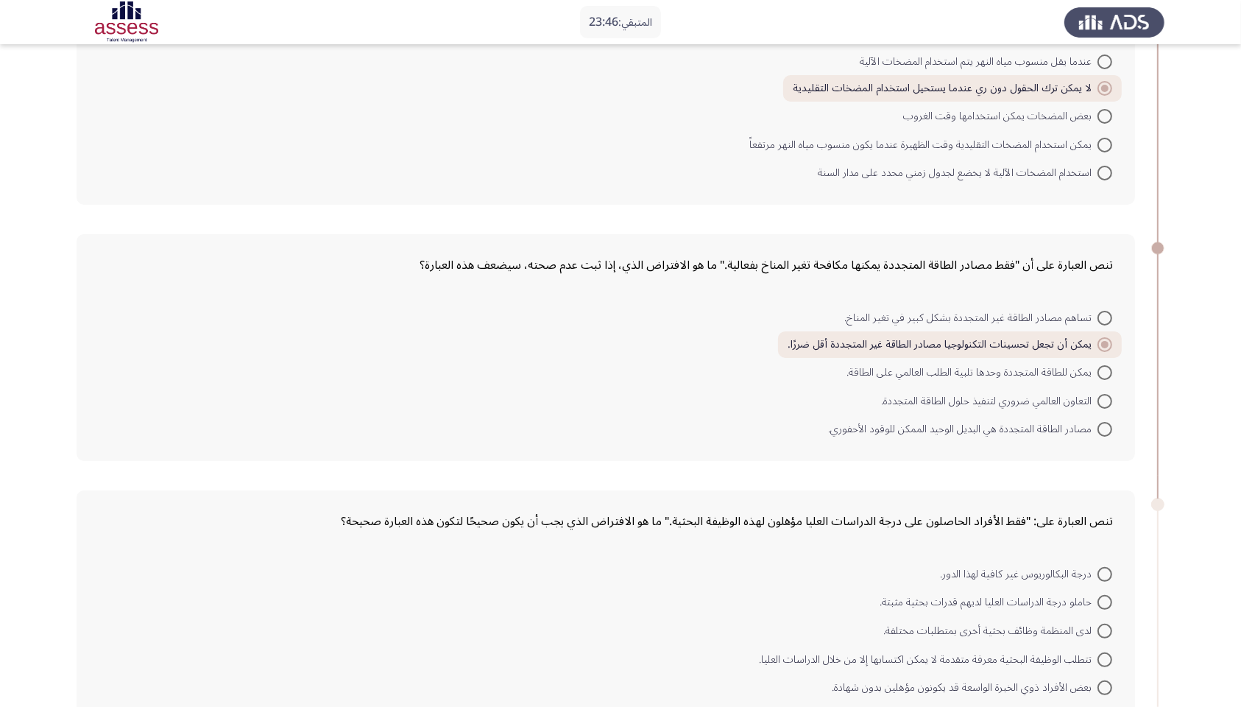
radio input "true"
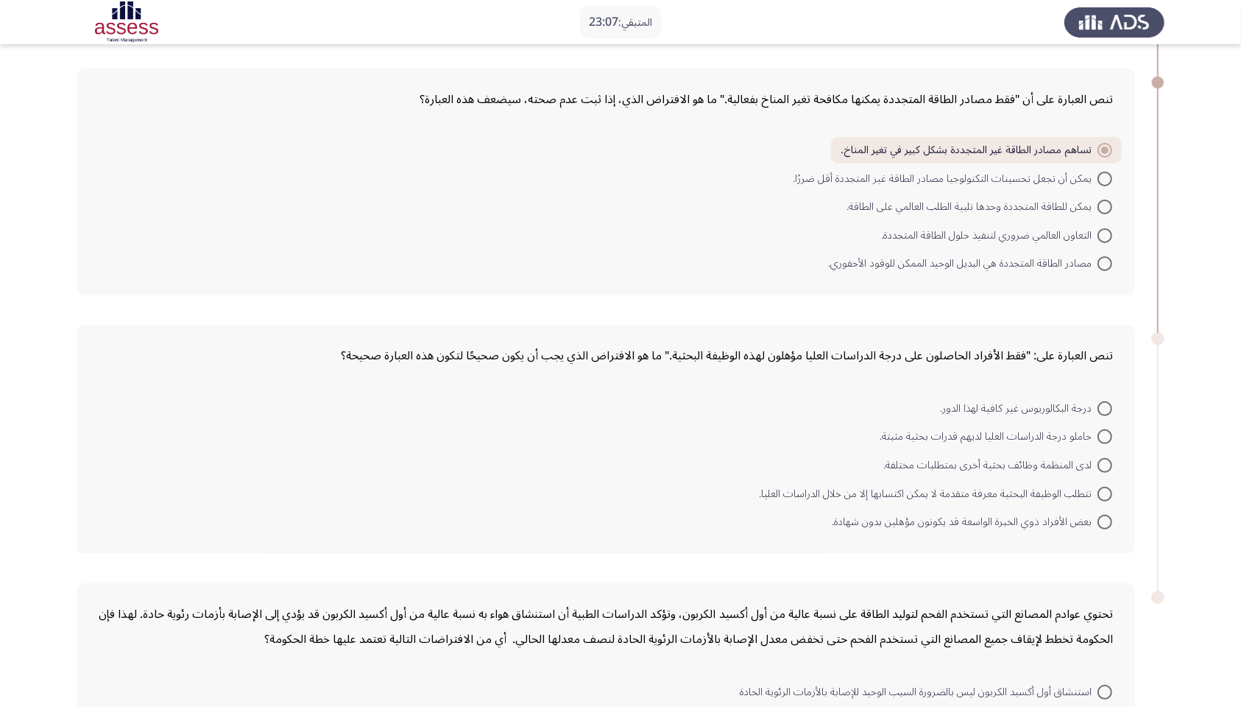
scroll to position [368, 0]
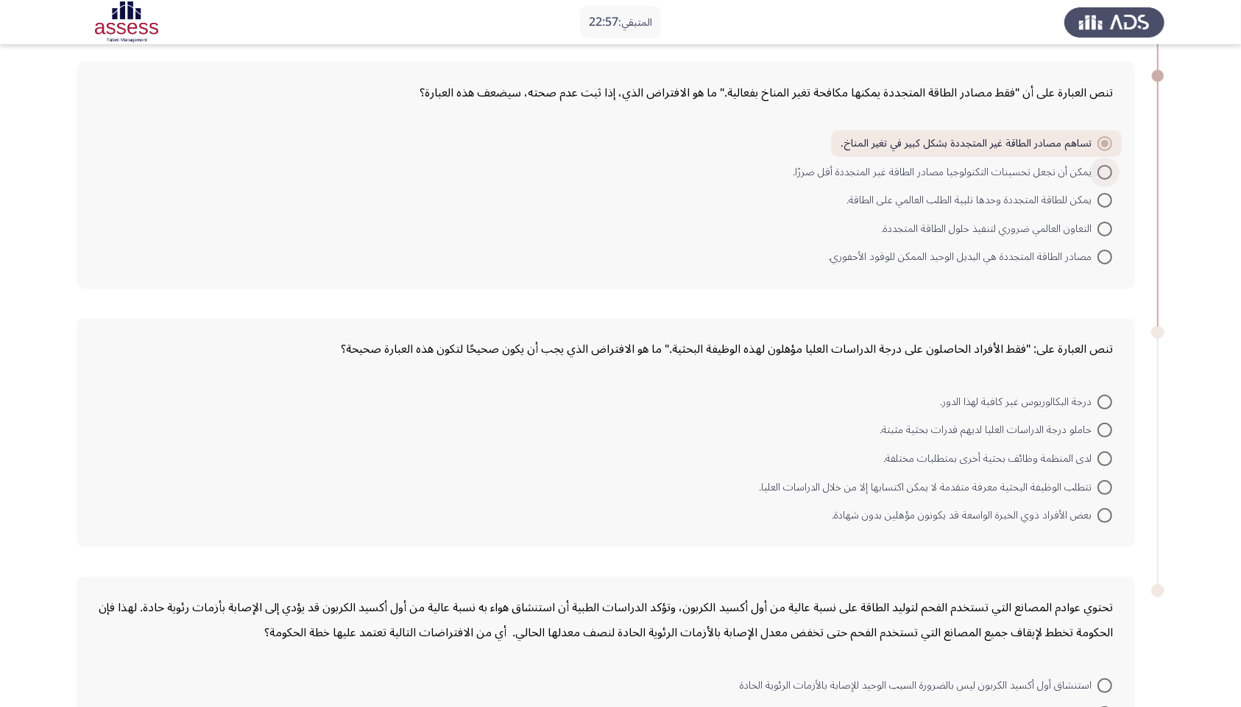
click at [627, 171] on span at bounding box center [1105, 172] width 15 height 15
click at [627, 171] on input "يمكن أن تجعل تحسينات التكنولوجيا مصادر الطاقة غير المتجددة أقل ضررًا." at bounding box center [1105, 172] width 15 height 15
radio input "true"
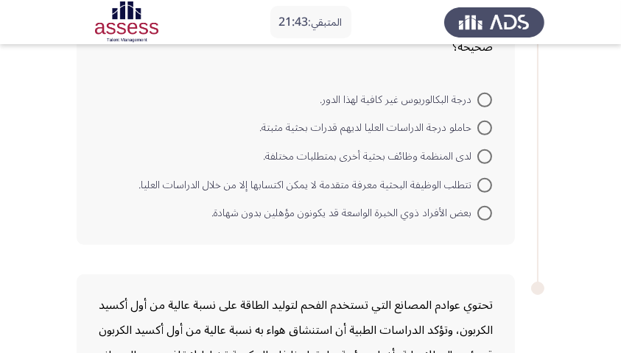
scroll to position [817, 0]
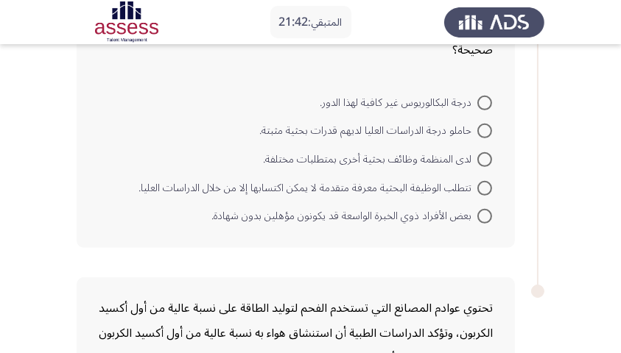
click at [486, 156] on span at bounding box center [484, 159] width 15 height 15
click at [486, 156] on input "لدى المنظمة وظائف بحثية أخرى بمتطلبات مختلفة." at bounding box center [484, 159] width 15 height 15
radio input "true"
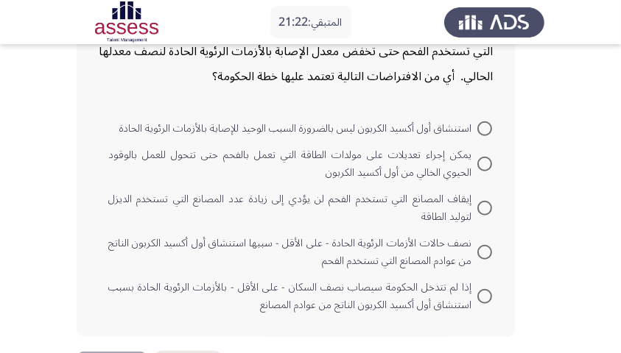
scroll to position [1201, 0]
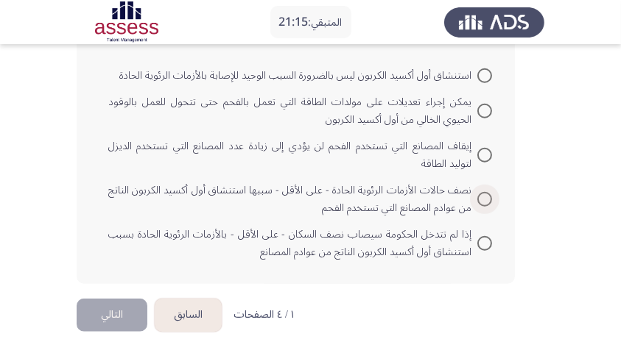
click at [490, 202] on span at bounding box center [484, 199] width 15 height 15
click at [490, 202] on input "نصف حالات الأزمات الرئوية الحادة - على الأقل - سببها استنشاق أول أكسيد الكربون …" at bounding box center [484, 199] width 15 height 15
radio input "true"
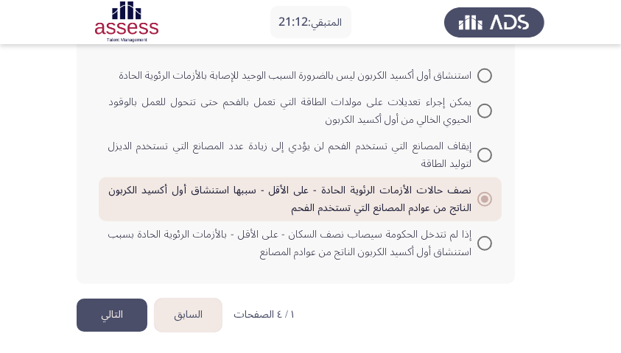
click at [120, 304] on button "التالي" at bounding box center [112, 315] width 71 height 33
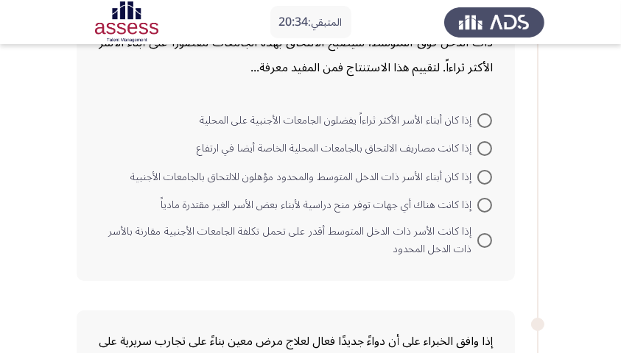
scroll to position [164, 0]
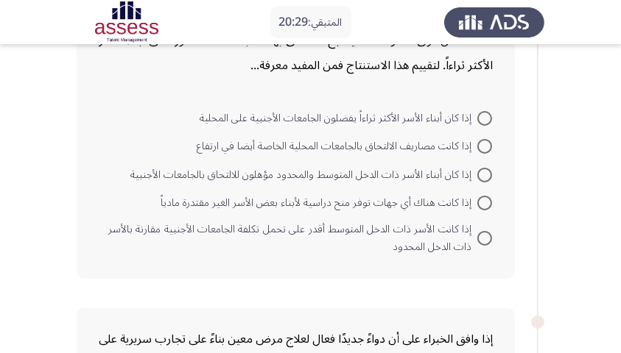
click at [483, 169] on span at bounding box center [484, 175] width 15 height 15
click at [483, 169] on input "إذا كان أبناء الأسر ذات الدخل المتوسط والمحدود مؤهلون للالتحاق بالجامعات الأجنب…" at bounding box center [484, 175] width 15 height 15
radio input "true"
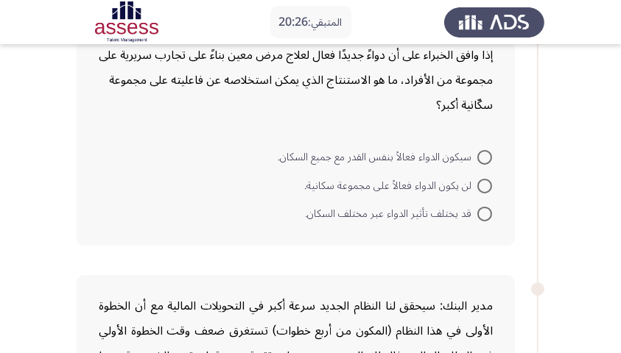
scroll to position [463, 0]
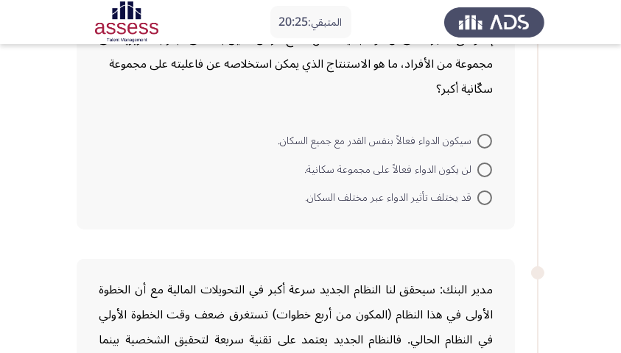
click at [495, 194] on mat-radio-button "قد يختلف تأثير الدواء عبر مختلف السكان." at bounding box center [398, 197] width 206 height 29
drag, startPoint x: 487, startPoint y: 195, endPoint x: 506, endPoint y: 195, distance: 19.1
click at [487, 195] on span at bounding box center [484, 198] width 15 height 15
click at [487, 195] on input "قد يختلف تأثير الدواء عبر مختلف السكان." at bounding box center [484, 198] width 15 height 15
radio input "true"
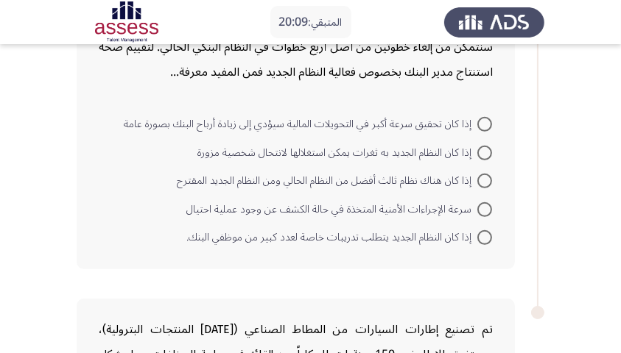
scroll to position [791, 0]
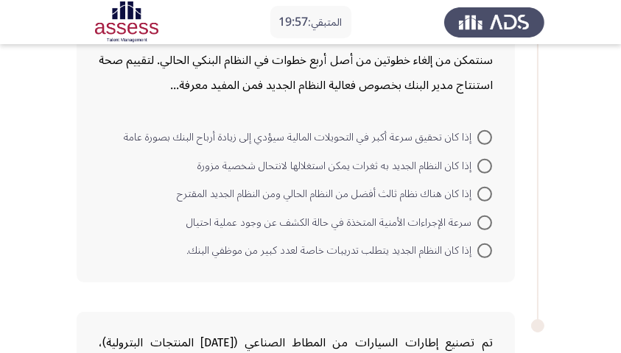
click at [492, 164] on mat-radio-button "إذا كان النظام الجديد به ثغرات يمكن استغلالها لانتحال شخصية مزورة" at bounding box center [345, 165] width 314 height 29
click at [489, 163] on span at bounding box center [484, 166] width 15 height 15
click at [489, 163] on input "إذا كان النظام الجديد به ثغرات يمكن استغلالها لانتحال شخصية مزورة" at bounding box center [484, 166] width 15 height 15
radio input "true"
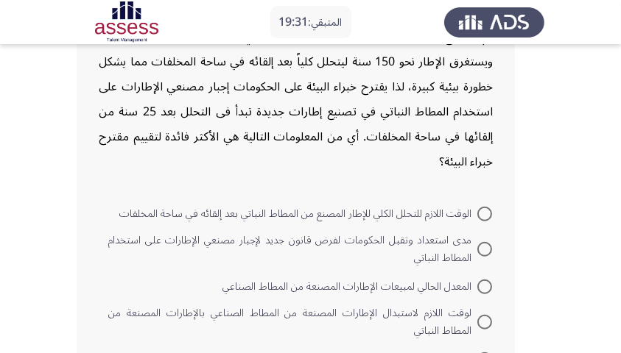
scroll to position [1106, 0]
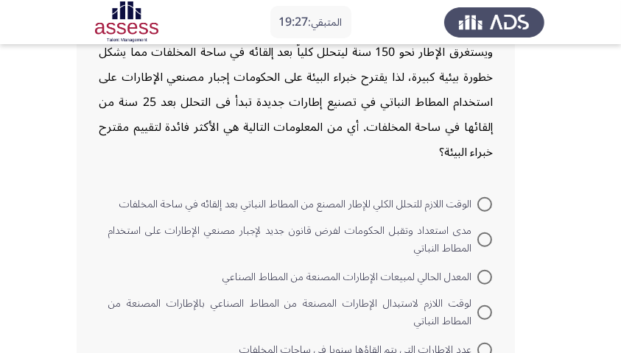
click at [481, 233] on span at bounding box center [484, 240] width 15 height 15
click at [481, 233] on input "مدى استعداد وتقبل الحكومات لفرض قانون جديد لإجبار مصنعي الإطارات على استخدام ال…" at bounding box center [484, 240] width 15 height 15
radio input "true"
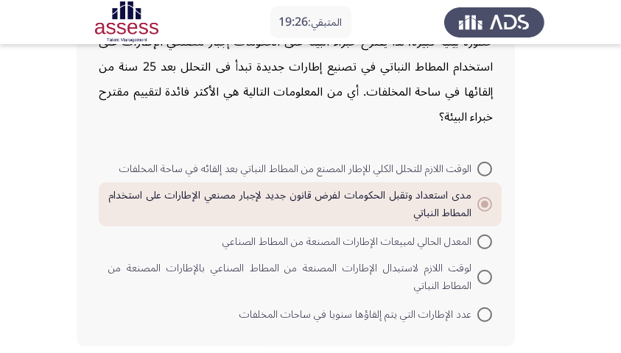
scroll to position [1178, 0]
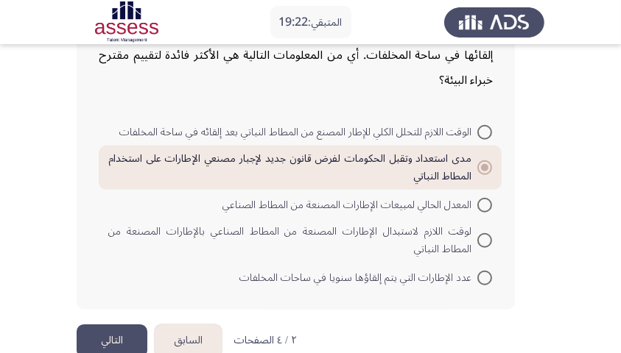
click at [117, 325] on button "التالي" at bounding box center [112, 341] width 71 height 33
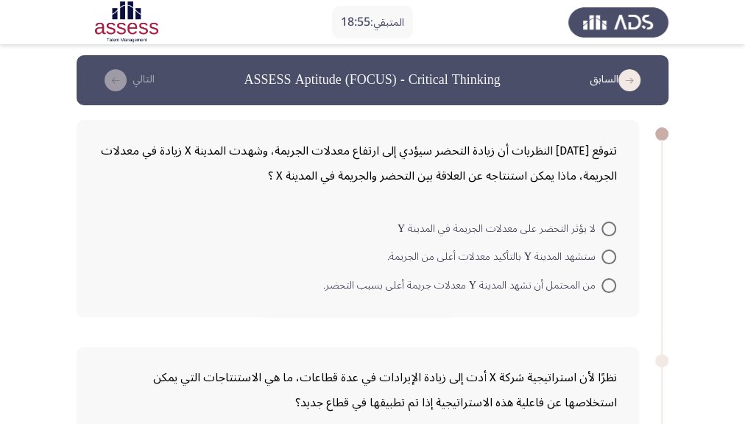
scroll to position [0, 0]
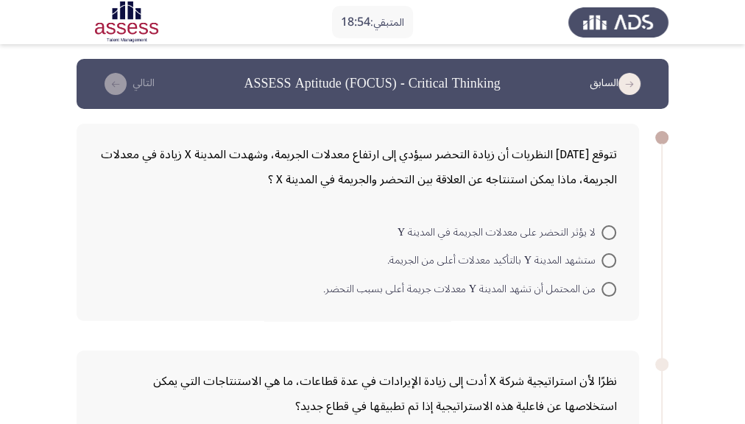
click at [578, 291] on span "من المحتمل أن تشهد المدينة Y معدلات جريمة أعلى بسبب التحضر." at bounding box center [462, 289] width 278 height 18
click at [601, 291] on input "من المحتمل أن تشهد المدينة Y معدلات جريمة أعلى بسبب التحضر." at bounding box center [608, 289] width 15 height 15
radio input "true"
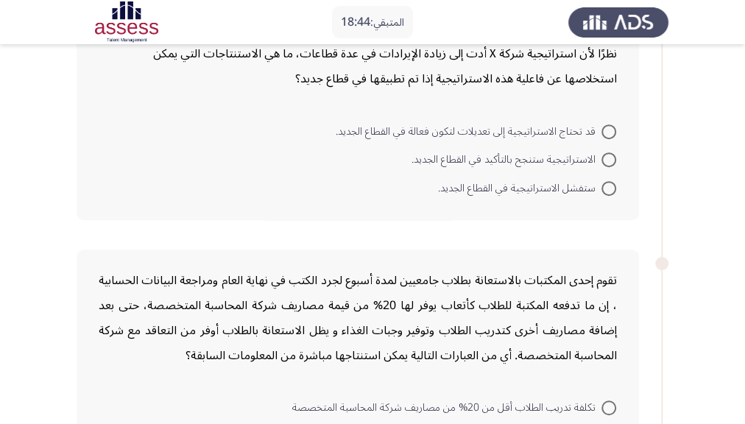
scroll to position [309, 0]
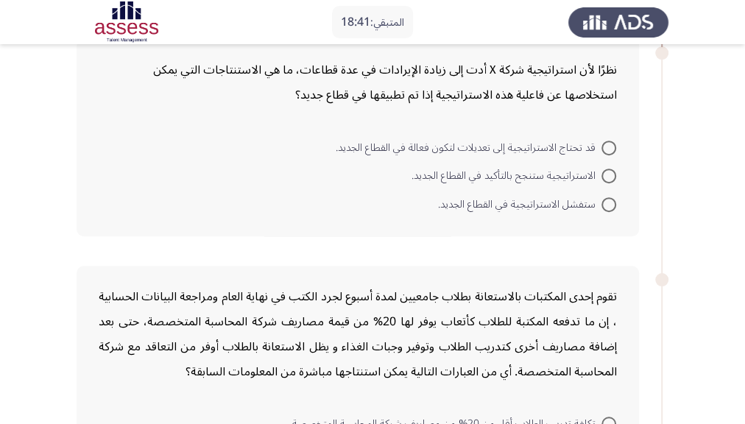
click at [609, 143] on span at bounding box center [608, 148] width 15 height 15
click at [609, 143] on input "قد تحتاج الاستراتيجية إلى تعديلات لتكون فعالة في القطاع الجديد." at bounding box center [608, 148] width 15 height 15
radio input "true"
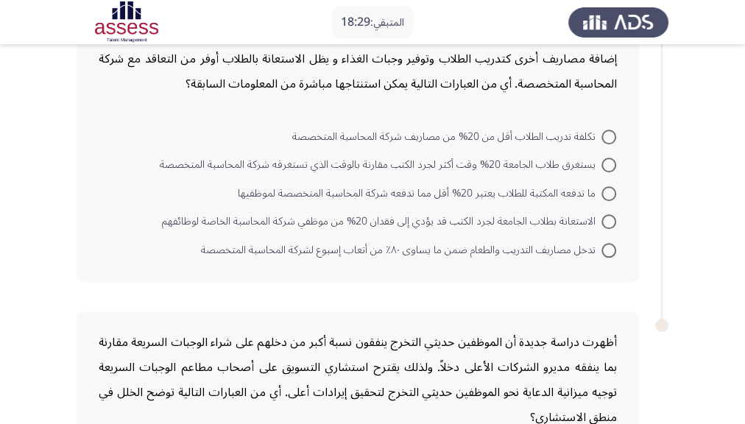
scroll to position [443, 0]
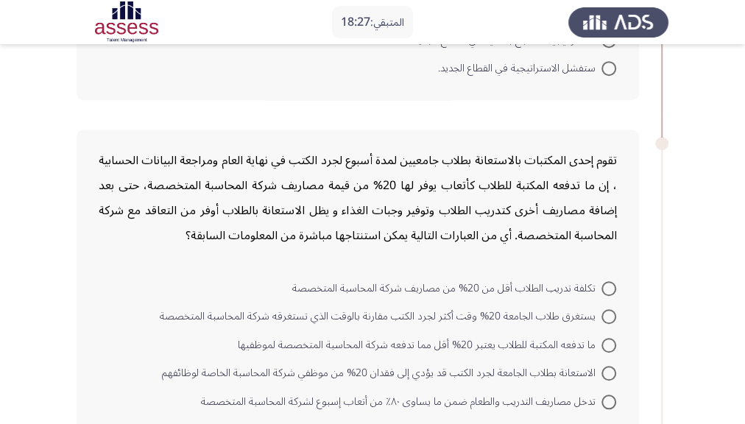
click at [627, 202] on html "المتبقي: 18:27 السابق ASSESS Aptitude (FOCUS) - Critical Thinking التالي تتوقع …" at bounding box center [372, 199] width 745 height 1284
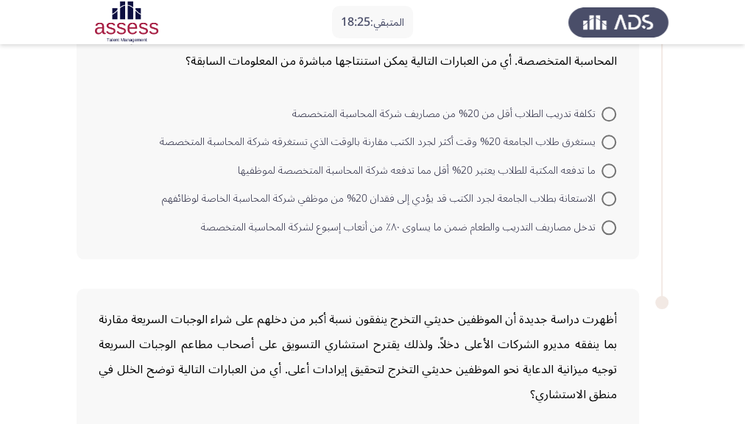
scroll to position [611, 0]
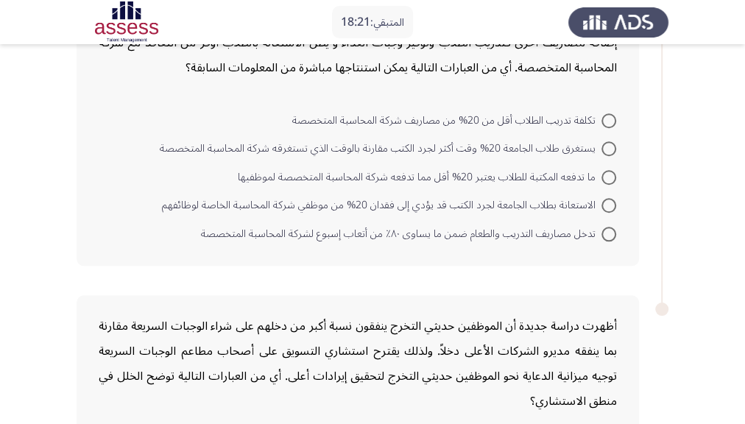
click at [601, 121] on span "تكلفة تدريب الطلاب أقل من 20% من مصاريف شركة المحاسبة المتخصصة" at bounding box center [446, 121] width 309 height 18
click at [601, 121] on input "تكلفة تدريب الطلاب أقل من 20% من مصاريف شركة المحاسبة المتخصصة" at bounding box center [608, 120] width 15 height 15
radio input "true"
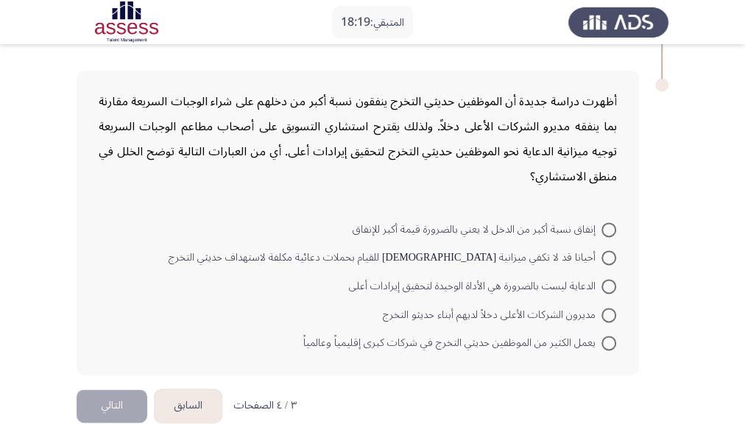
scroll to position [853, 0]
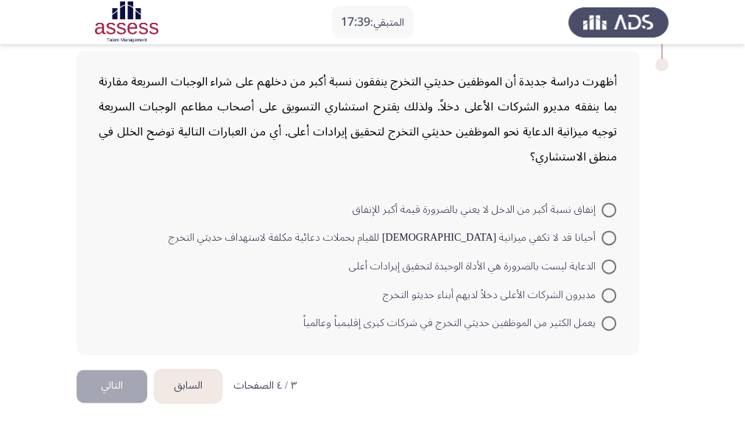
click at [610, 233] on span at bounding box center [608, 237] width 15 height 15
click at [610, 233] on input "أحيانا قد لا تكفي ميزانية [DEMOGRAPHIC_DATA] للقيام بحملات دعائية مكلفة لاستهدا…" at bounding box center [608, 237] width 15 height 15
radio input "true"
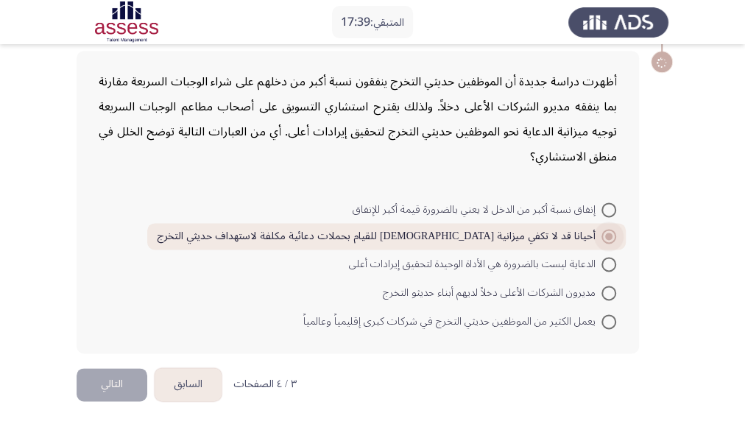
scroll to position [851, 0]
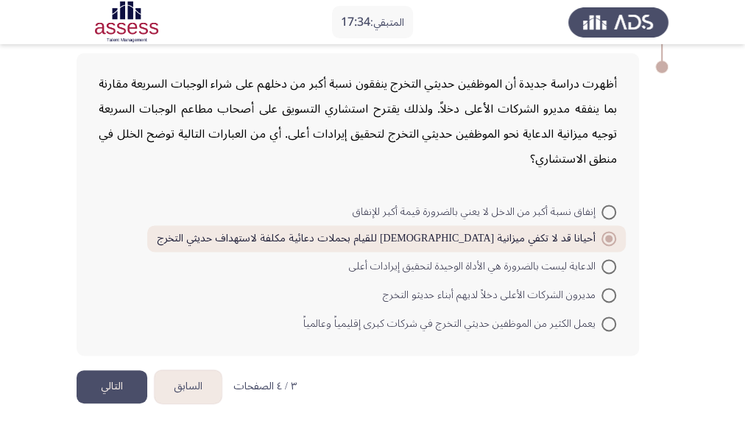
click at [96, 353] on button "التالي" at bounding box center [112, 386] width 71 height 33
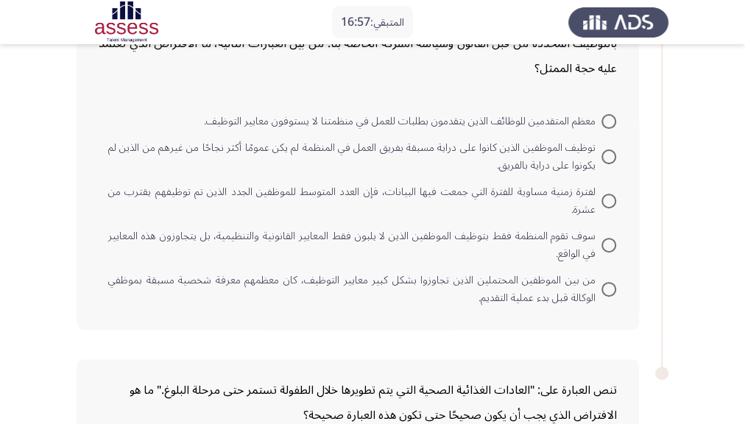
scroll to position [177, 0]
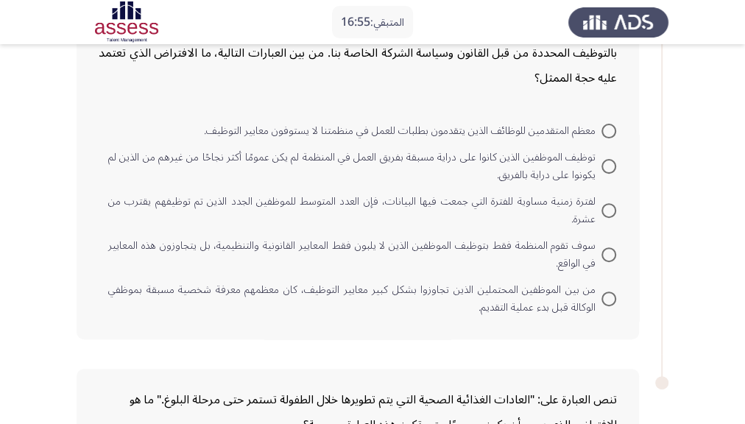
click at [604, 252] on span at bounding box center [608, 254] width 15 height 15
click at [604, 252] on input "سوف تقوم المنظمة فقط بتوظيف الموظفين الذين لا يلبون فقط المعايير القانونية والت…" at bounding box center [608, 254] width 15 height 15
radio input "true"
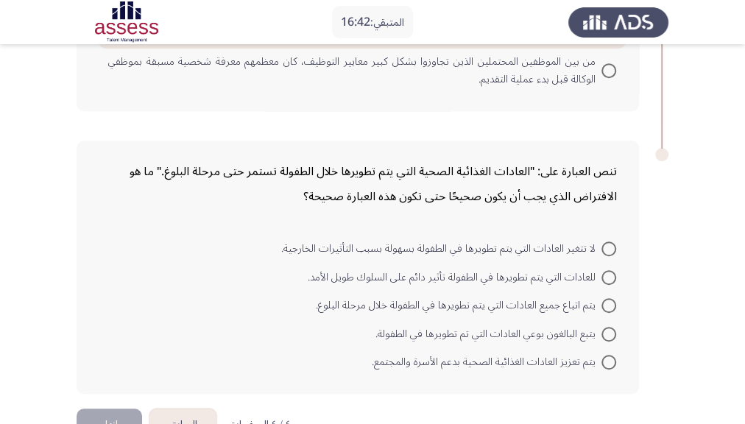
scroll to position [407, 0]
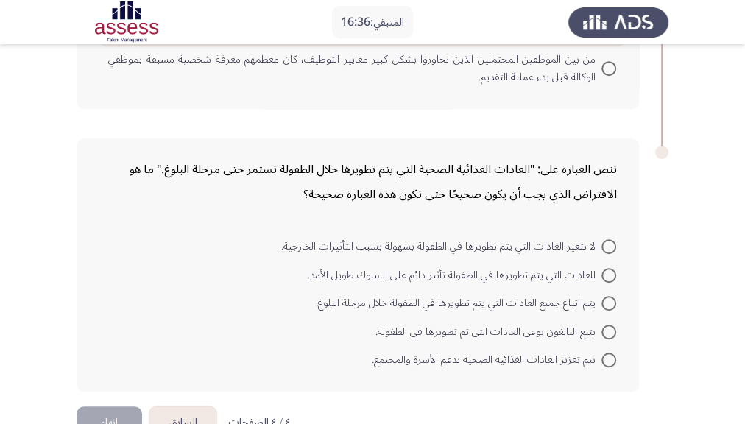
click at [610, 271] on span at bounding box center [608, 275] width 15 height 15
click at [610, 271] on input "للعادات التي يتم تطويرها في الطفولة تأثير دائم على السلوك طويل الأمد." at bounding box center [608, 275] width 15 height 15
radio input "true"
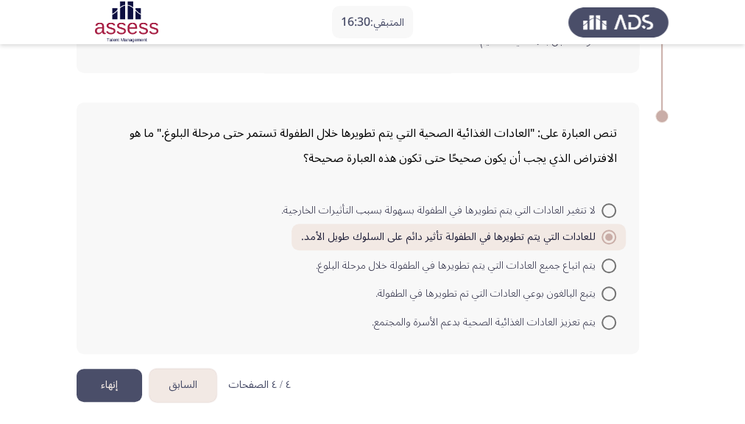
scroll to position [444, 0]
click at [107, 353] on button "إنهاء" at bounding box center [110, 384] width 66 height 33
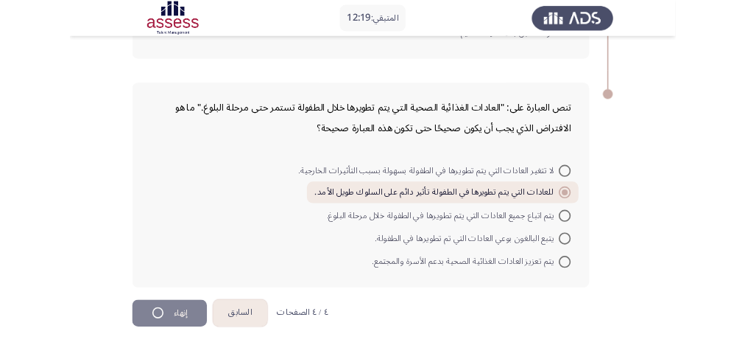
scroll to position [0, 0]
